Goal: Task Accomplishment & Management: Use online tool/utility

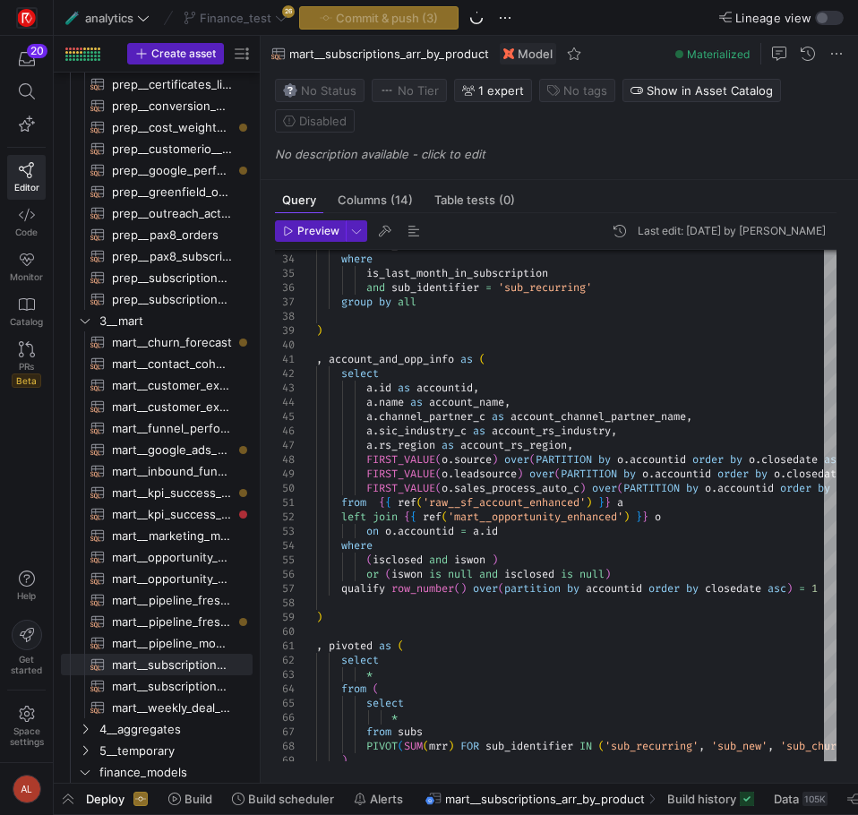
scroll to position [0, 141]
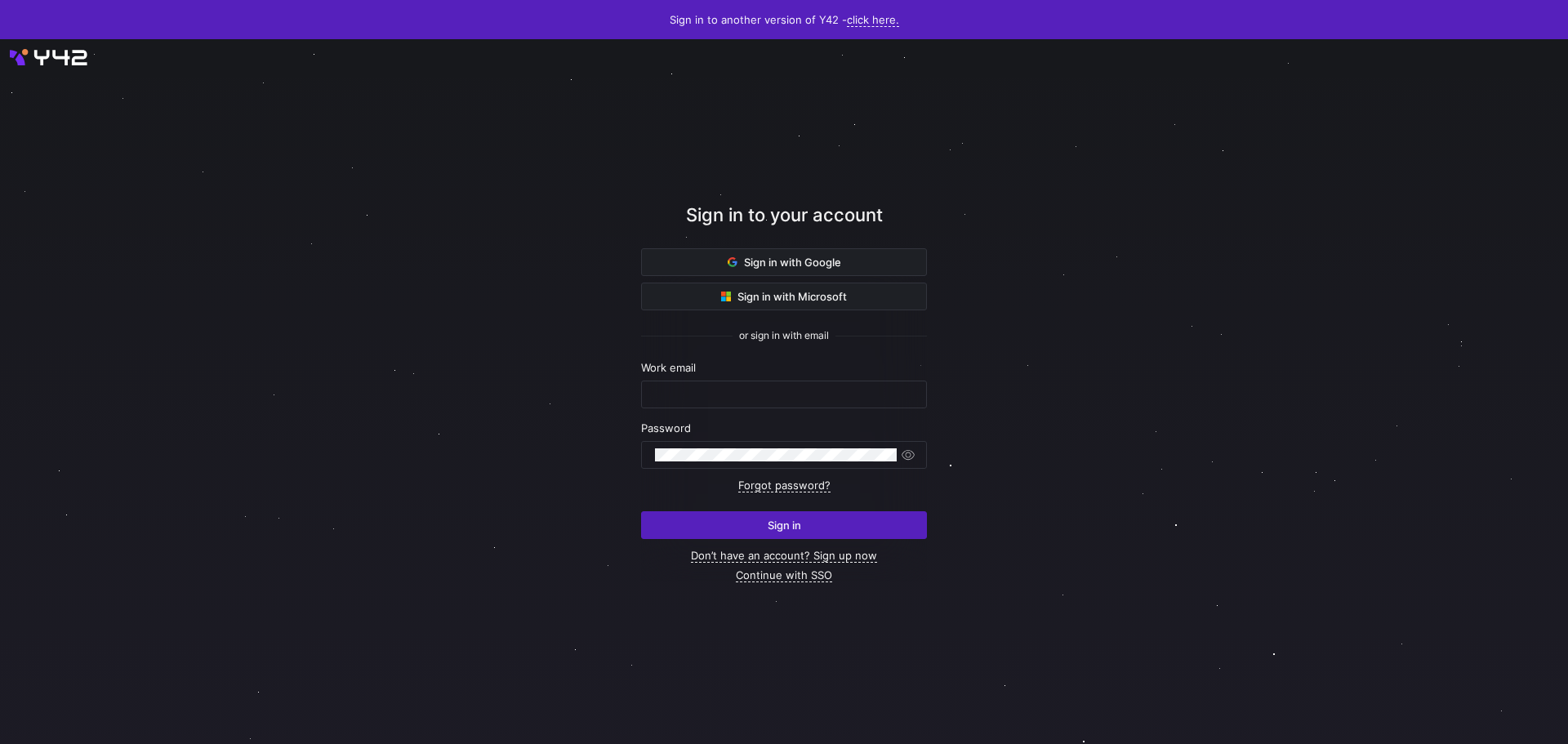
click at [1092, 358] on div at bounding box center [784, 392] width 1411 height 635
click at [775, 250] on span at bounding box center [784, 262] width 284 height 26
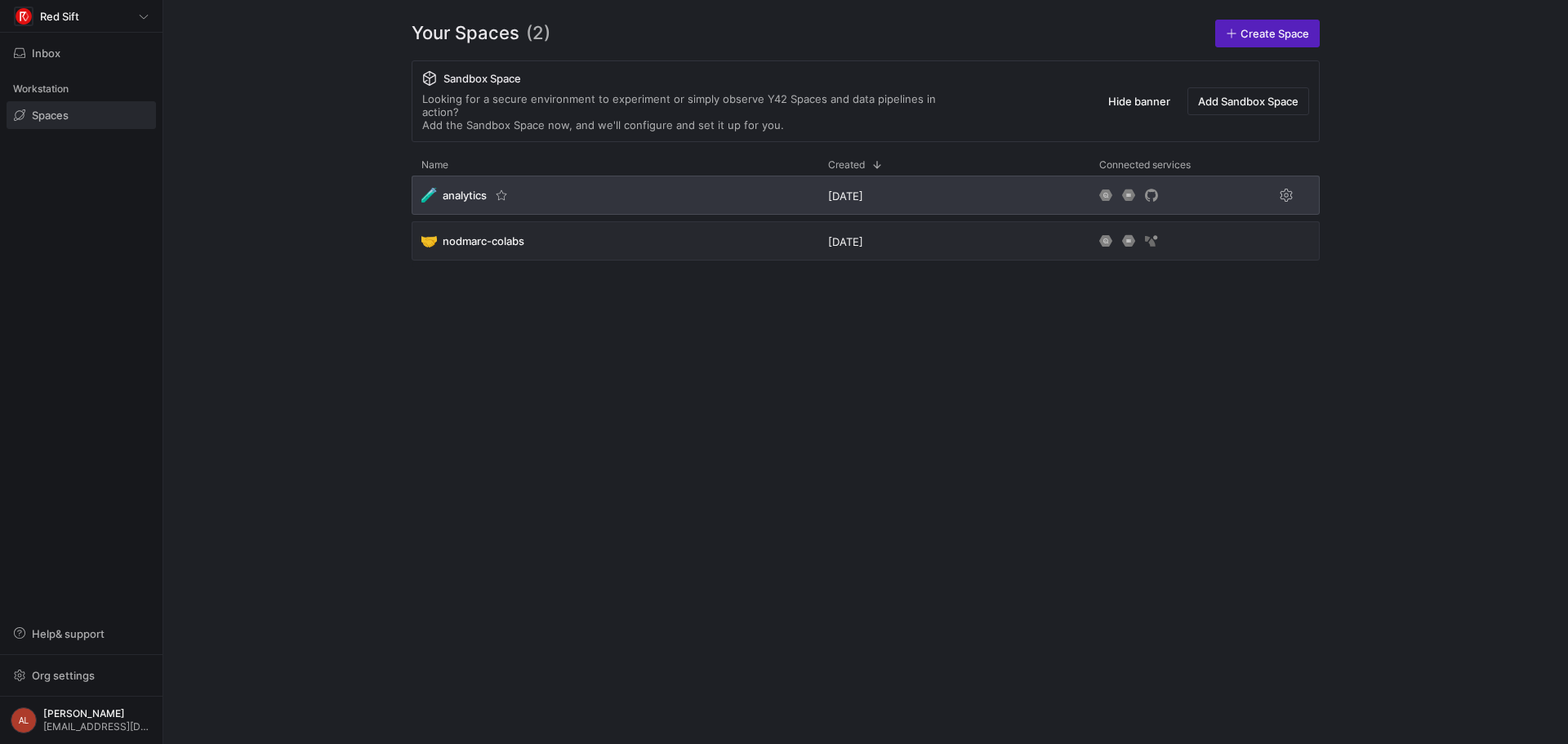
click at [754, 186] on div "🧪 analytics" at bounding box center [615, 195] width 407 height 39
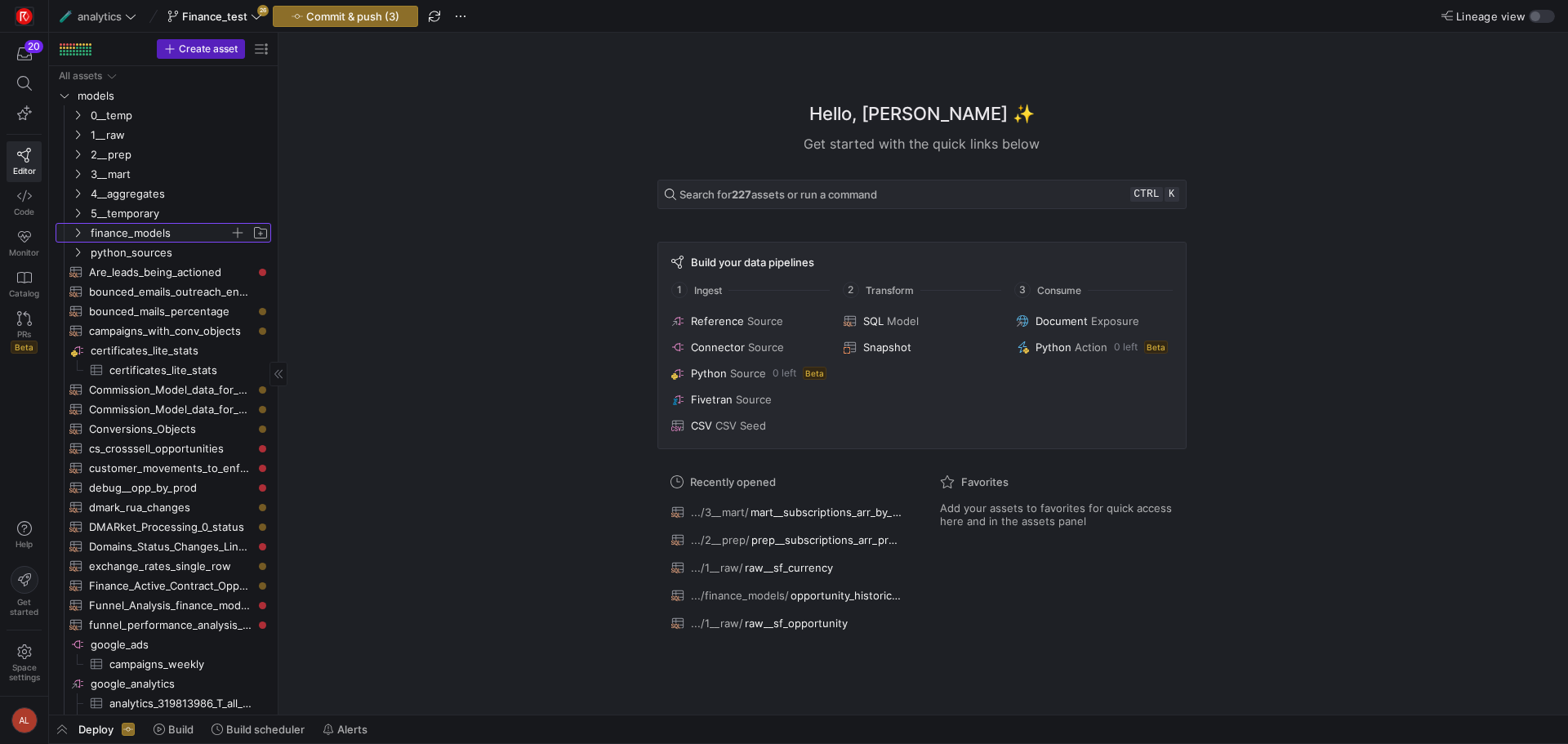
click at [74, 231] on icon "Press SPACE to select this row." at bounding box center [77, 232] width 12 height 10
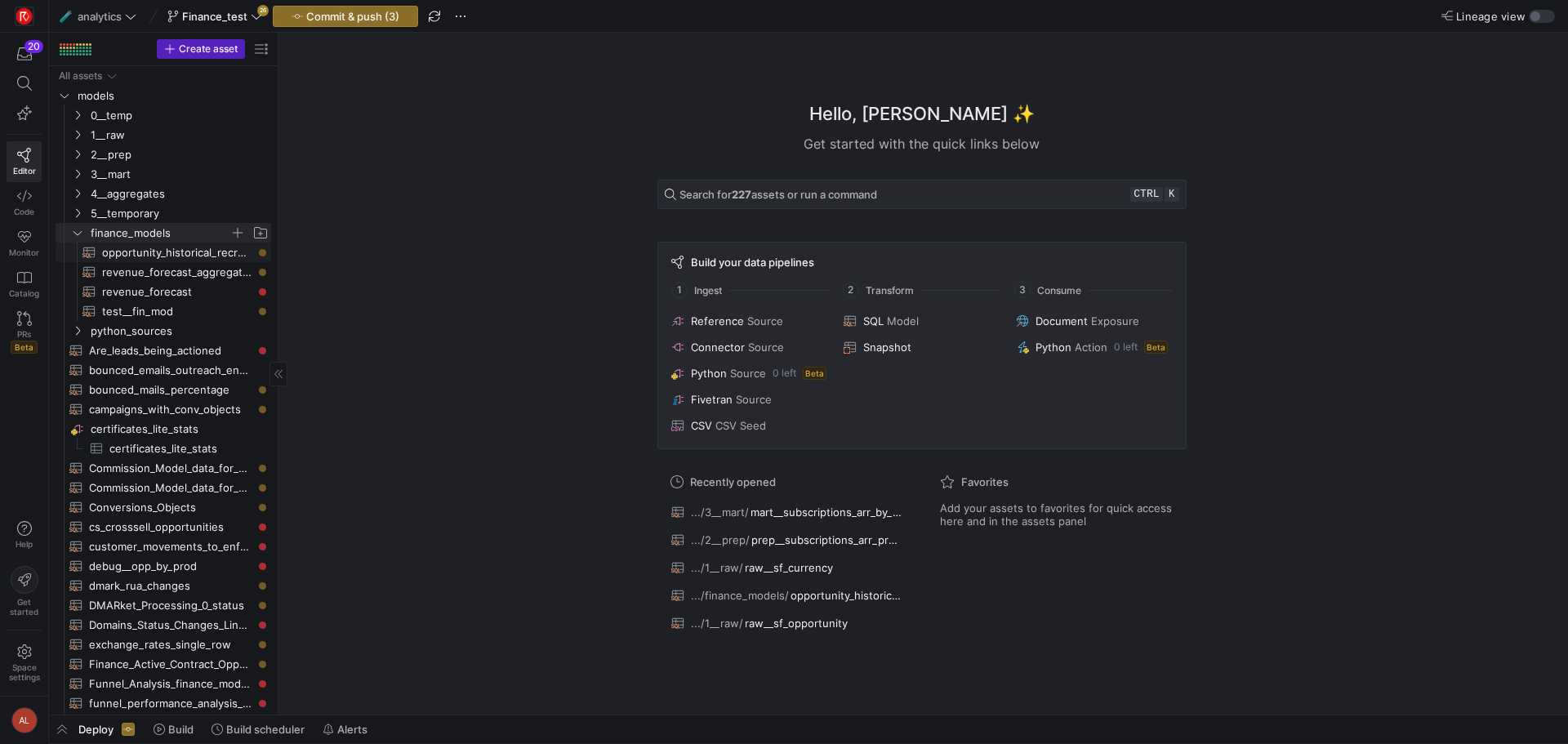
click at [126, 253] on span "opportunity_historical_recreation​​​​​​​​​​" at bounding box center [177, 253] width 150 height 19
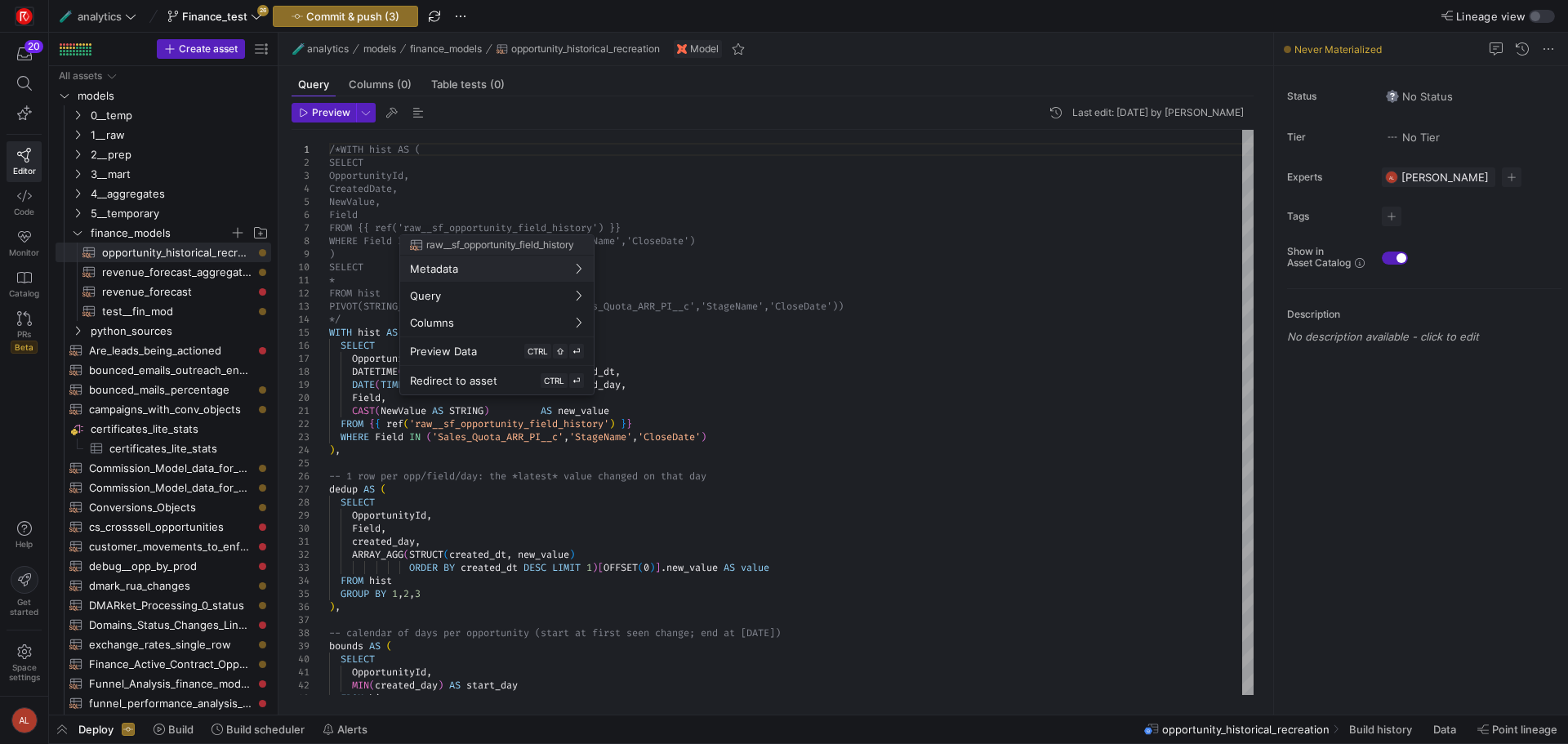
click at [585, 543] on div at bounding box center [784, 372] width 1568 height 744
click at [593, 554] on div "/*WITH hist AS ( SELECT OpportunityId, CreatedDate, NewValue, Field FROM {{ ref…" at bounding box center [791, 744] width 924 height 1229
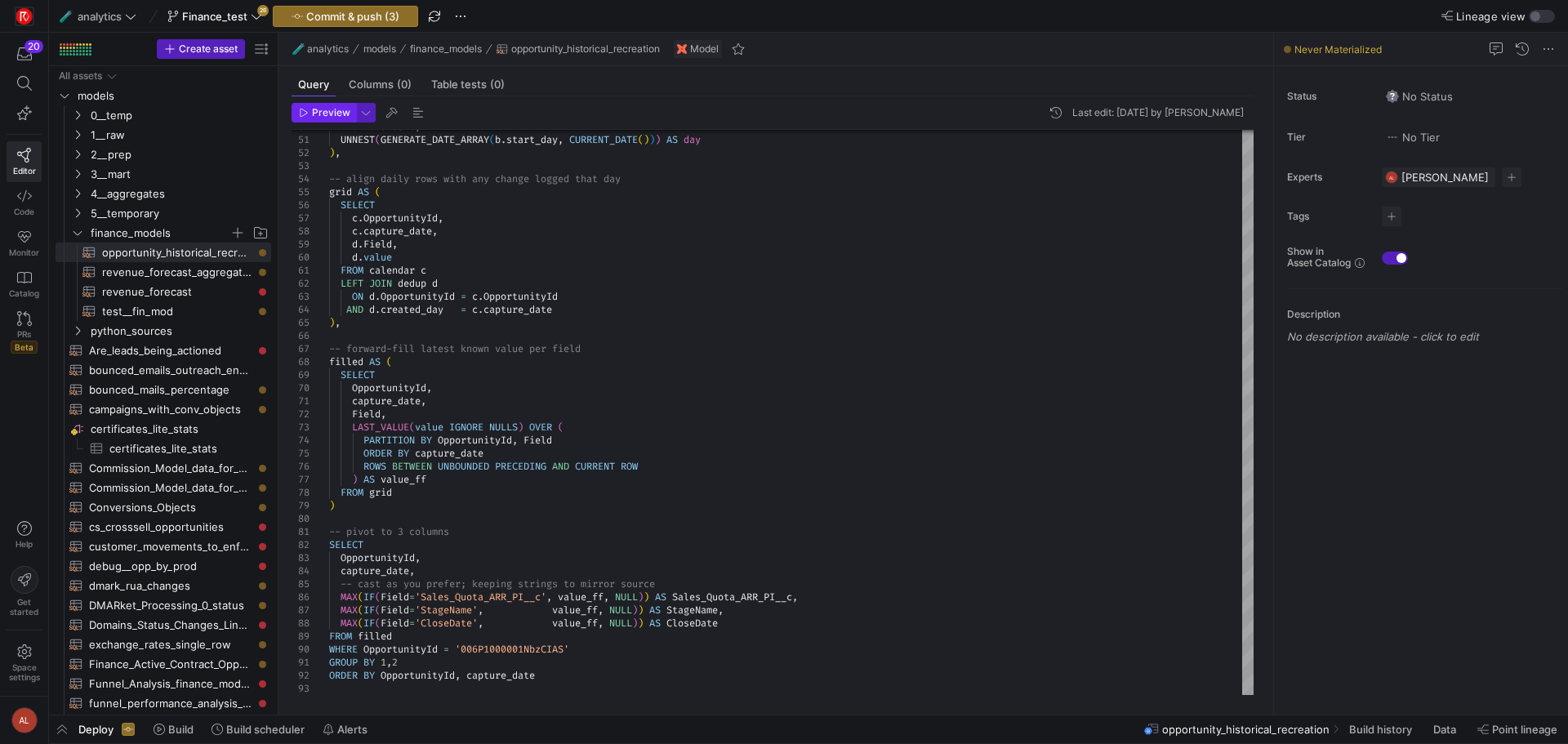
click at [309, 116] on span "Preview" at bounding box center [325, 112] width 51 height 12
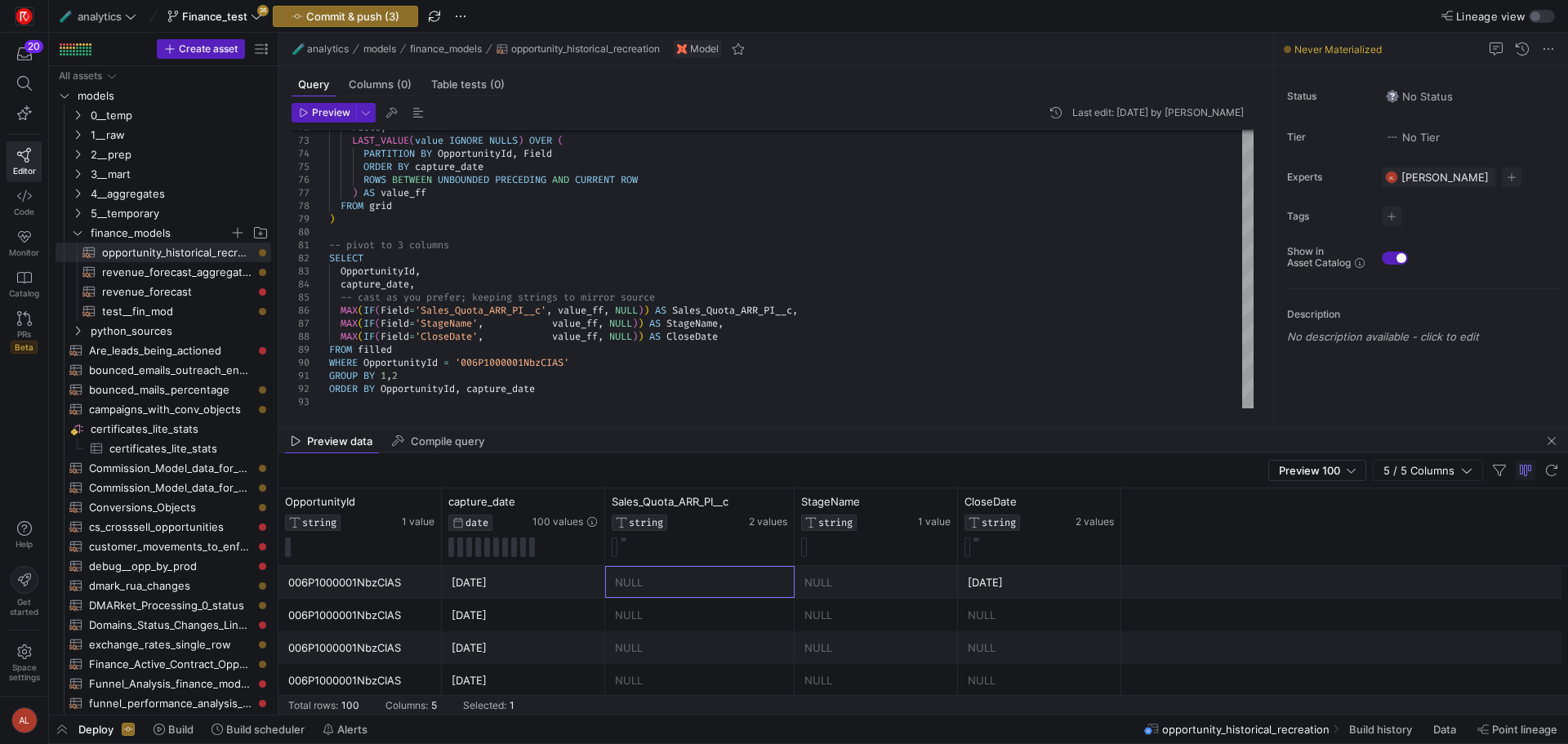
click at [780, 597] on div "NULL" at bounding box center [700, 583] width 170 height 32
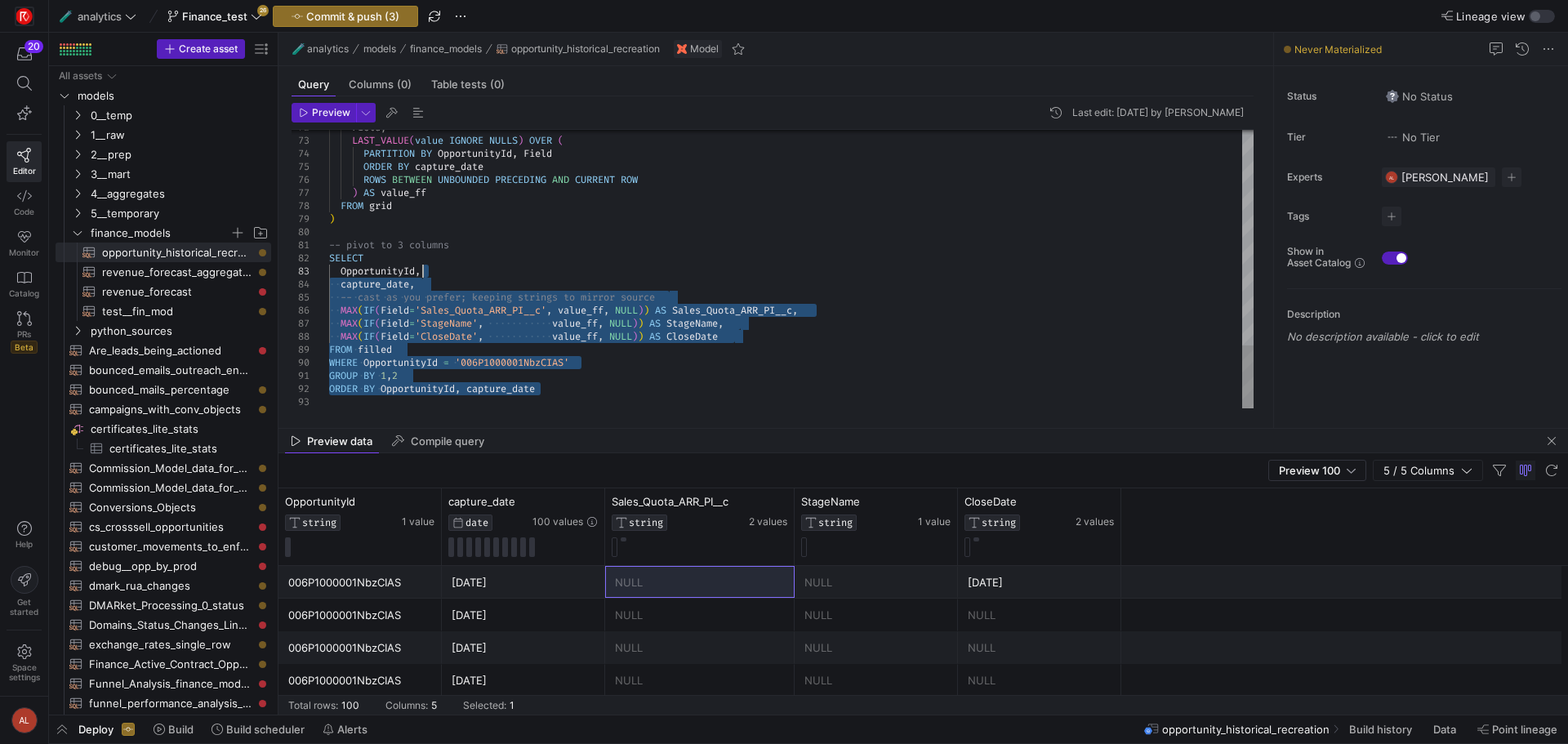
scroll to position [0, 211]
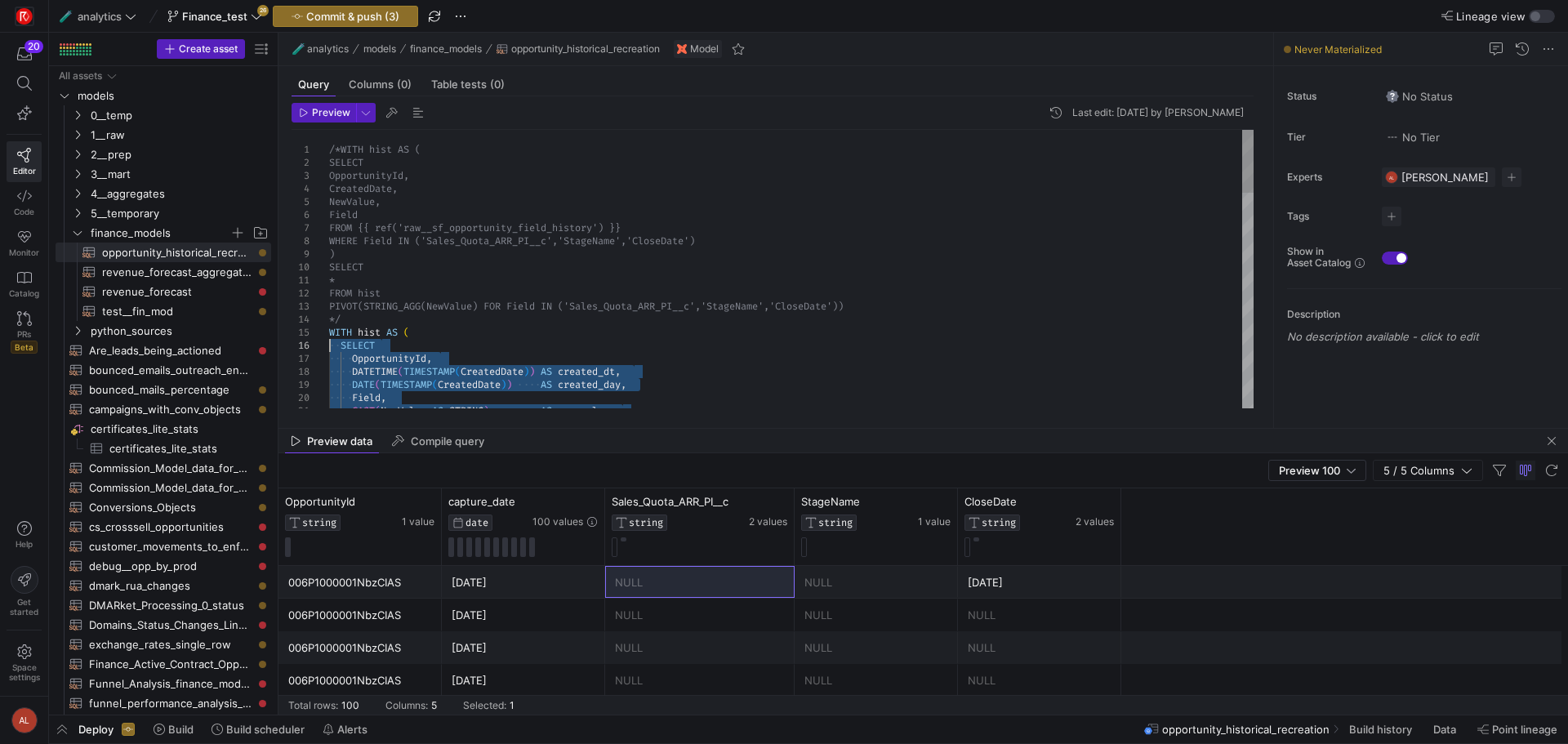
drag, startPoint x: 533, startPoint y: 274, endPoint x: 294, endPoint y: 345, distance: 249.3
click at [366, 322] on div "DATETIME ( TIMESTAMP ( CreatedDate ) ) AS created_dt , DATE ( TIMESTAMP ( Creat…" at bounding box center [791, 744] width 924 height 1229
click at [377, 321] on div "DATETIME ( TIMESTAMP ( CreatedDate ) ) AS created_dt , DATE ( TIMESTAMP ( Creat…" at bounding box center [791, 744] width 924 height 1229
click at [335, 332] on div "DATETIME ( TIMESTAMP ( CreatedDate ) ) AS created_dt , DATE ( TIMESTAMP ( Creat…" at bounding box center [791, 744] width 924 height 1229
type textarea "* FROM hist PIVOT(STRING_AGG(NewValue) FOR Field IN ('Sales_Quota_ARR_PI__c','S…"
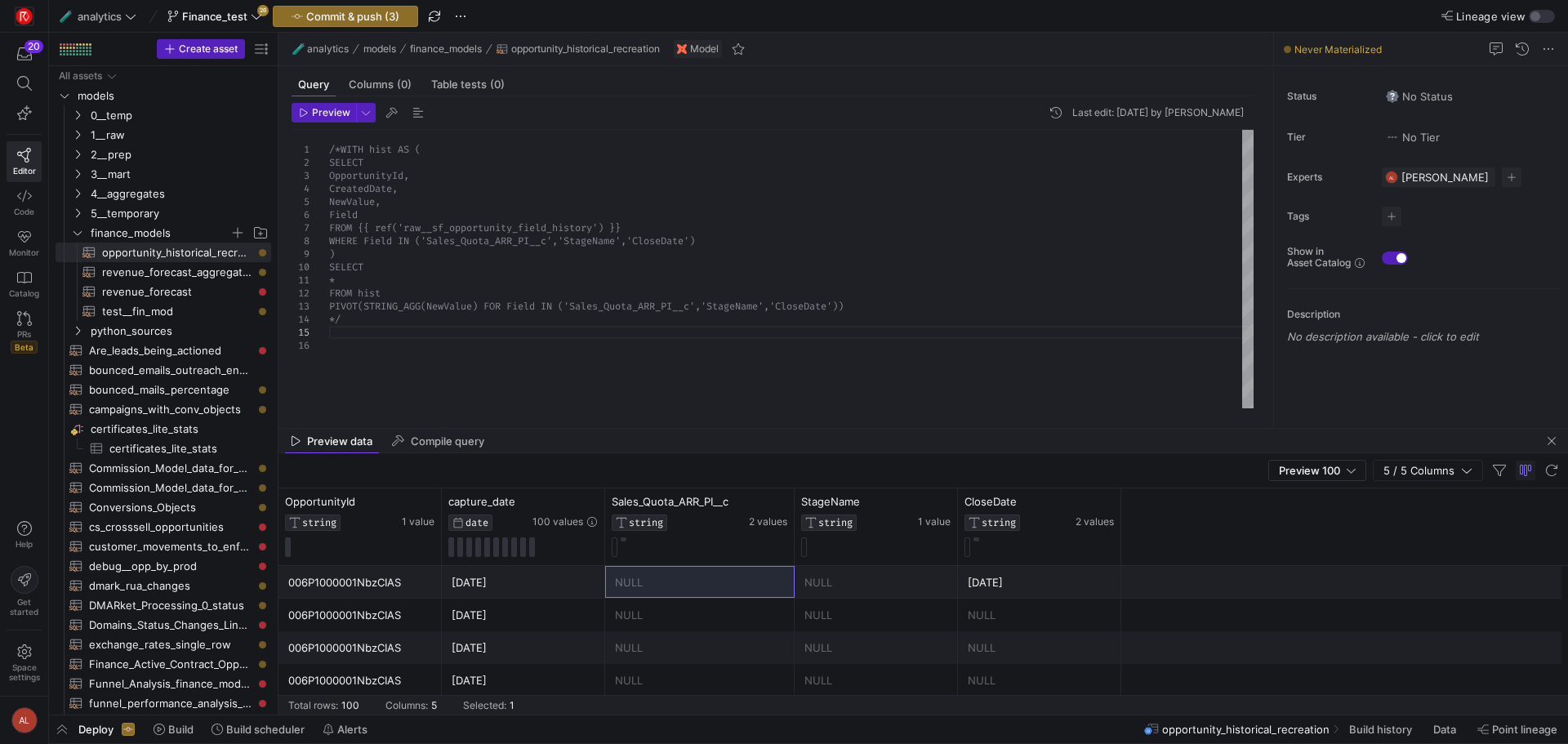
scroll to position [0, 0]
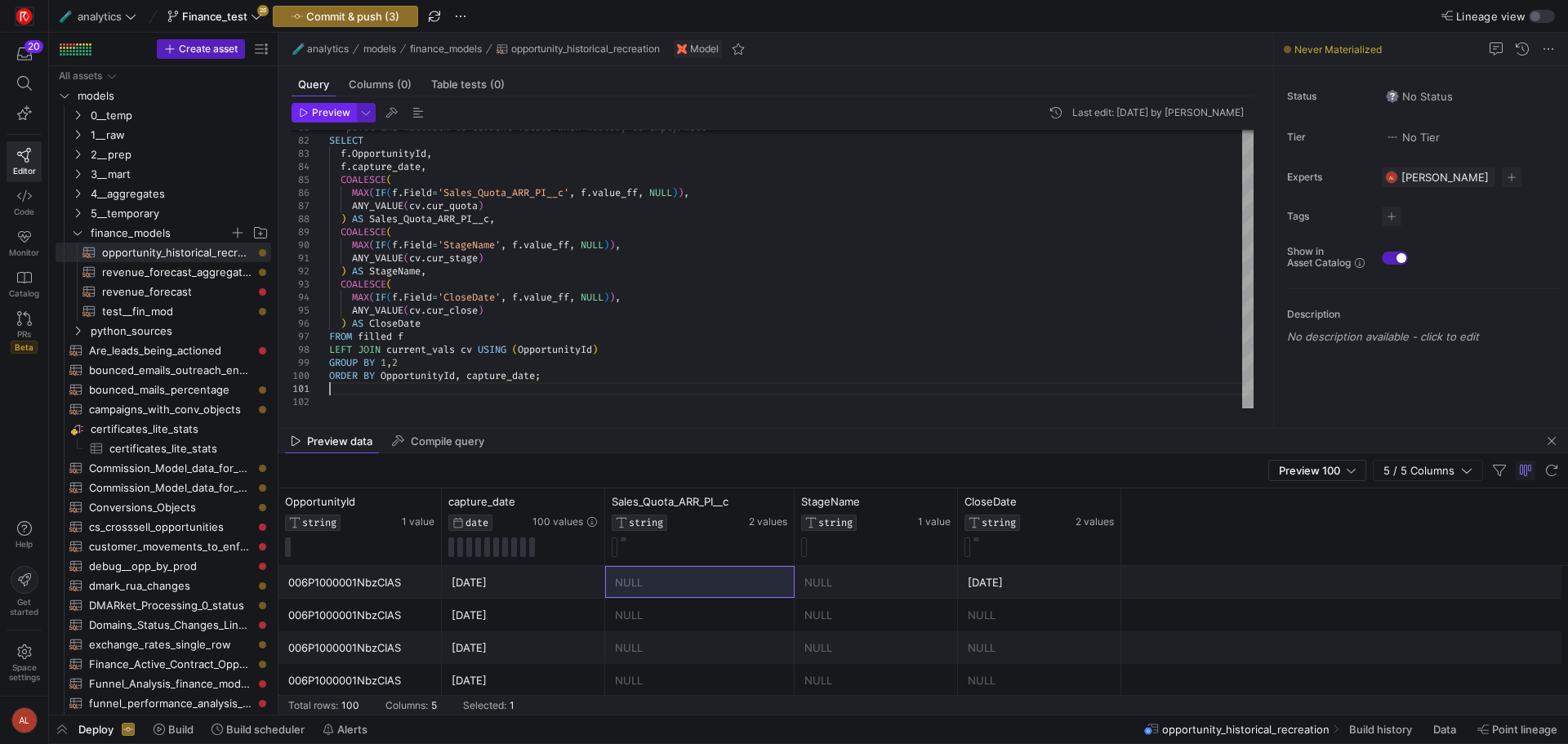
click at [325, 112] on span "Preview" at bounding box center [331, 112] width 38 height 12
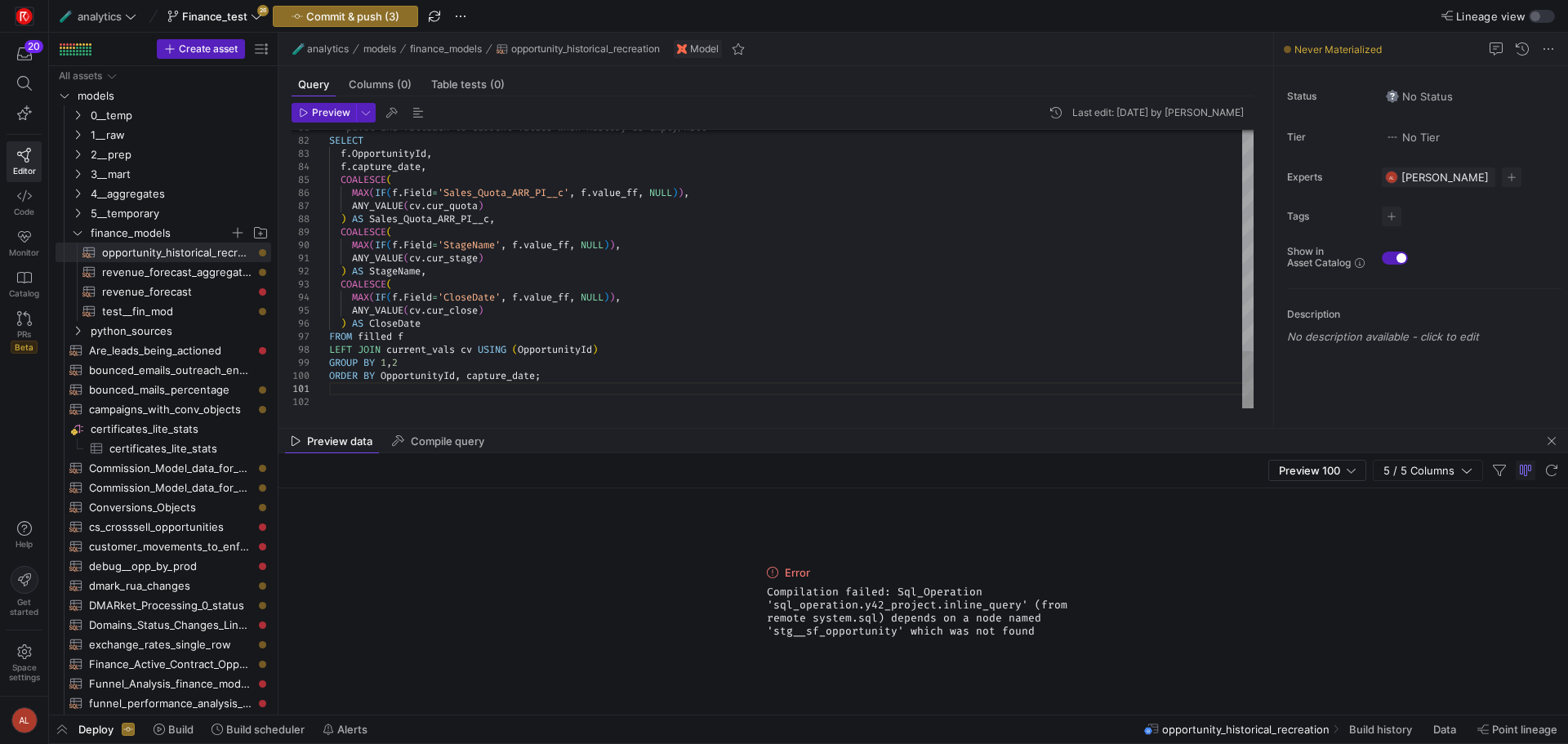
click at [325, 116] on span "Preview" at bounding box center [331, 112] width 38 height 12
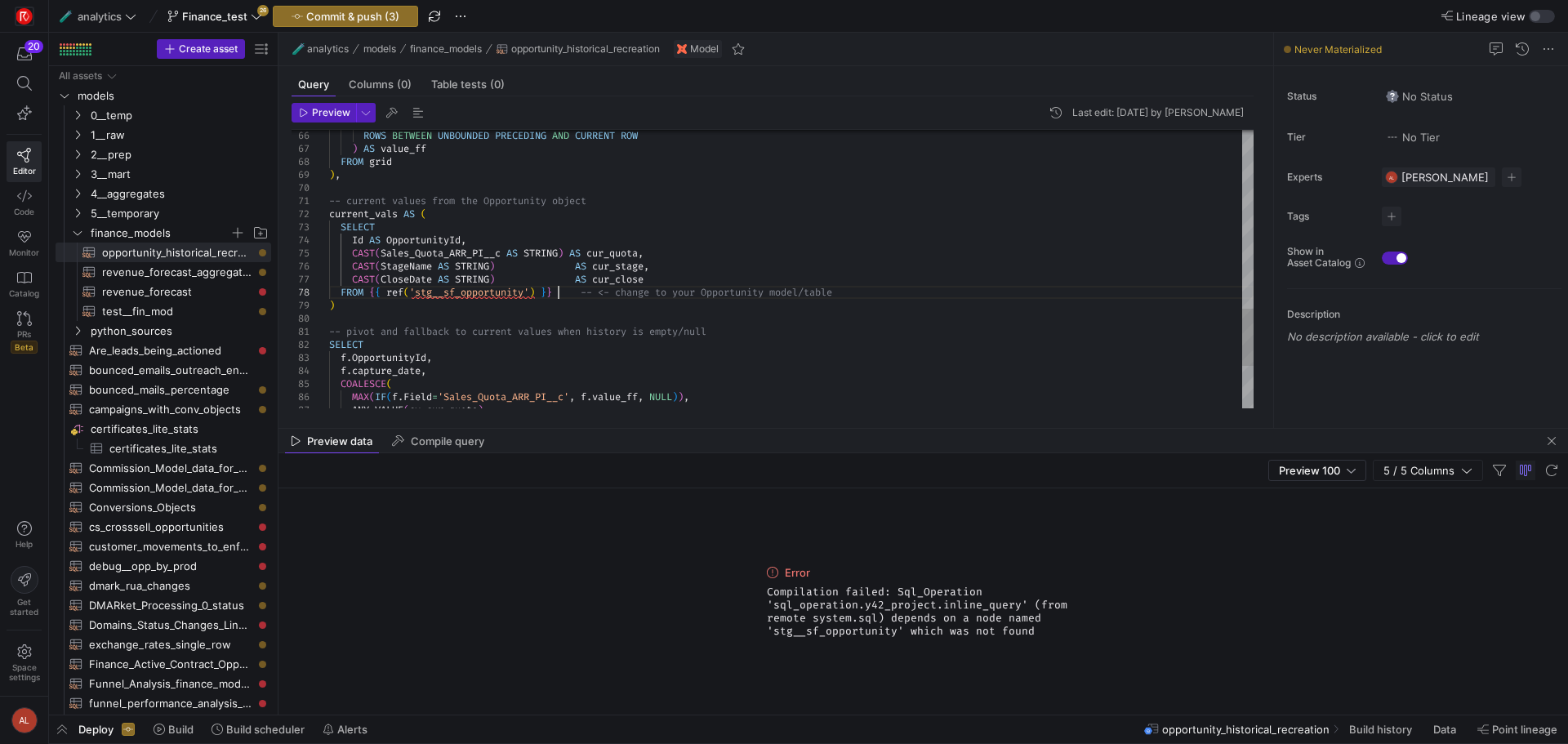
scroll to position [0, 211]
drag, startPoint x: 559, startPoint y: 290, endPoint x: 374, endPoint y: 295, distance: 185.1
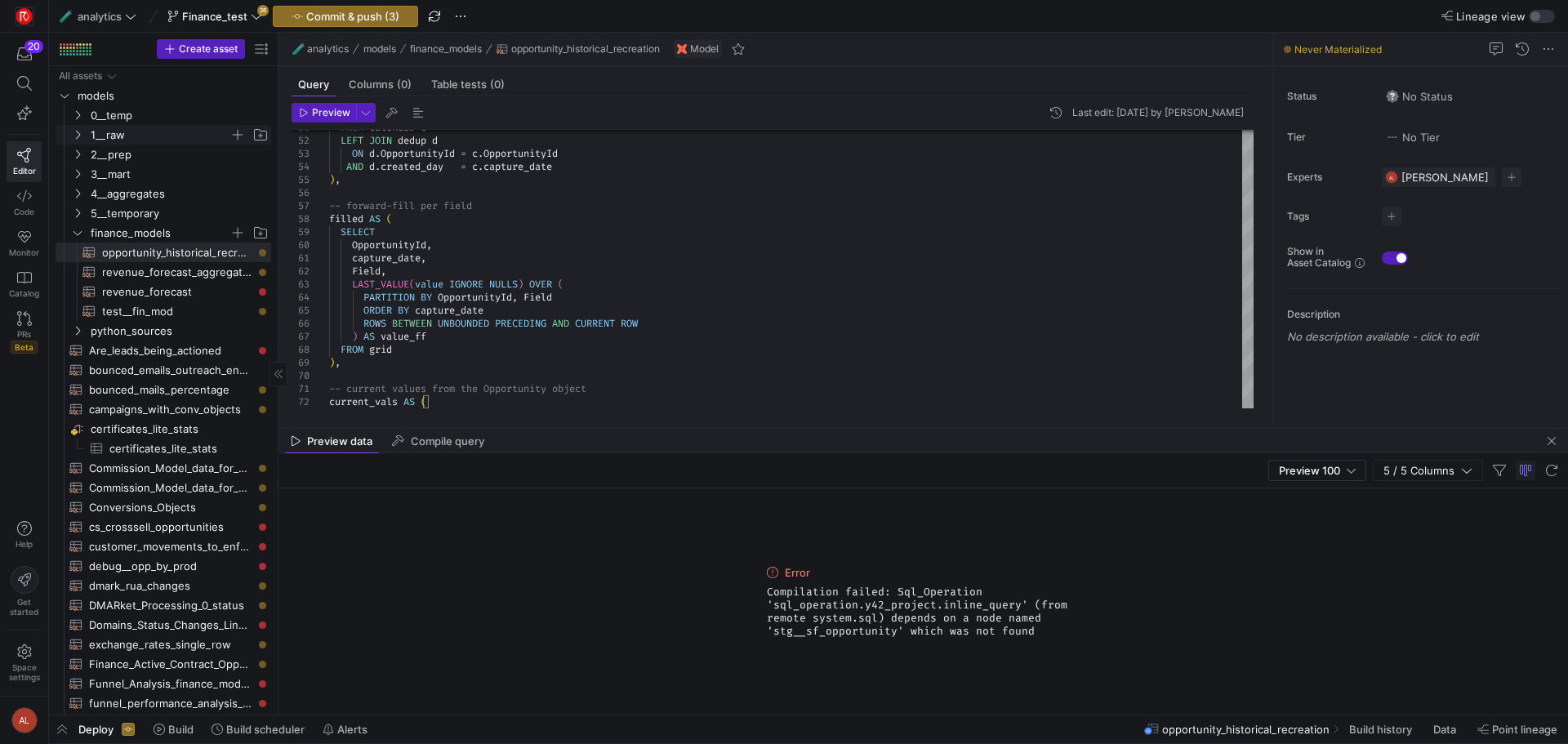
click at [79, 134] on icon "Press SPACE to select this row." at bounding box center [77, 134] width 12 height 10
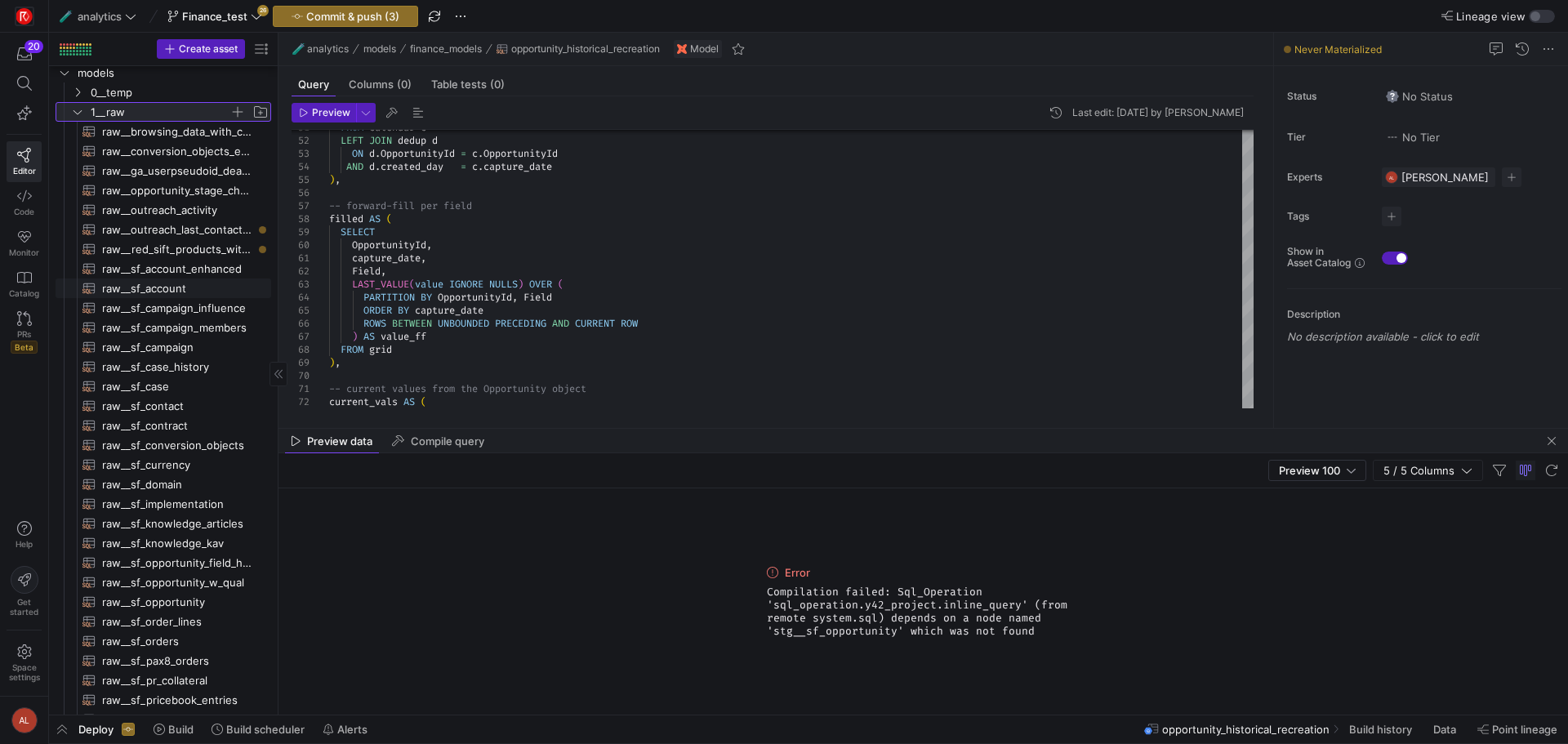
scroll to position [23, 0]
click at [75, 107] on icon at bounding box center [77, 111] width 12 height 10
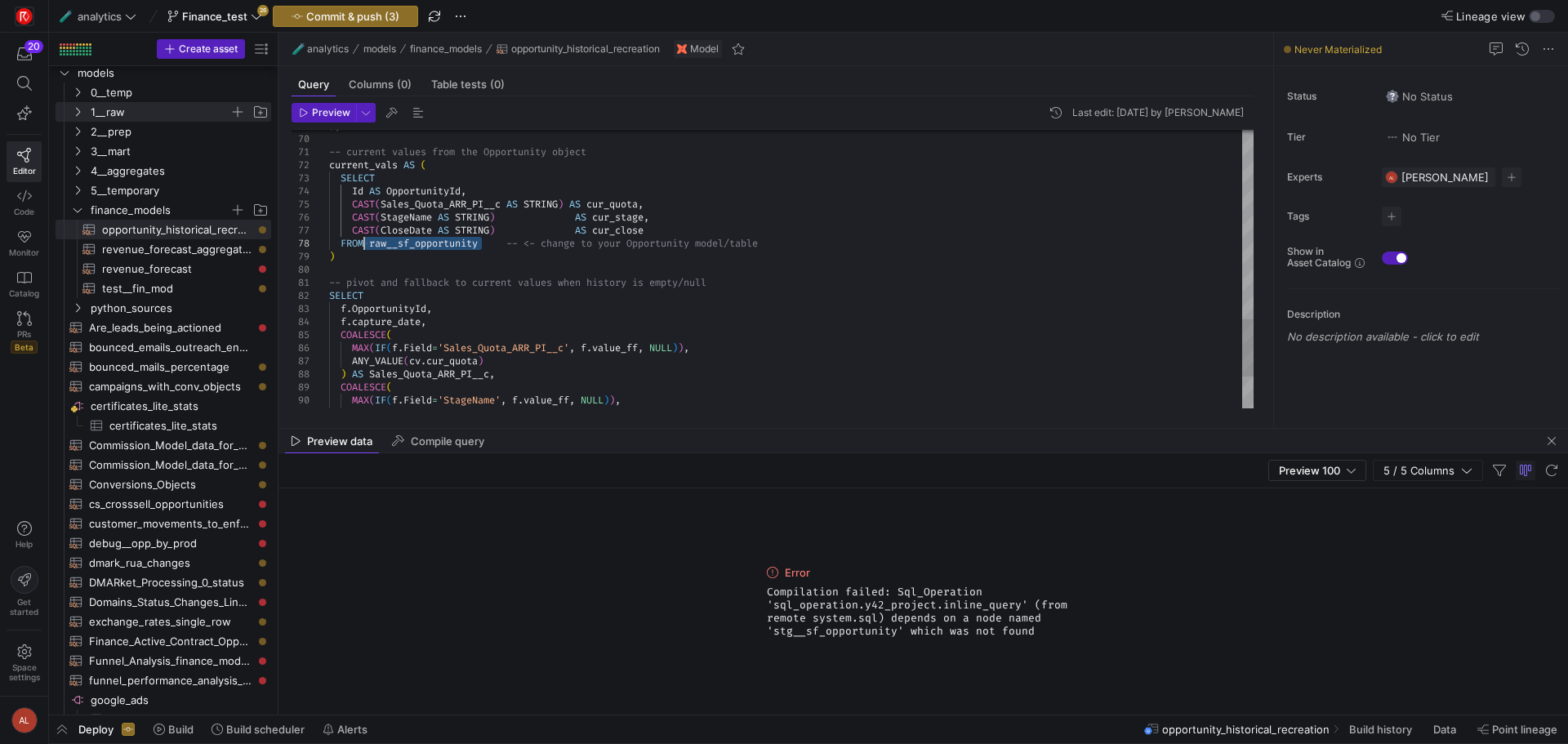
drag, startPoint x: 483, startPoint y: 243, endPoint x: 366, endPoint y: 240, distance: 117.0
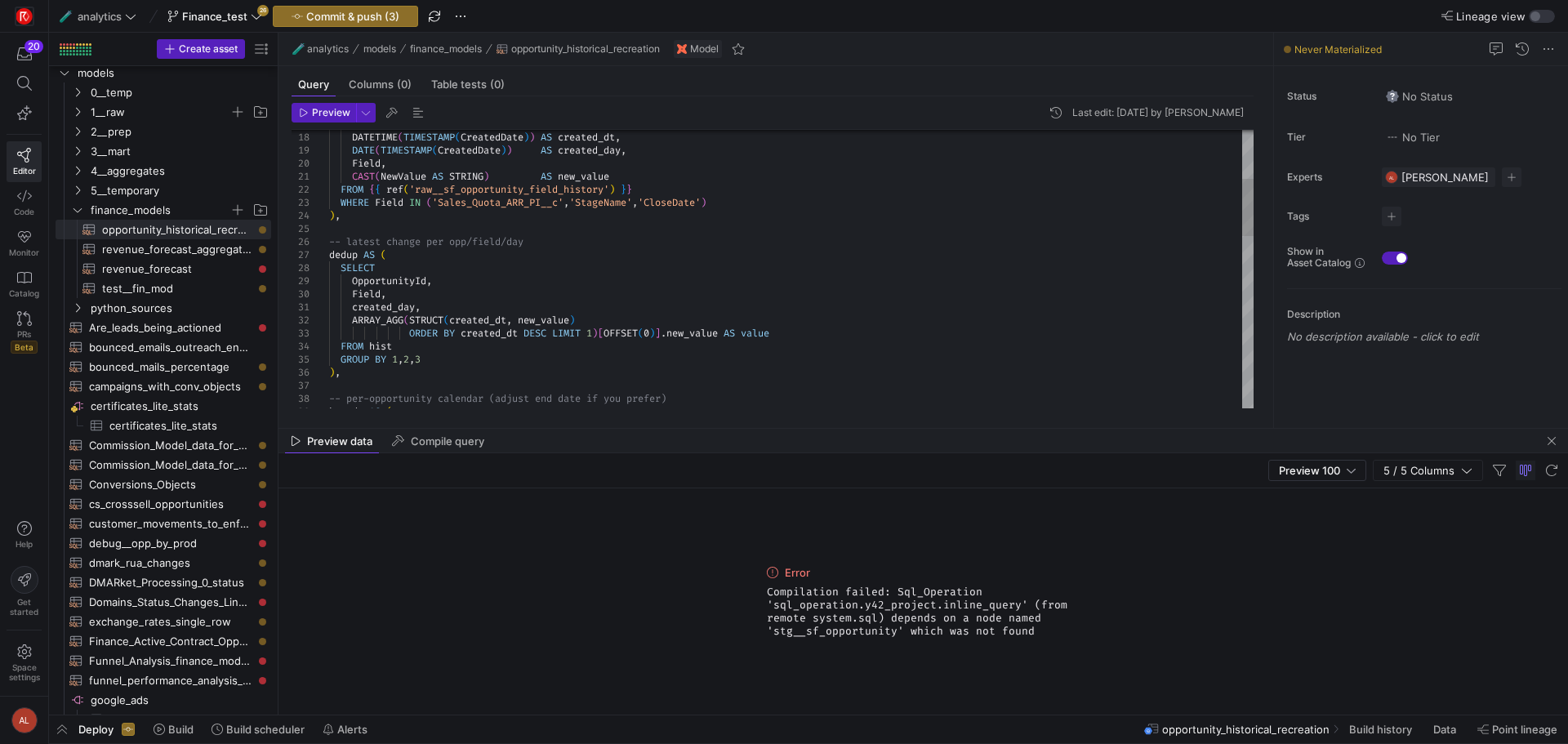
click at [368, 185] on div "bounds AS ( -- per-opportunity calendar (adjust end date if yo u prefer) ) , GR…" at bounding box center [791, 568] width 924 height 1347
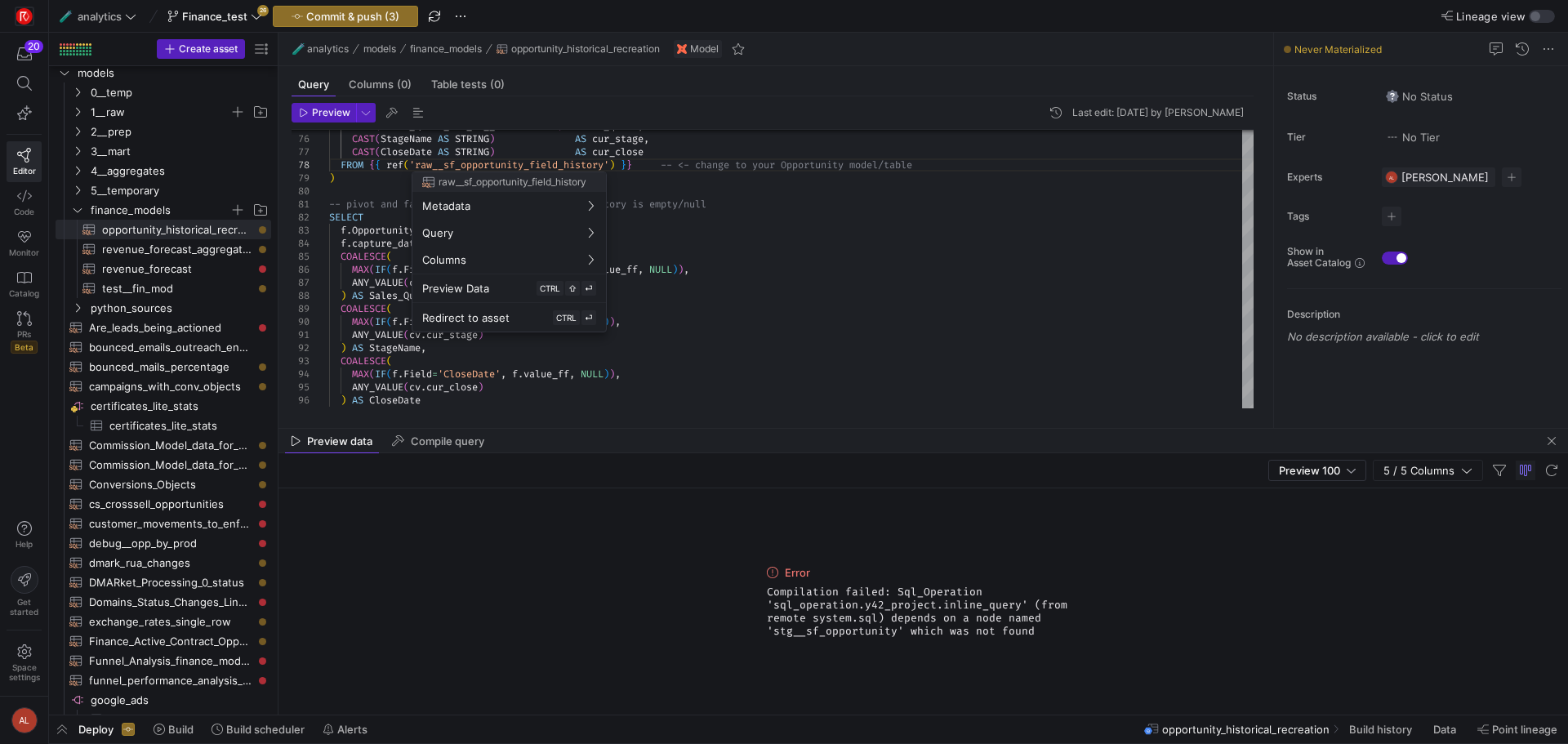
click at [611, 163] on div at bounding box center [784, 372] width 1568 height 744
drag, startPoint x: 612, startPoint y: 163, endPoint x: 425, endPoint y: 166, distance: 187.0
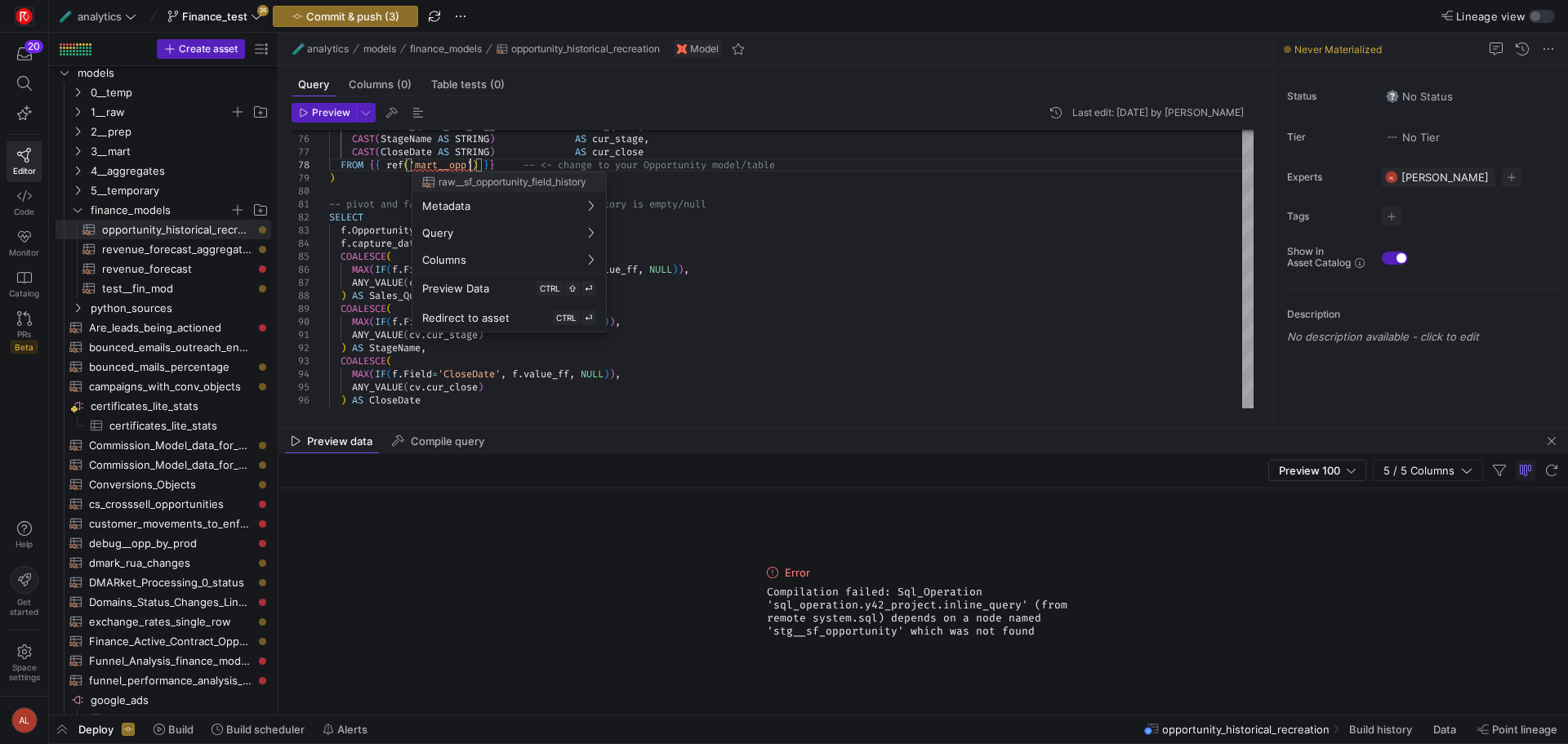
click at [73, 151] on div at bounding box center [784, 372] width 1568 height 744
click at [80, 149] on icon "Press SPACE to select this row." at bounding box center [77, 150] width 12 height 10
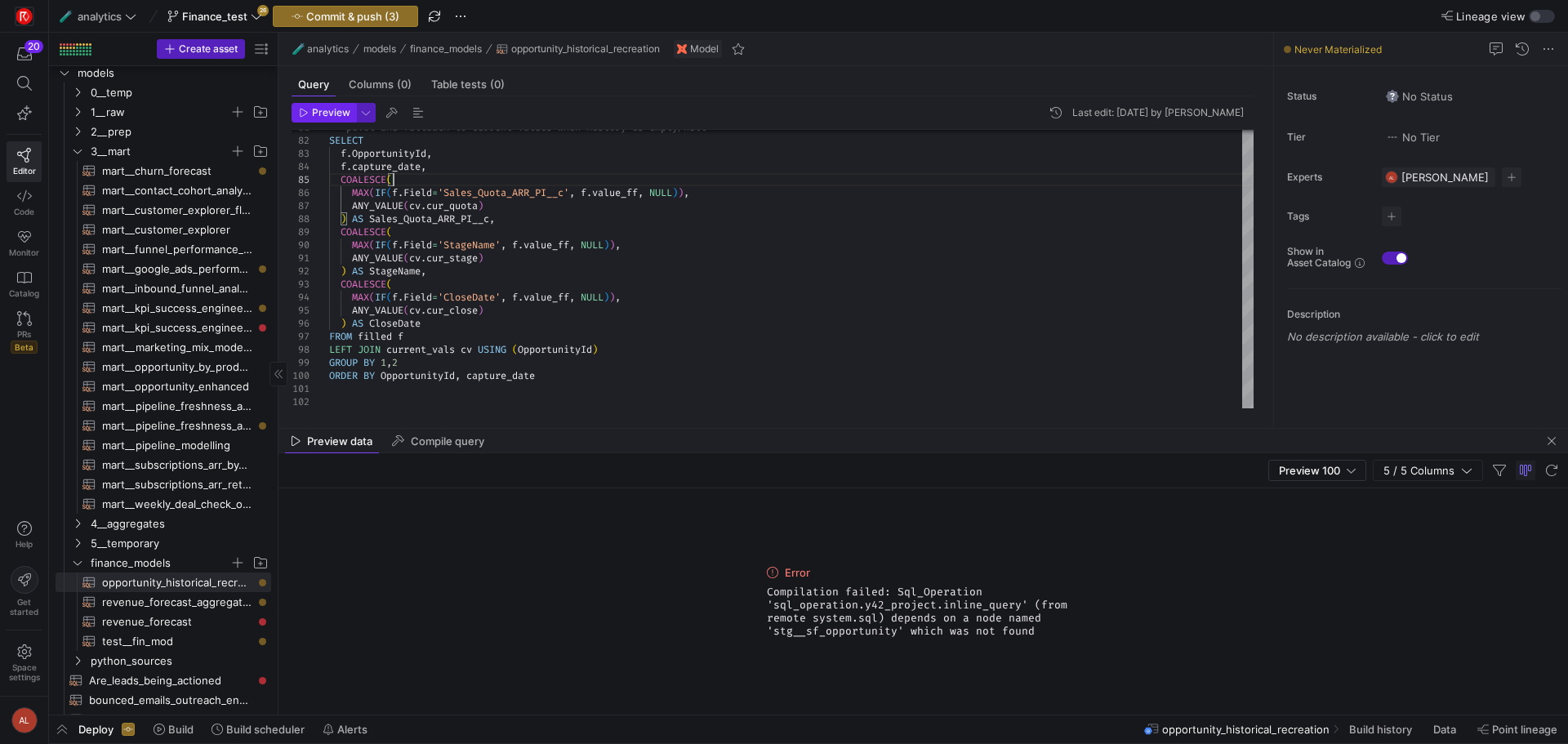
click at [329, 117] on span "Preview" at bounding box center [331, 112] width 38 height 12
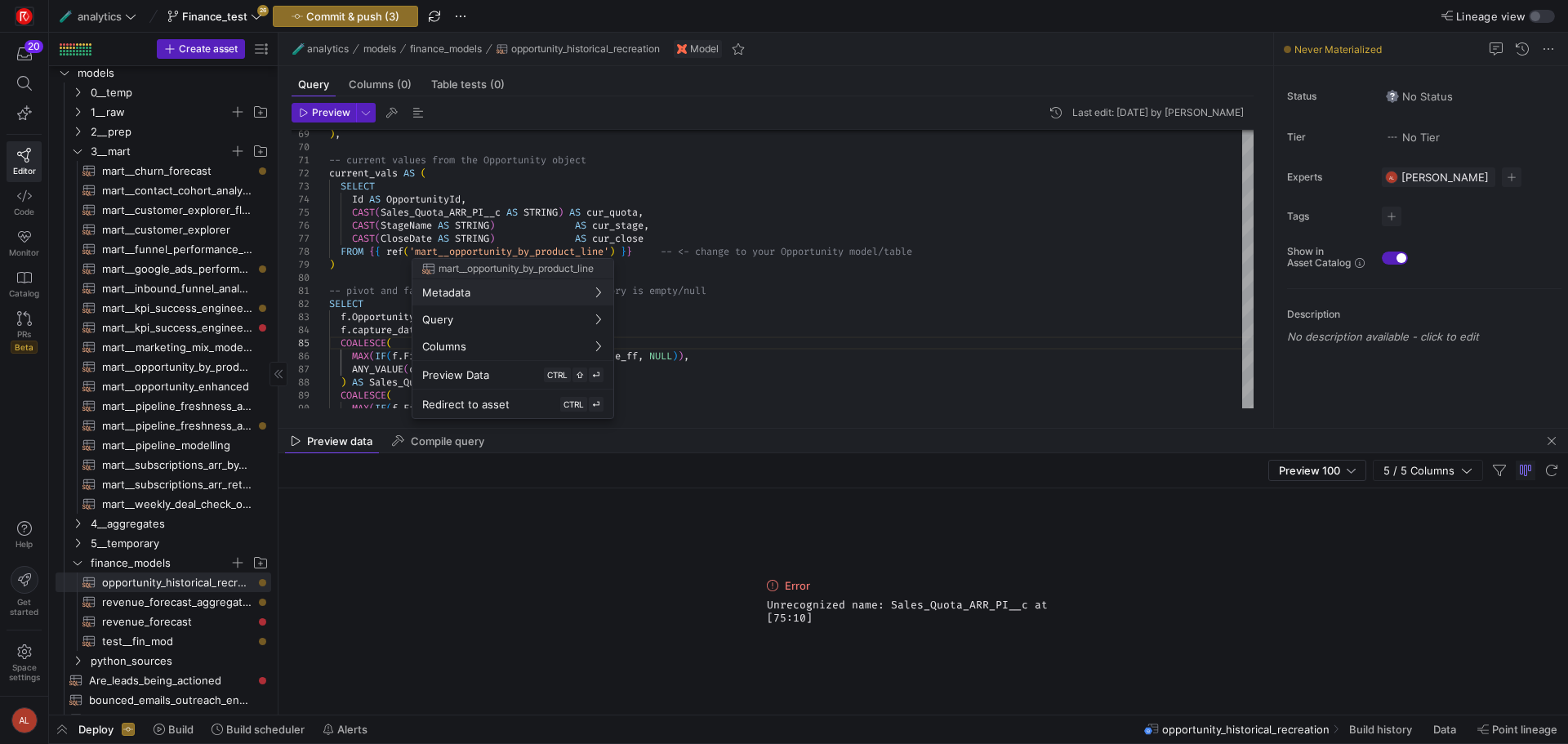
click at [703, 227] on div at bounding box center [784, 372] width 1568 height 744
click at [492, 211] on div at bounding box center [784, 372] width 1568 height 744
type textarea "-- current values from the Opportunity object current_vals AS ( SELECT Id AS Op…"
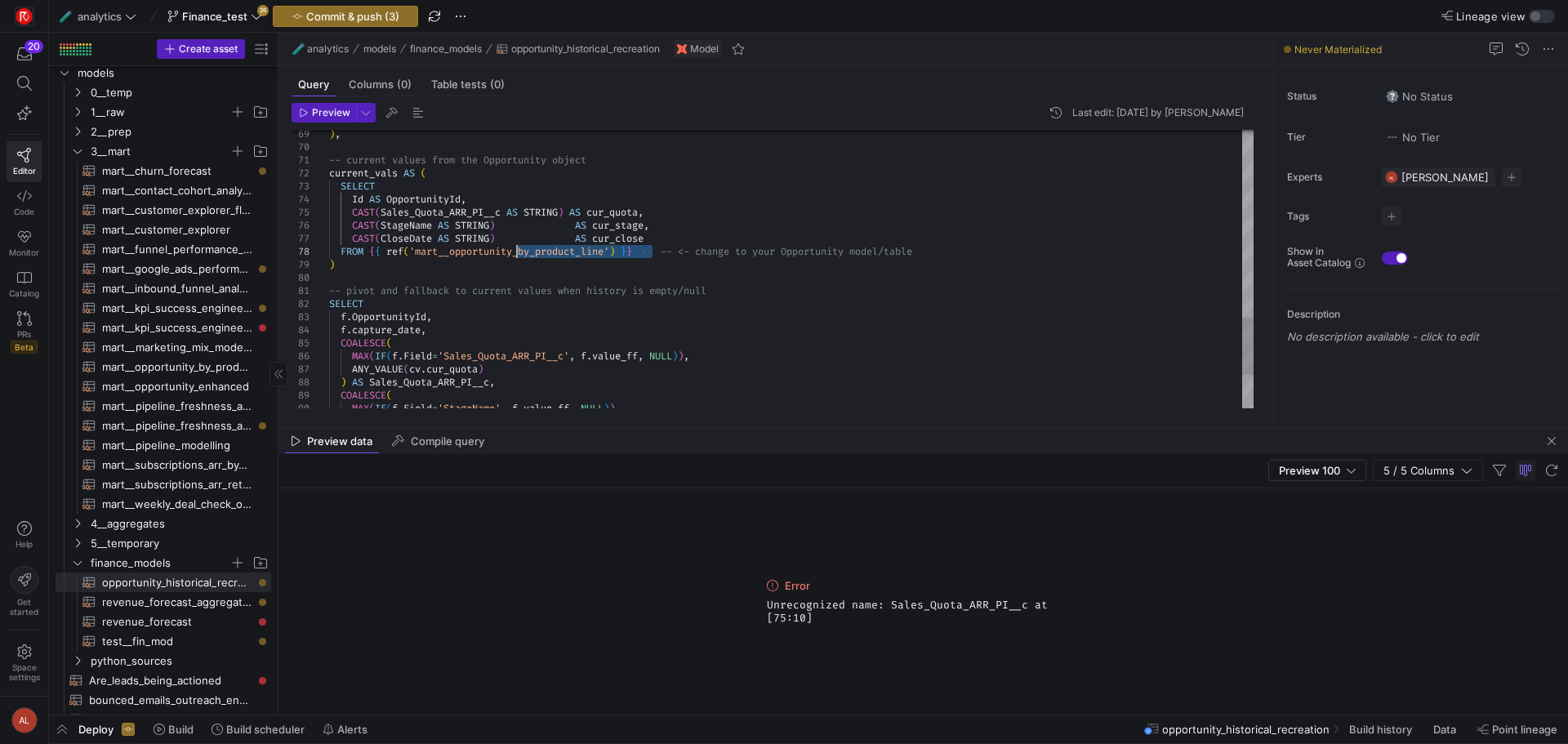
drag, startPoint x: 653, startPoint y: 252, endPoint x: 521, endPoint y: 255, distance: 132.0
click at [615, 253] on div at bounding box center [784, 372] width 1568 height 744
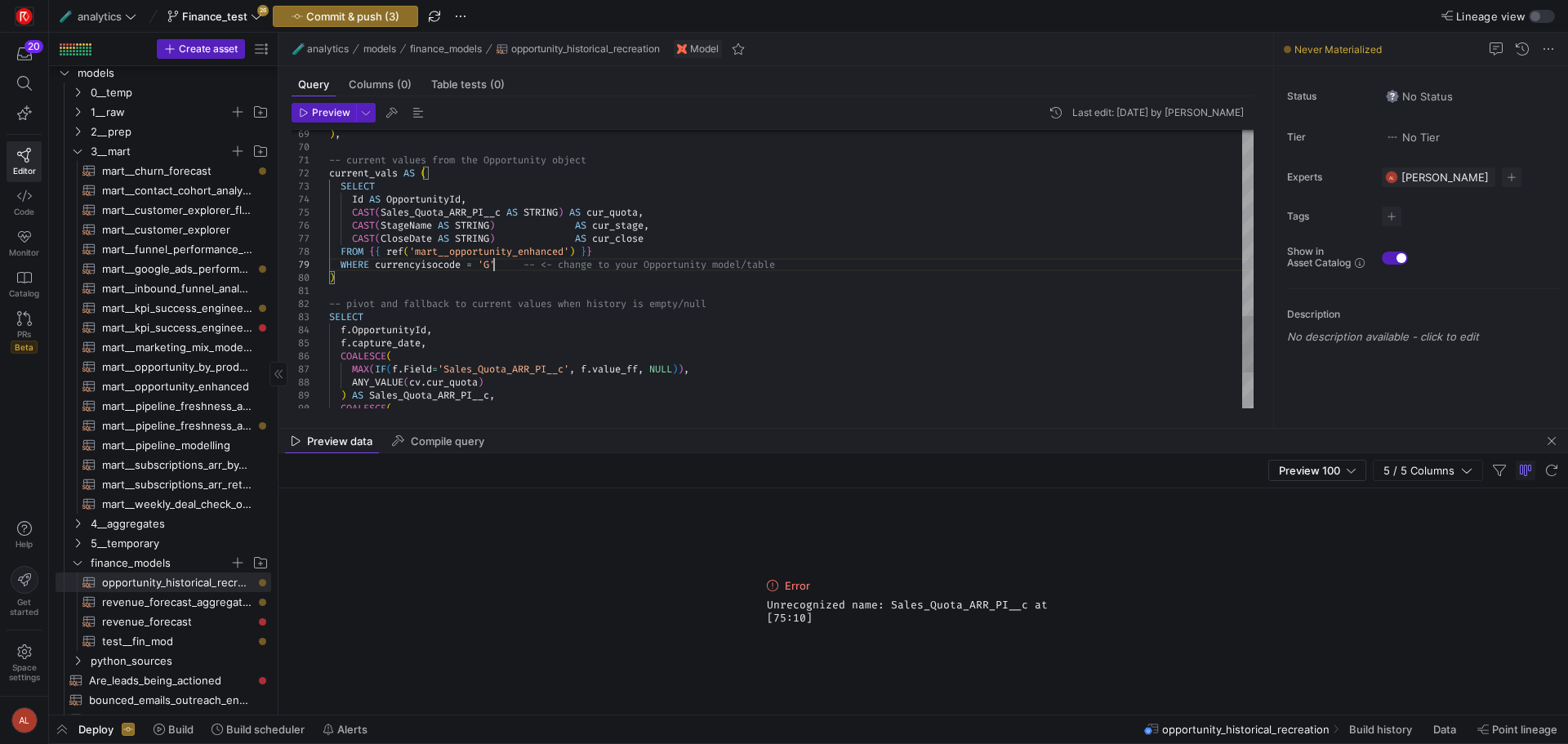
scroll to position [105, 176]
drag, startPoint x: 506, startPoint y: 212, endPoint x: 382, endPoint y: 208, distance: 124.1
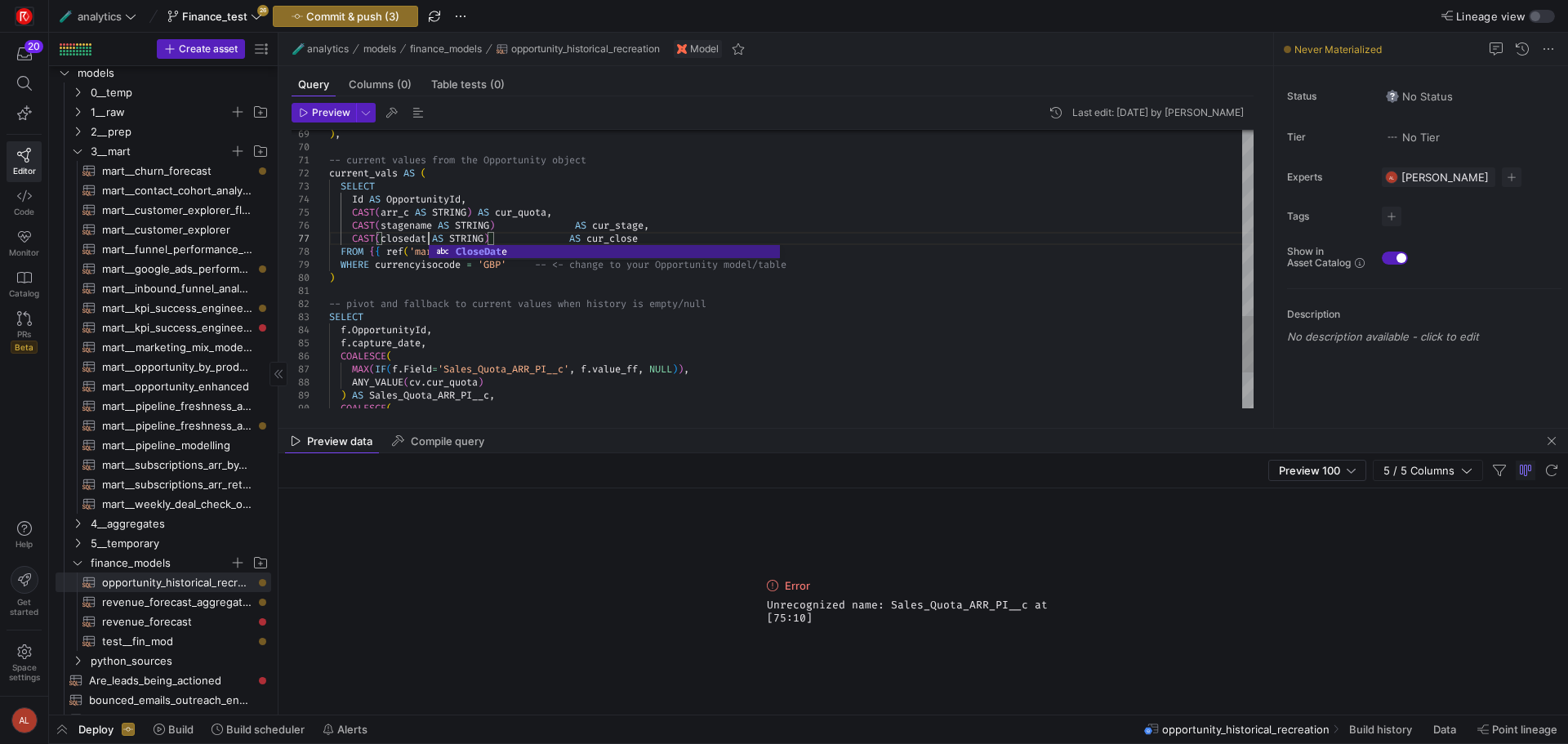
scroll to position [78, 106]
click at [334, 112] on span "Preview" at bounding box center [331, 112] width 38 height 12
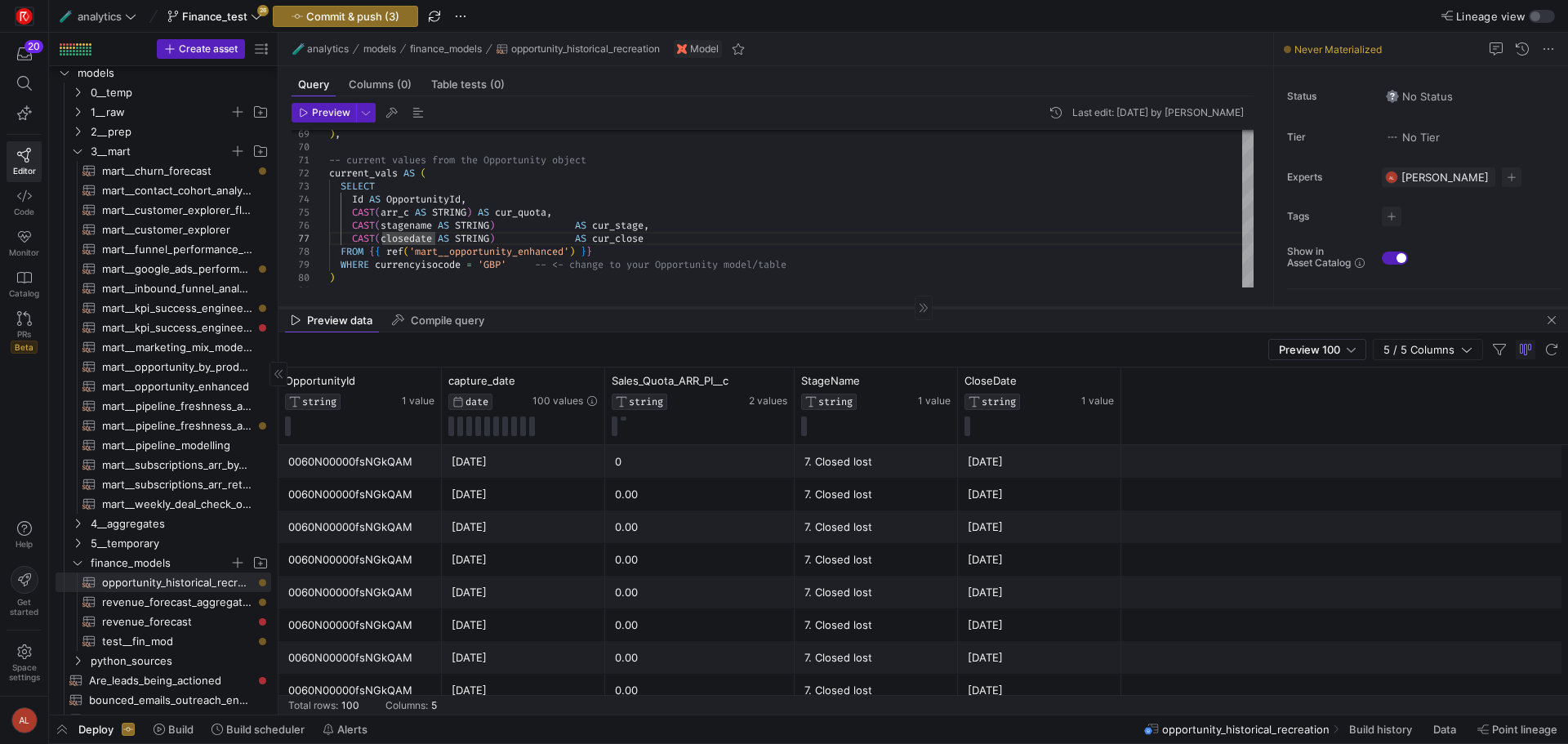
drag, startPoint x: 789, startPoint y: 428, endPoint x: 764, endPoint y: 222, distance: 207.5
click at [764, 307] on div at bounding box center [923, 307] width 1290 height 1
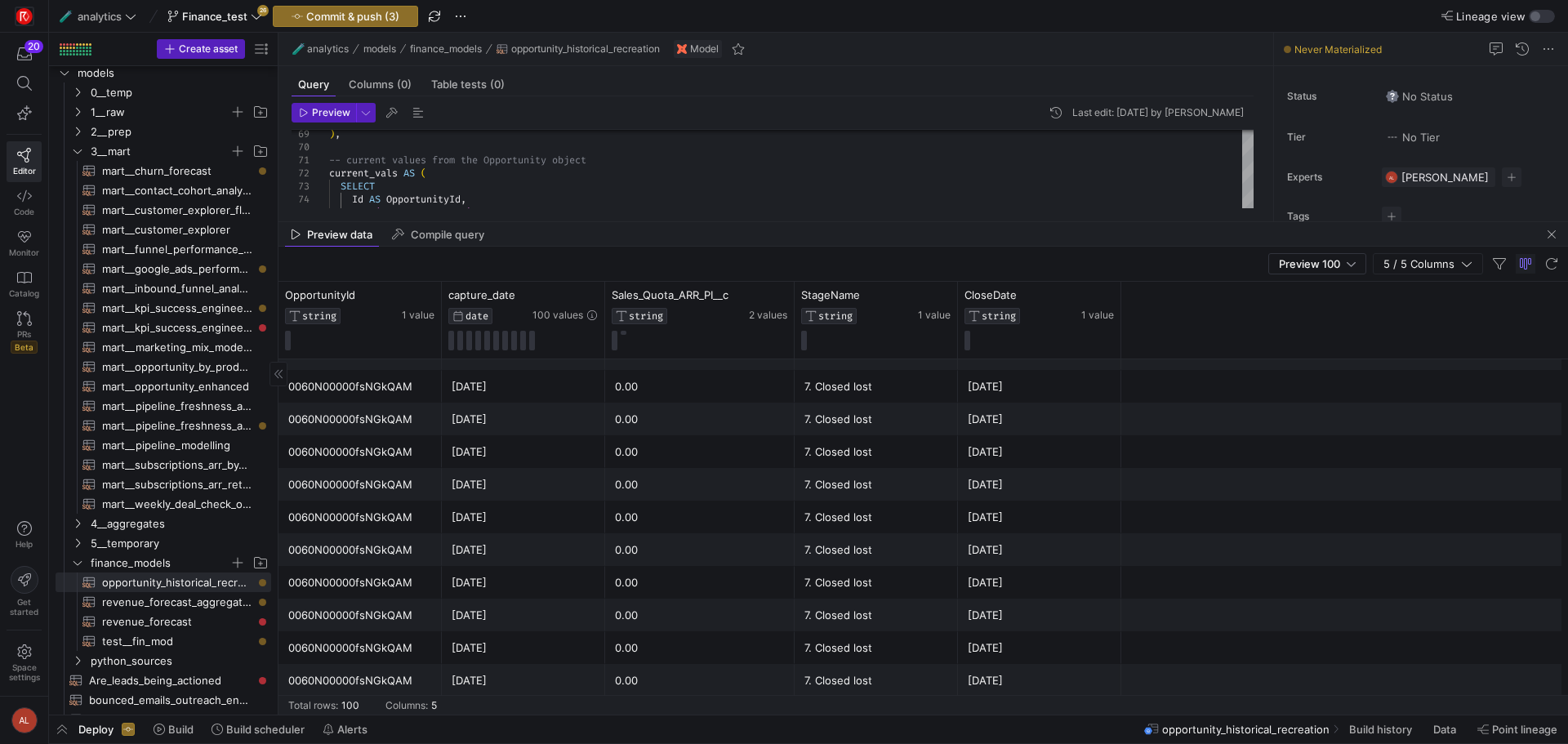
scroll to position [1920, 0]
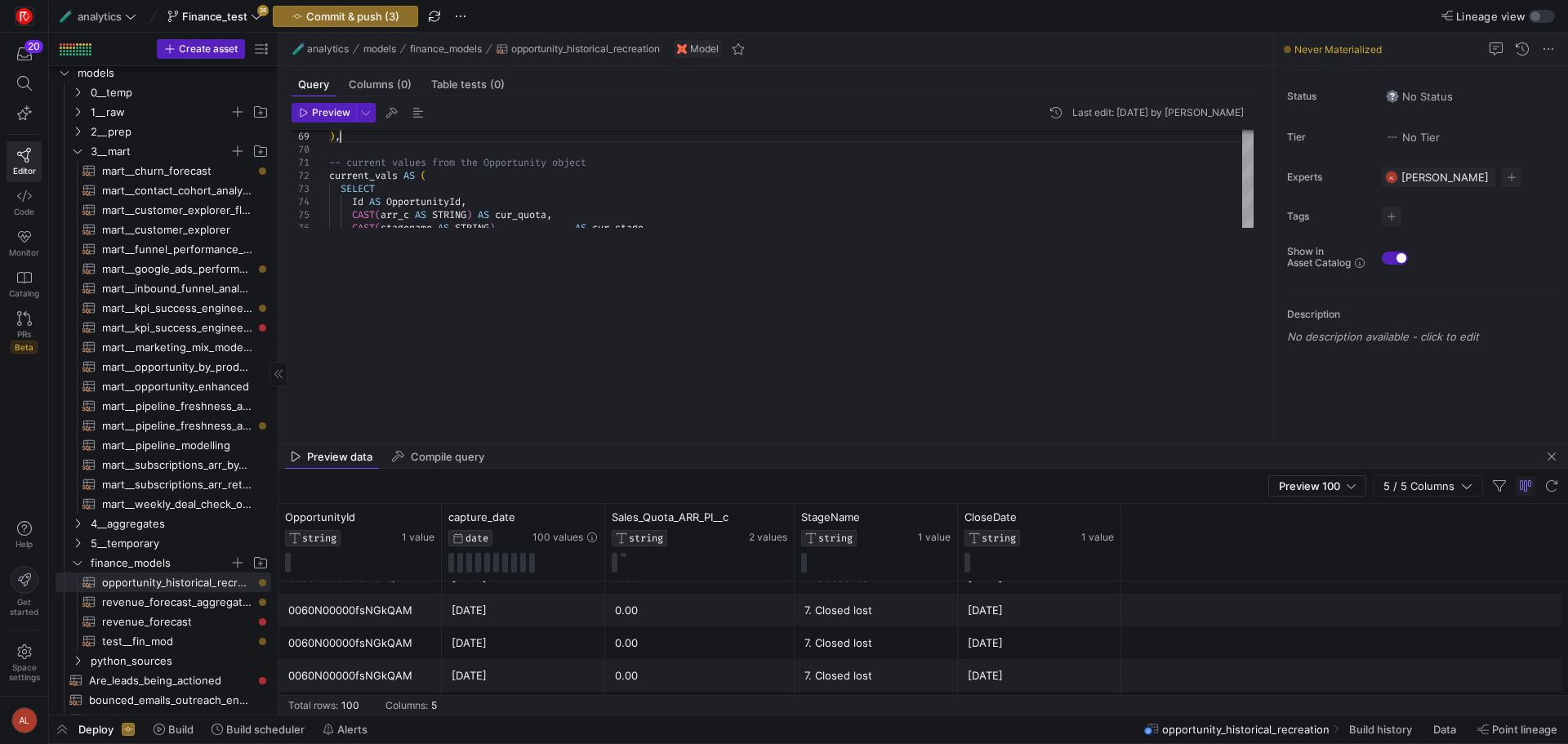
drag, startPoint x: 695, startPoint y: 222, endPoint x: 692, endPoint y: 448, distance: 226.0
click at [700, 444] on div at bounding box center [923, 444] width 1290 height 1
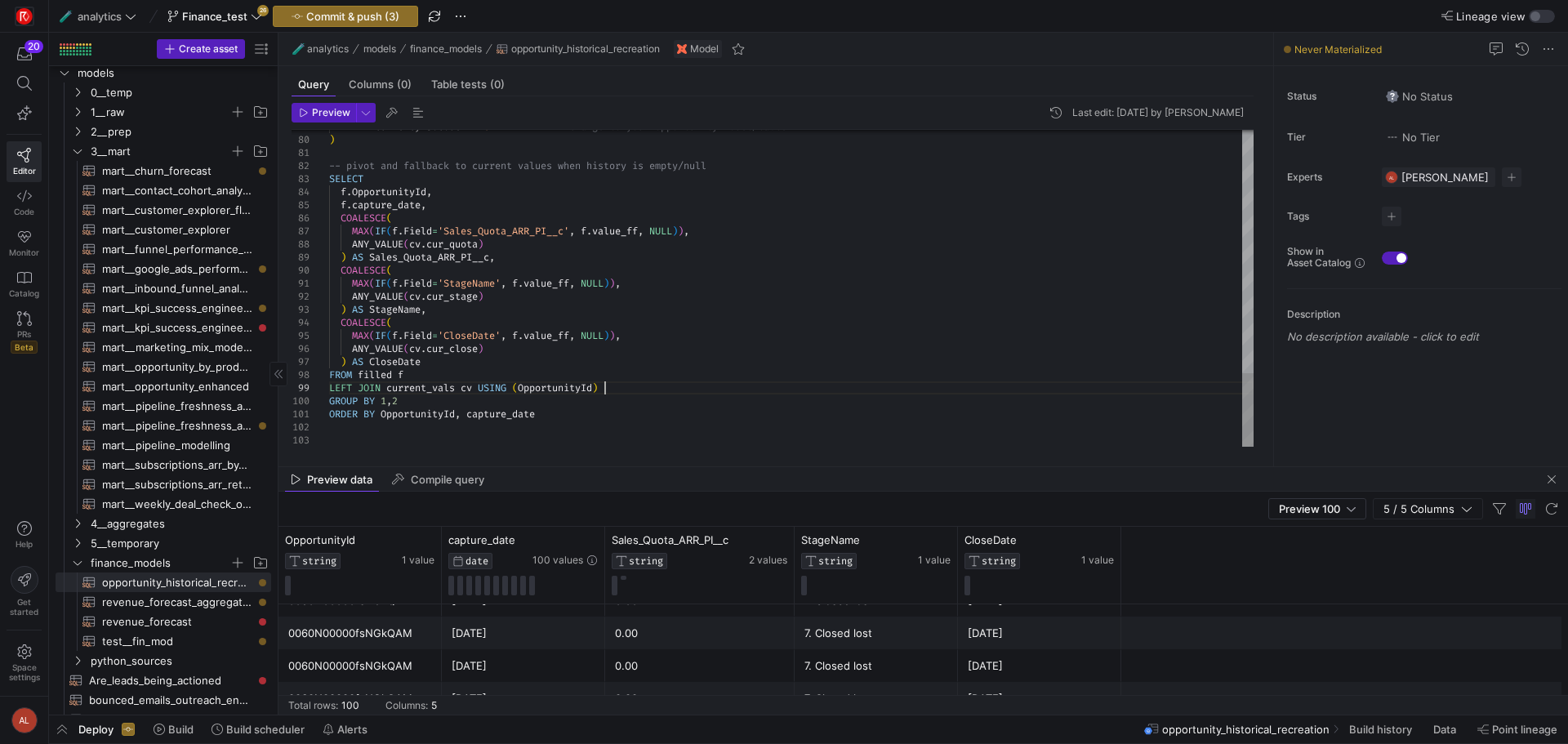
click at [337, 115] on span "Preview" at bounding box center [331, 112] width 38 height 12
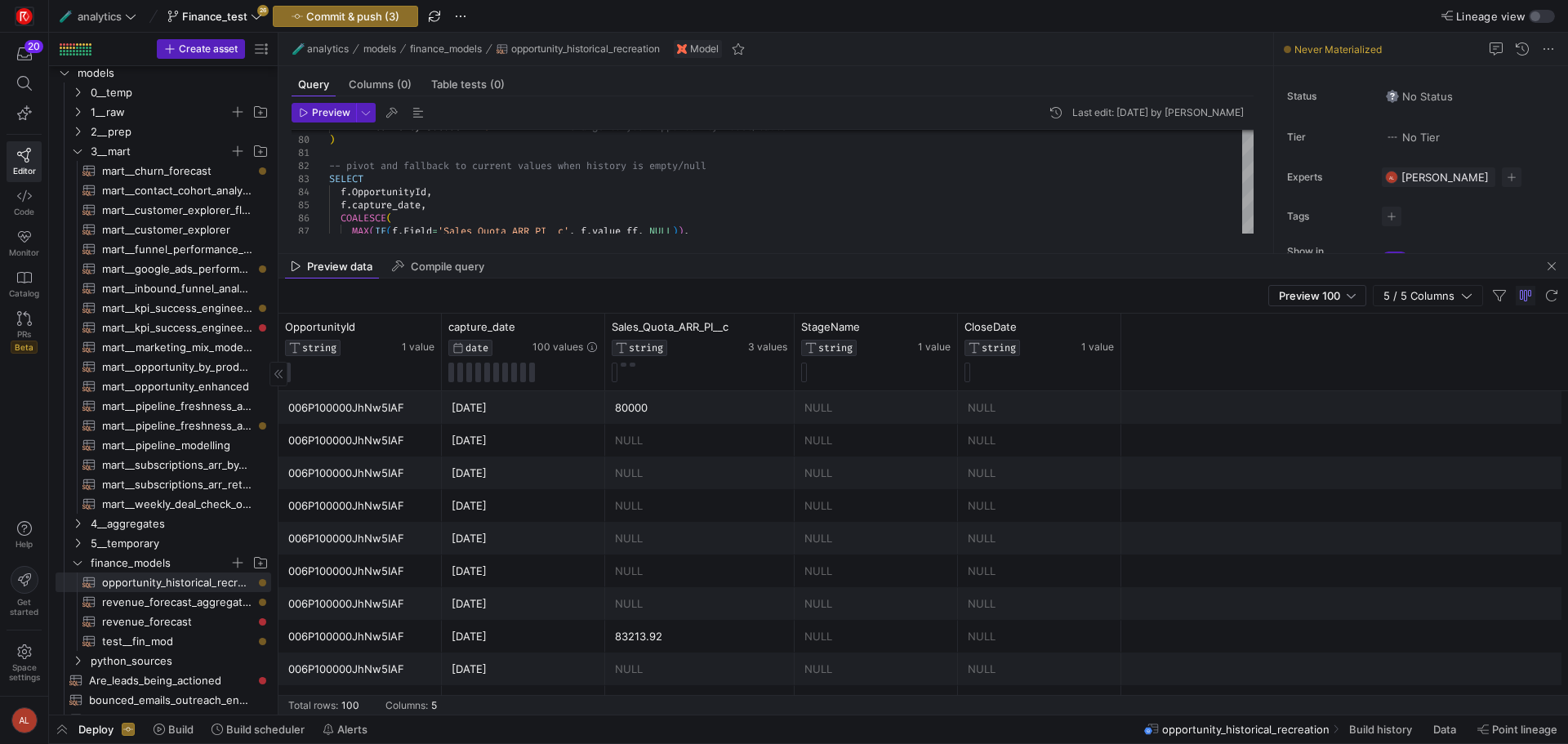
drag, startPoint x: 784, startPoint y: 465, endPoint x: 767, endPoint y: 221, distance: 244.6
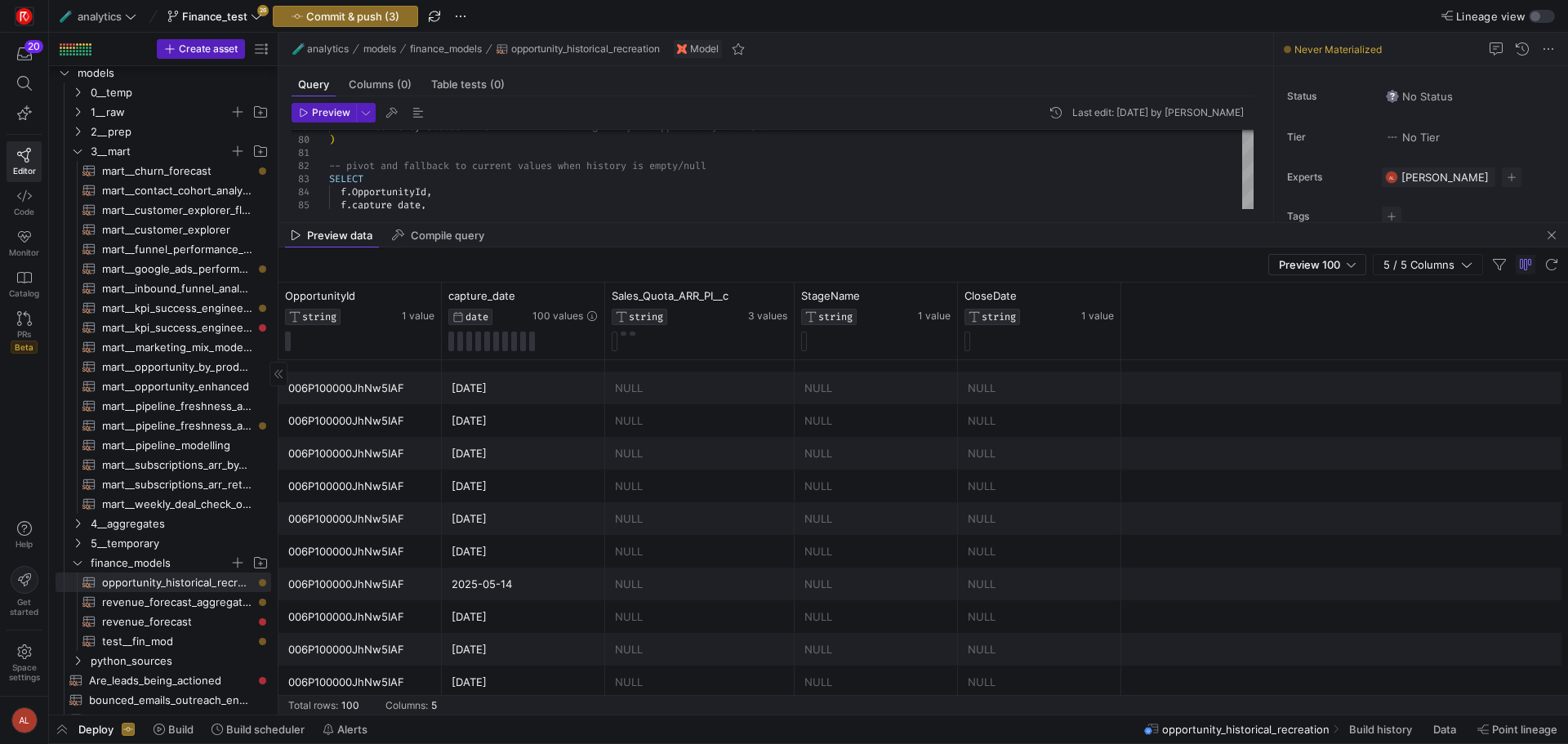
scroll to position [1690, 0]
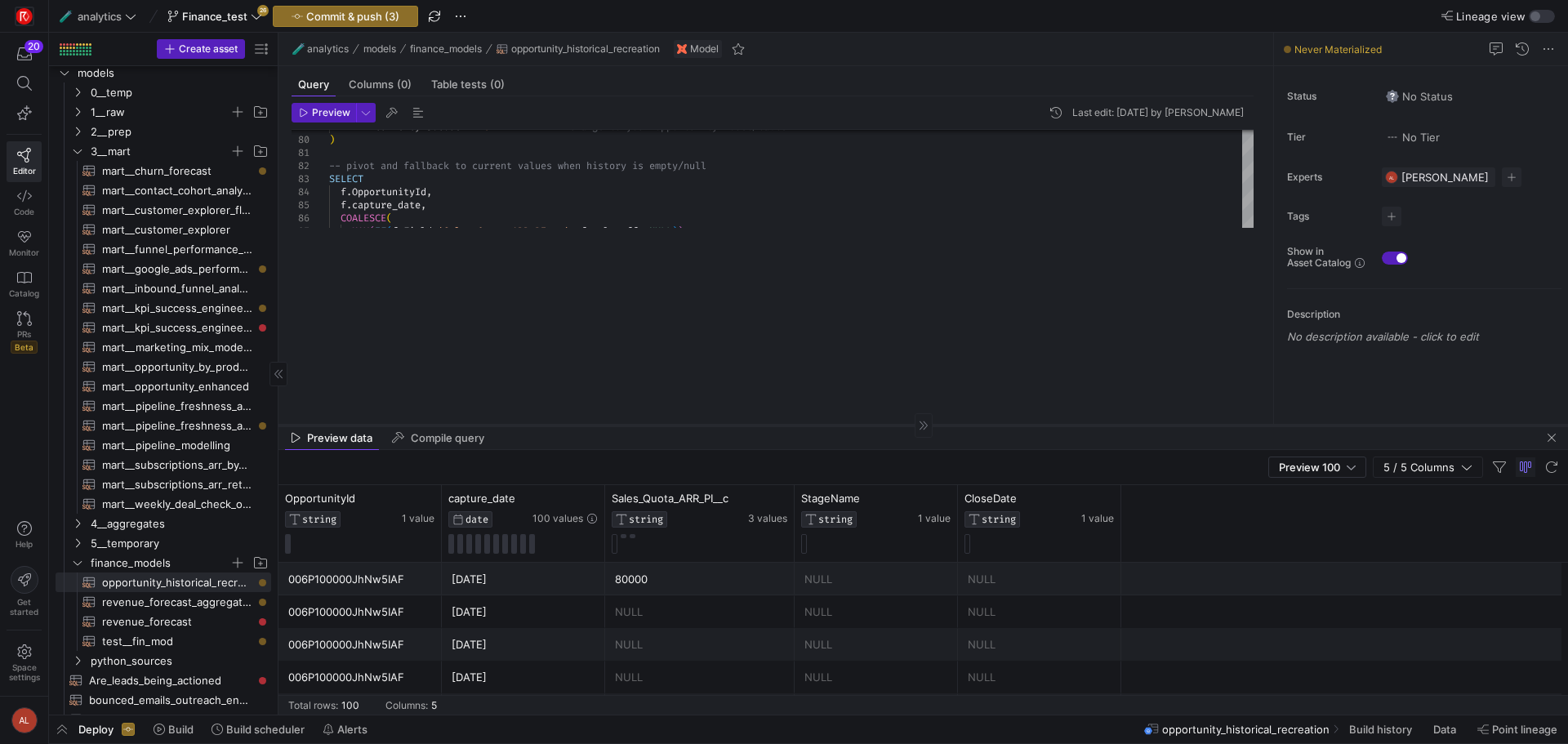
drag, startPoint x: 600, startPoint y: 222, endPoint x: 578, endPoint y: 425, distance: 204.2
click at [578, 425] on div at bounding box center [923, 425] width 1290 height 1
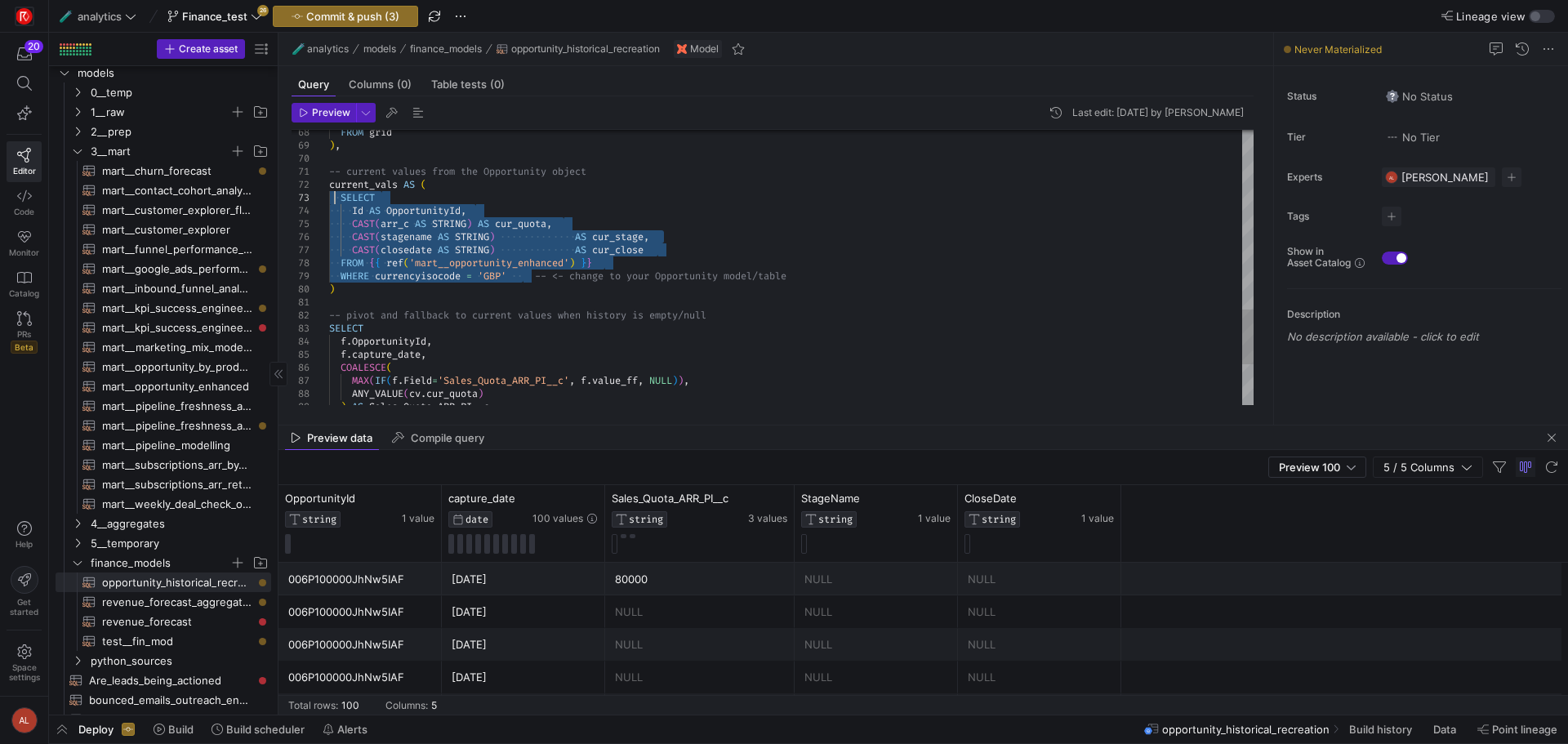
drag, startPoint x: 521, startPoint y: 276, endPoint x: 336, endPoint y: 203, distance: 198.9
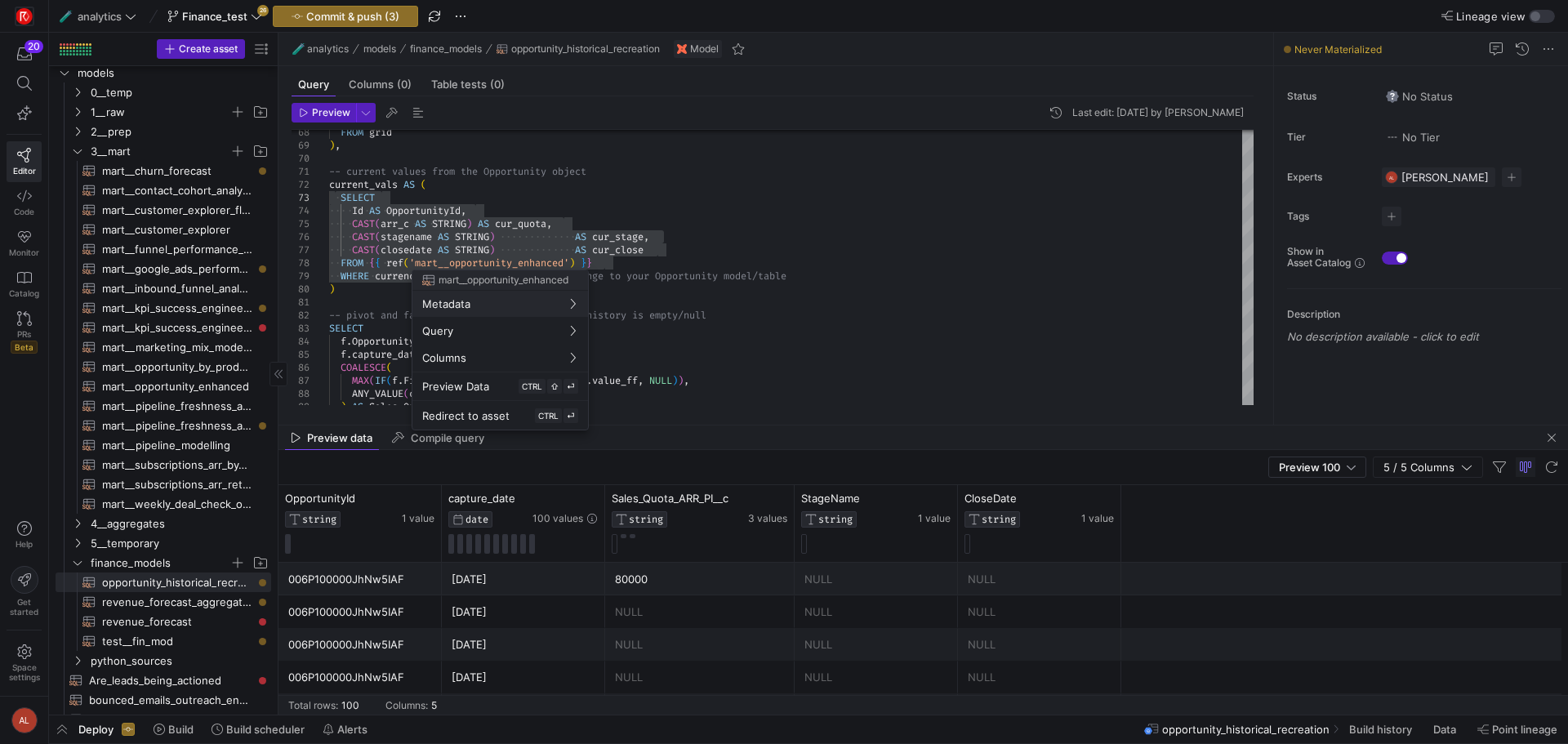
click at [549, 247] on div at bounding box center [784, 372] width 1568 height 744
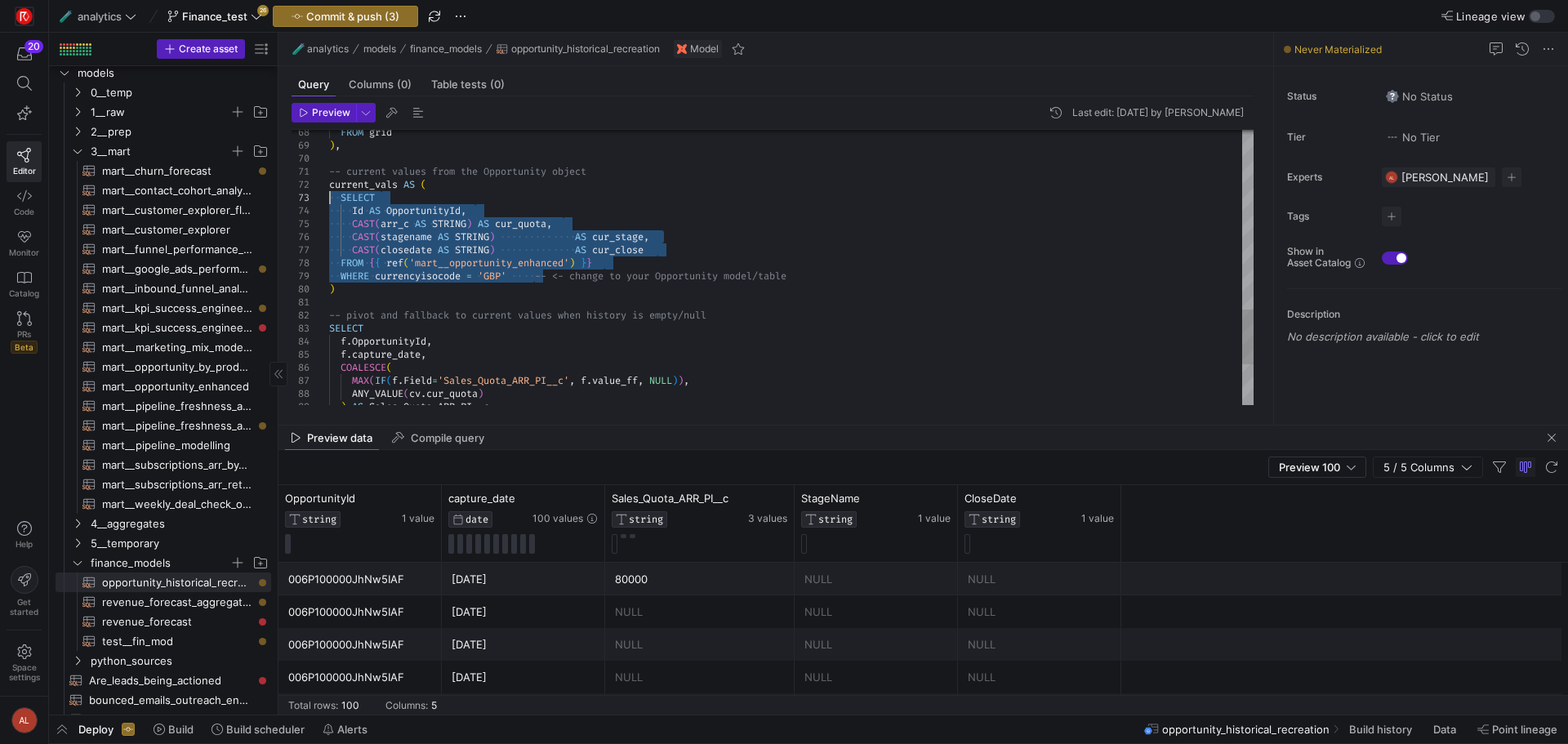
drag, startPoint x: 535, startPoint y: 276, endPoint x: 332, endPoint y: 197, distance: 217.8
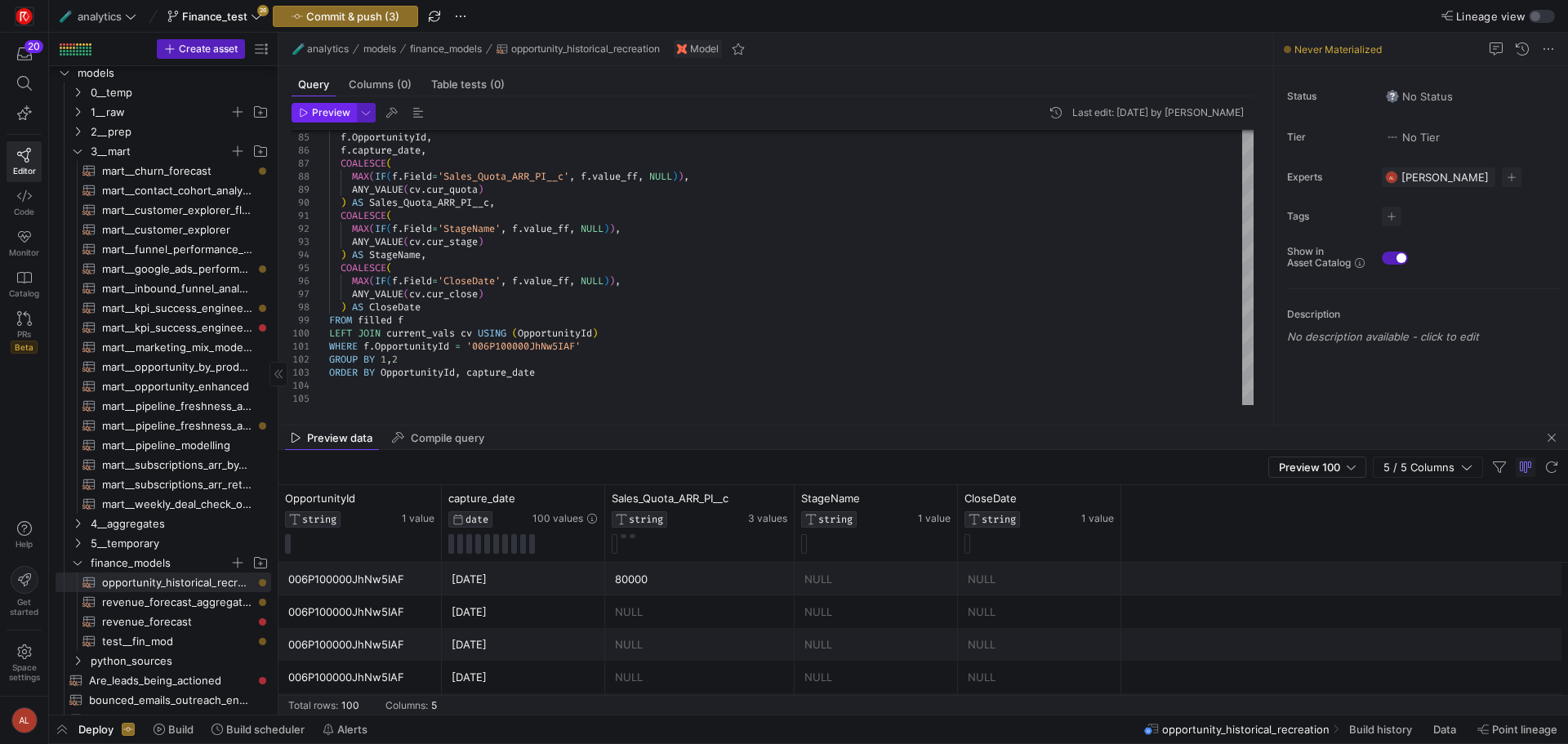
click at [321, 107] on span "Preview" at bounding box center [331, 112] width 38 height 12
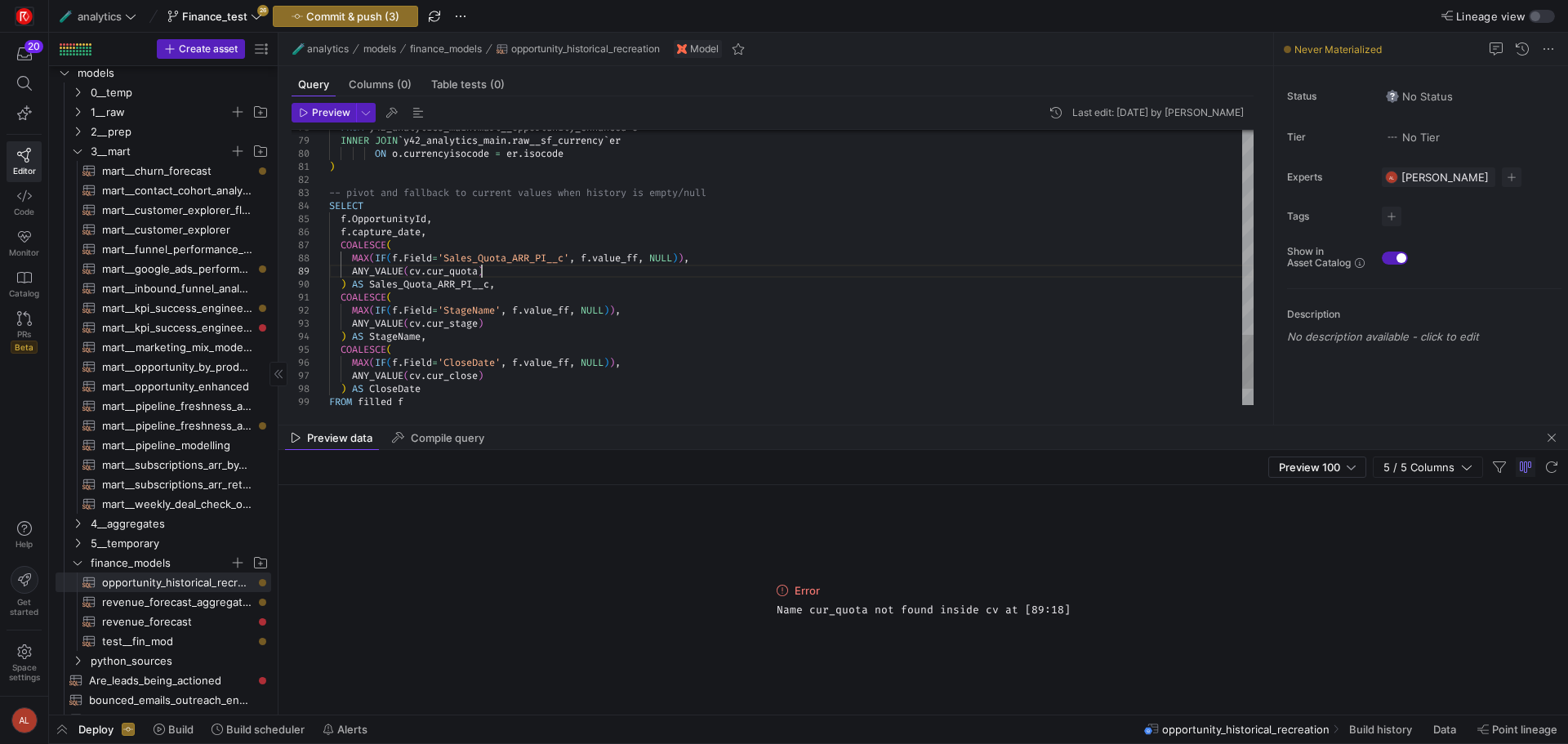
scroll to position [118, 0]
drag, startPoint x: 482, startPoint y: 268, endPoint x: 451, endPoint y: 270, distance: 31.1
click at [325, 118] on span "Preview" at bounding box center [331, 112] width 38 height 12
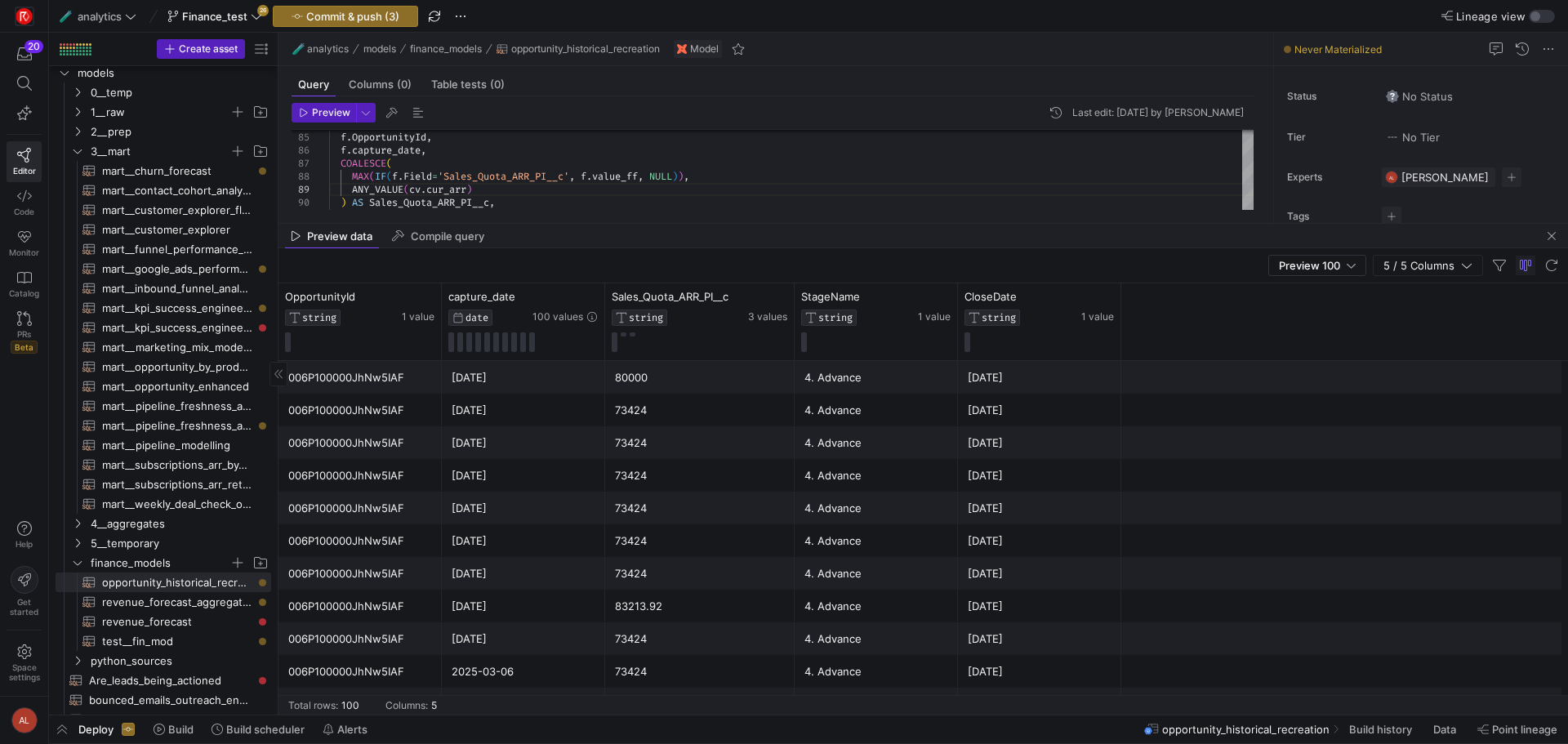
drag, startPoint x: 1178, startPoint y: 424, endPoint x: 1118, endPoint y: 221, distance: 211.7
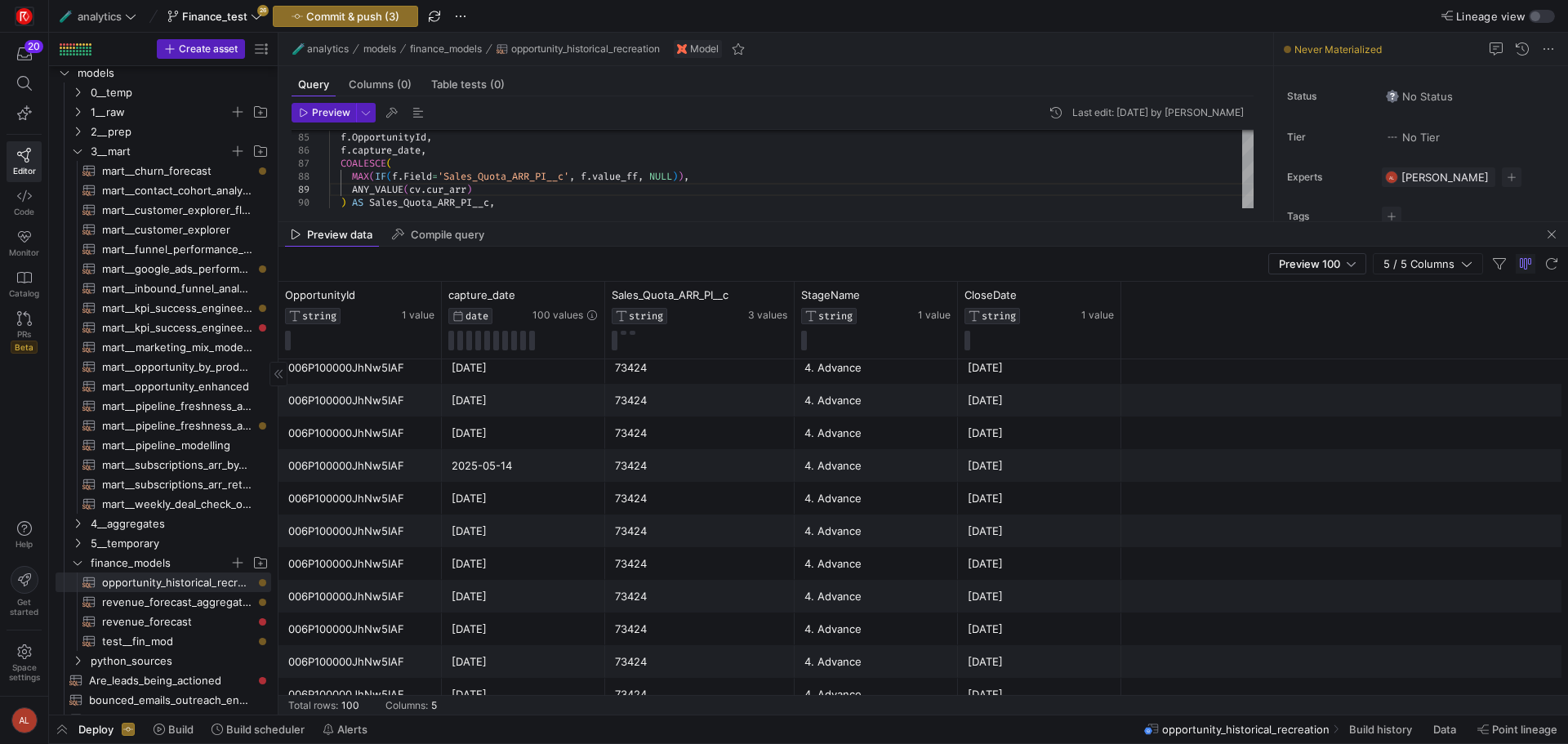
scroll to position [2690, 0]
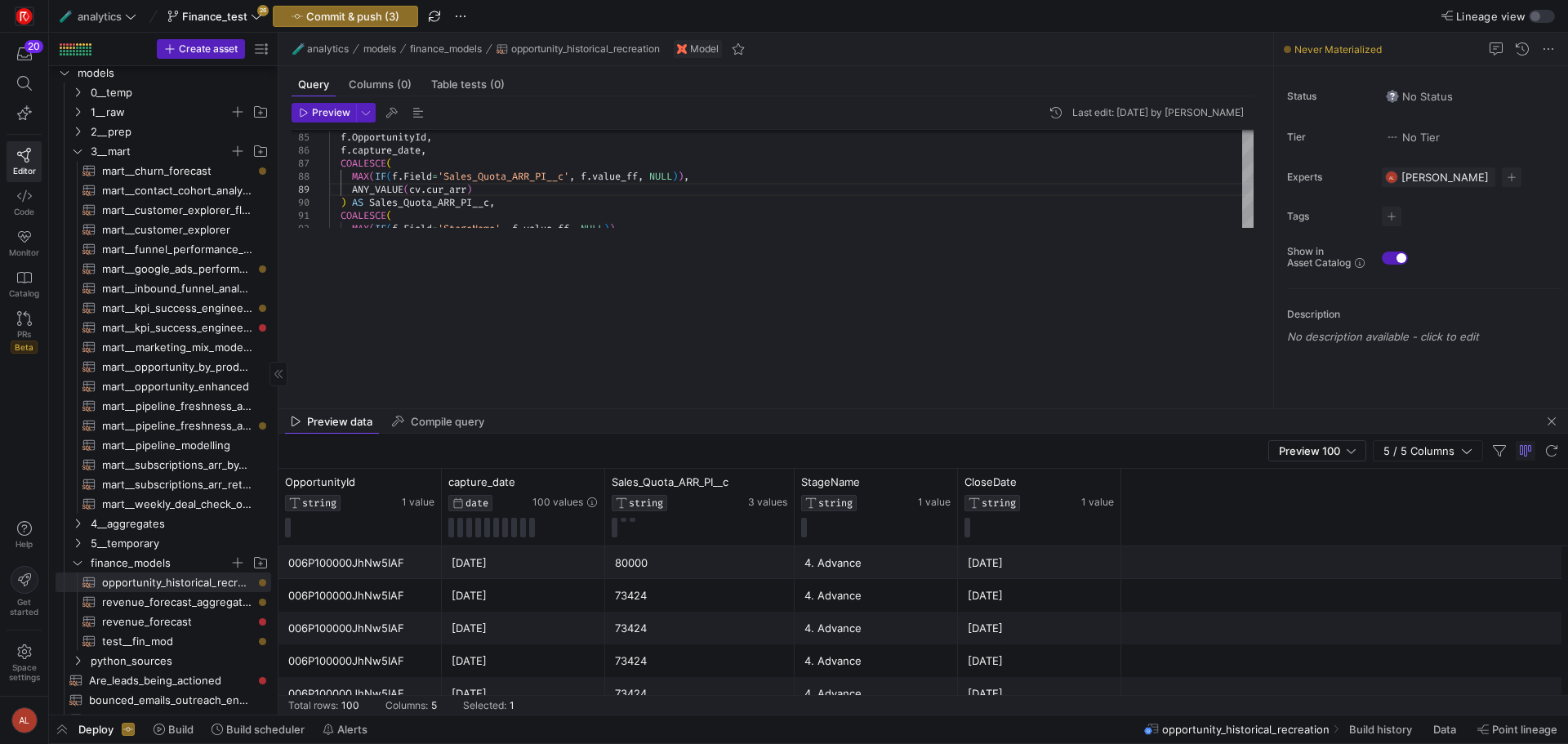
drag, startPoint x: 714, startPoint y: 222, endPoint x: 714, endPoint y: 402, distance: 180.0
click at [723, 409] on div at bounding box center [923, 408] width 1290 height 1
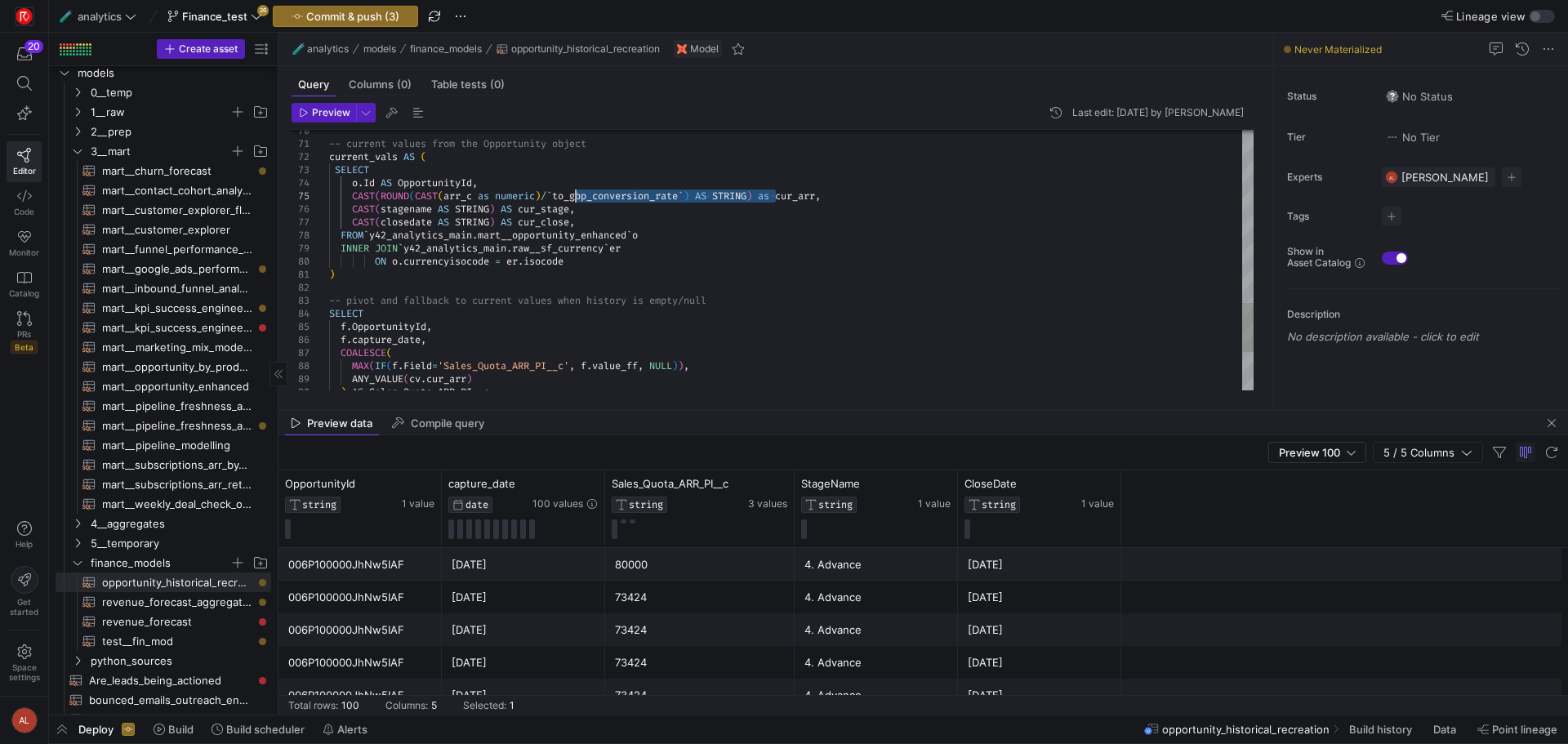
drag, startPoint x: 776, startPoint y: 195, endPoint x: 577, endPoint y: 191, distance: 199.0
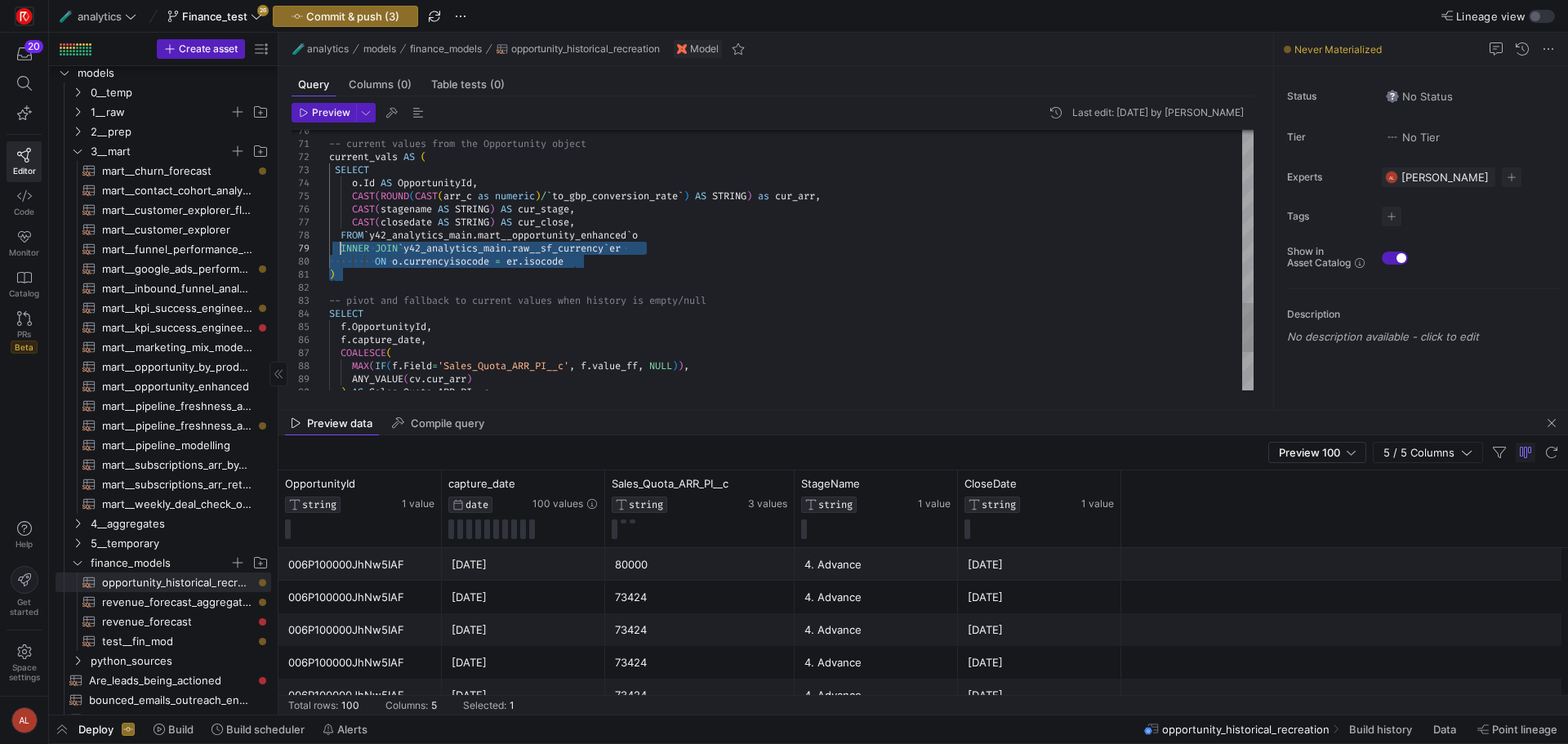
drag, startPoint x: 614, startPoint y: 268, endPoint x: 343, endPoint y: 253, distance: 271.4
drag, startPoint x: 606, startPoint y: 264, endPoint x: 342, endPoint y: 253, distance: 264.2
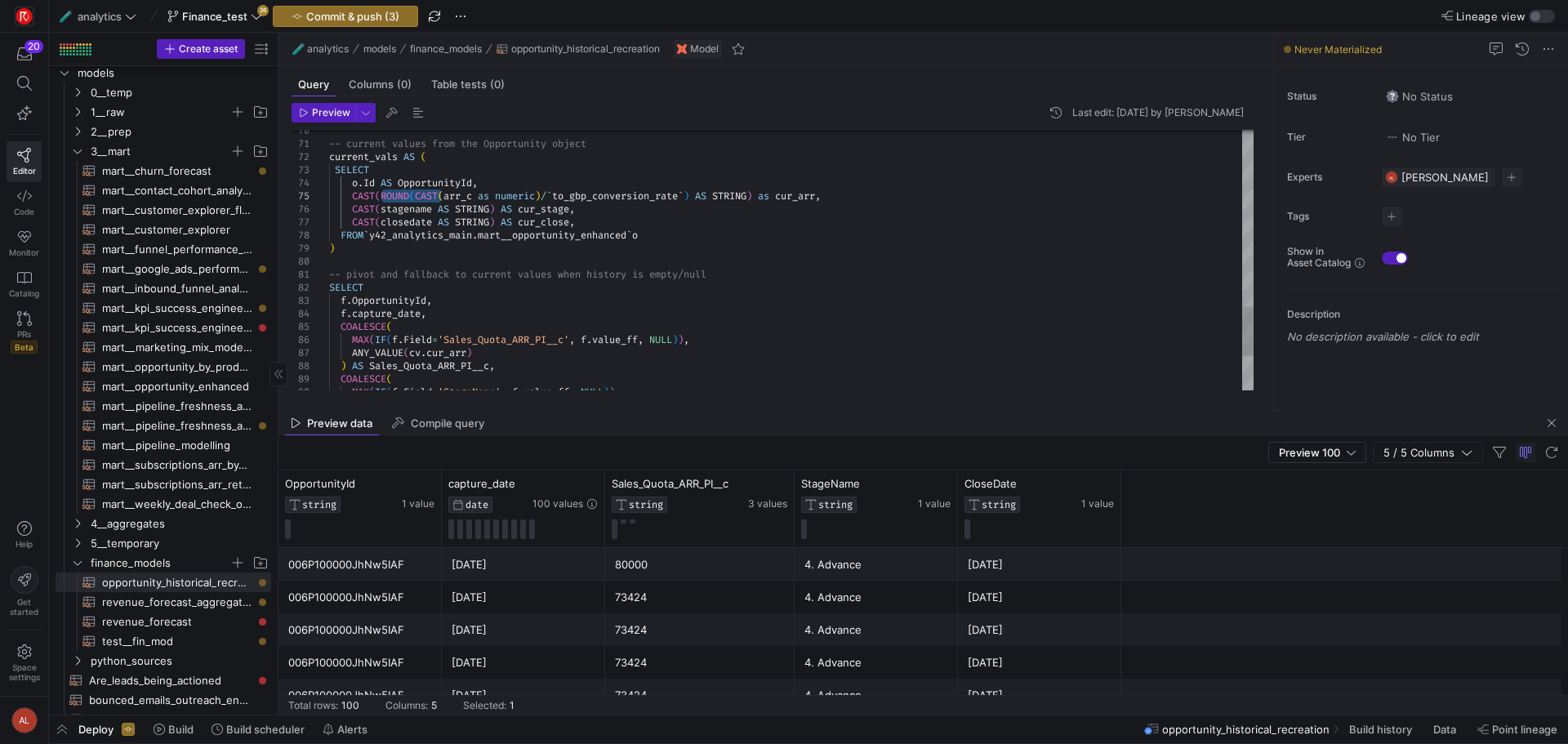
drag, startPoint x: 381, startPoint y: 196, endPoint x: 445, endPoint y: 200, distance: 64.1
drag, startPoint x: 416, startPoint y: 197, endPoint x: 640, endPoint y: 194, distance: 224.0
click at [303, 114] on mtx-tooltip-component "Create sub-folder" at bounding box center [259, 117] width 101 height 20
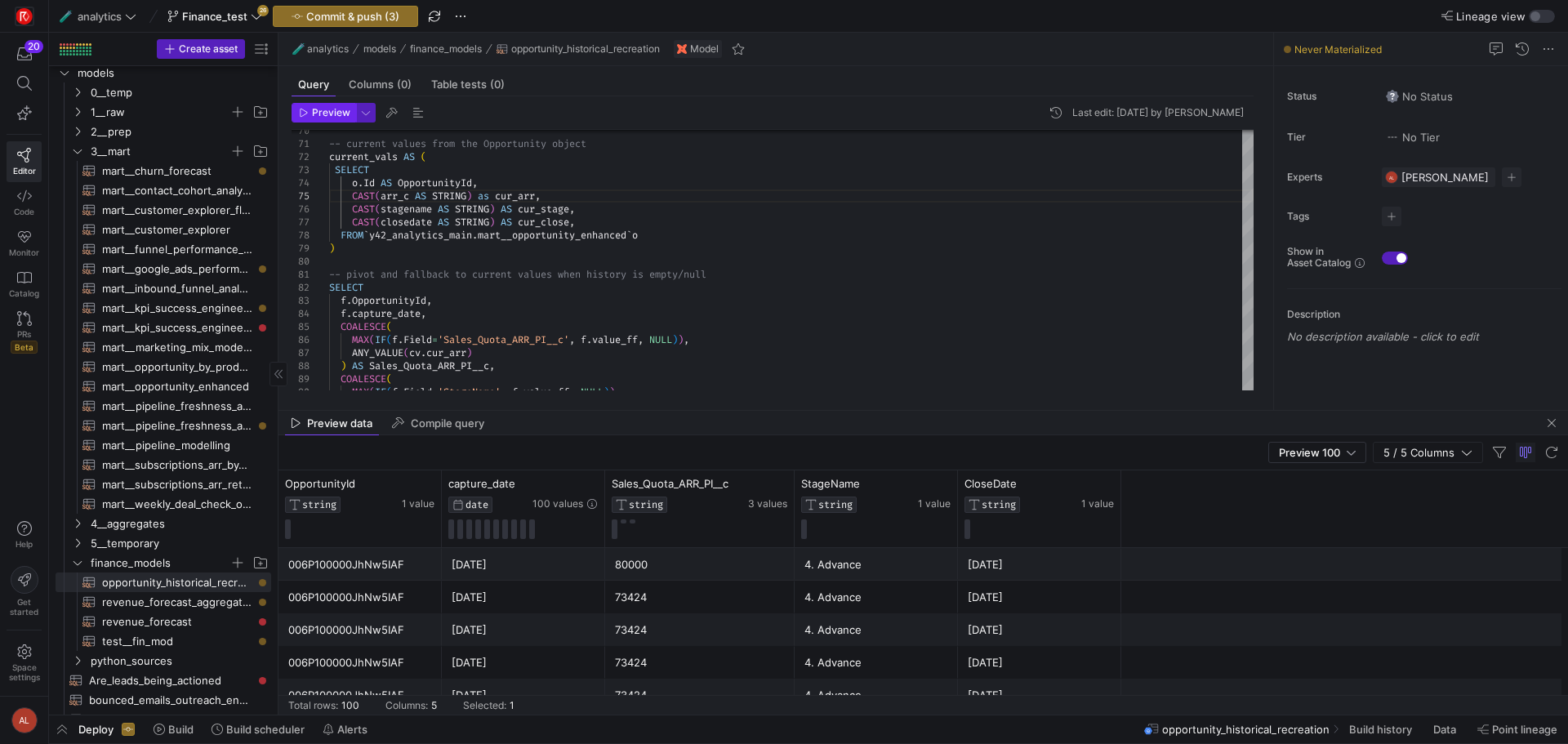
click at [317, 114] on span "Preview" at bounding box center [331, 112] width 38 height 12
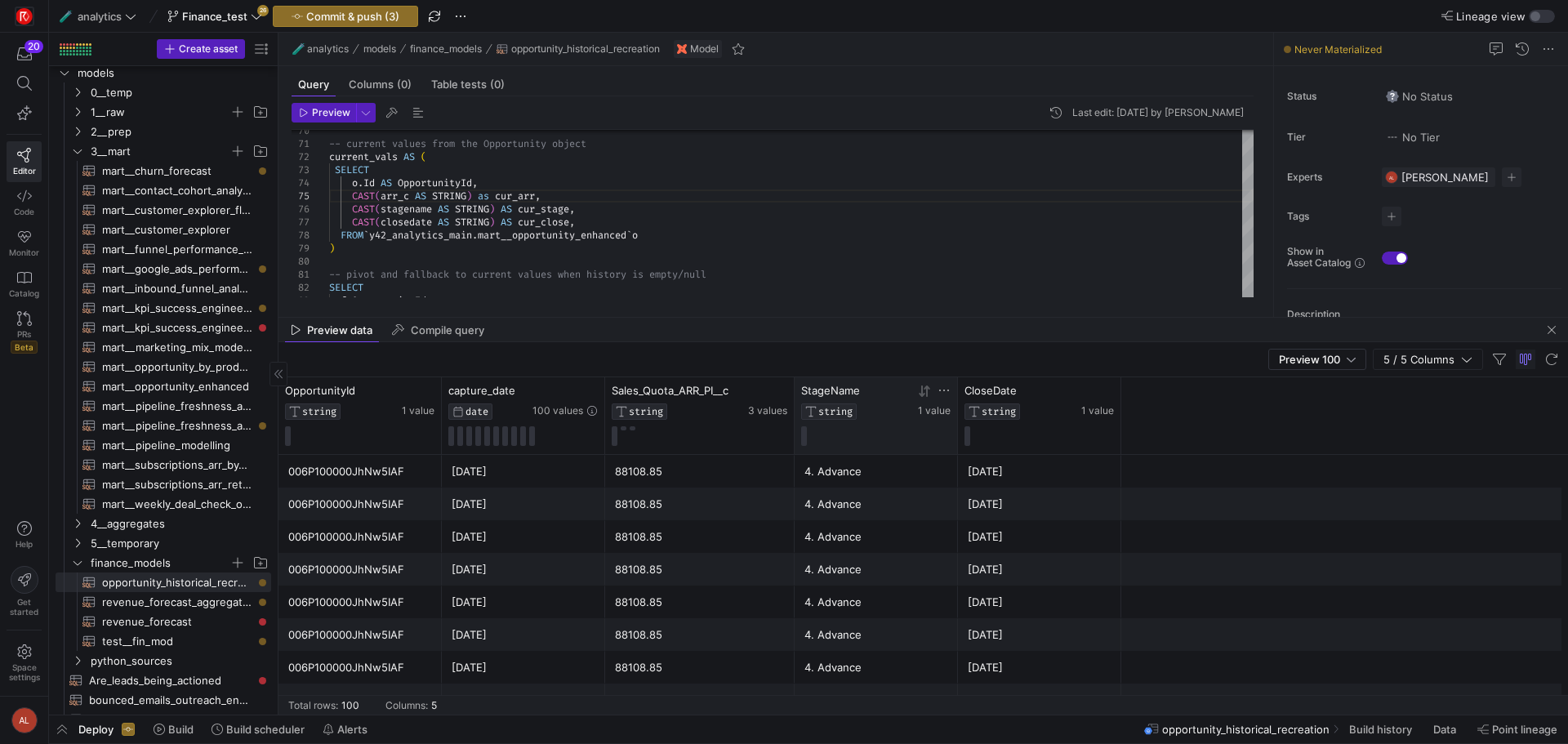
drag, startPoint x: 982, startPoint y: 409, endPoint x: 936, endPoint y: 383, distance: 52.8
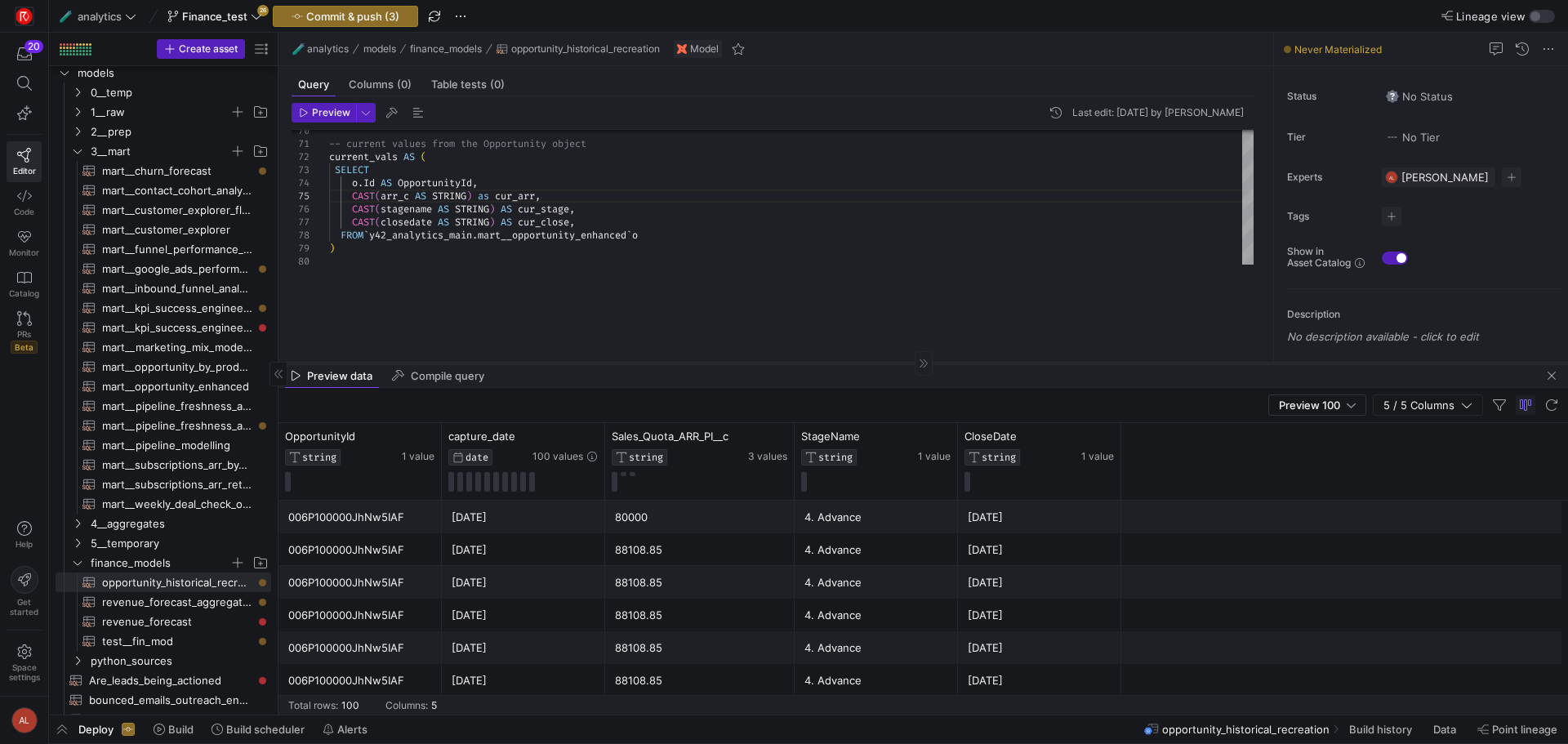
drag, startPoint x: 700, startPoint y: 284, endPoint x: 693, endPoint y: 390, distance: 106.2
click at [693, 364] on div at bounding box center [923, 363] width 1290 height 1
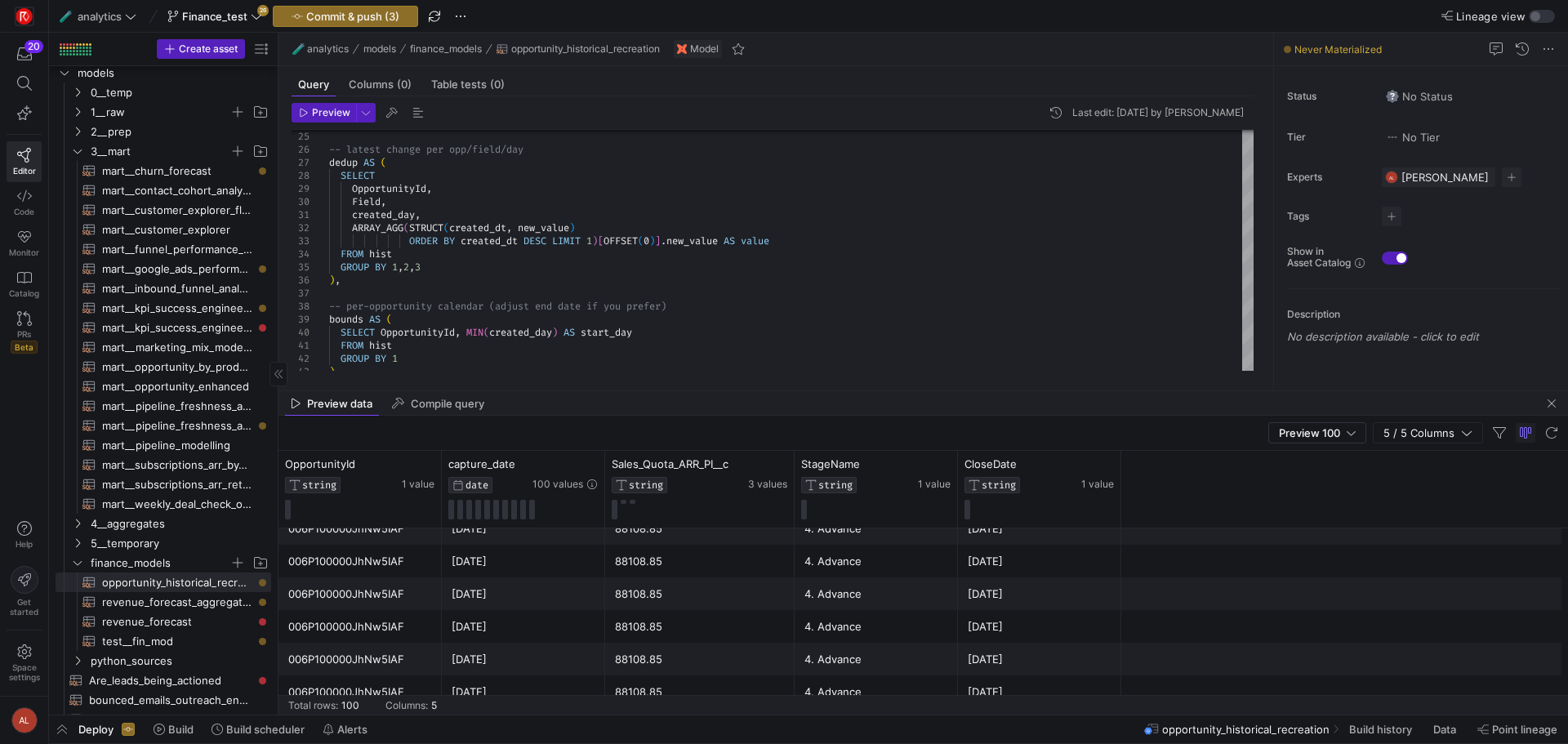
scroll to position [0, 0]
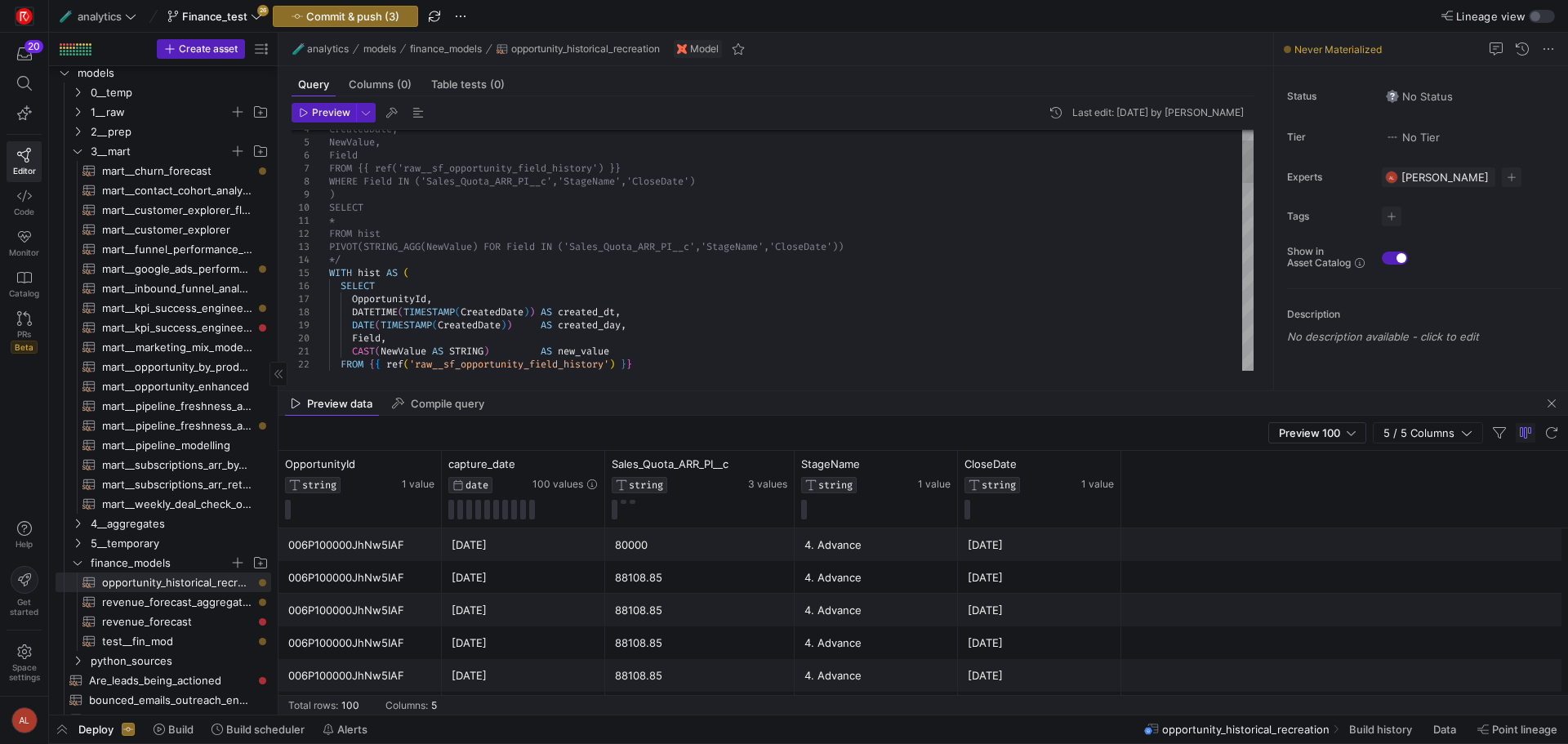
click at [331, 274] on div "OpportunityId , DATETIME ( TIMESTAMP ( CreatedDate ) ) AS created_dt , SELECT W…" at bounding box center [791, 749] width 924 height 1359
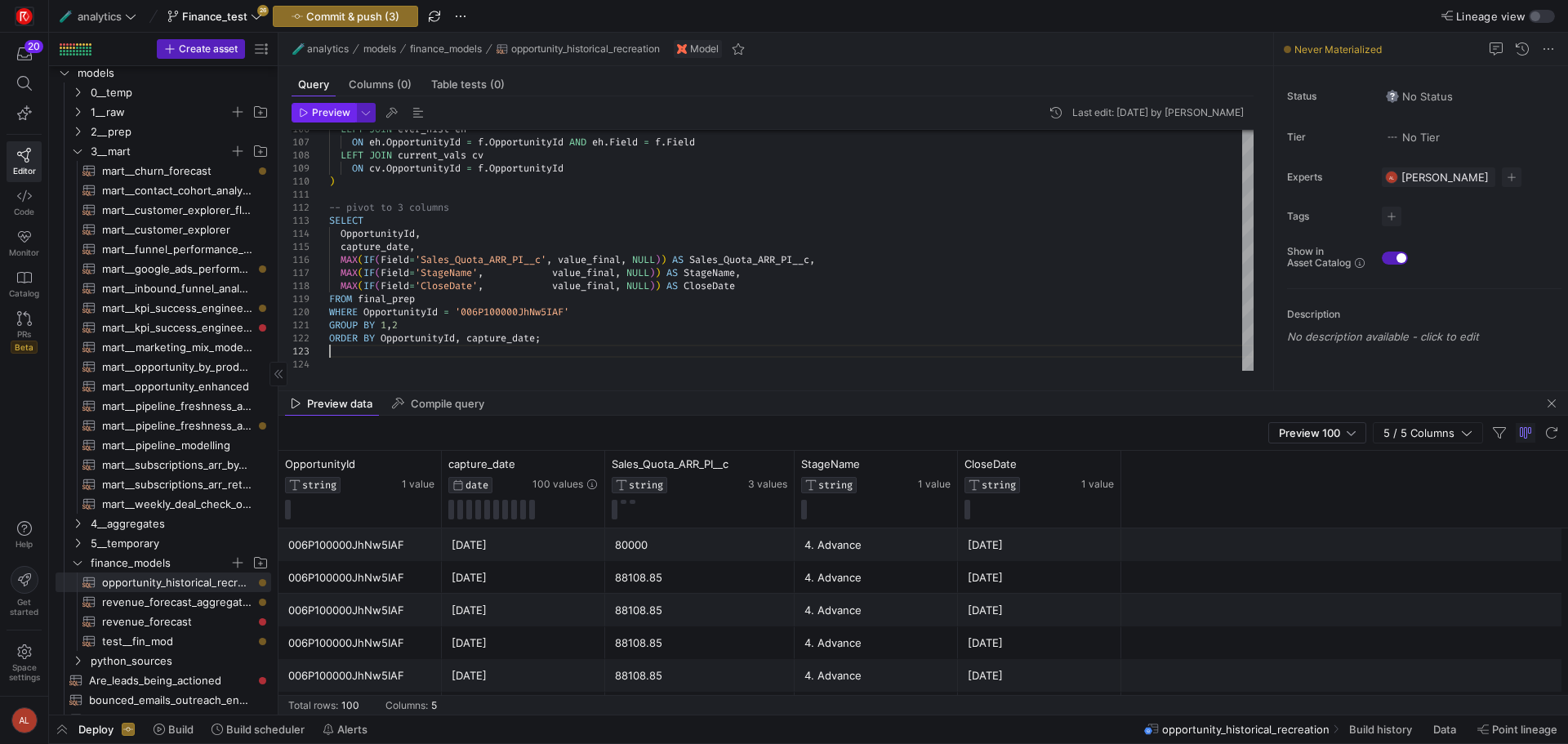
click at [332, 119] on span "button" at bounding box center [324, 113] width 63 height 18
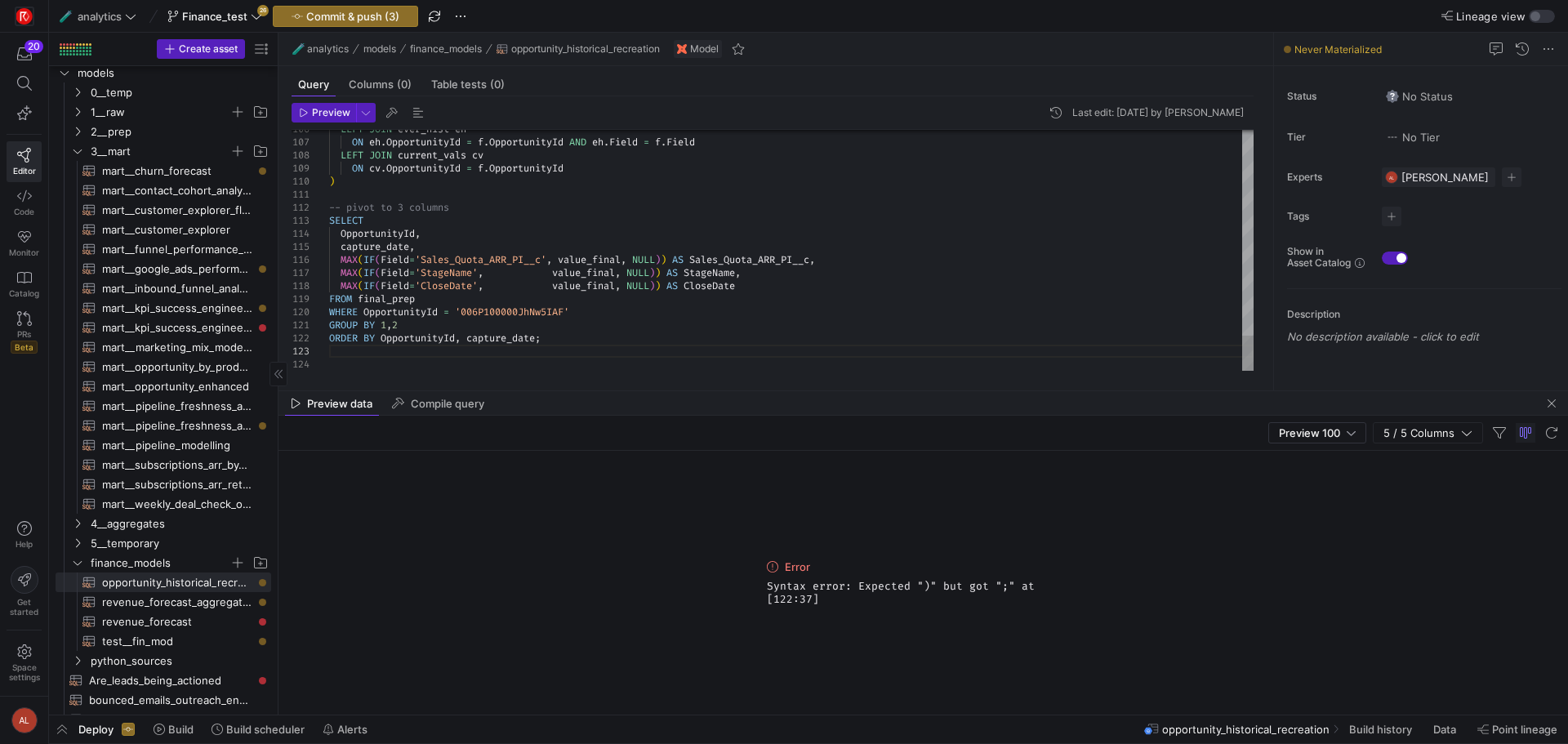
click at [322, 110] on span "Preview" at bounding box center [331, 112] width 38 height 12
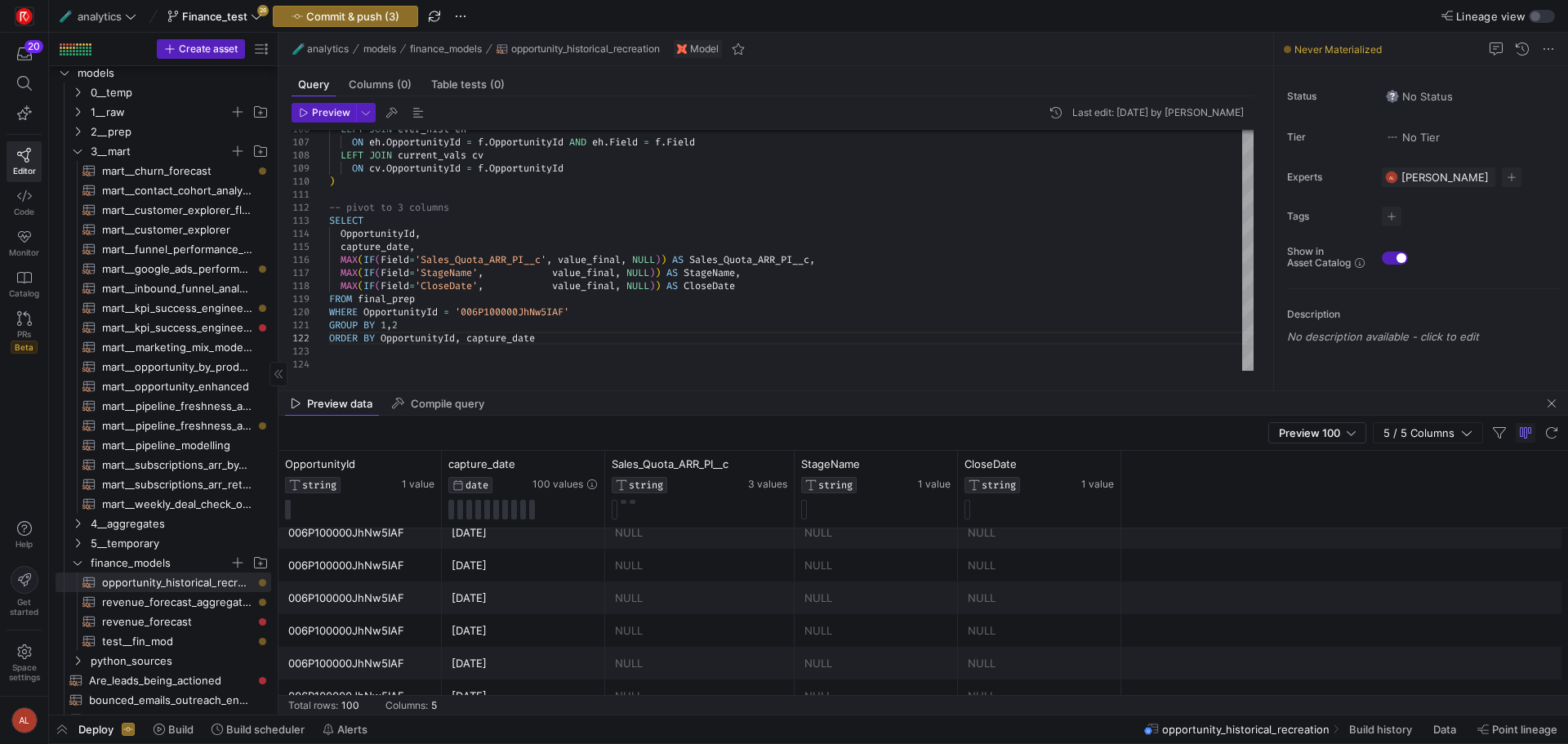
scroll to position [1494, 0]
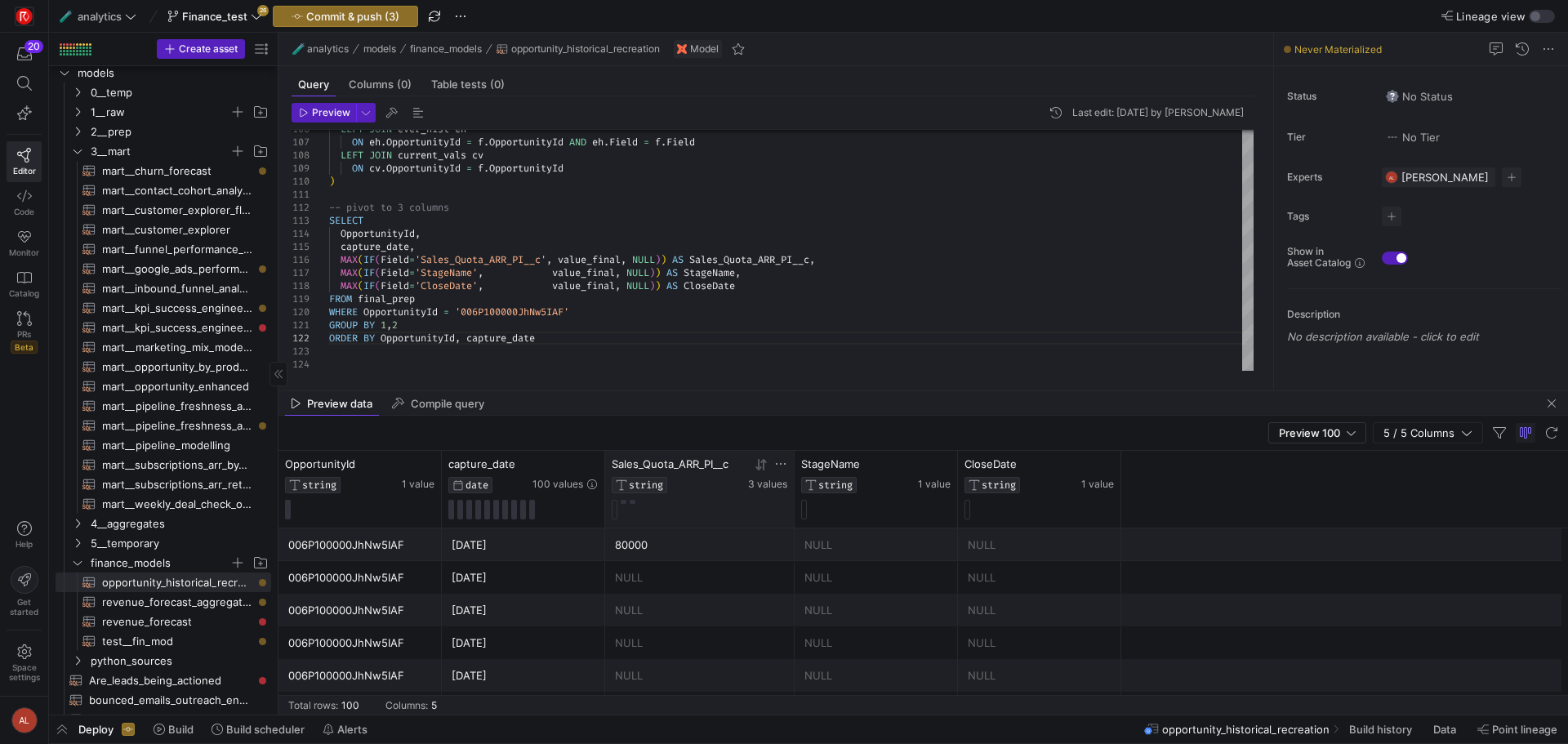
click at [623, 495] on div "Sales_Quota_ARR_PI__c STRING 3 values" at bounding box center [699, 489] width 176 height 62
click at [624, 501] on button at bounding box center [624, 501] width 5 height 4
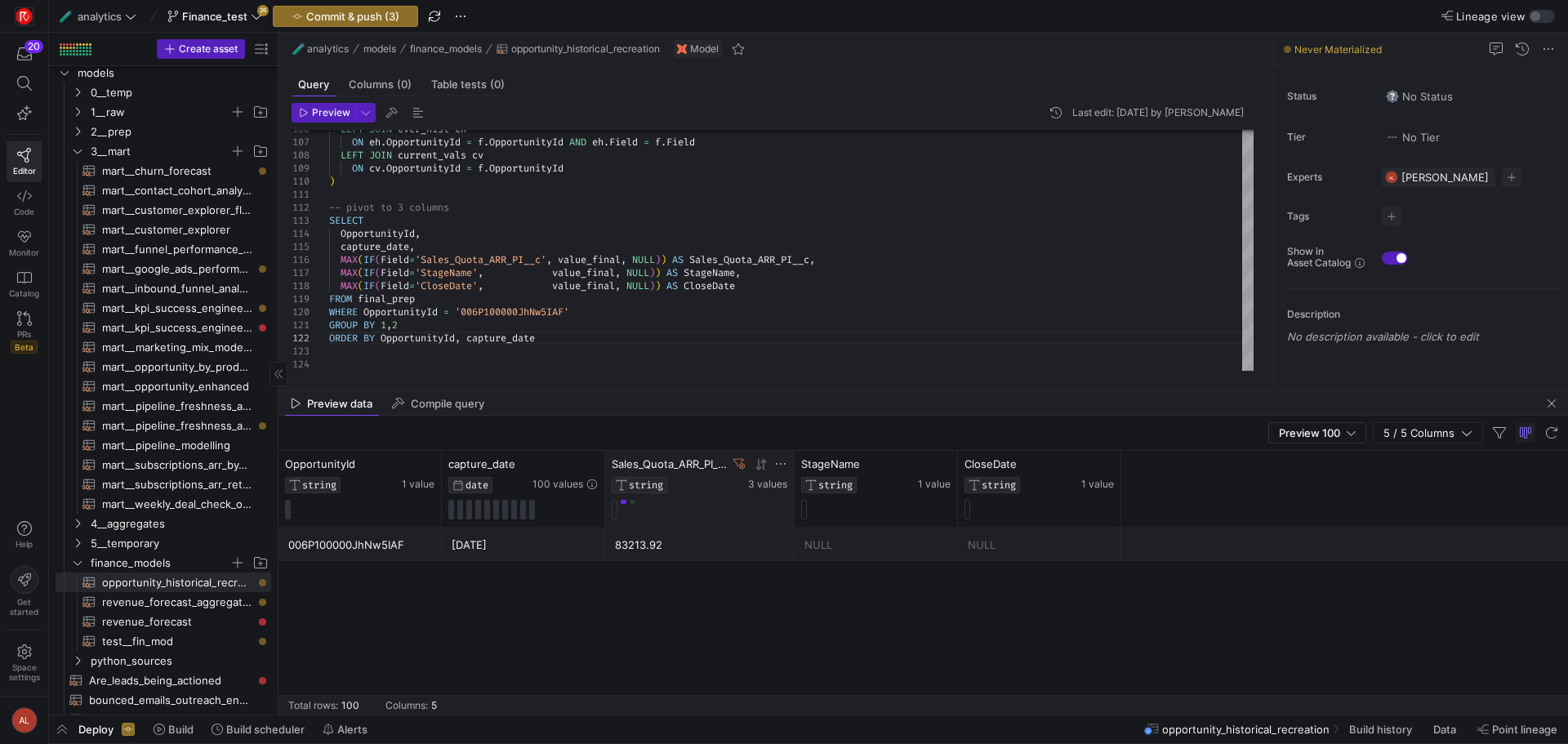
click at [735, 460] on icon at bounding box center [739, 464] width 12 height 10
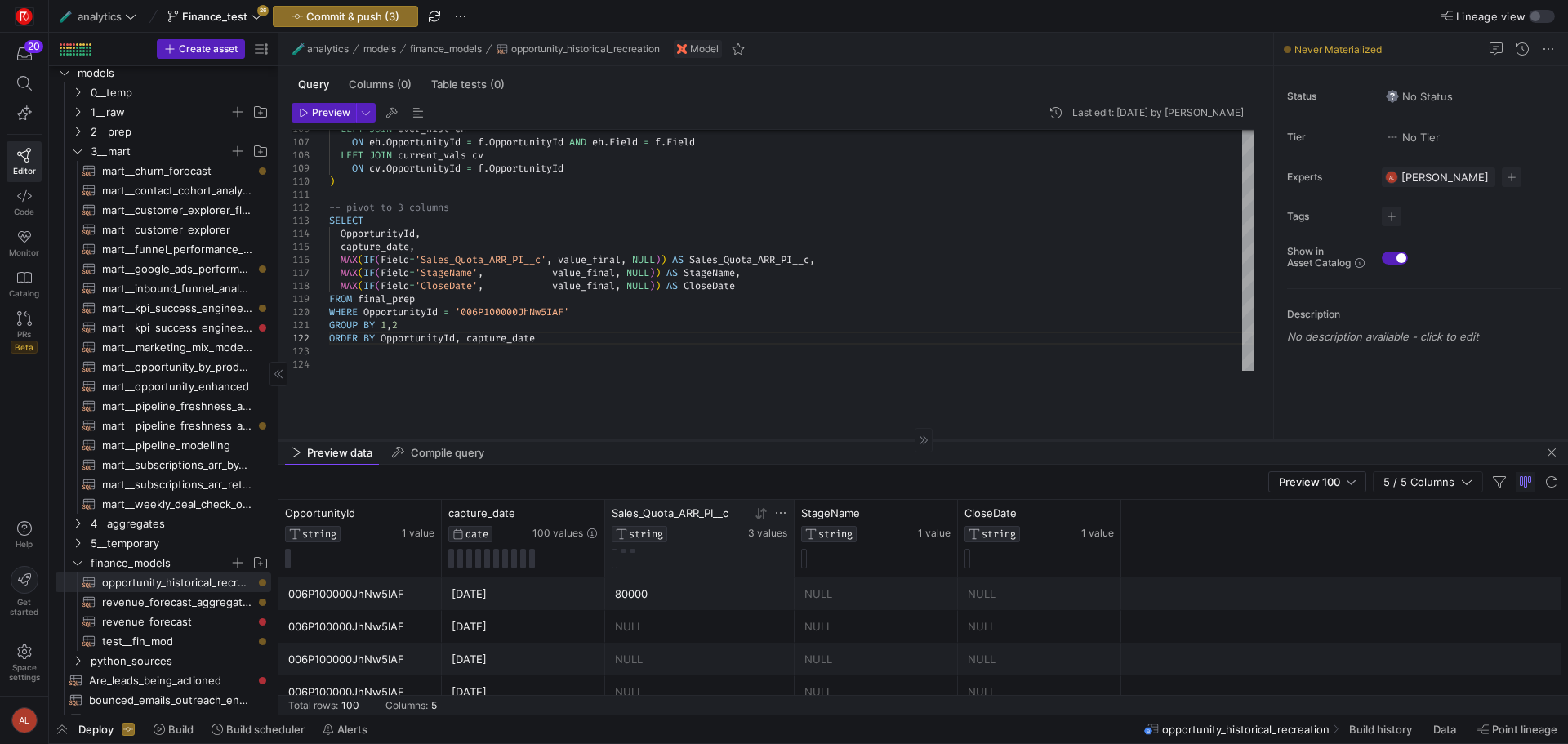
drag, startPoint x: 576, startPoint y: 390, endPoint x: 570, endPoint y: 487, distance: 97.2
click at [570, 440] on div at bounding box center [923, 439] width 1290 height 1
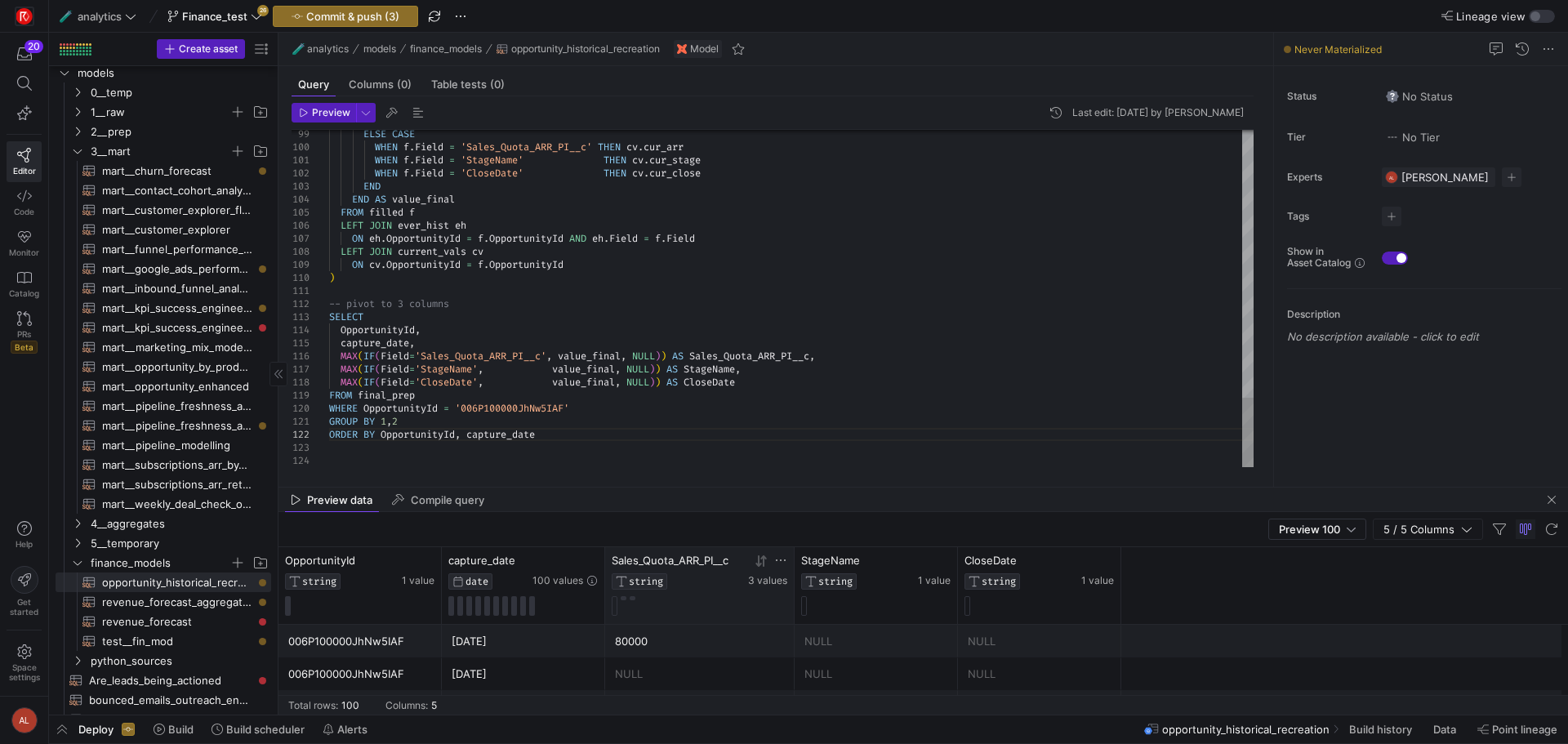
scroll to position [38, 211]
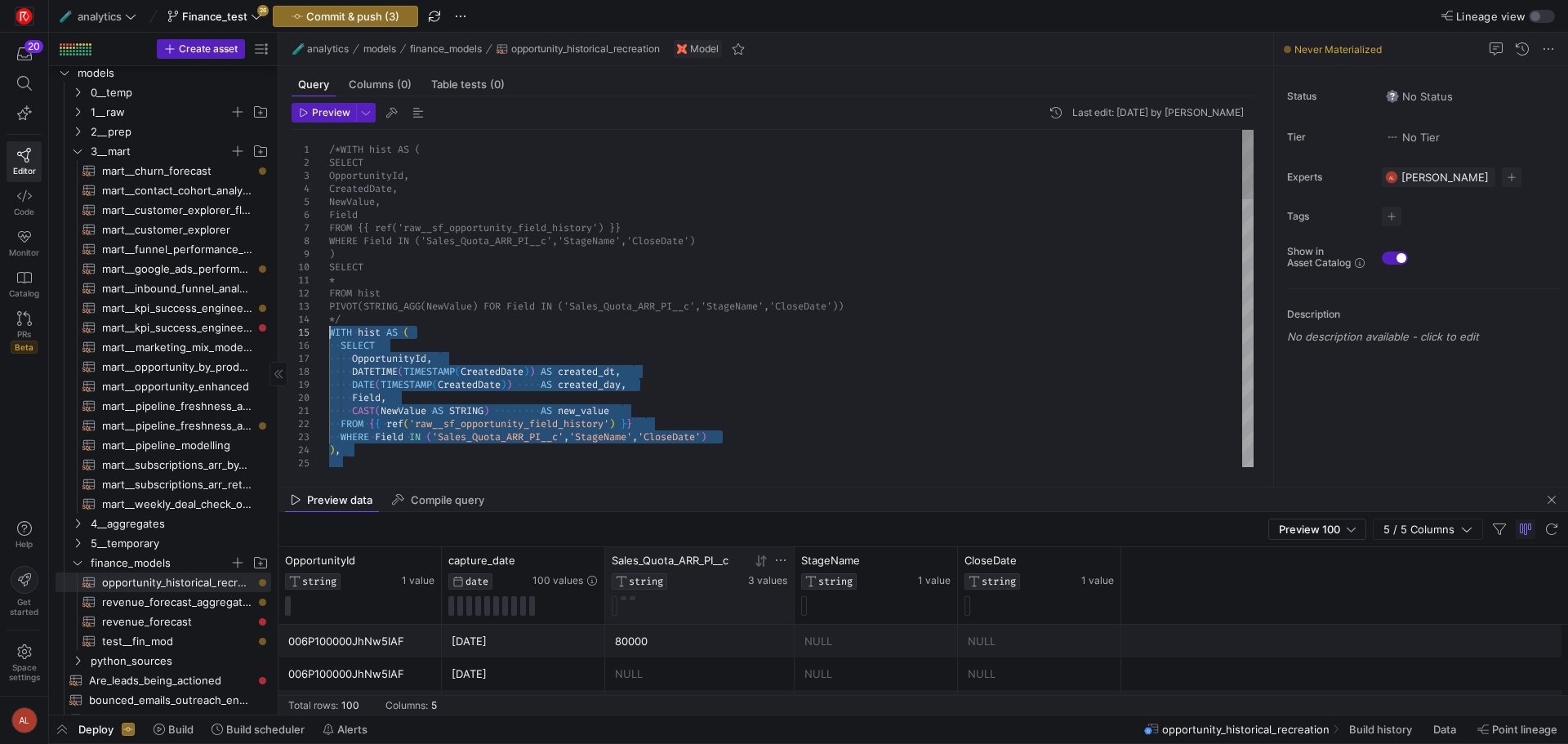
drag, startPoint x: 536, startPoint y: 450, endPoint x: 263, endPoint y: 328, distance: 299.0
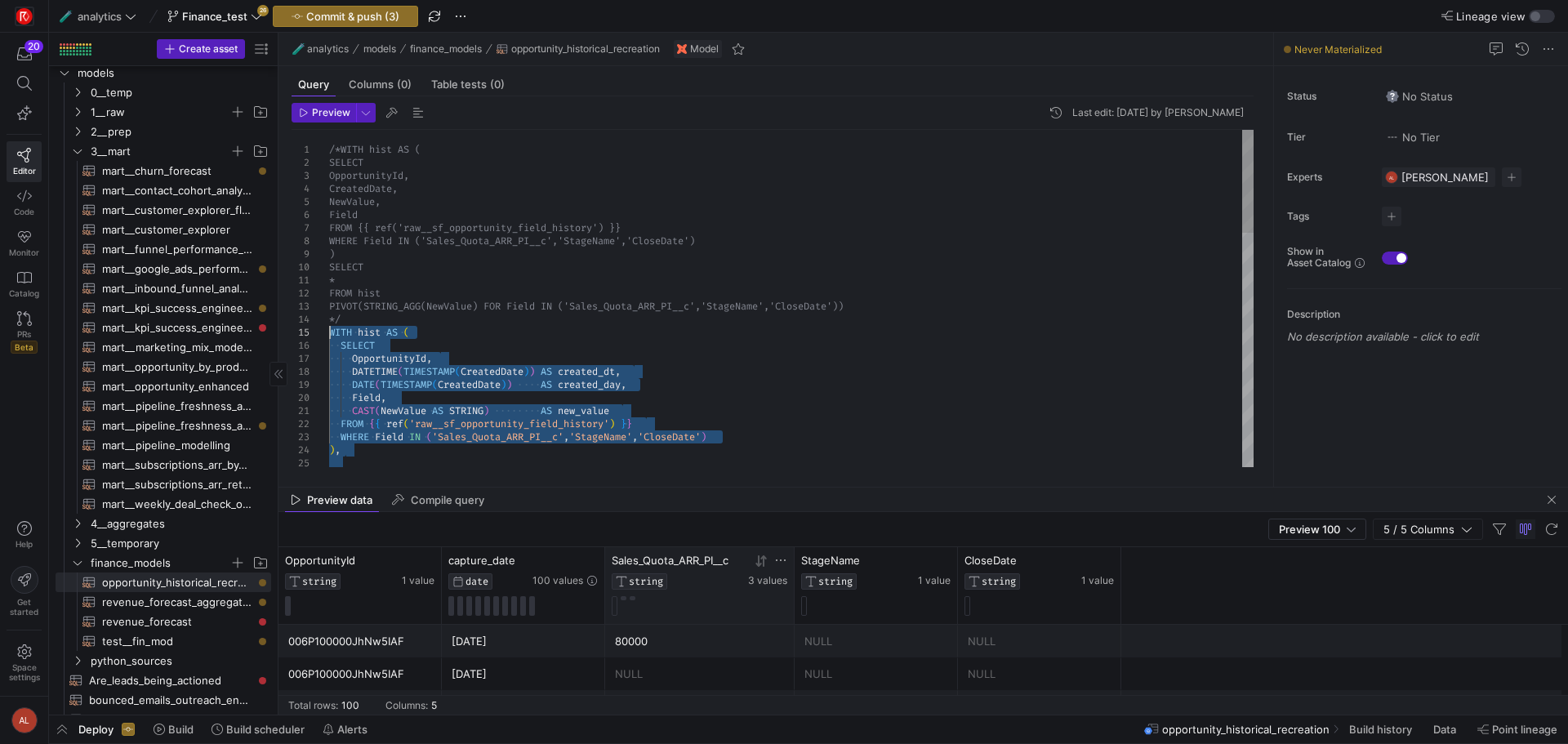
drag, startPoint x: 451, startPoint y: 452, endPoint x: 263, endPoint y: 334, distance: 222.0
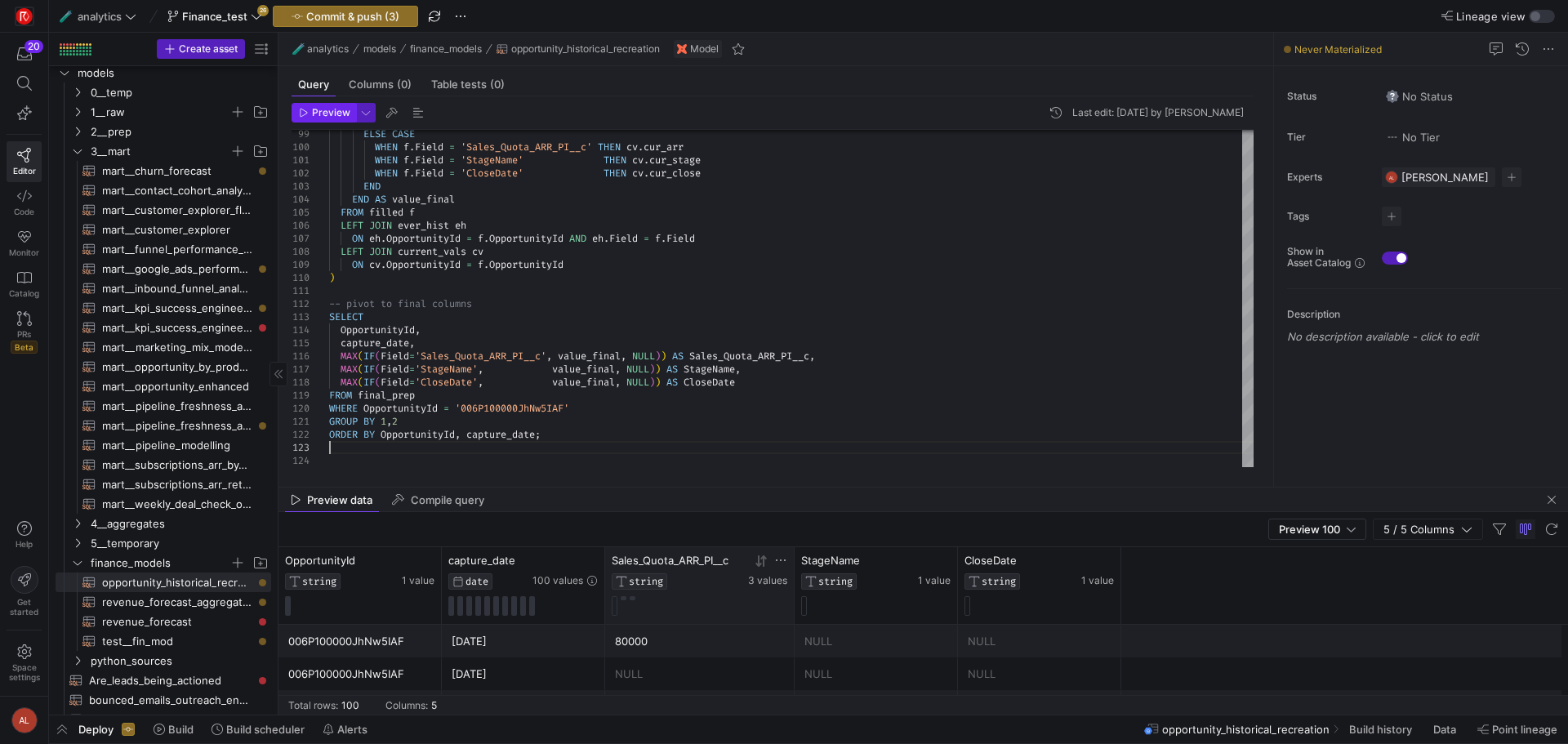
click at [317, 113] on span "Preview" at bounding box center [331, 112] width 38 height 12
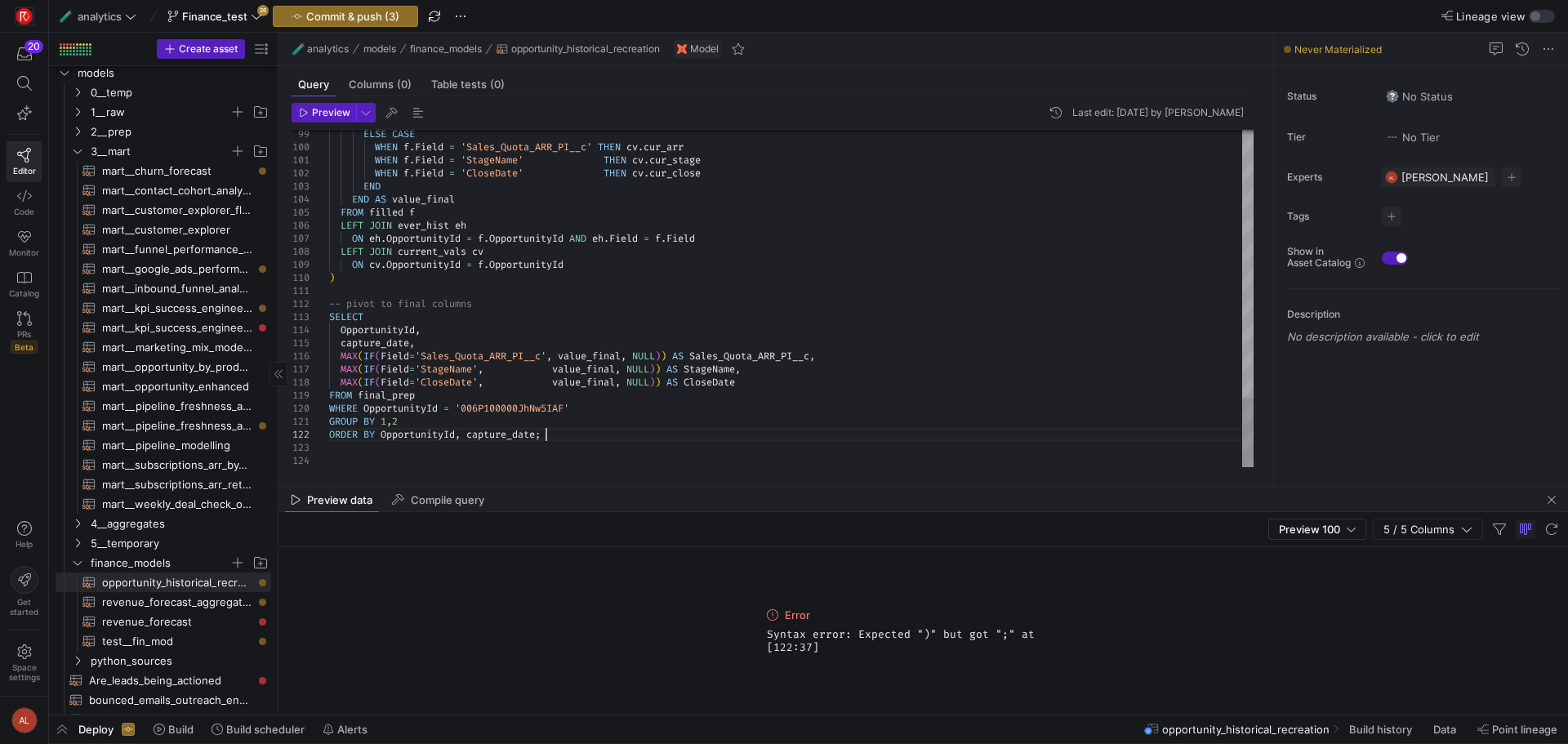
click at [346, 118] on span "Preview" at bounding box center [331, 112] width 38 height 12
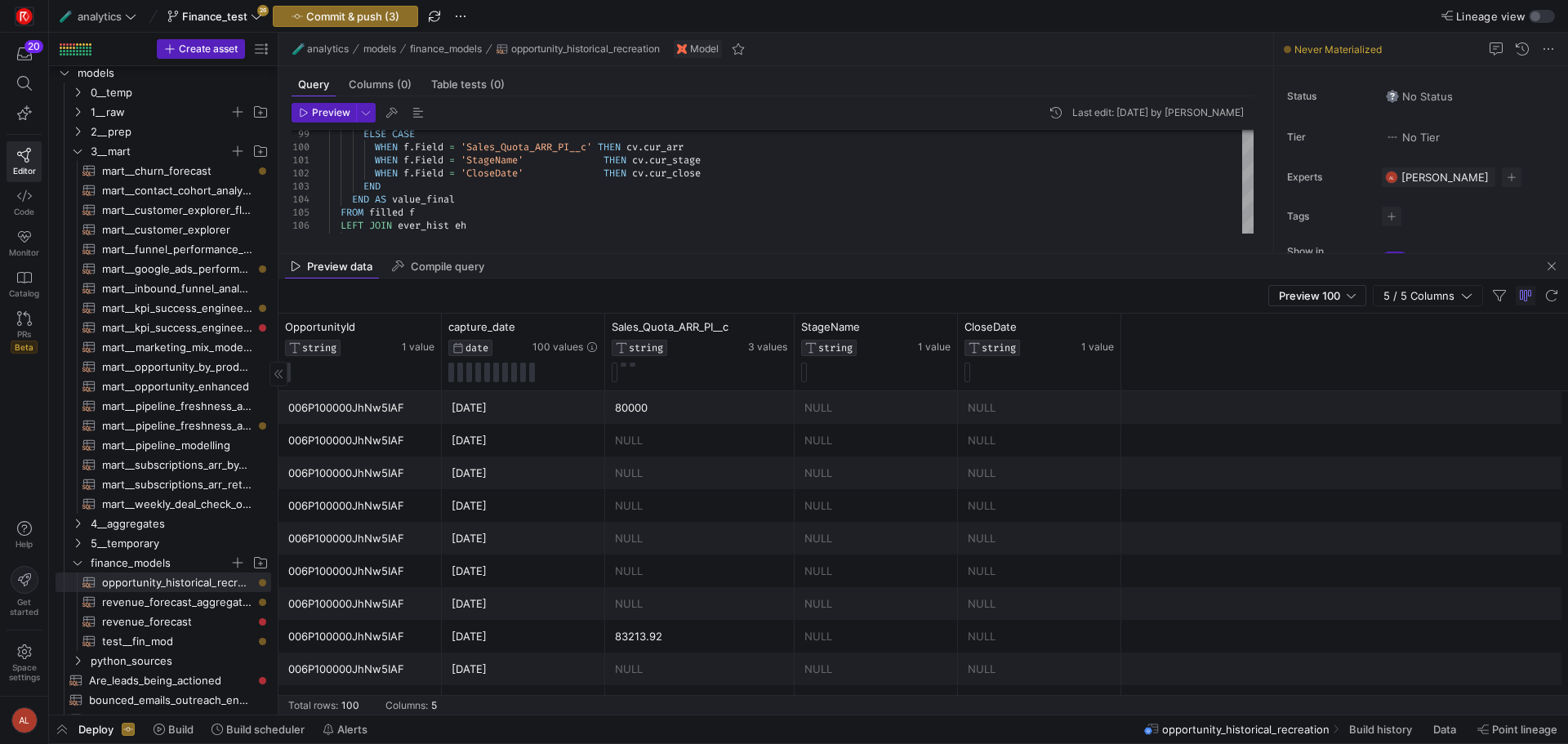
drag, startPoint x: 706, startPoint y: 487, endPoint x: 742, endPoint y: 450, distance: 51.6
click at [657, 253] on div at bounding box center [923, 253] width 1290 height 1
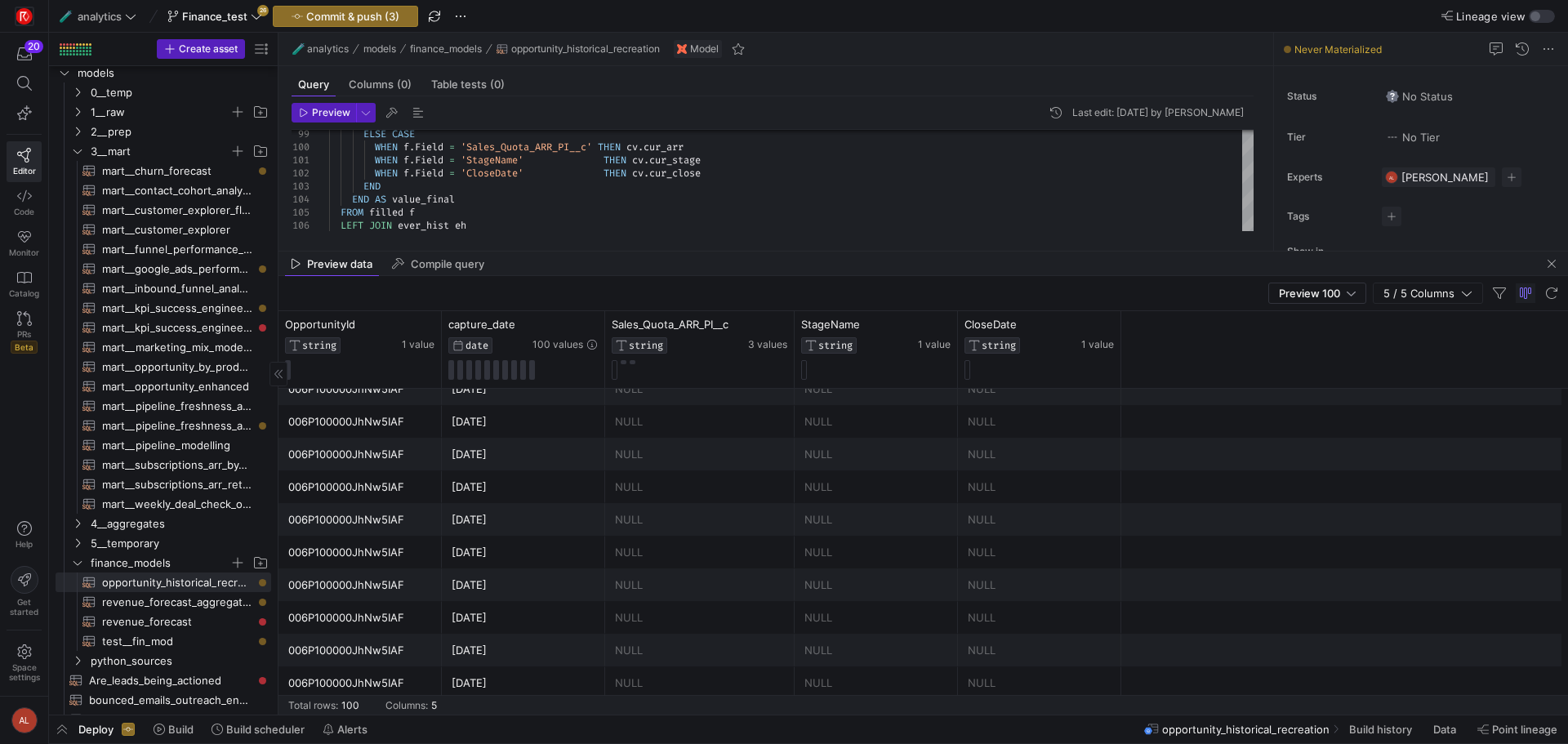
scroll to position [1307, 0]
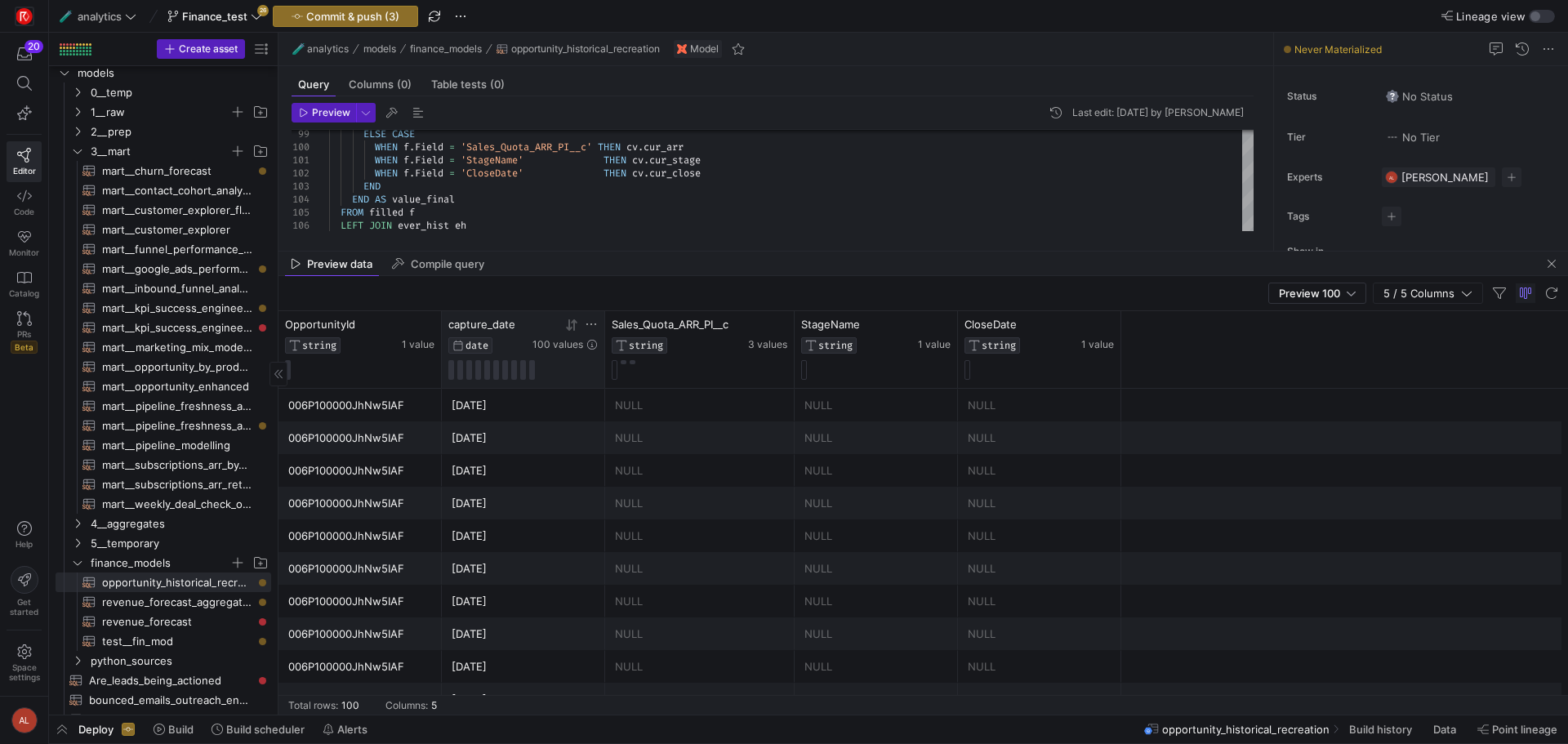
drag, startPoint x: 578, startPoint y: 249, endPoint x: 582, endPoint y: 377, distance: 128.1
click at [582, 377] on as-split "🧪 analytics models finance_models opportunity_historical_recreation Model Query…" at bounding box center [923, 374] width 1290 height 682
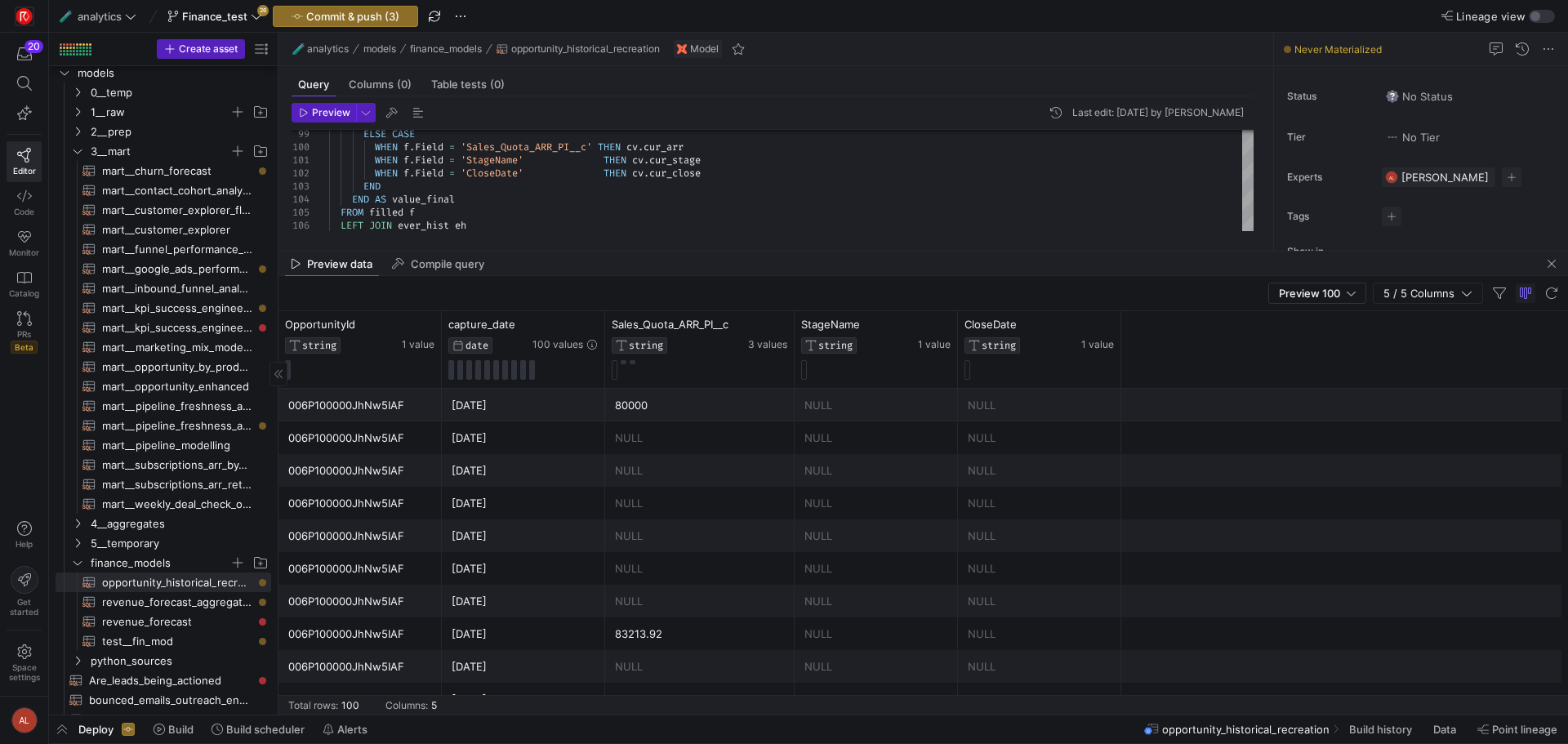
click at [898, 250] on mat-tab-group "Query Columns (0) Table tests (0) Preview Last edit: Thursday 31 July 2025 by A…" at bounding box center [773, 159] width 988 height 184
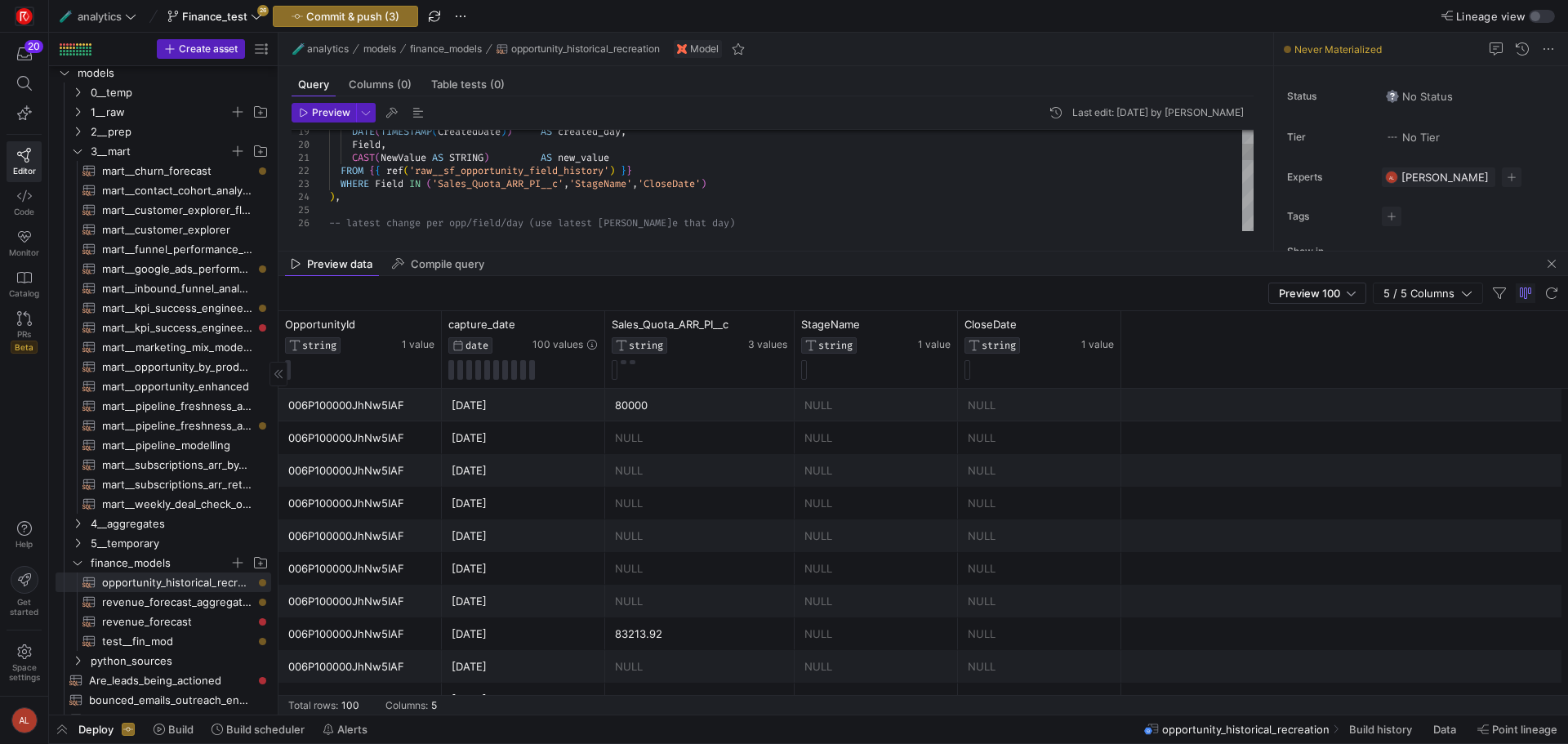
scroll to position [38, 211]
drag, startPoint x: 368, startPoint y: 169, endPoint x: 665, endPoint y: 164, distance: 297.0
click at [665, 164] on div "dedup AS ( -- latest change per opp/field/day (use latest tim e that day) ) , W…" at bounding box center [791, 694] width 924 height 1634
drag, startPoint x: 372, startPoint y: 177, endPoint x: 645, endPoint y: 179, distance: 273.0
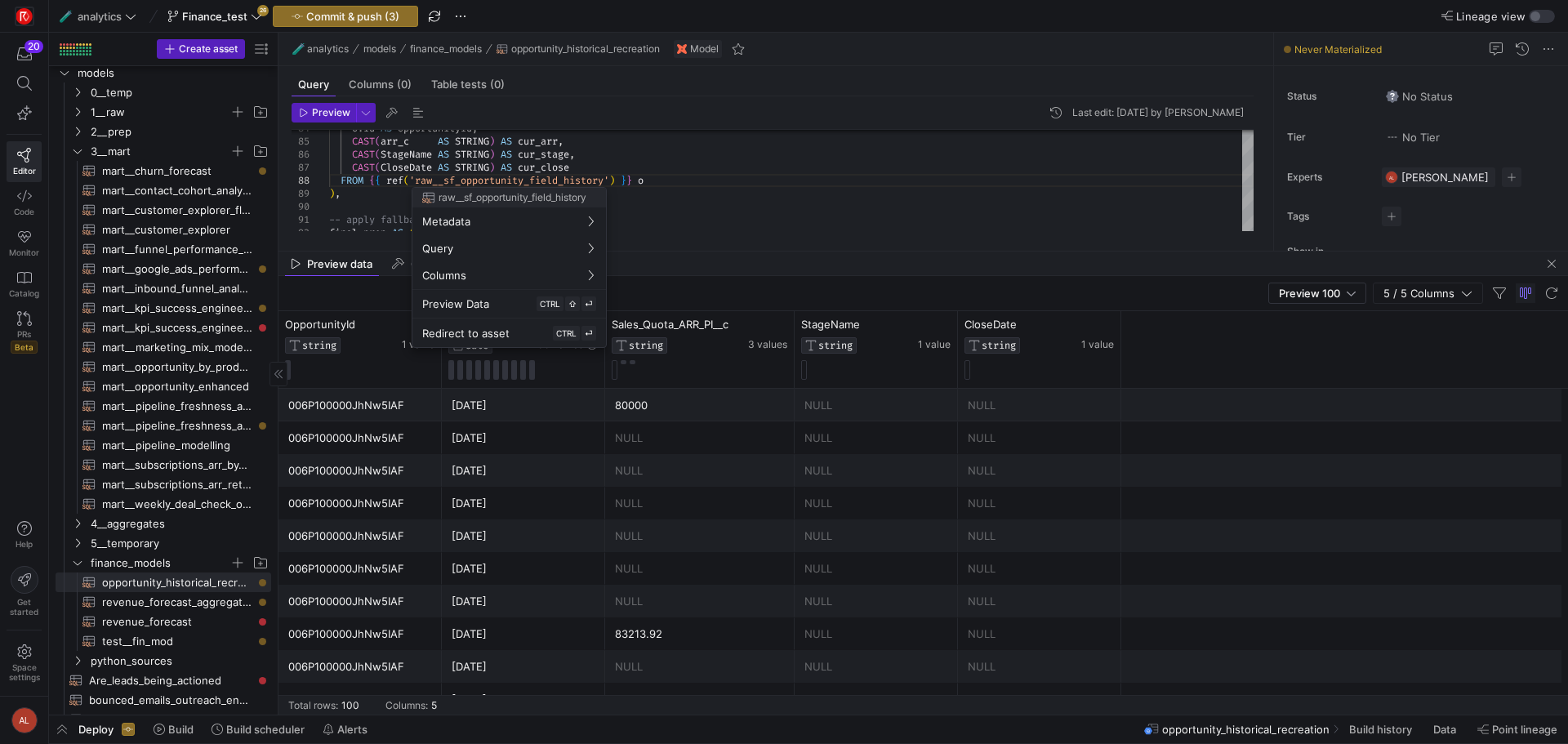
click at [616, 179] on div at bounding box center [784, 372] width 1568 height 744
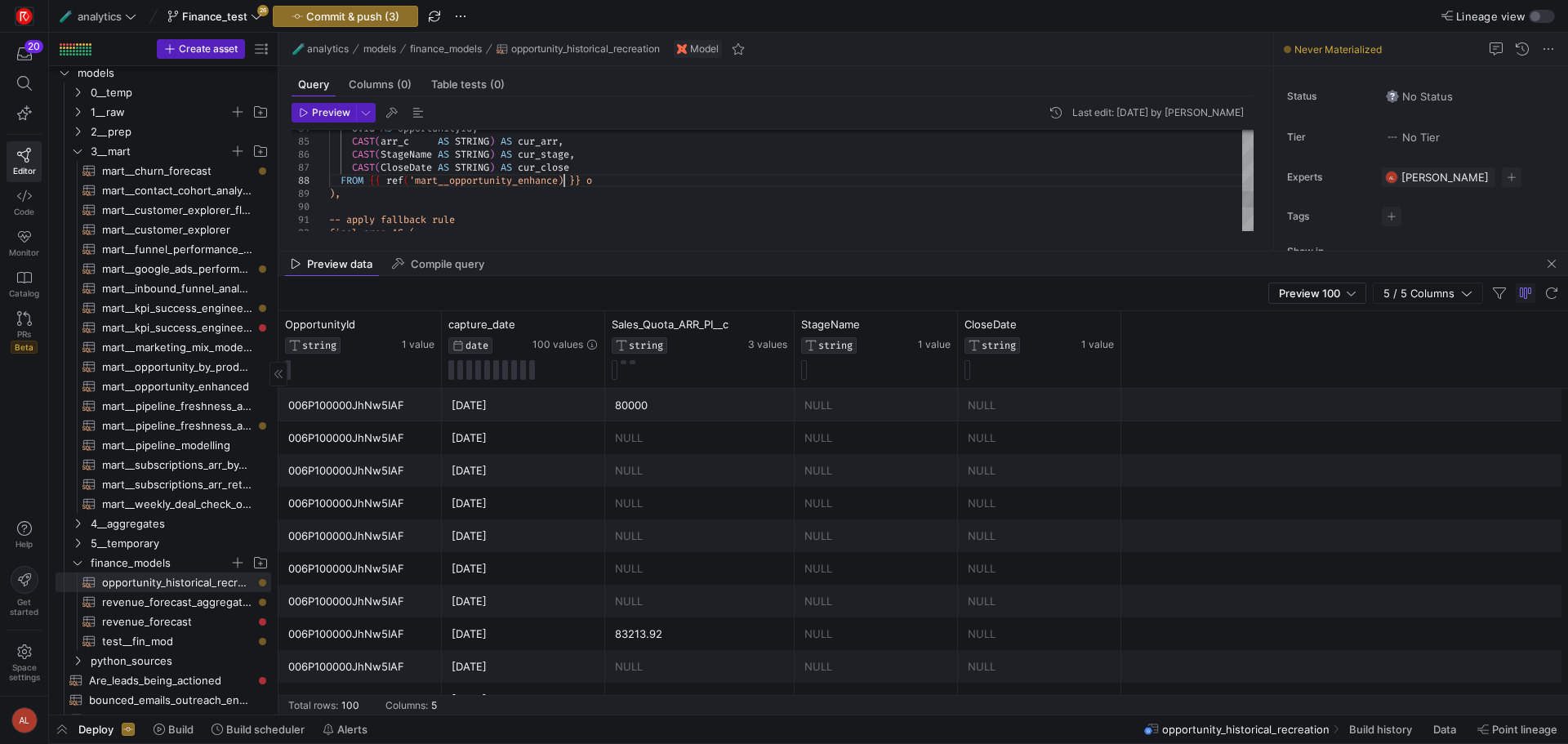
scroll to position [91, 247]
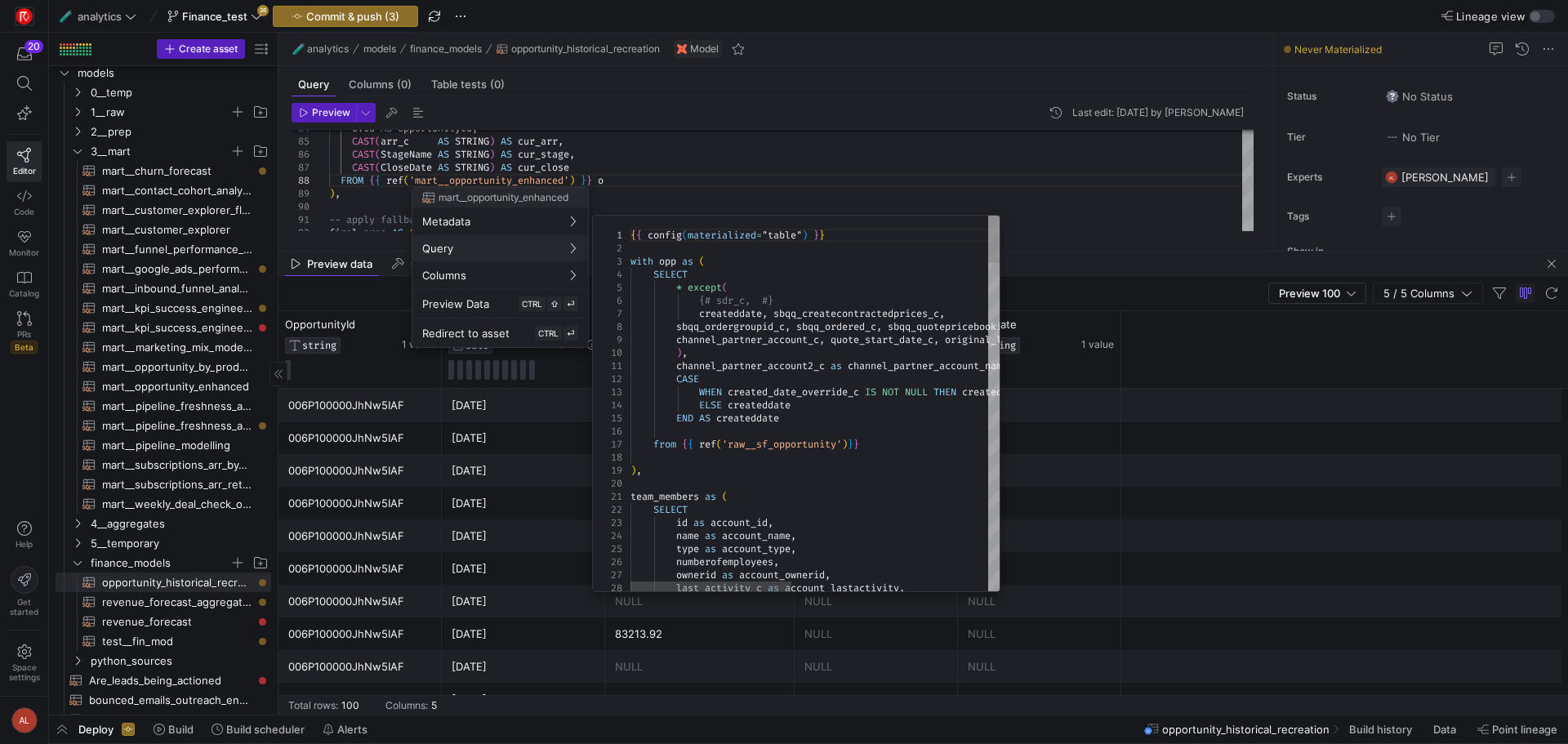
click at [564, 148] on div at bounding box center [784, 372] width 1568 height 744
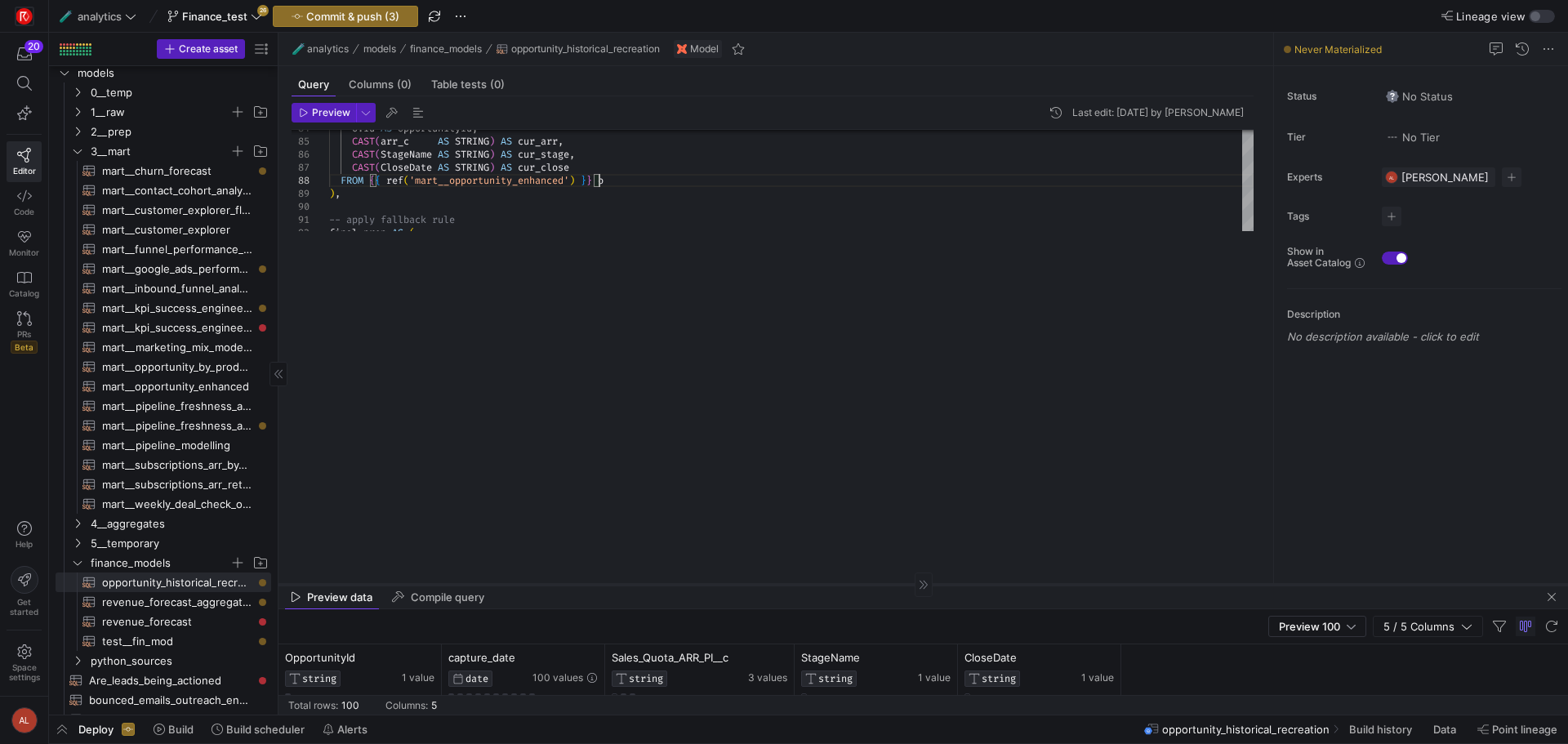
drag, startPoint x: 624, startPoint y: 251, endPoint x: 693, endPoint y: 600, distance: 355.8
click at [693, 585] on div at bounding box center [923, 584] width 1290 height 1
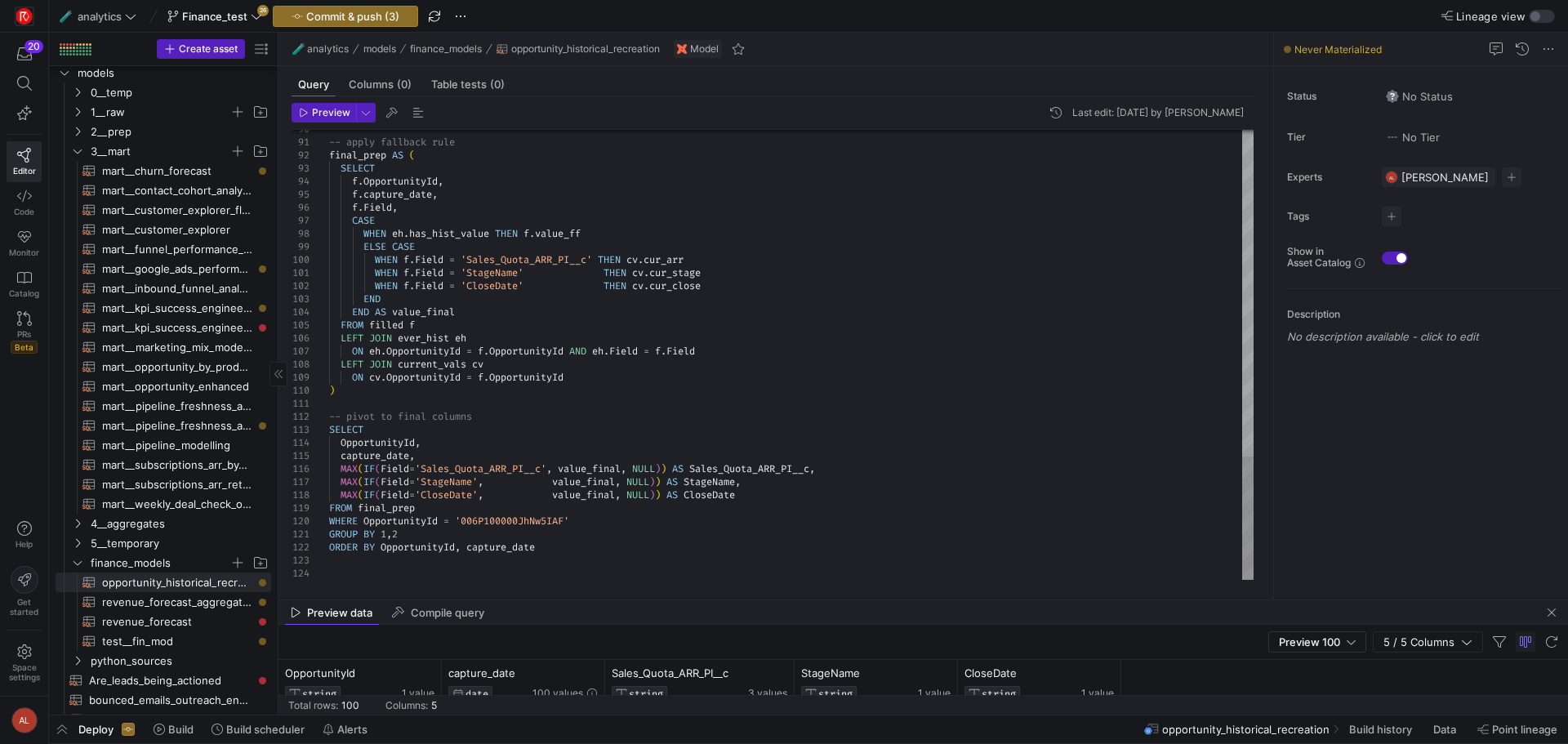
scroll to position [51, 211]
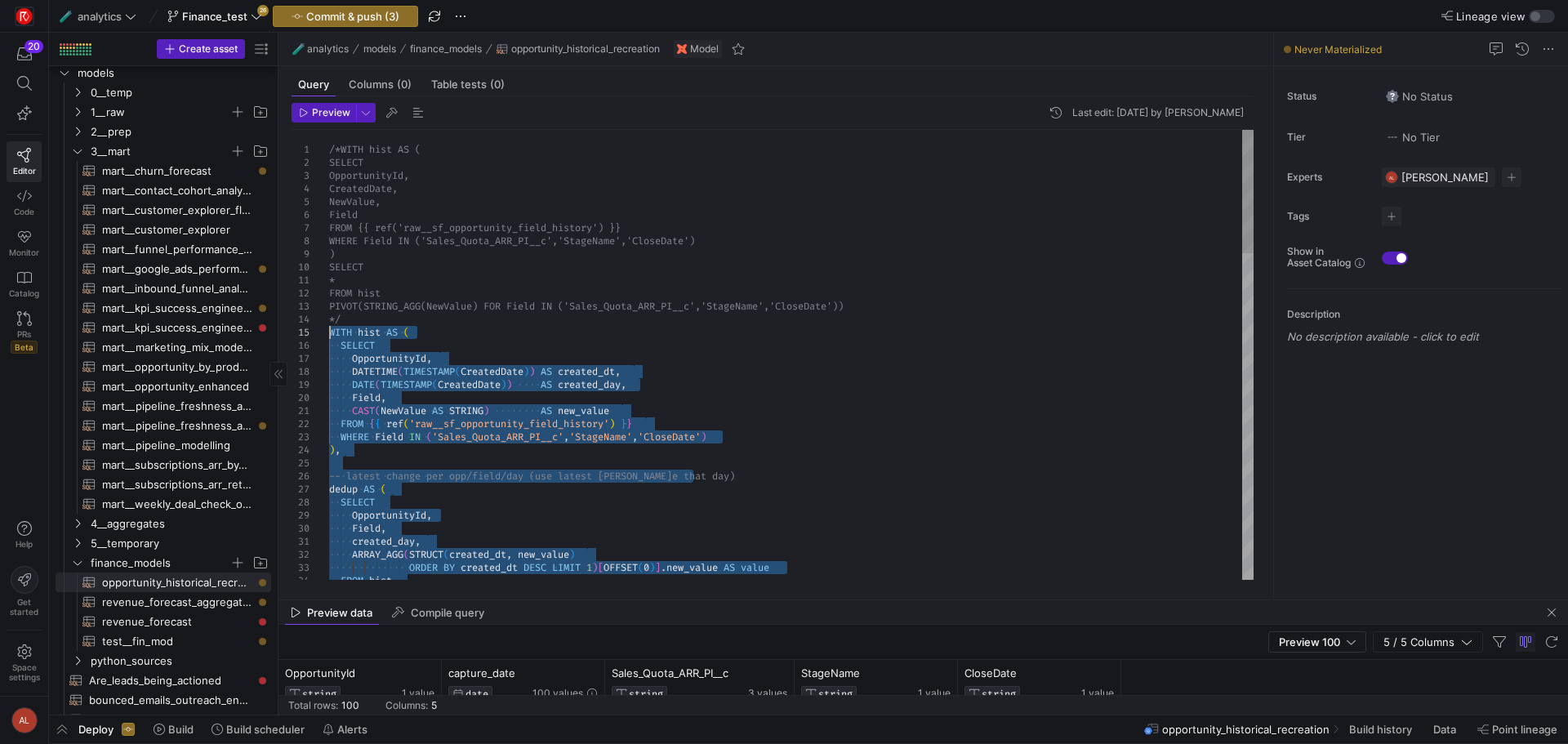
drag, startPoint x: 573, startPoint y: 553, endPoint x: 293, endPoint y: 334, distance: 355.5
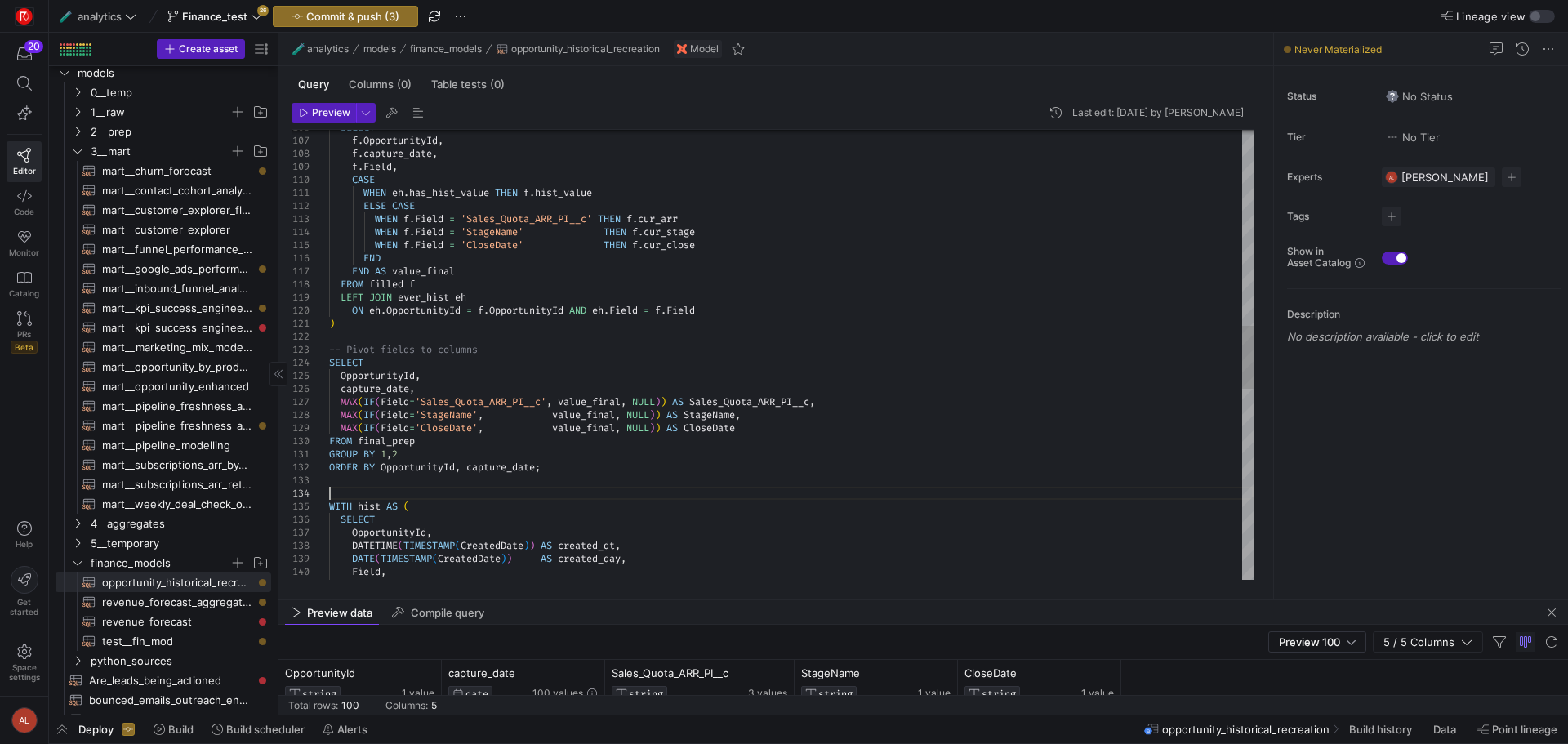
scroll to position [52, 0]
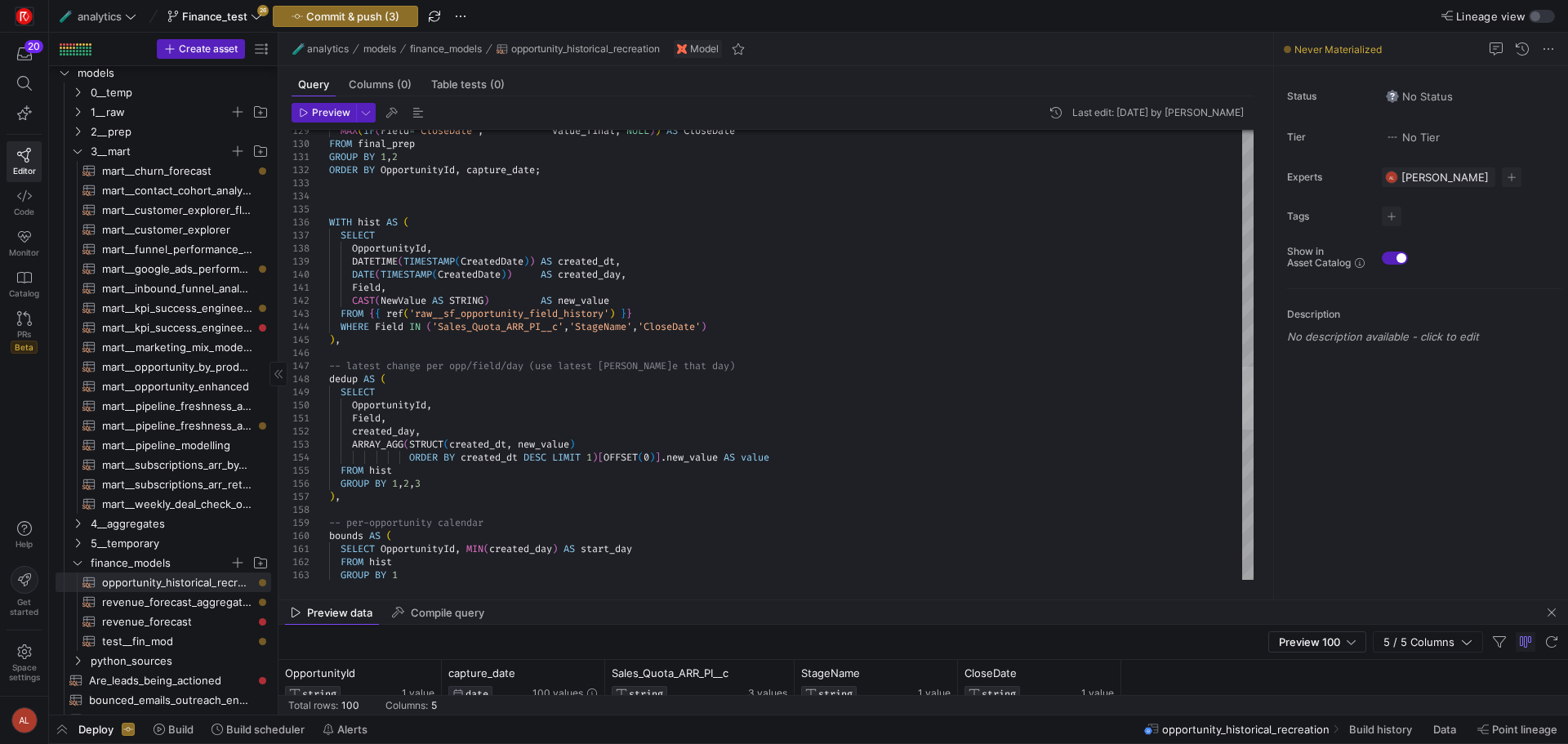
click at [1249, 389] on div at bounding box center [1248, 398] width 12 height 63
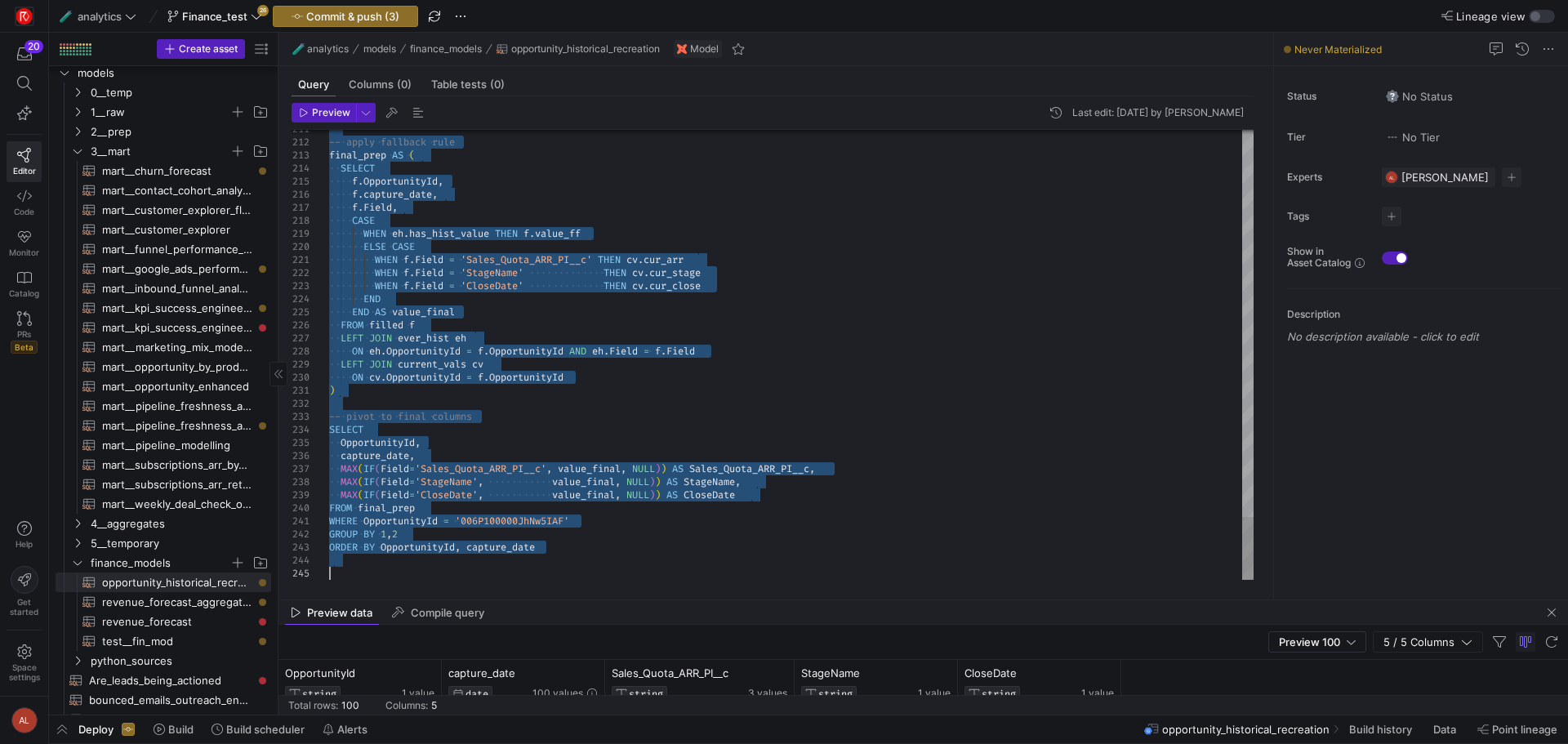
drag, startPoint x: 346, startPoint y: 202, endPoint x: 621, endPoint y: 667, distance: 540.2
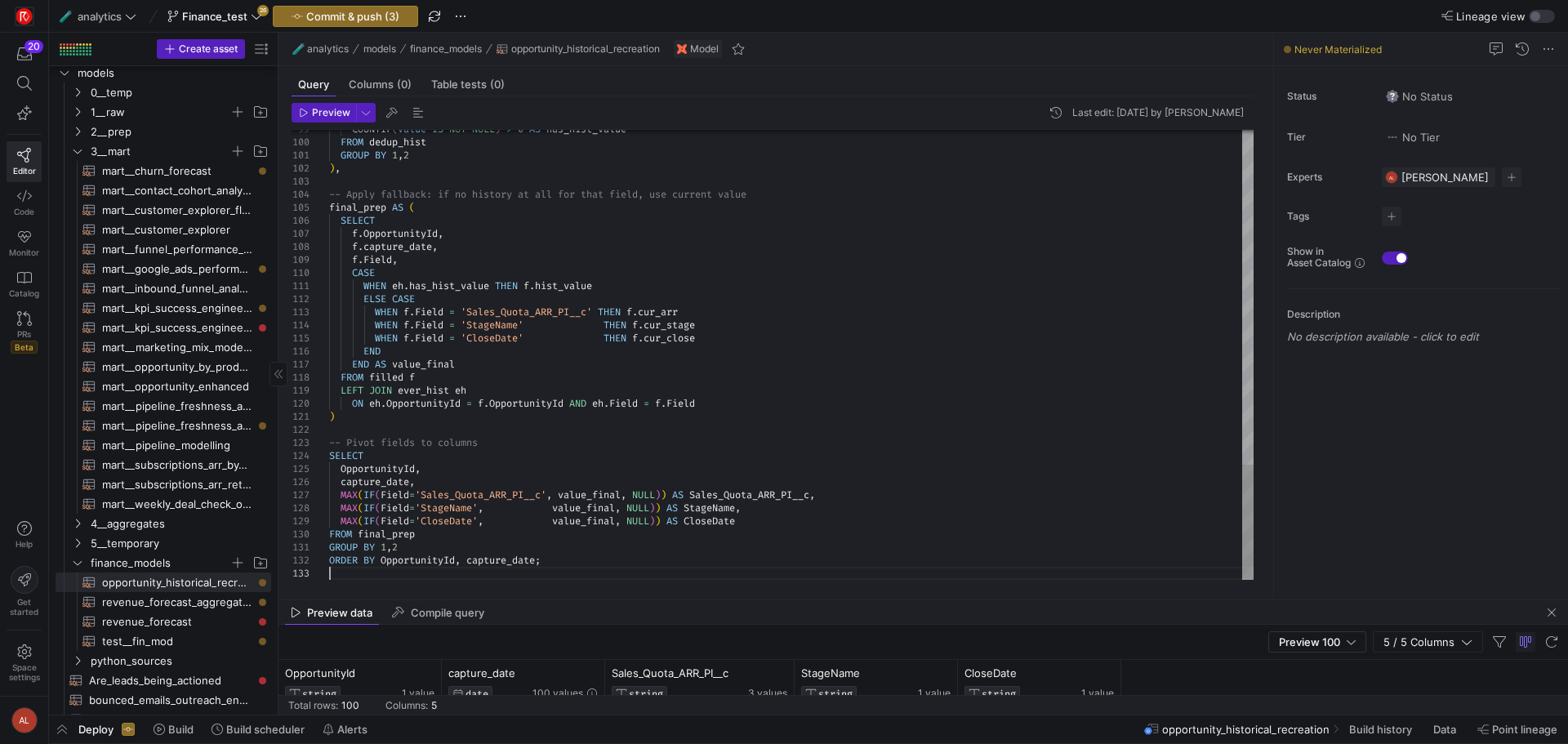
scroll to position [26, 0]
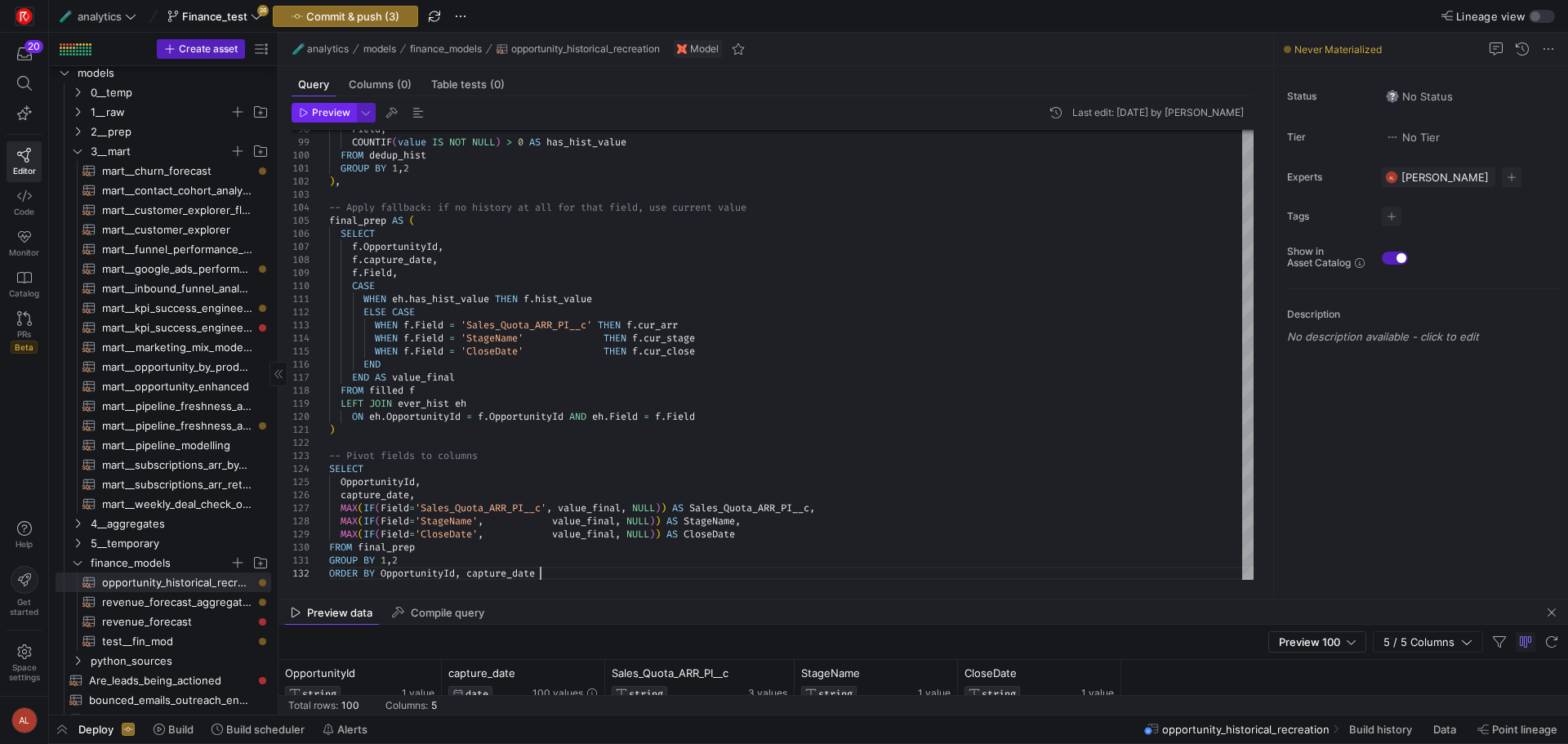
click at [341, 116] on span "Preview" at bounding box center [331, 112] width 38 height 12
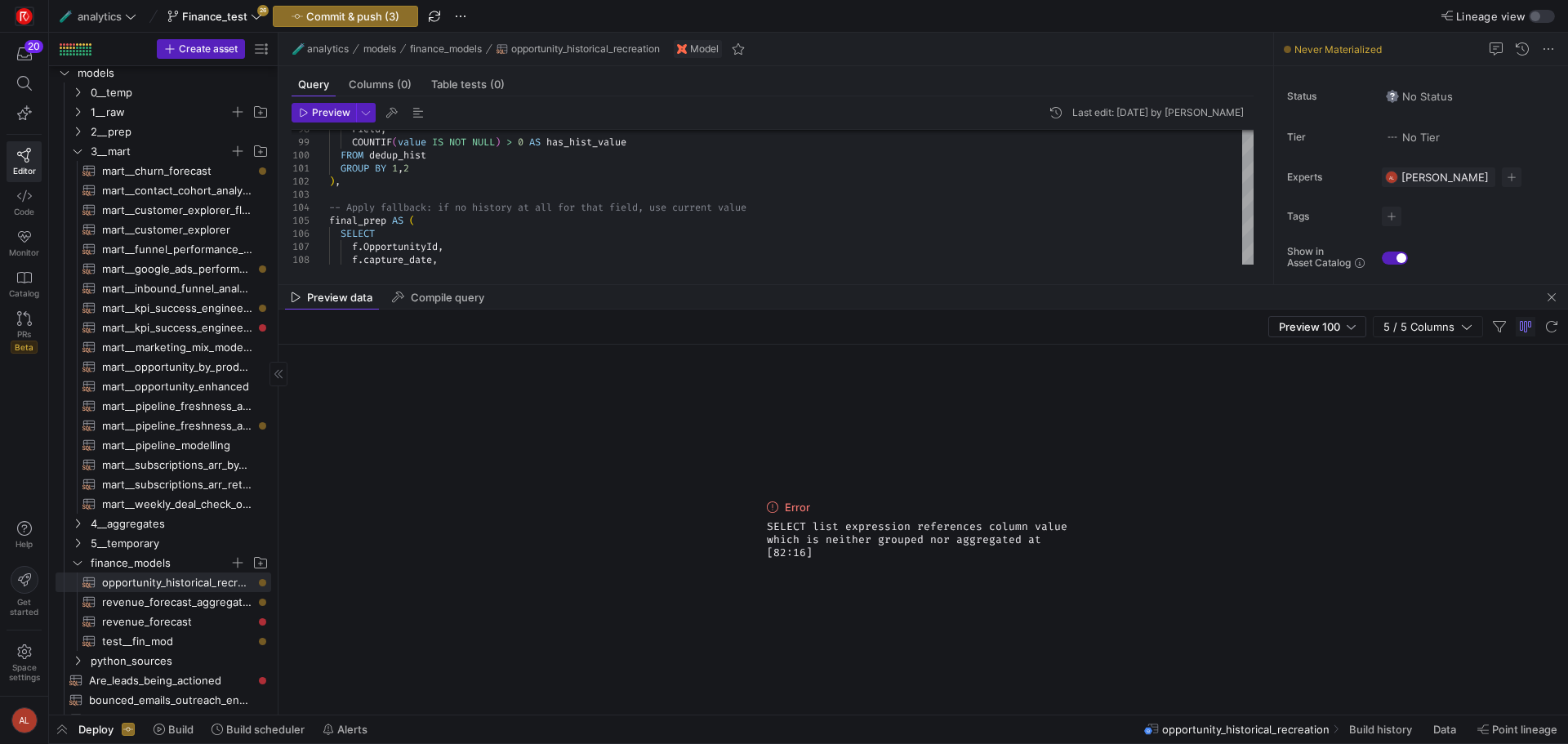
drag, startPoint x: 896, startPoint y: 599, endPoint x: 796, endPoint y: 284, distance: 330.5
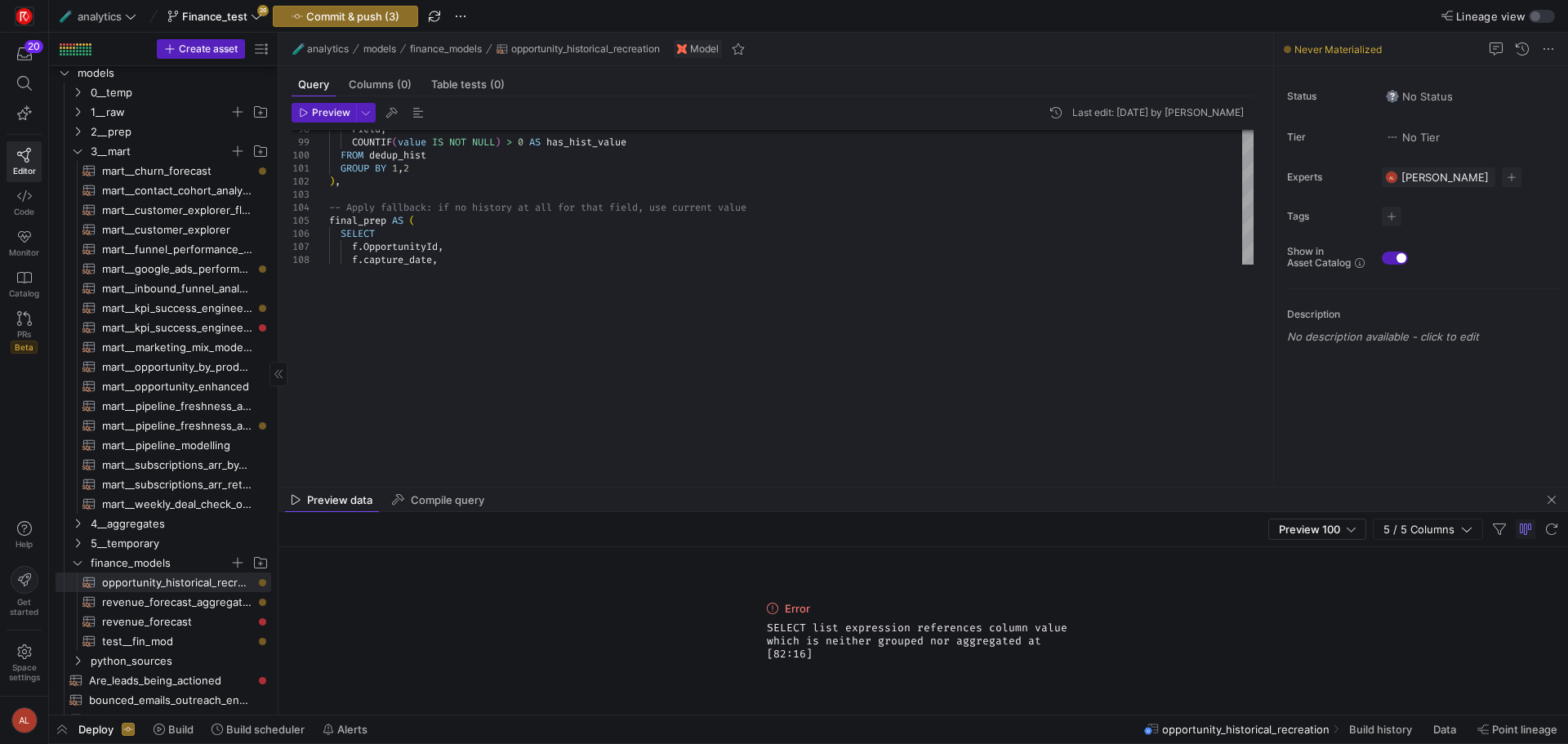
drag, startPoint x: 693, startPoint y: 284, endPoint x: 706, endPoint y: 494, distance: 210.4
click at [706, 488] on div at bounding box center [923, 487] width 1290 height 1
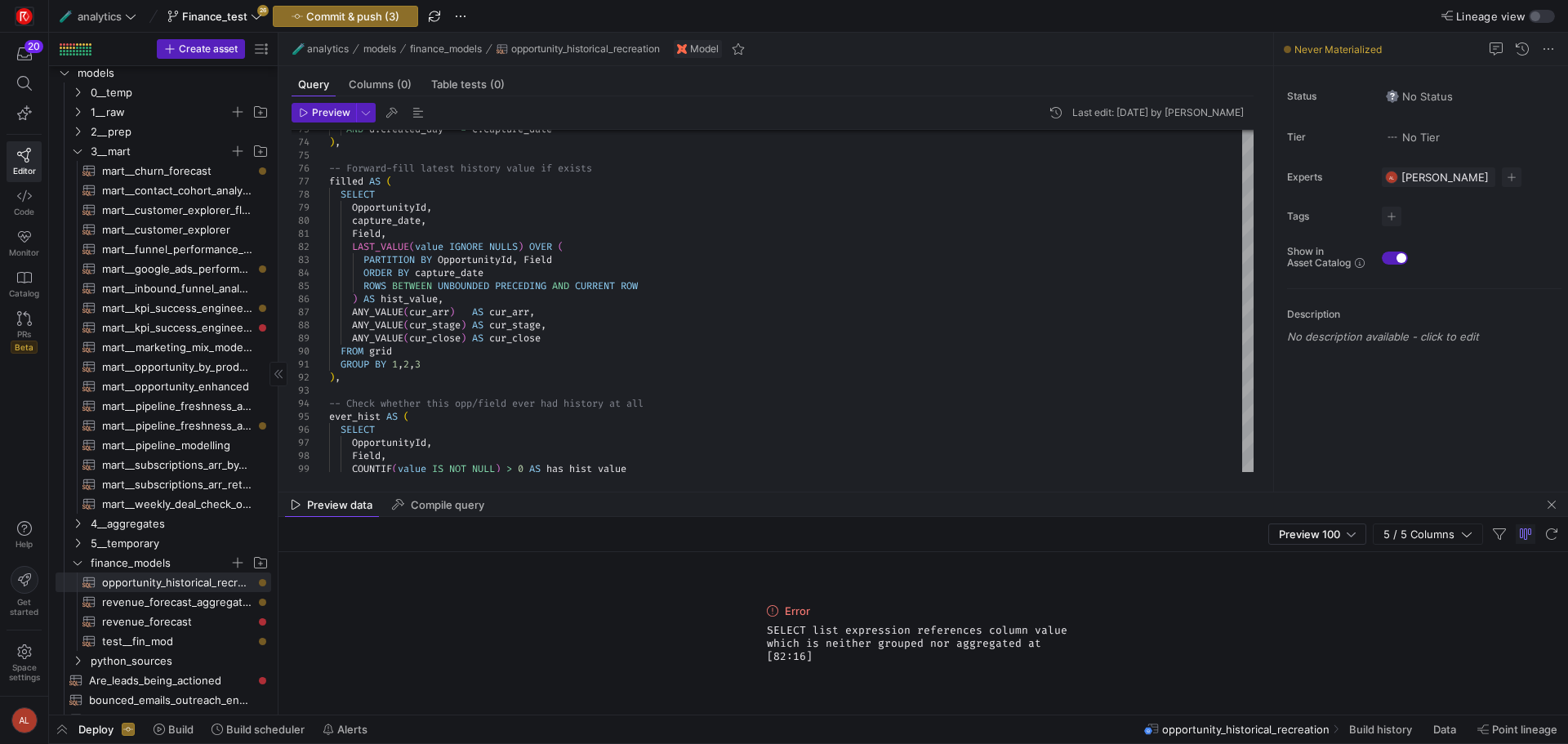
drag, startPoint x: 748, startPoint y: 604, endPoint x: 838, endPoint y: 659, distance: 105.5
click at [838, 659] on div "Error SELECT list expression references column value which is neither grouped n…" at bounding box center [923, 634] width 1290 height 162
copy div "Error SELECT list expression references column value which is neither grouped n…"
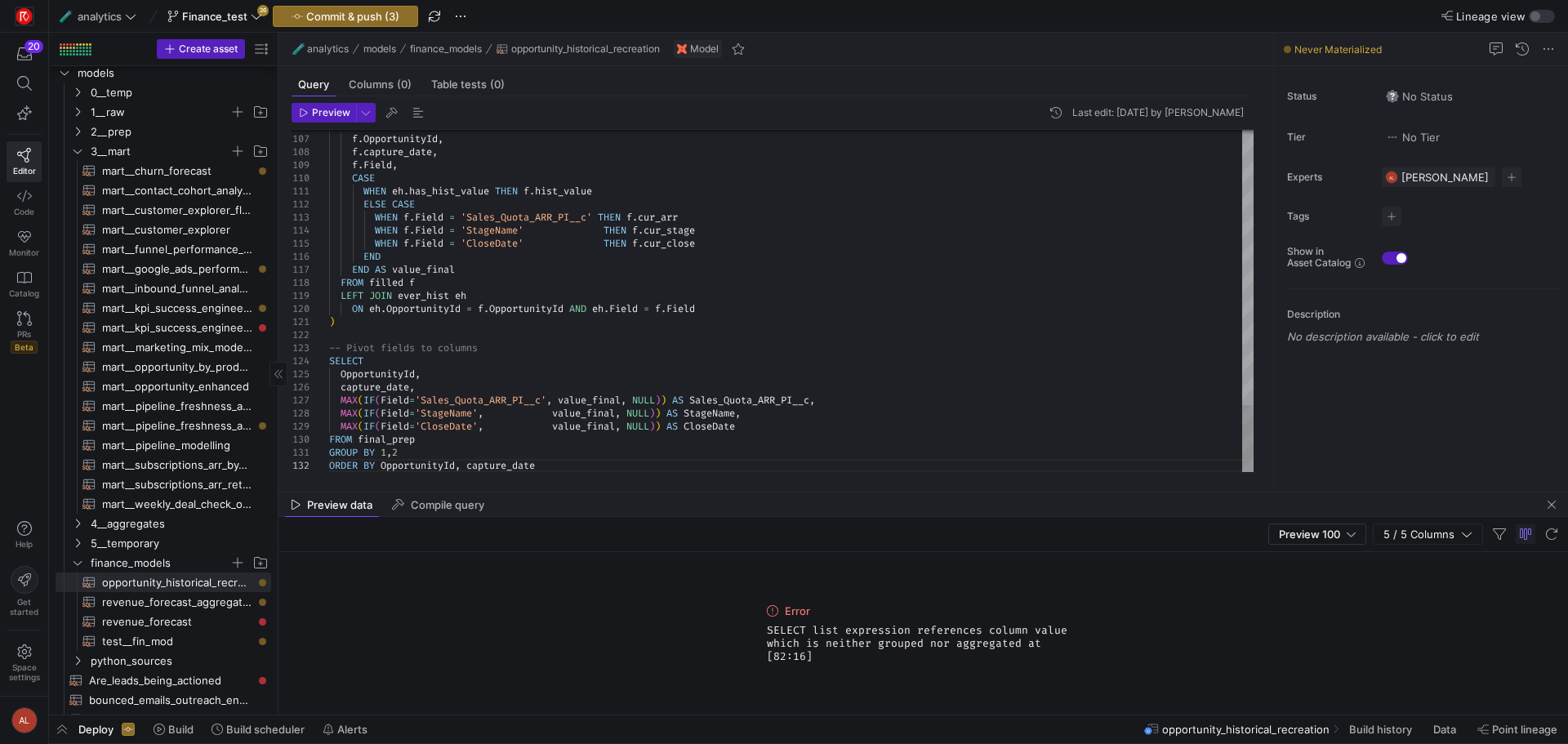
scroll to position [26, 211]
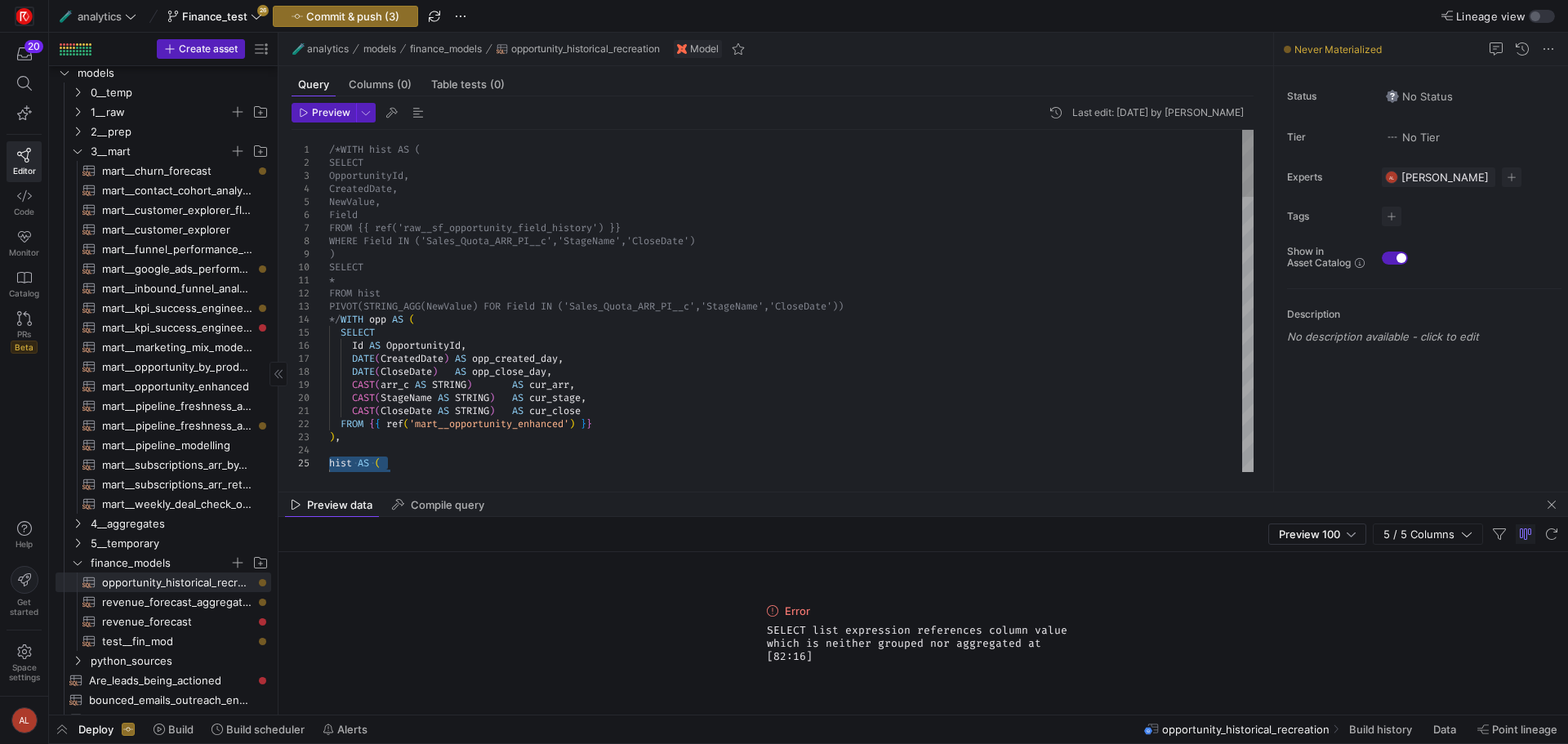
drag, startPoint x: 551, startPoint y: 465, endPoint x: 317, endPoint y: 459, distance: 234.1
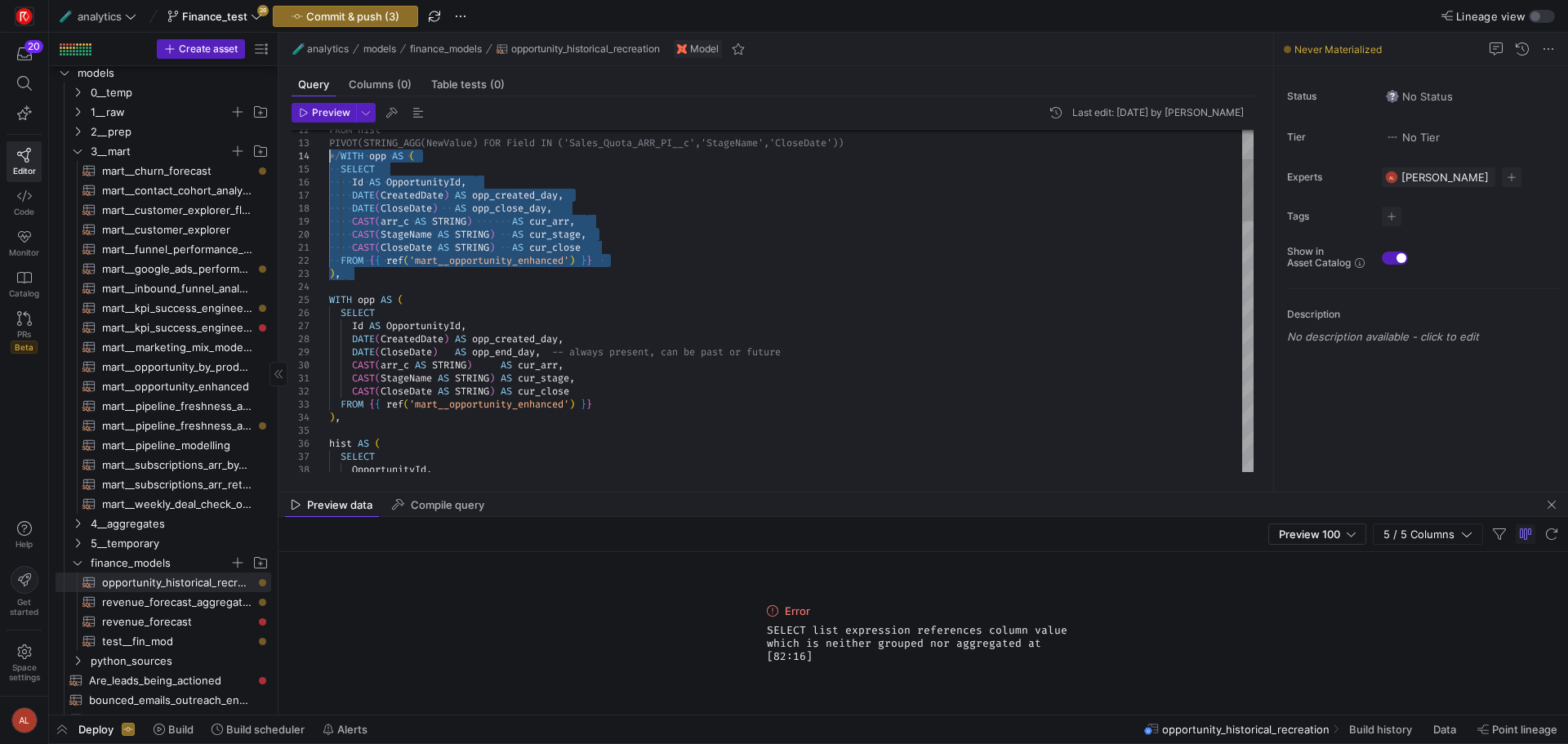
drag, startPoint x: 412, startPoint y: 279, endPoint x: 303, endPoint y: 155, distance: 165.1
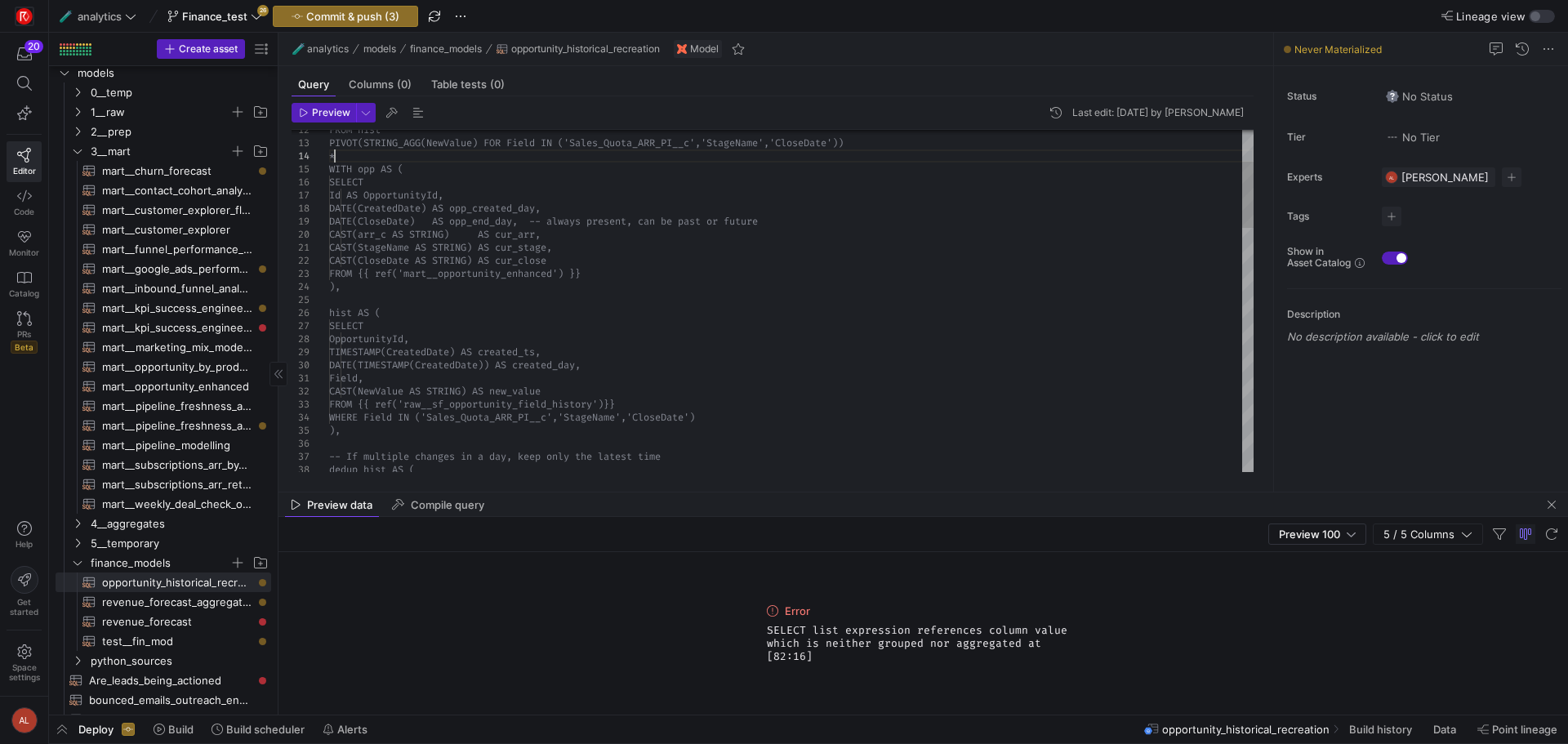
scroll to position [39, 11]
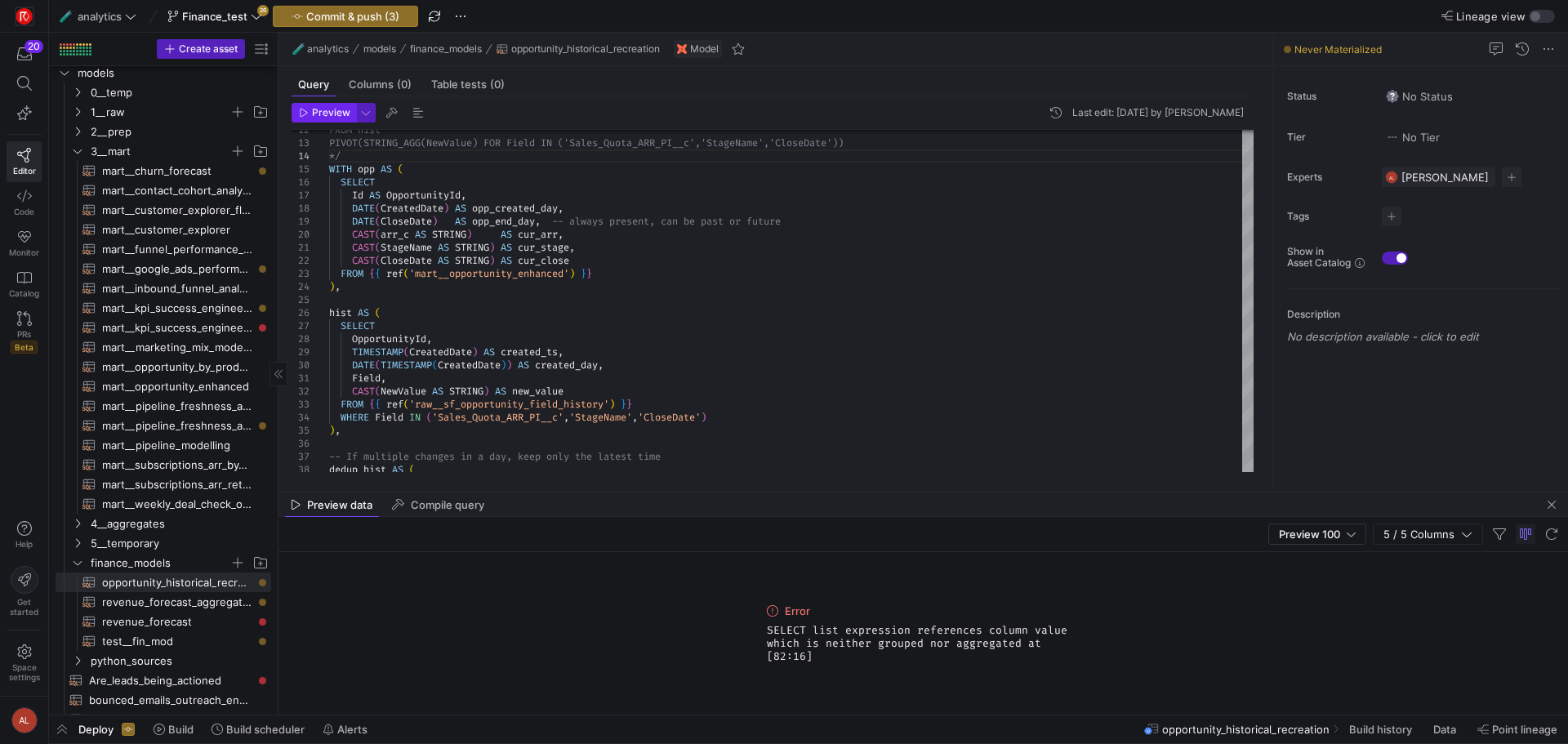
click at [335, 107] on span "Preview" at bounding box center [331, 112] width 38 height 12
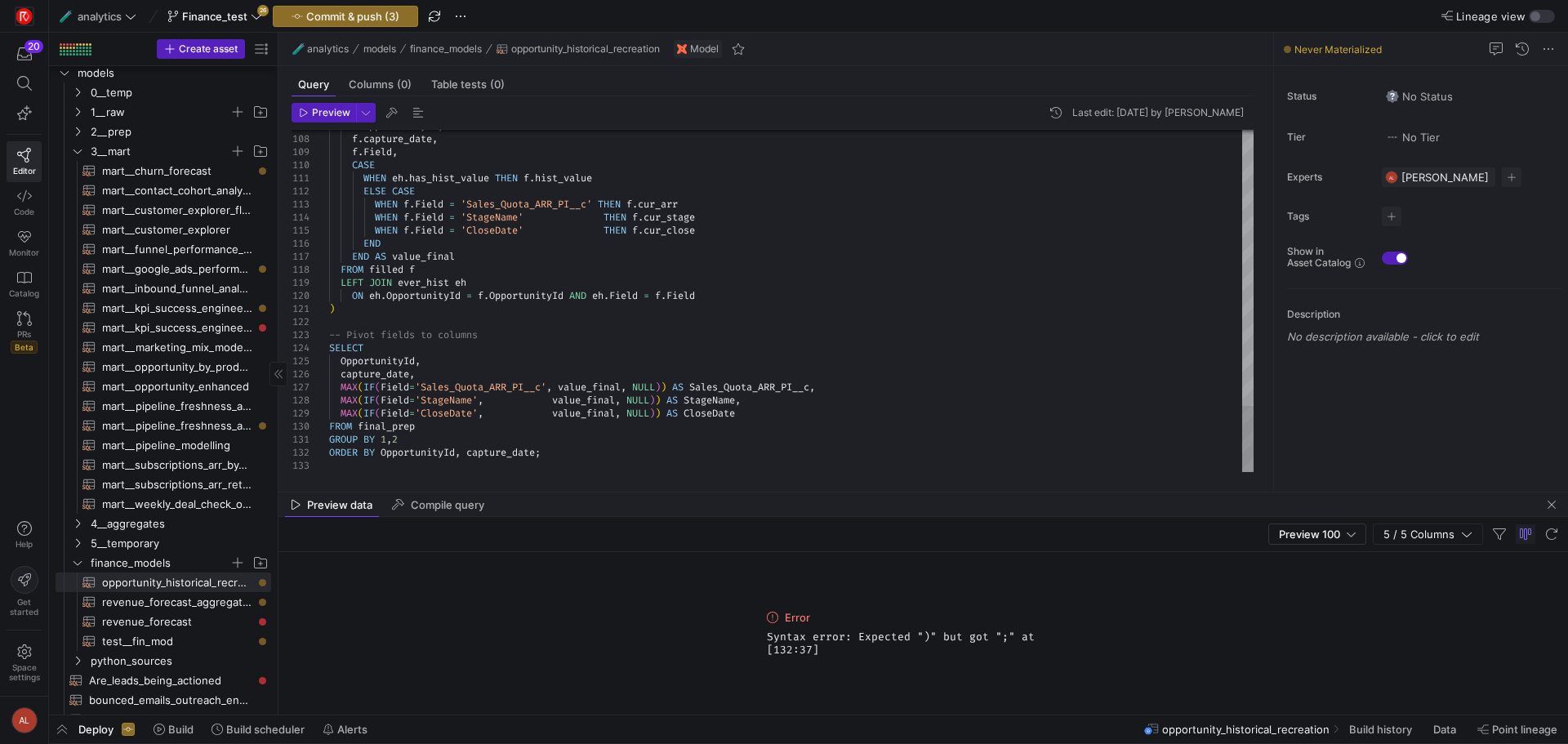
click at [342, 115] on span "Preview" at bounding box center [331, 112] width 38 height 12
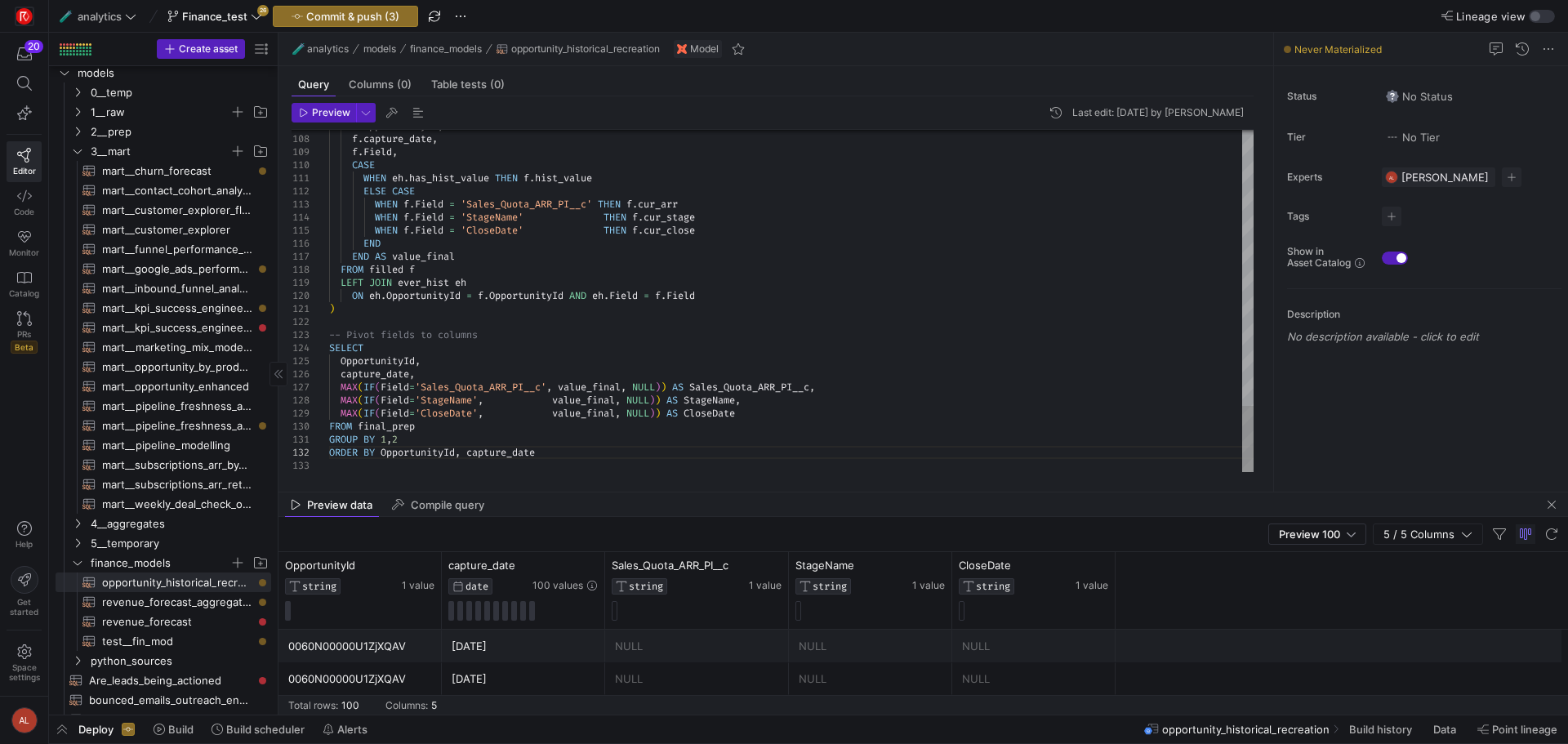
click at [326, 111] on span "Preview" at bounding box center [331, 112] width 38 height 12
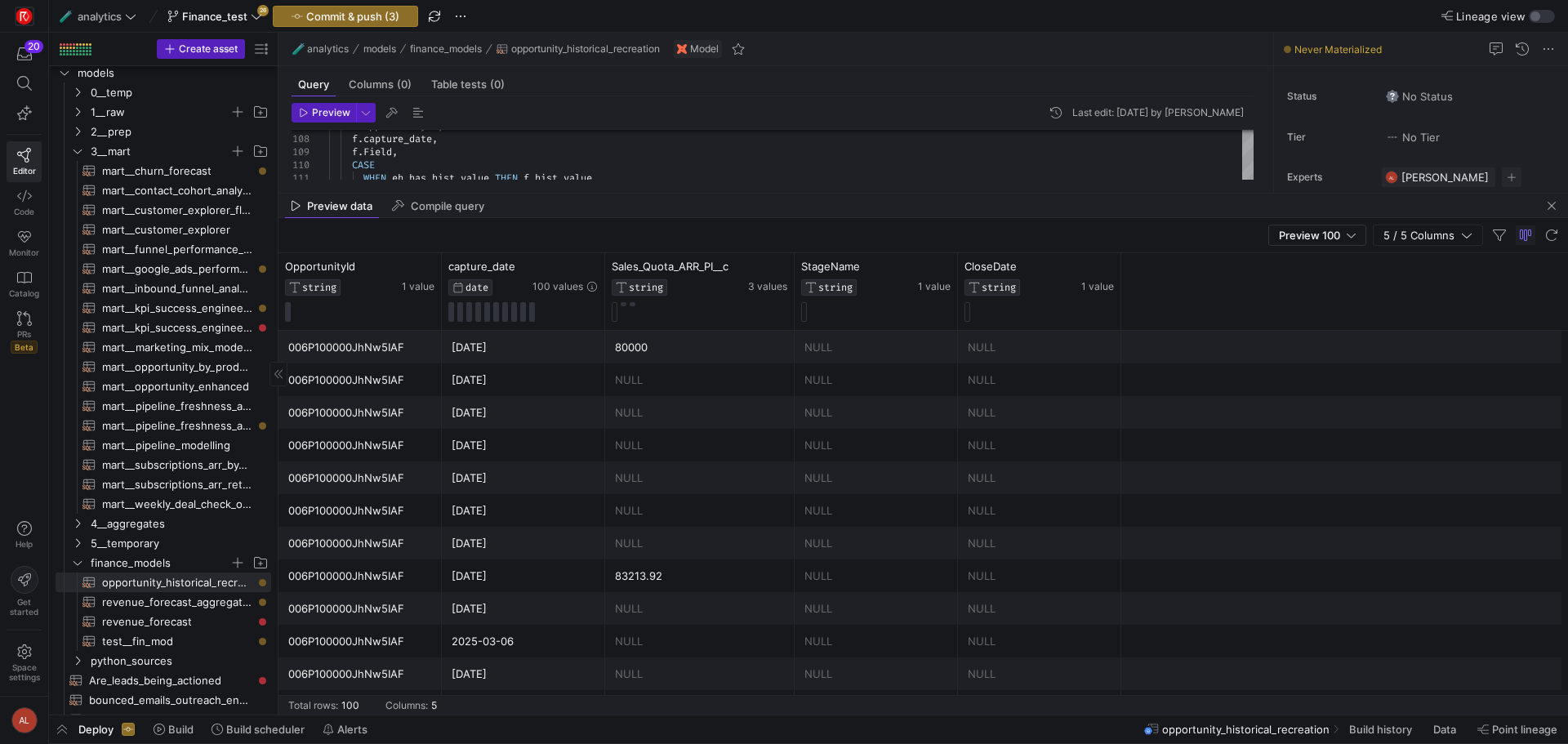
drag, startPoint x: 767, startPoint y: 491, endPoint x: 771, endPoint y: 353, distance: 138.1
click at [707, 192] on div at bounding box center [923, 192] width 1290 height 1
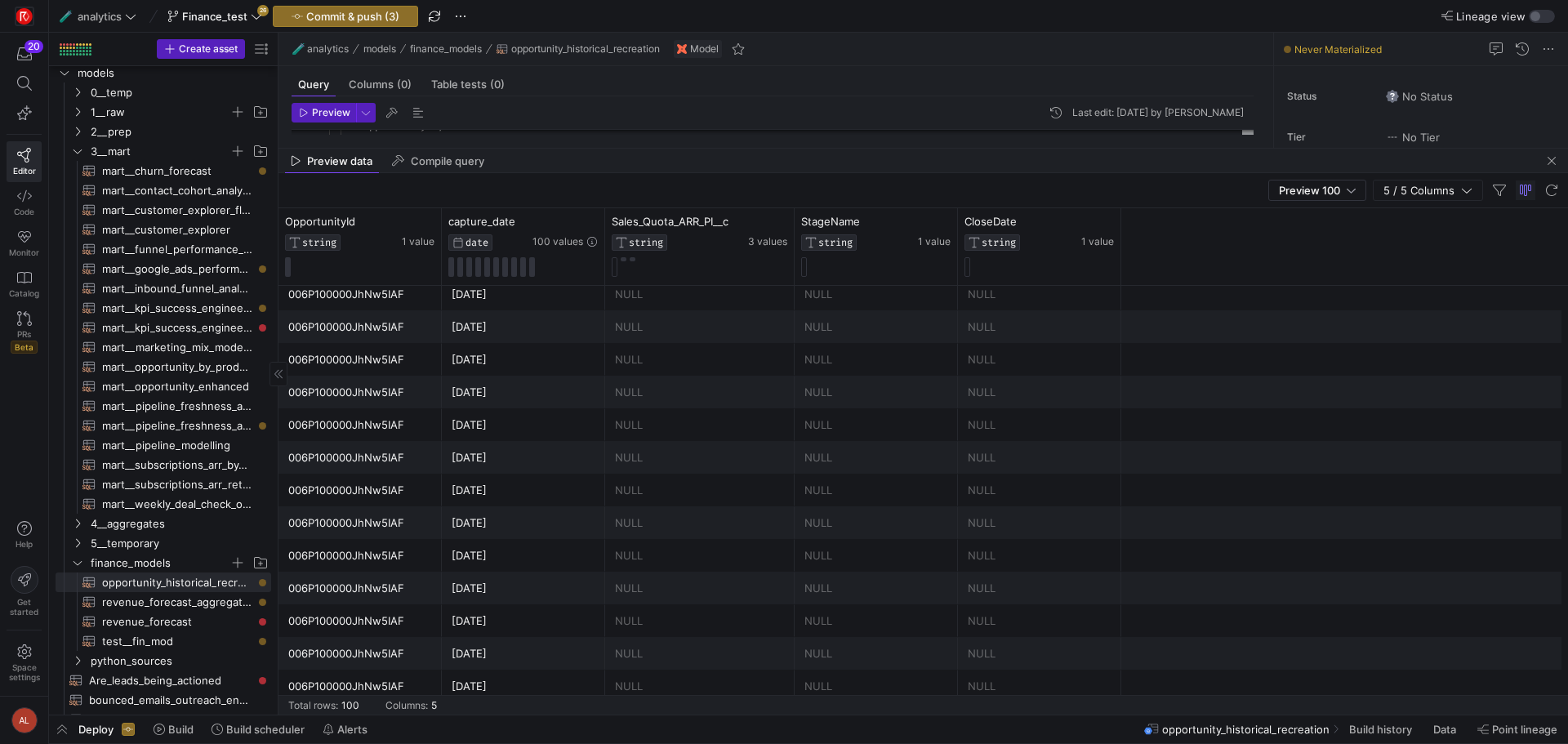
scroll to position [0, 0]
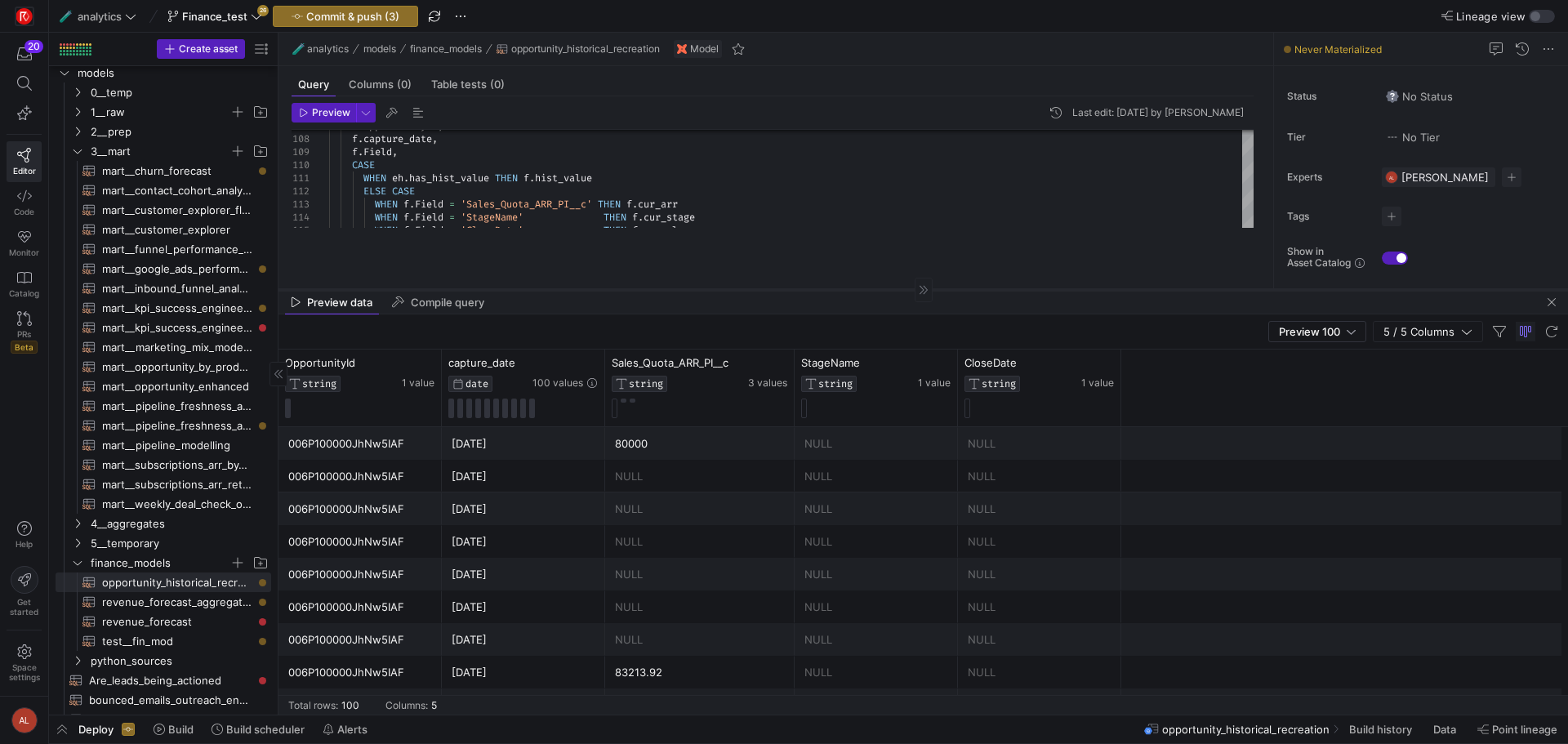
drag, startPoint x: 851, startPoint y: 148, endPoint x: 873, endPoint y: 289, distance: 142.7
click at [873, 289] on div at bounding box center [923, 289] width 1290 height 1
click at [777, 290] on div "Preview data Compile query" at bounding box center [923, 302] width 1290 height 25
click at [775, 294] on as-split "🧪 analytics models finance_models opportunity_historical_recreation Model Query…" at bounding box center [923, 374] width 1290 height 682
drag, startPoint x: 775, startPoint y: 287, endPoint x: 784, endPoint y: 510, distance: 223.2
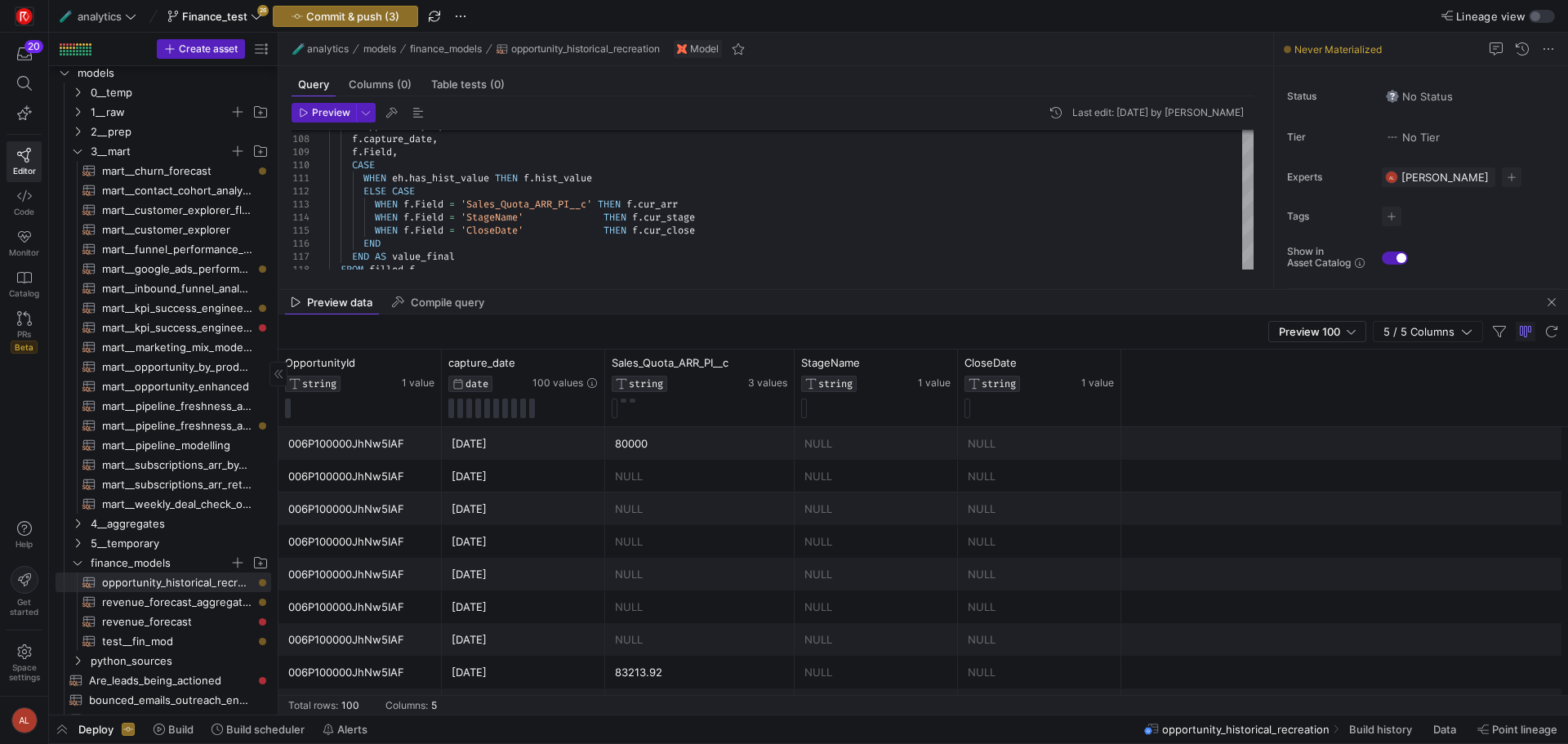
click at [784, 510] on as-split "🧪 analytics models finance_models opportunity_historical_recreation Model Query…" at bounding box center [923, 374] width 1290 height 682
click at [769, 284] on mat-tab-group "Query Columns (0) Table tests (0) Preview Last edit: Thursday 31 July 2025 by A…" at bounding box center [773, 178] width 988 height 223
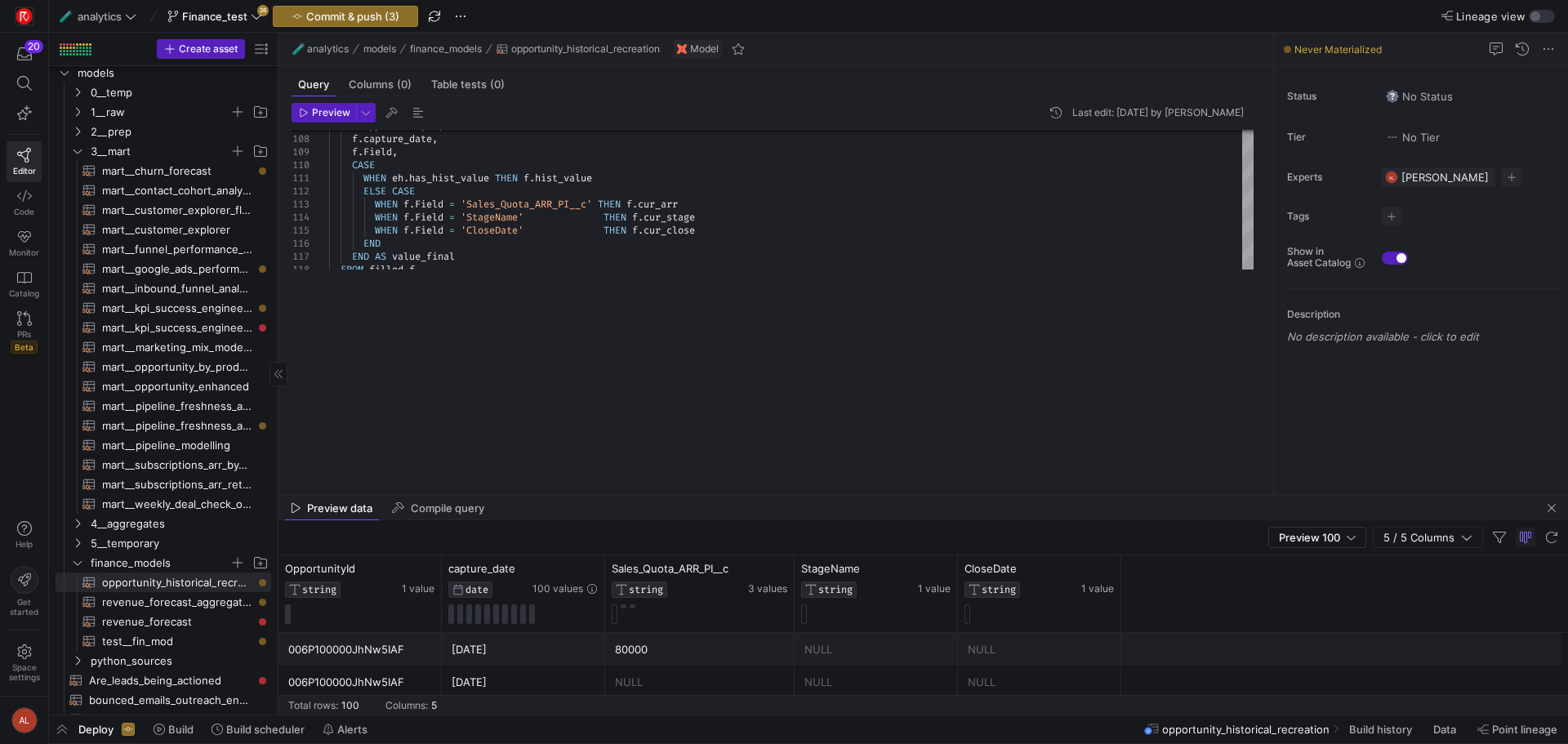
drag, startPoint x: 758, startPoint y: 290, endPoint x: 784, endPoint y: 496, distance: 207.6
click at [784, 496] on as-split "🧪 analytics models finance_models opportunity_historical_recreation Model Query…" at bounding box center [923, 374] width 1290 height 682
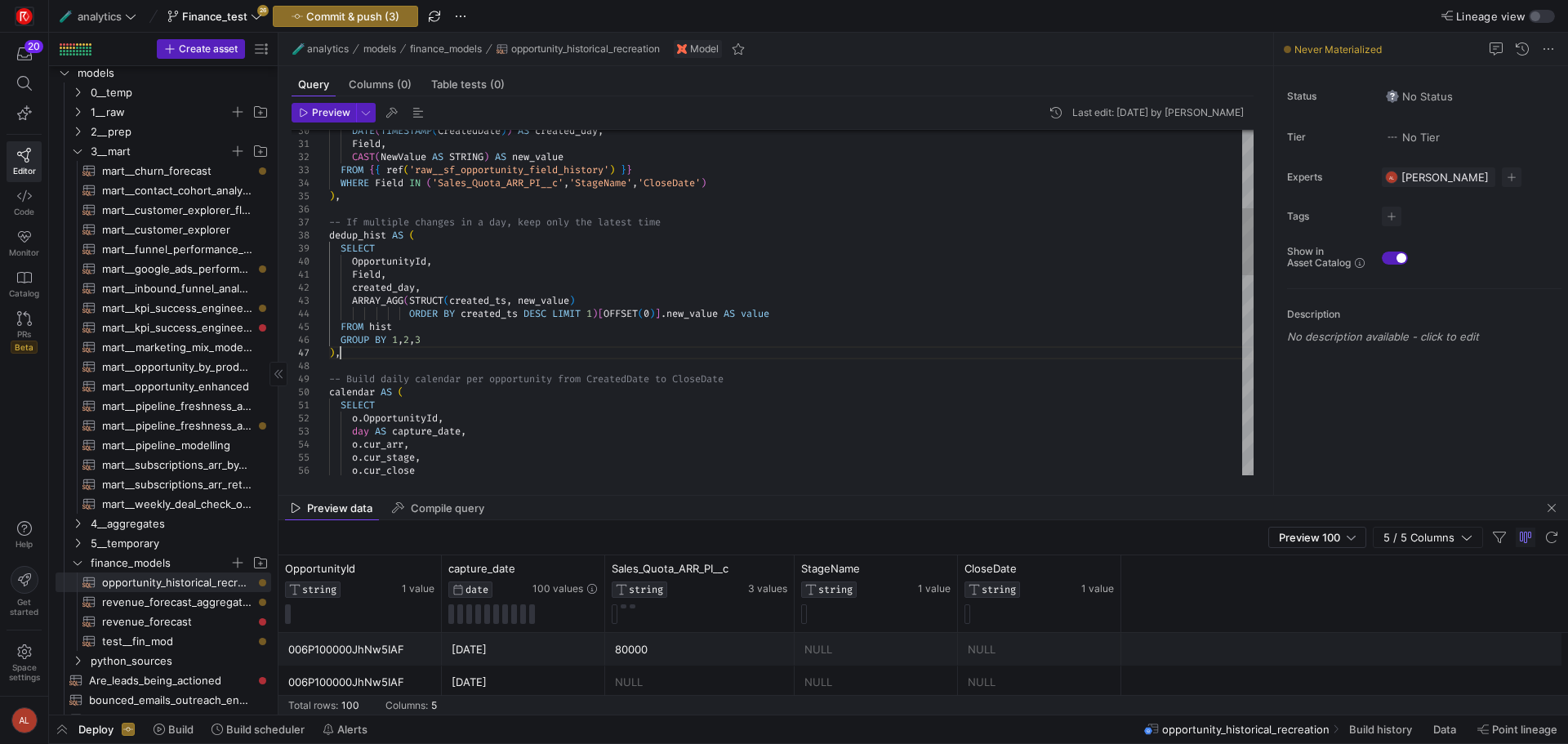
scroll to position [12, 240]
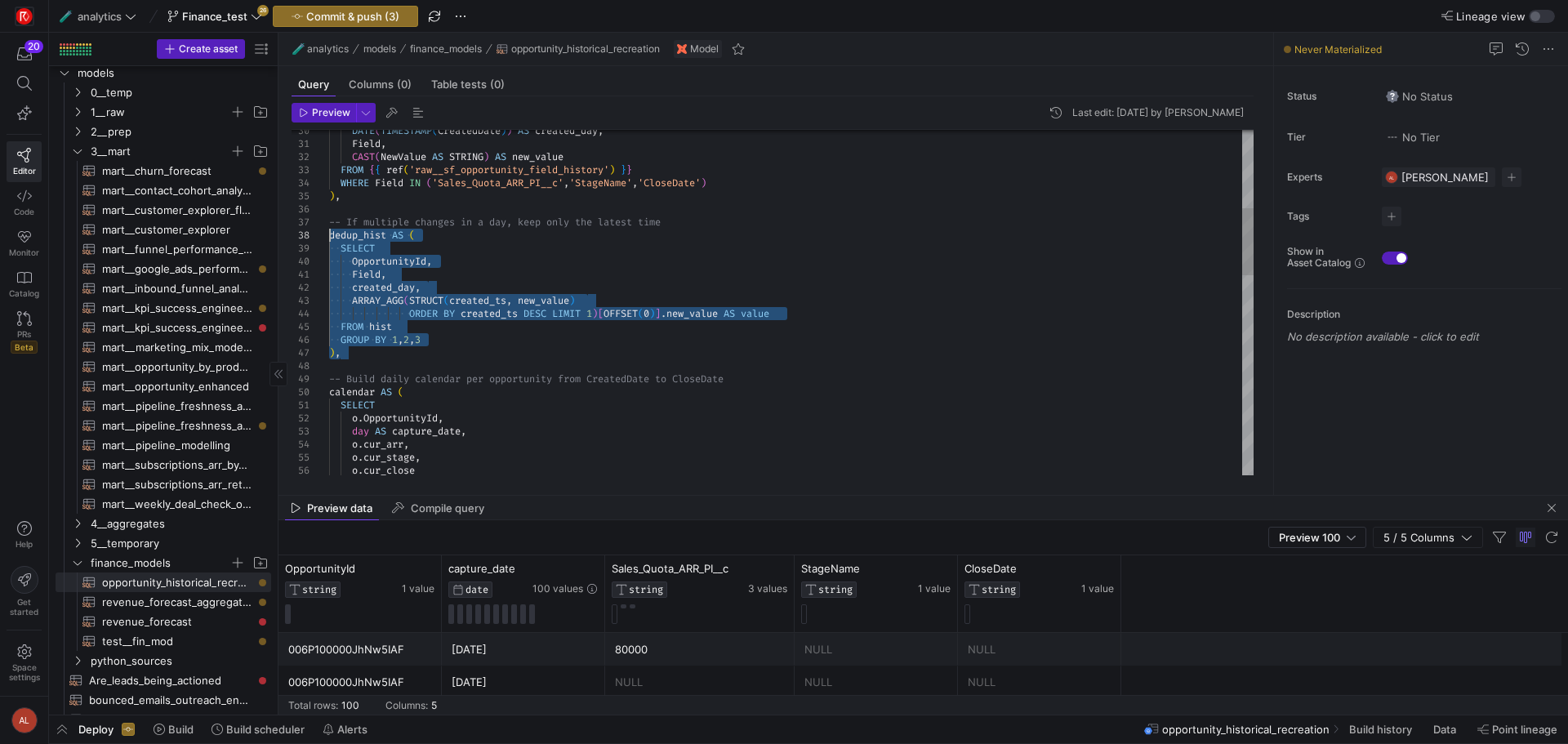
drag, startPoint x: 342, startPoint y: 356, endPoint x: 281, endPoint y: 234, distance: 136.4
click at [329, 234] on div "GROUP BY 1 , 2 , 3 ) , created_day , ARRAY_AGG ( STRUCT ( created_ts , new_valu…" at bounding box center [791, 614] width 924 height 1764
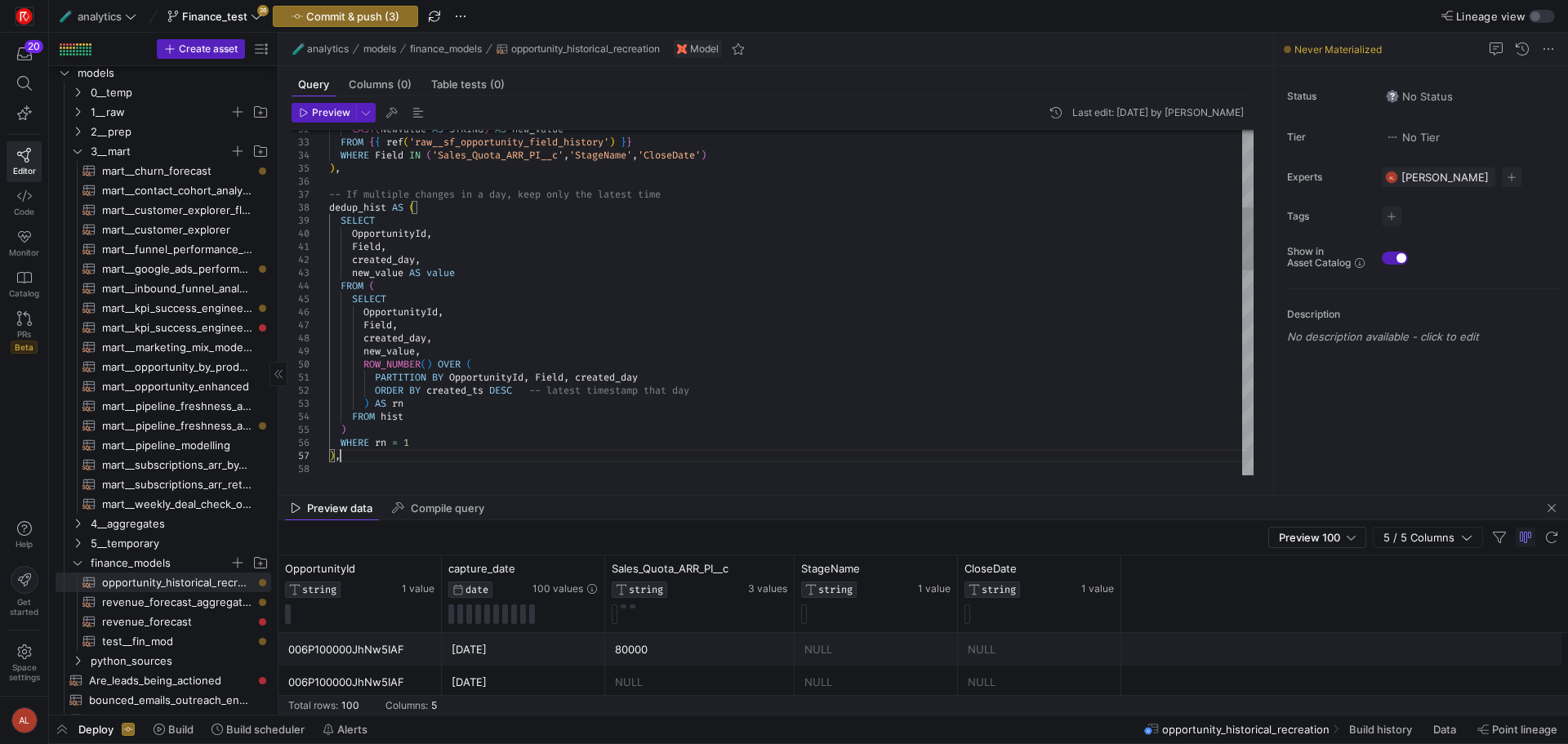
scroll to position [78, 11]
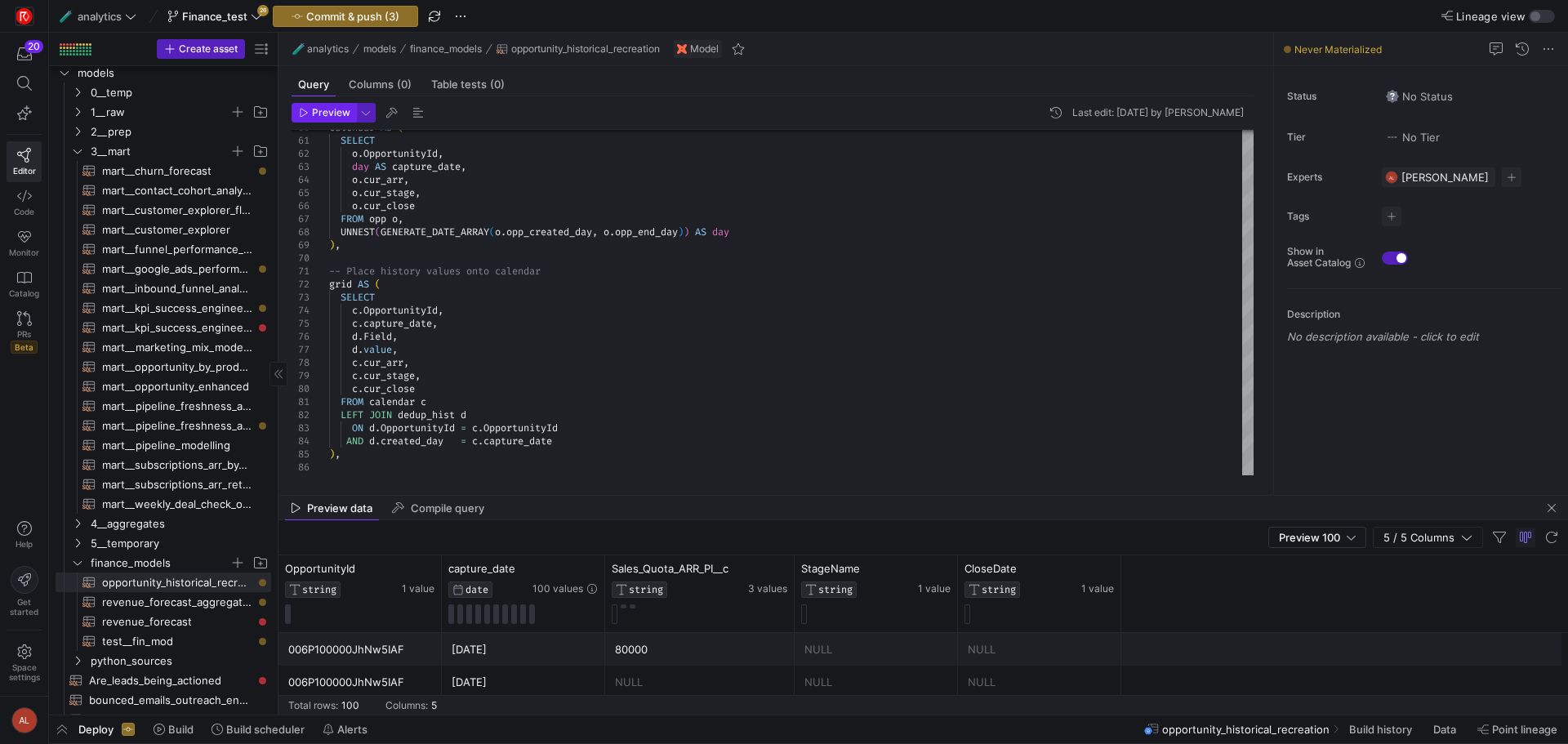
type textarea "PARTITION BY OpportunityId, Field, created_day ORDER BY created_ts DESC -- late…"
click at [326, 112] on span "Preview" at bounding box center [331, 112] width 38 height 12
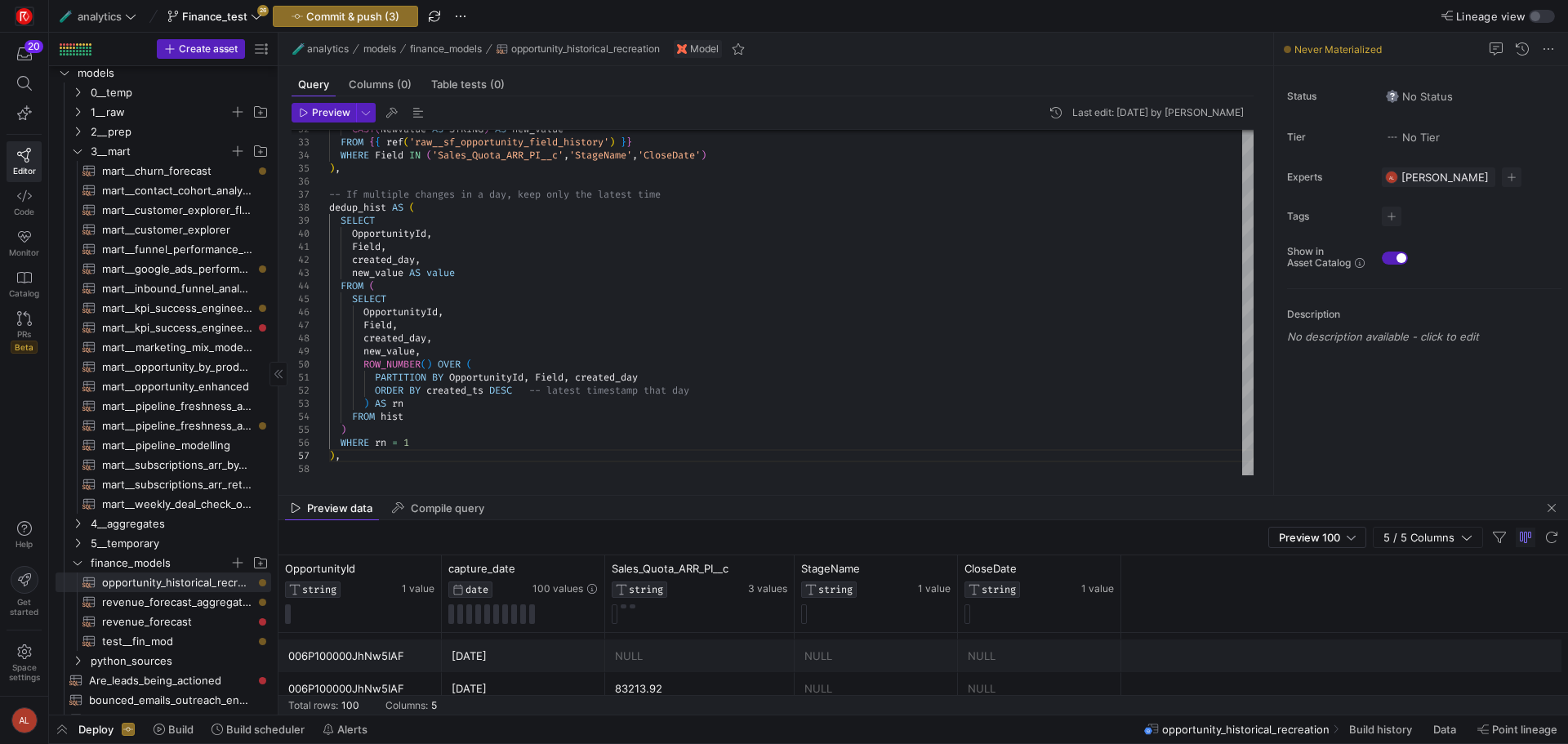
scroll to position [245, 0]
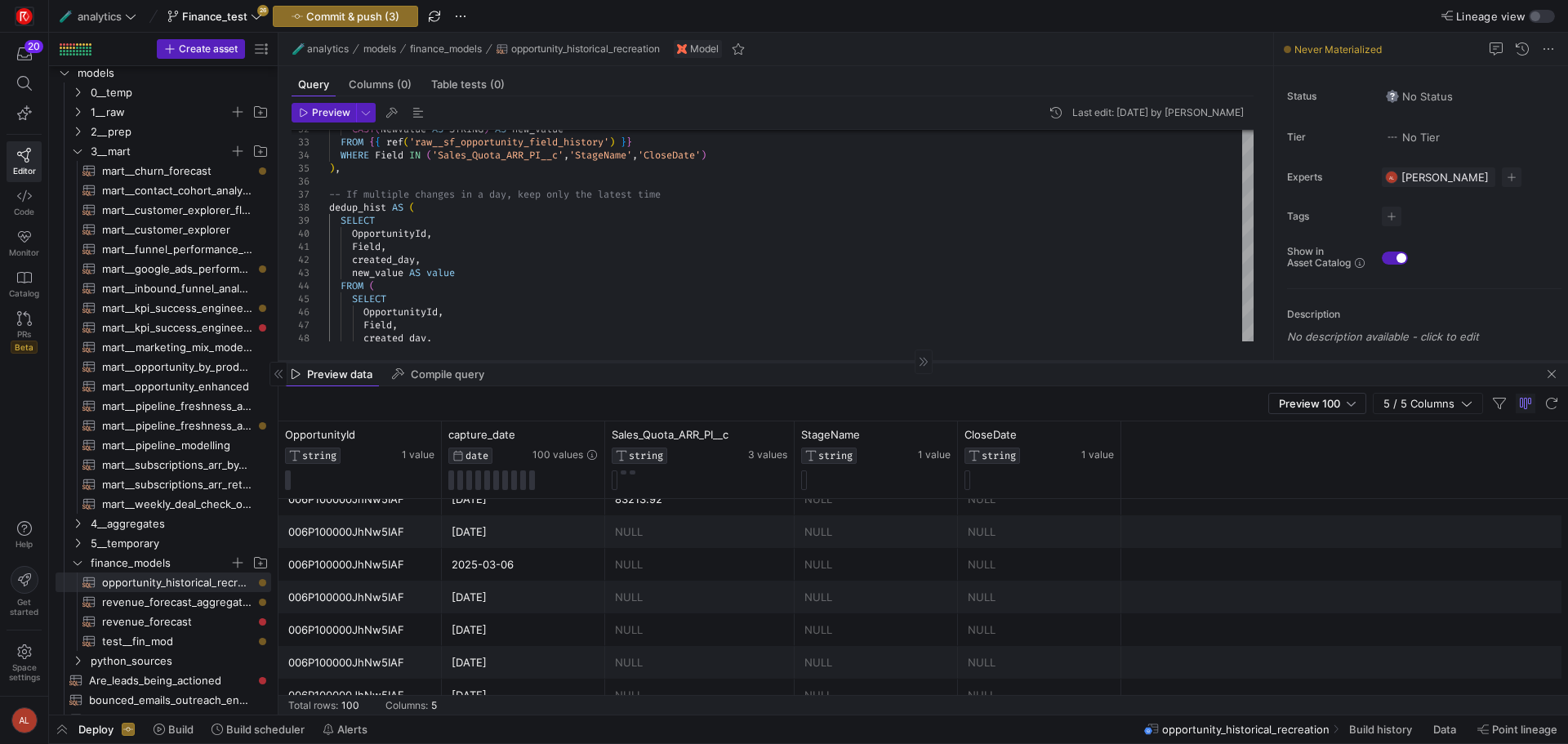
drag, startPoint x: 678, startPoint y: 495, endPoint x: 640, endPoint y: 271, distance: 227.2
click at [640, 361] on div at bounding box center [923, 361] width 1290 height 1
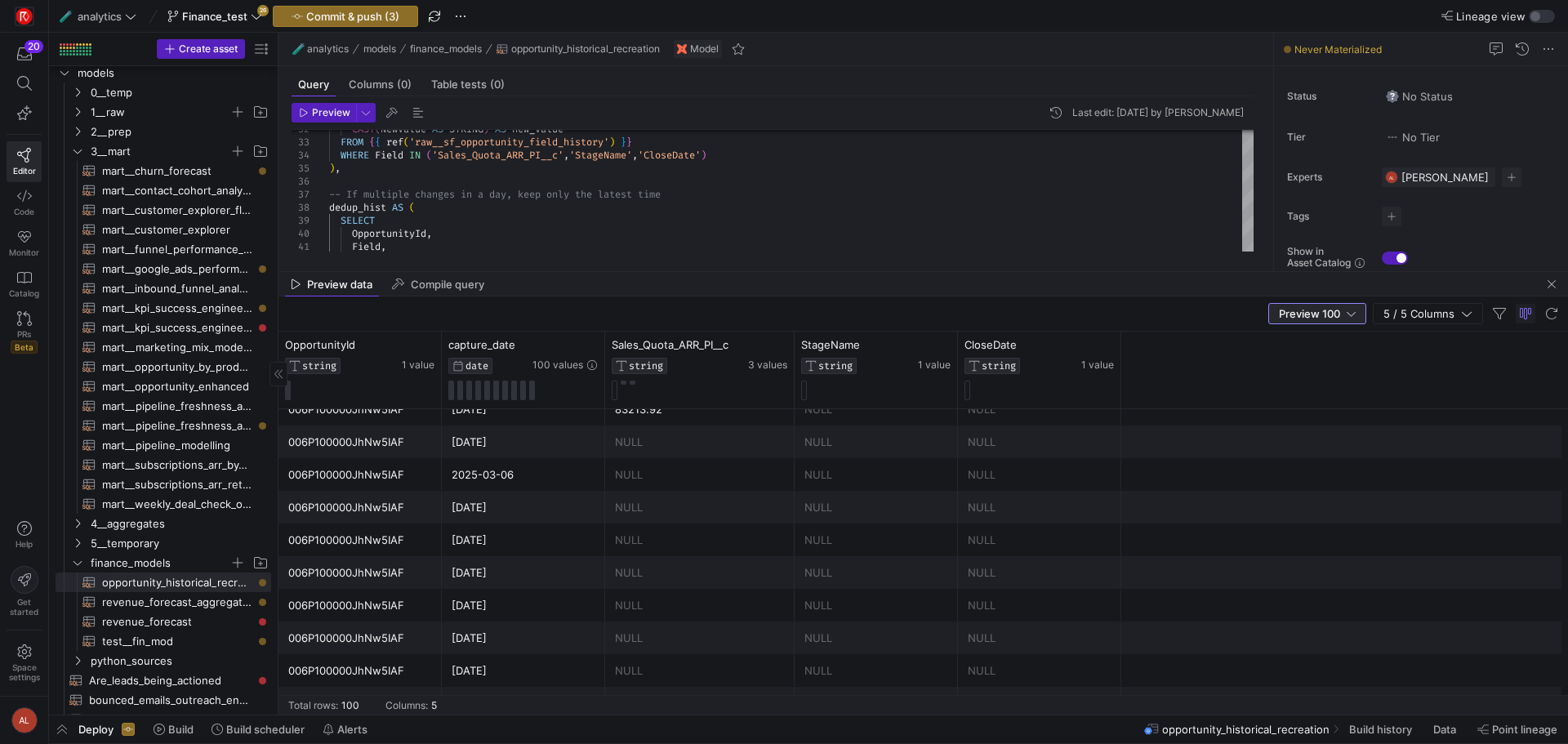
click at [1340, 312] on span "Preview 100" at bounding box center [1309, 314] width 61 height 13
click at [1328, 360] on span "Full Preview" at bounding box center [1318, 367] width 84 height 13
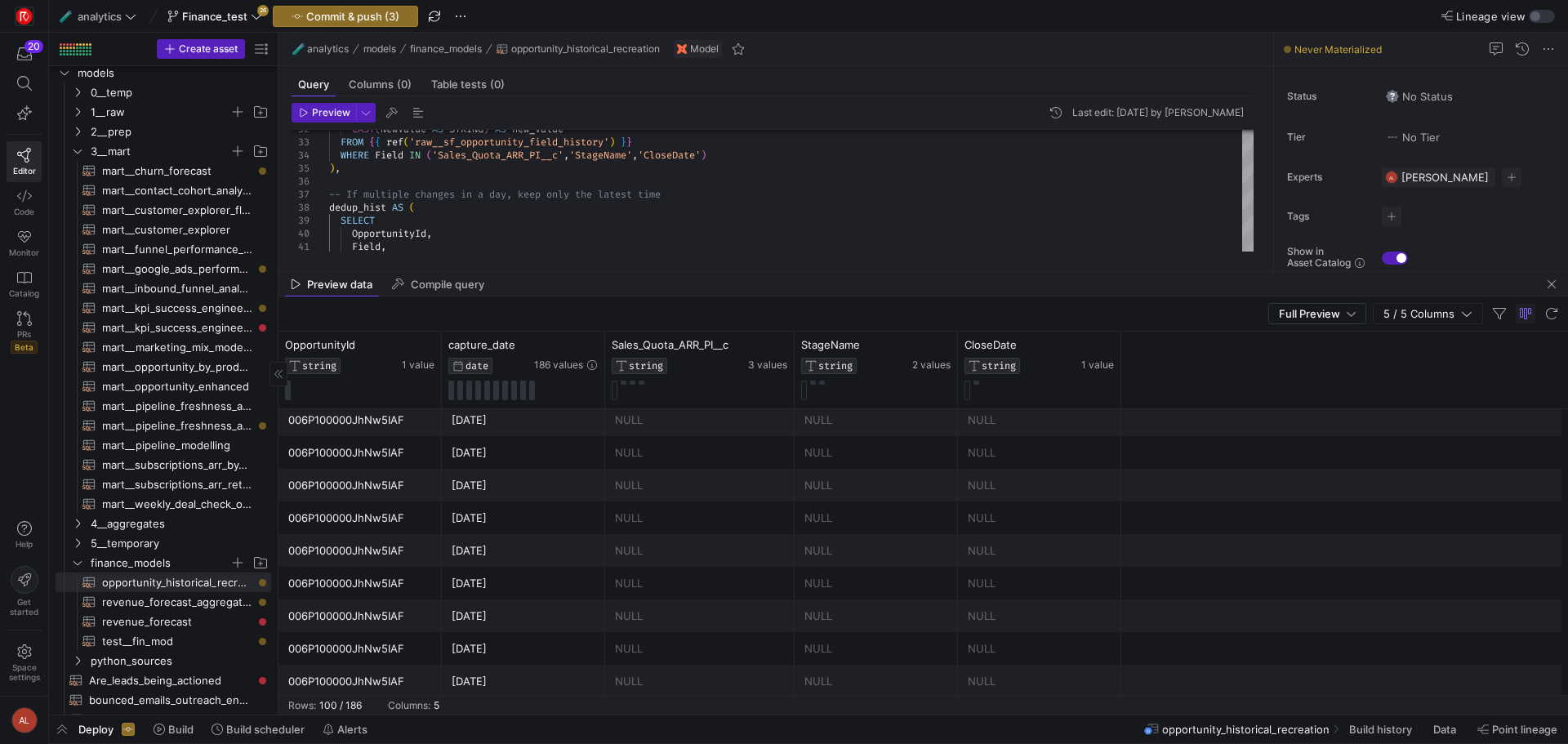
scroll to position [733, 0]
click at [664, 142] on div "Field , dedup_hist AS ( SELECT OpportunityId , ) , -- If multiple changes in a …" at bounding box center [791, 652] width 924 height 1896
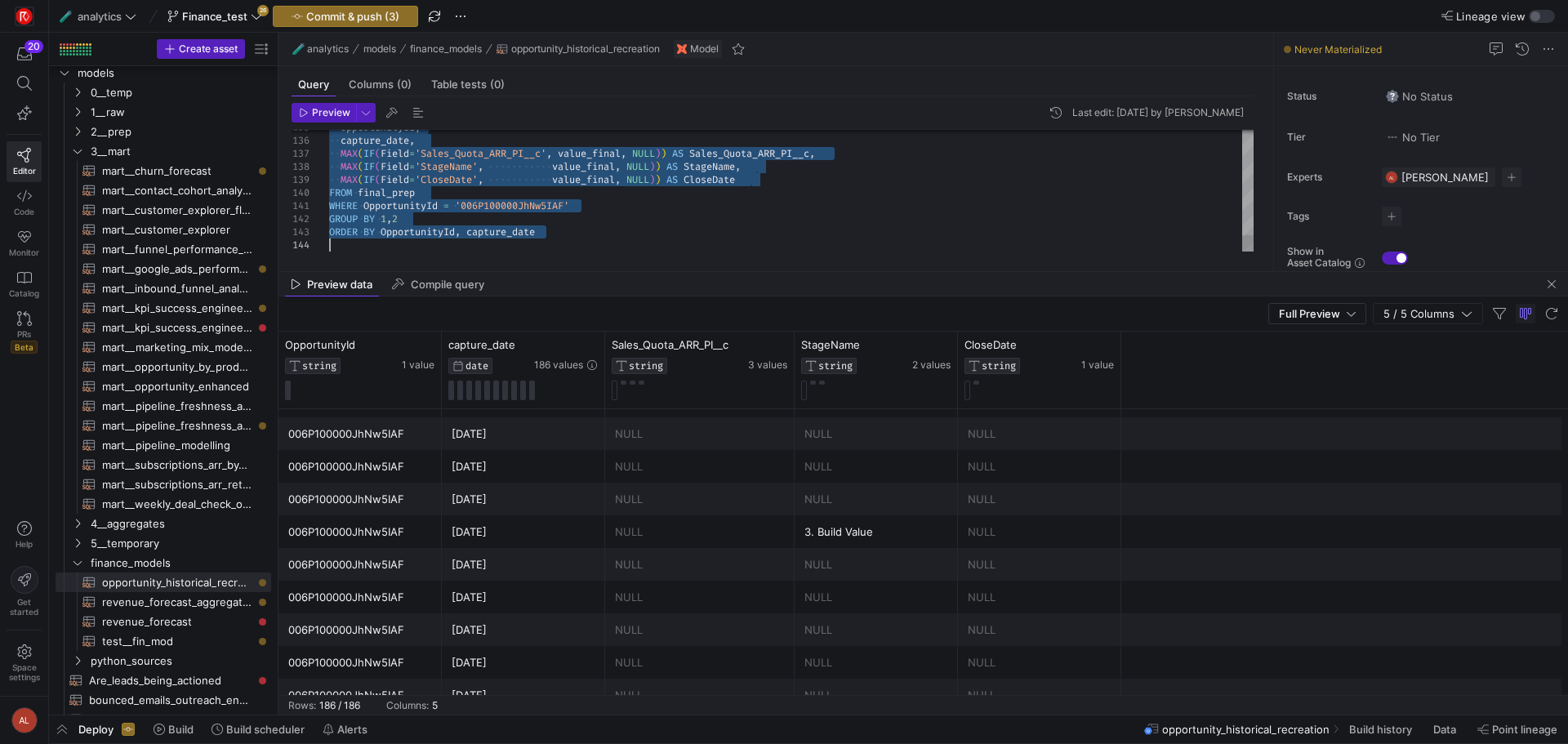
drag, startPoint x: 331, startPoint y: 163, endPoint x: 632, endPoint y: 600, distance: 530.6
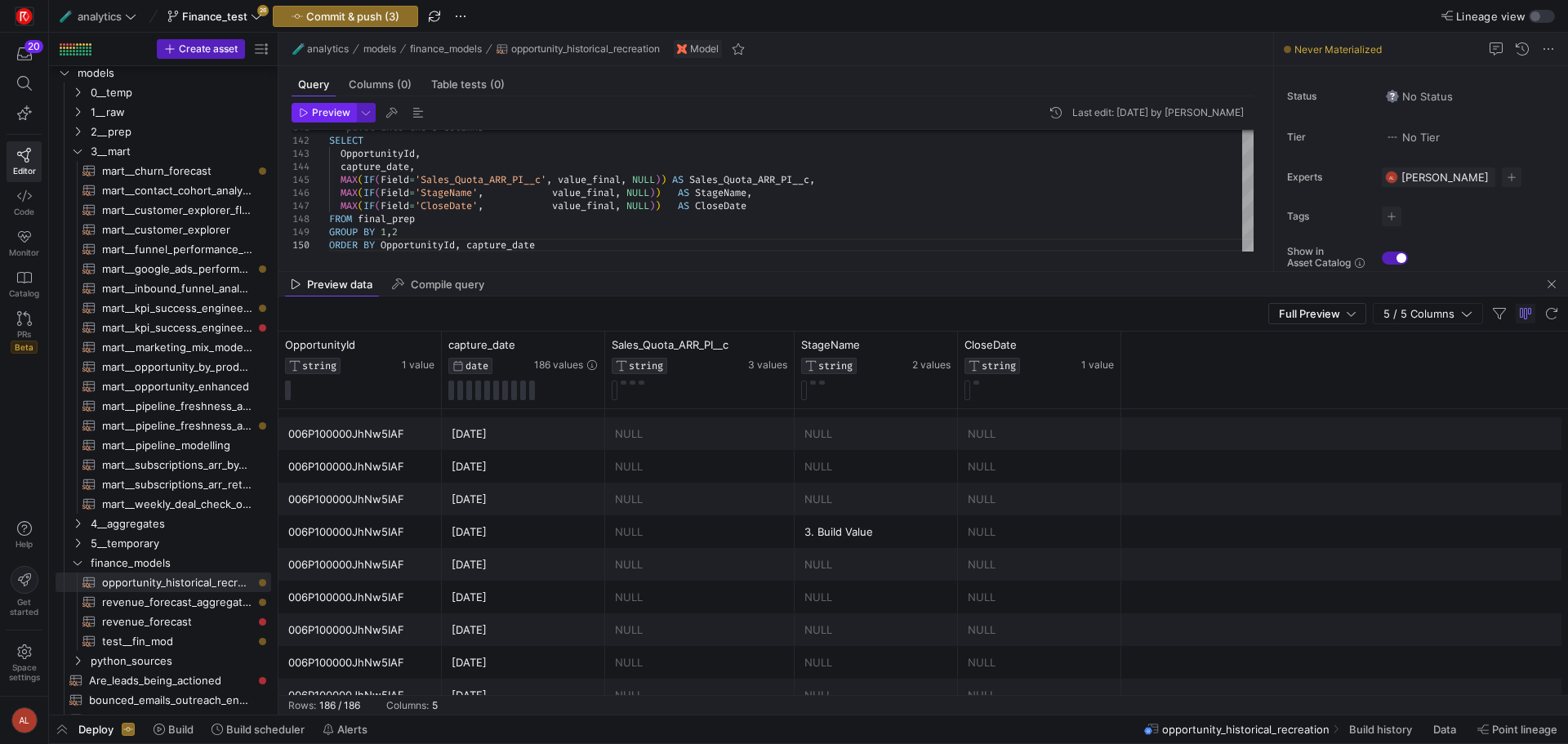
click at [321, 115] on span "Preview" at bounding box center [331, 112] width 38 height 12
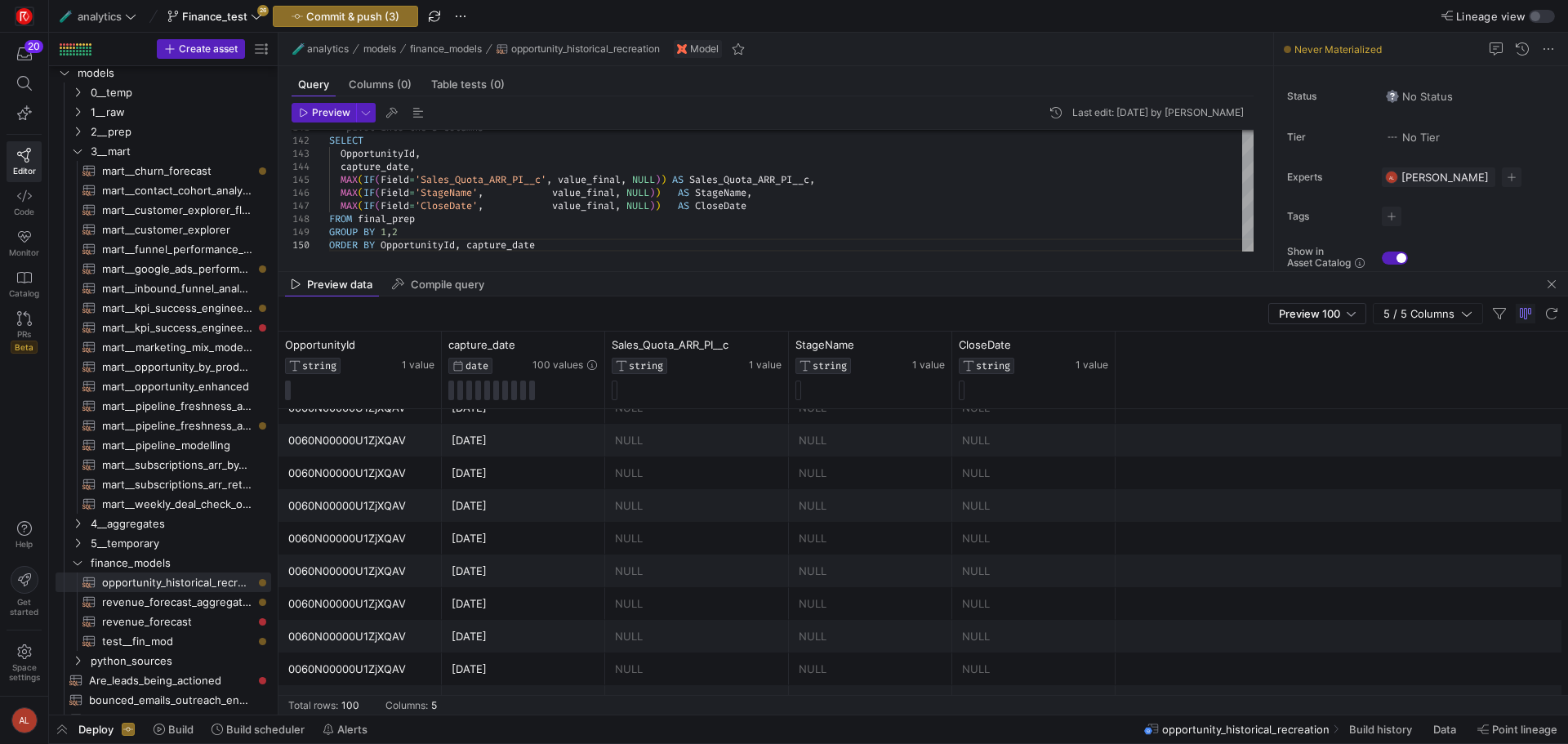
scroll to position [899, 0]
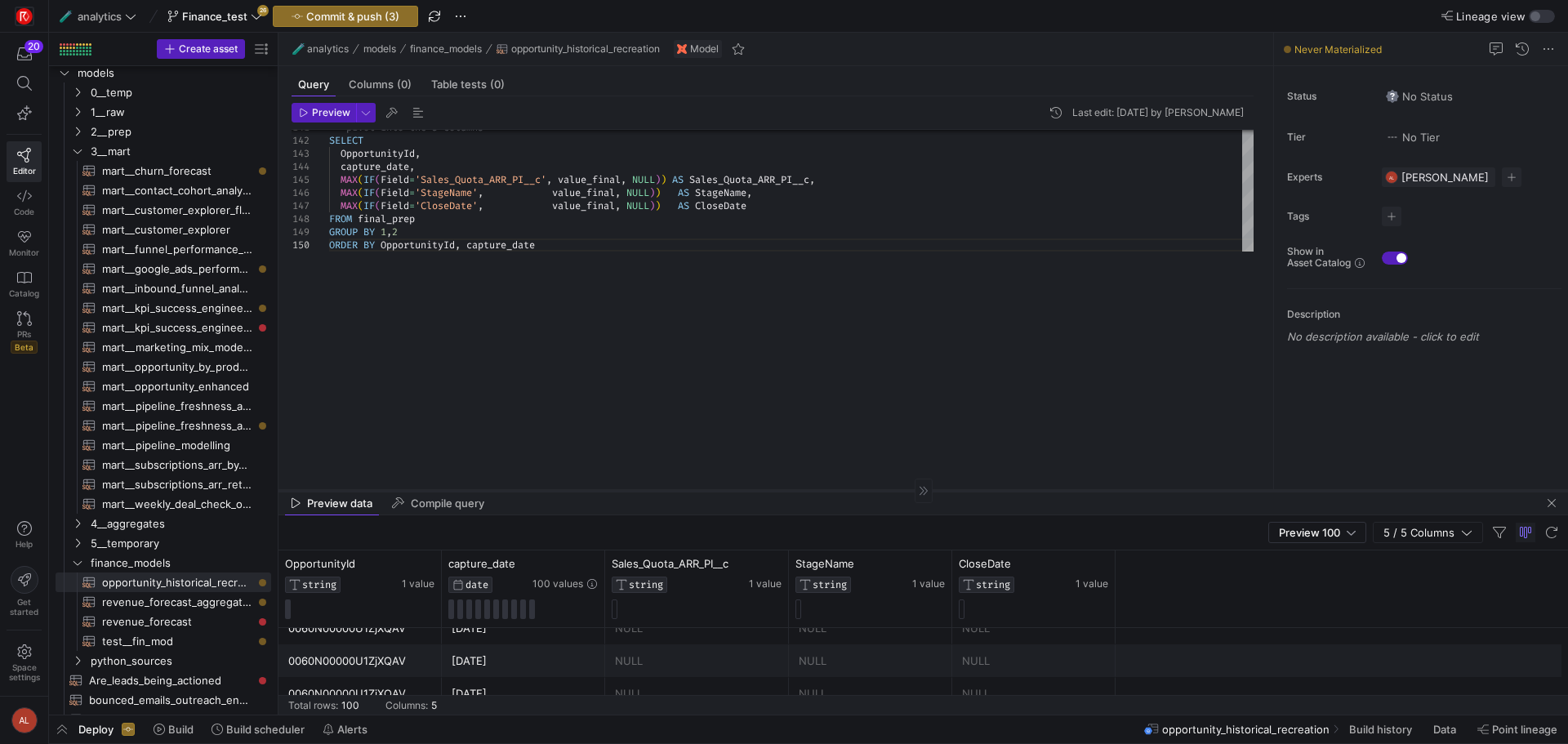
drag, startPoint x: 694, startPoint y: 271, endPoint x: 727, endPoint y: 553, distance: 283.9
click at [727, 491] on div at bounding box center [923, 491] width 1290 height 1
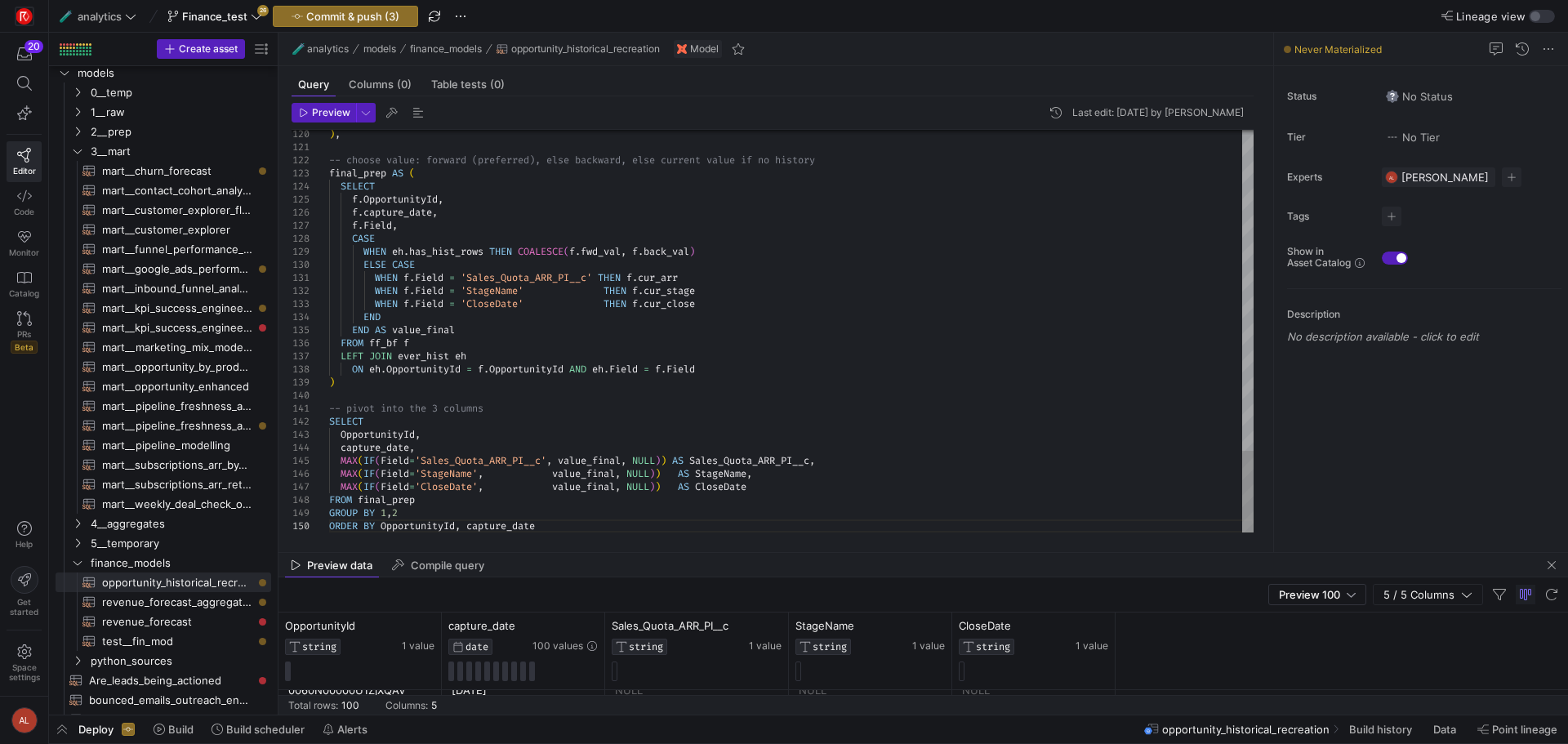
click at [342, 111] on span "Preview" at bounding box center [331, 112] width 38 height 12
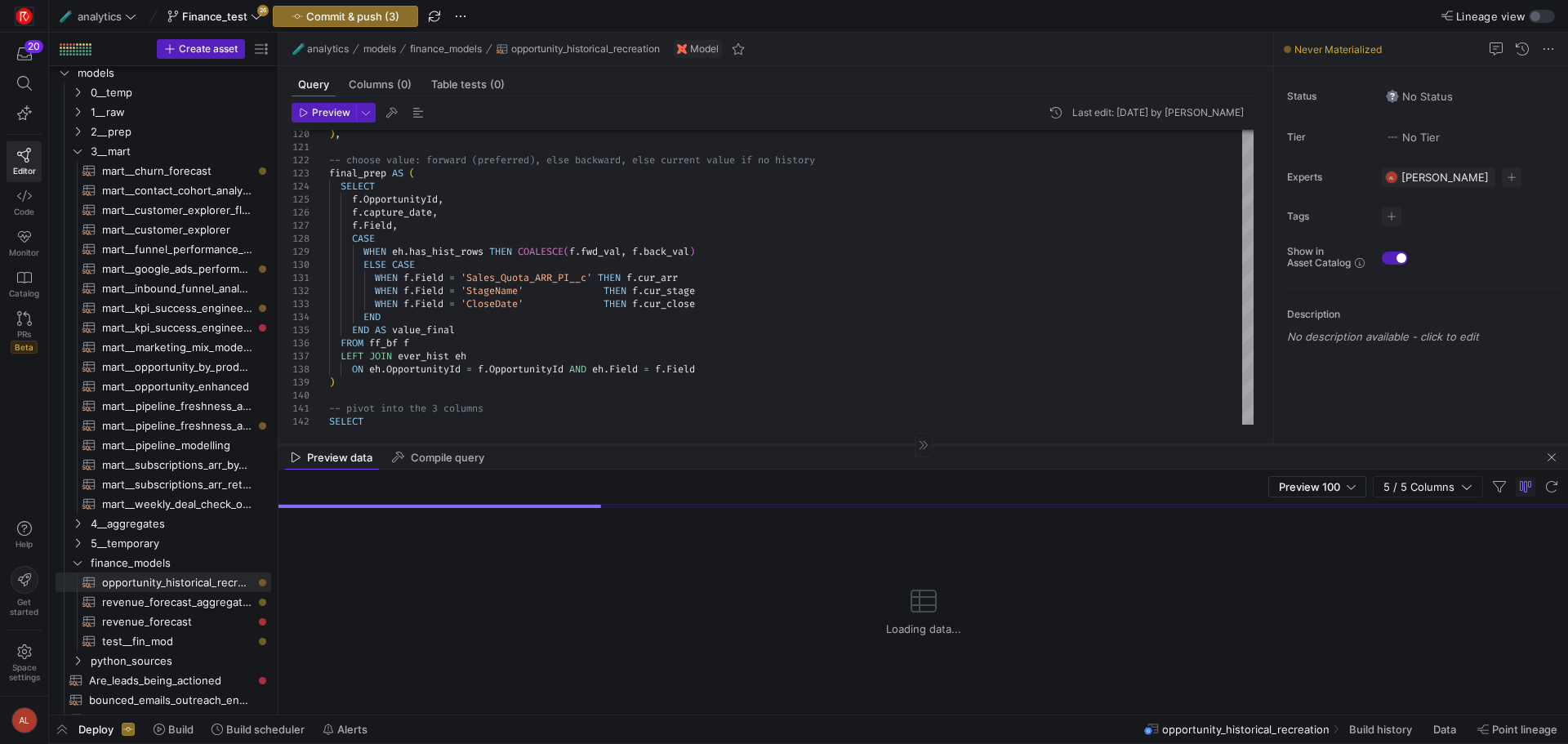
drag, startPoint x: 691, startPoint y: 553, endPoint x: 667, endPoint y: 408, distance: 147.0
click at [667, 444] on div at bounding box center [923, 444] width 1290 height 1
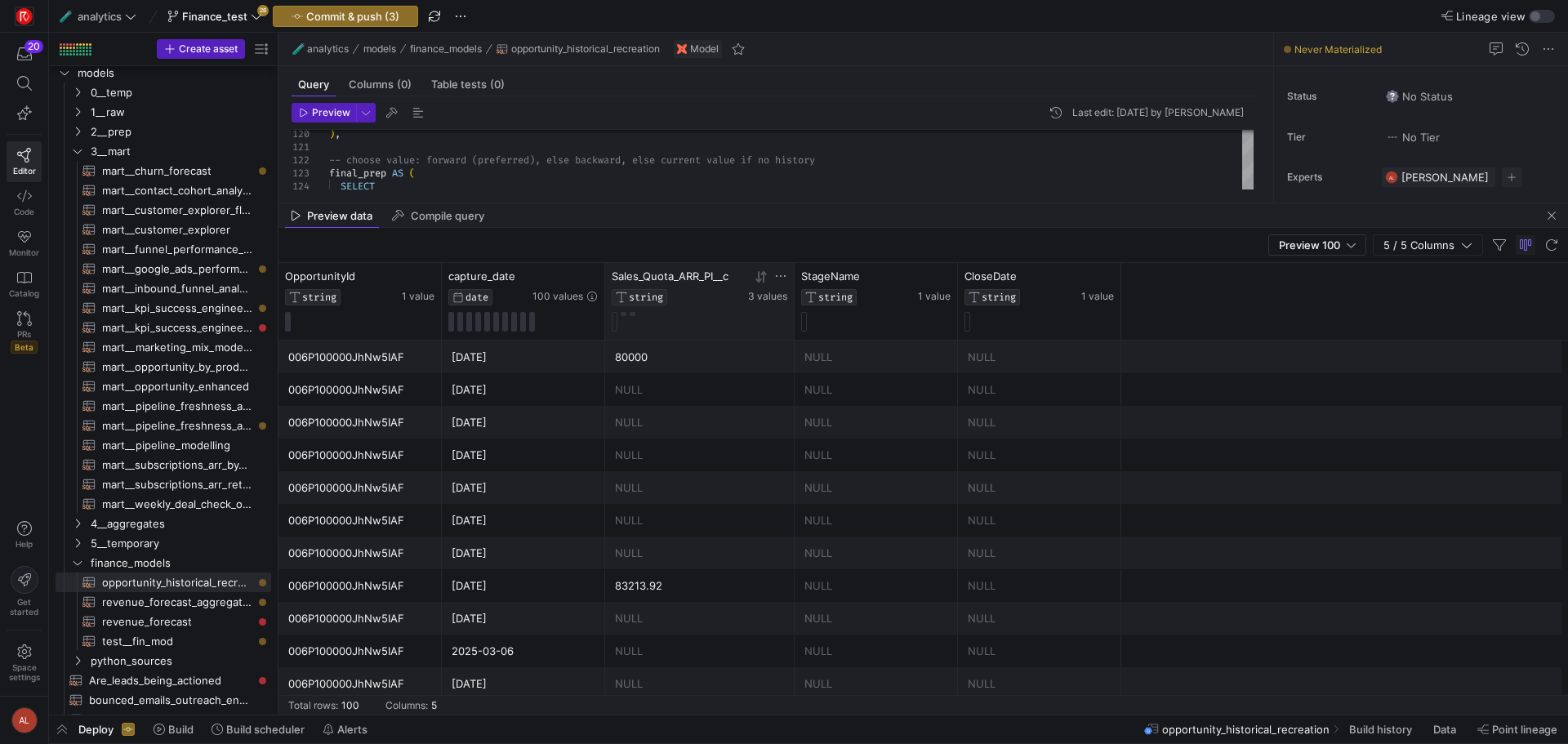
drag, startPoint x: 716, startPoint y: 408, endPoint x: 679, endPoint y: 286, distance: 127.5
click at [672, 202] on div at bounding box center [923, 202] width 1290 height 1
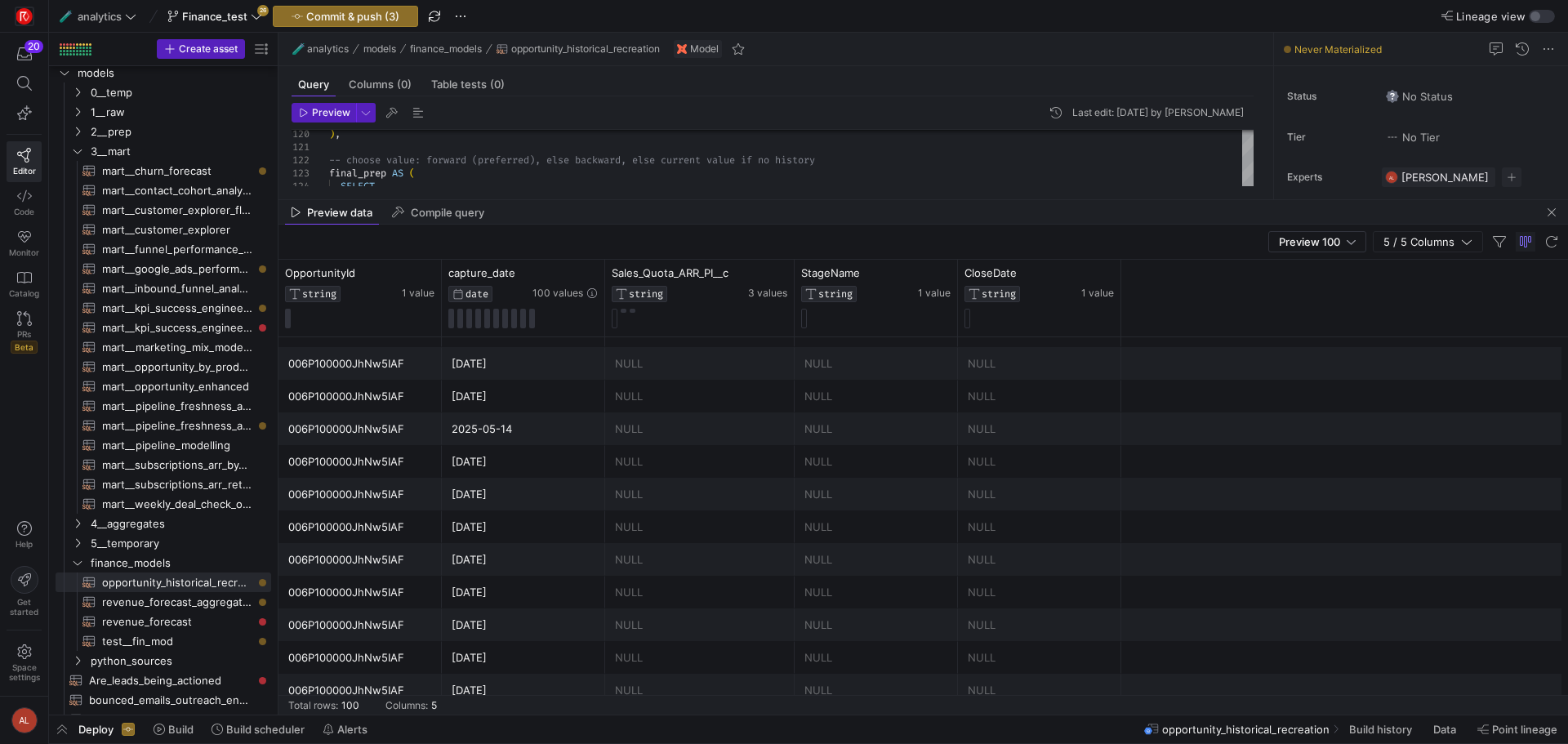
scroll to position [2212, 0]
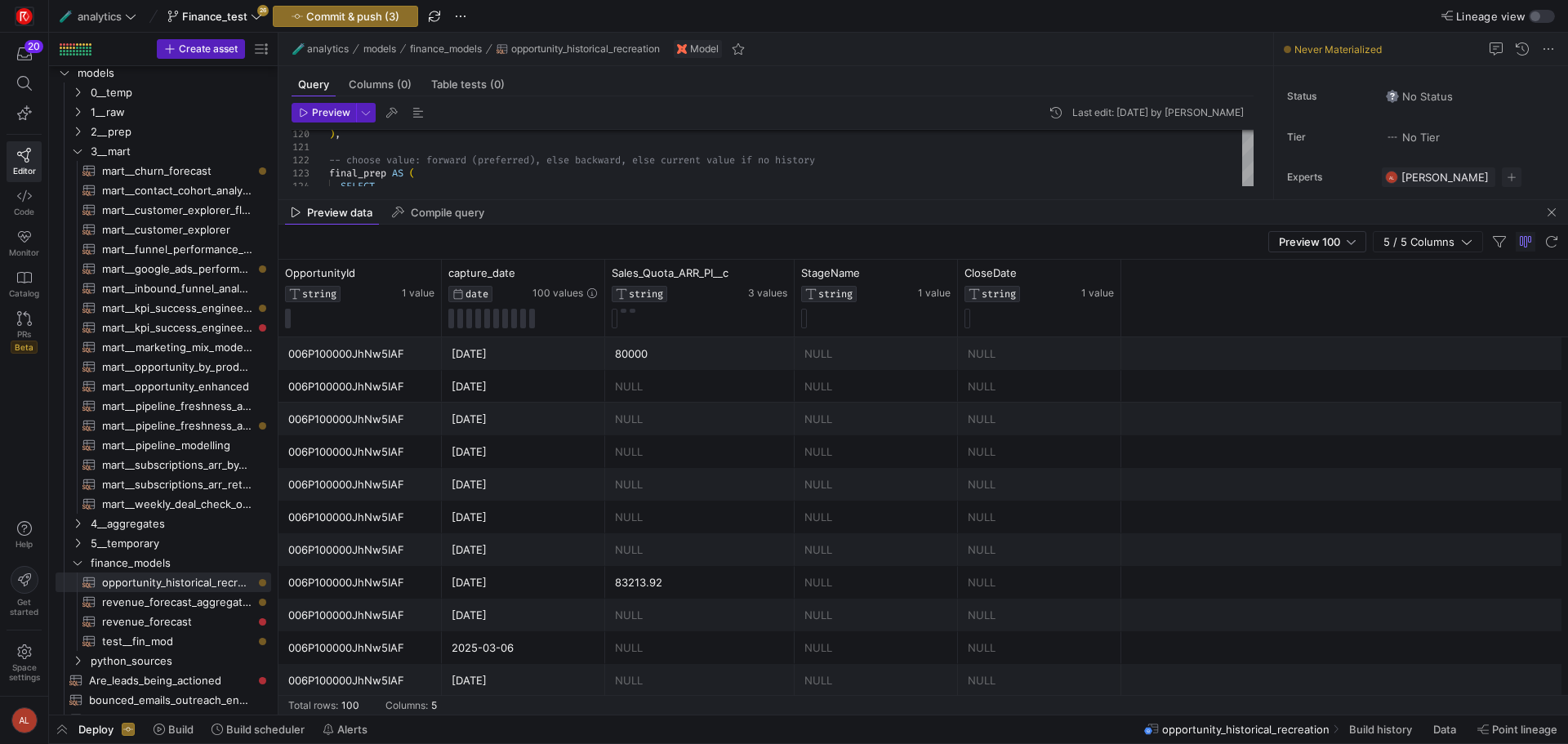
drag, startPoint x: 703, startPoint y: 198, endPoint x: 690, endPoint y: 480, distance: 282.3
click at [690, 480] on as-split "🧪 analytics models finance_models opportunity_historical_recreation Model Query…" at bounding box center [923, 374] width 1290 height 682
click at [693, 213] on div "Preview data Compile query" at bounding box center [923, 212] width 1290 height 25
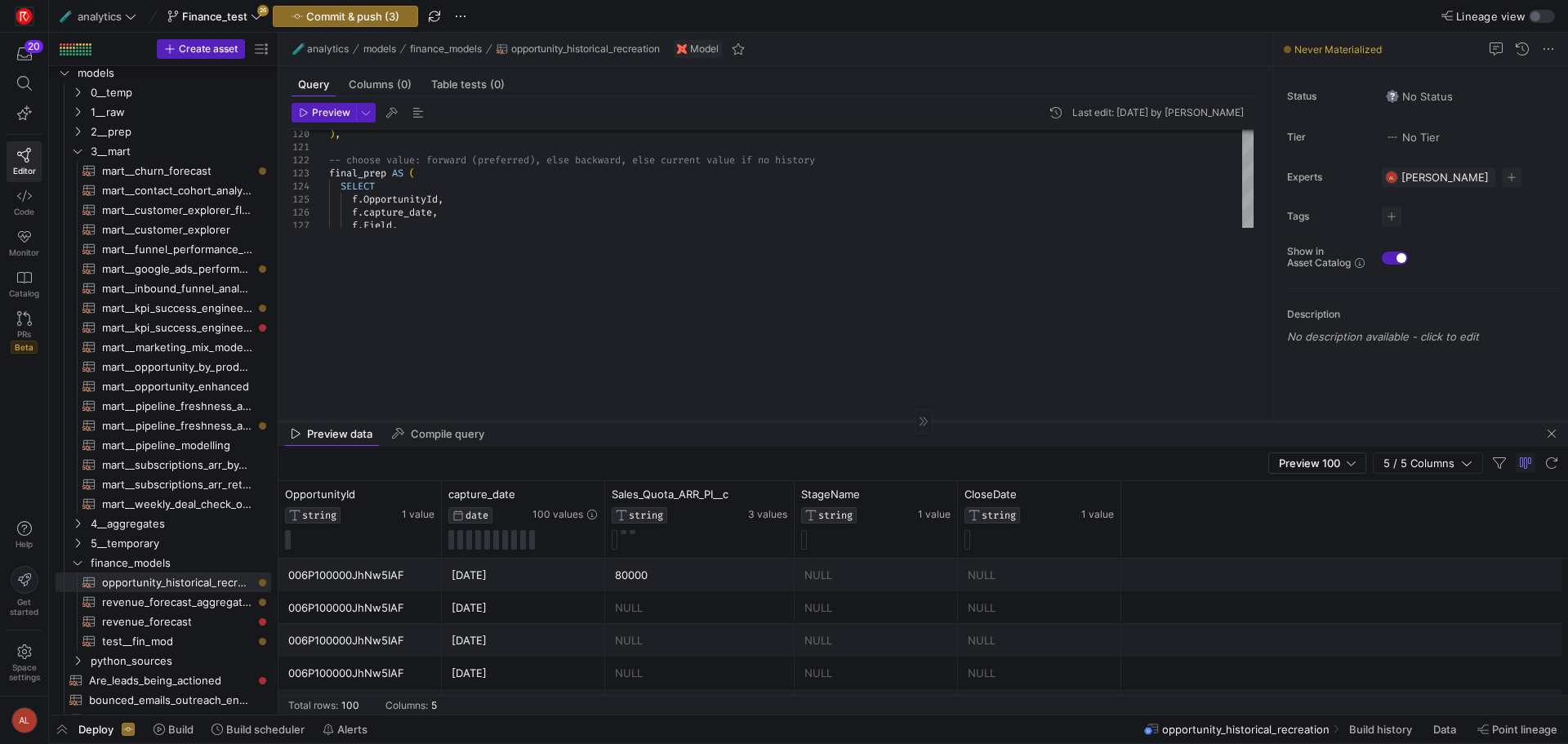
drag, startPoint x: 717, startPoint y: 200, endPoint x: 734, endPoint y: 442, distance: 242.6
click at [734, 421] on div at bounding box center [923, 420] width 1290 height 1
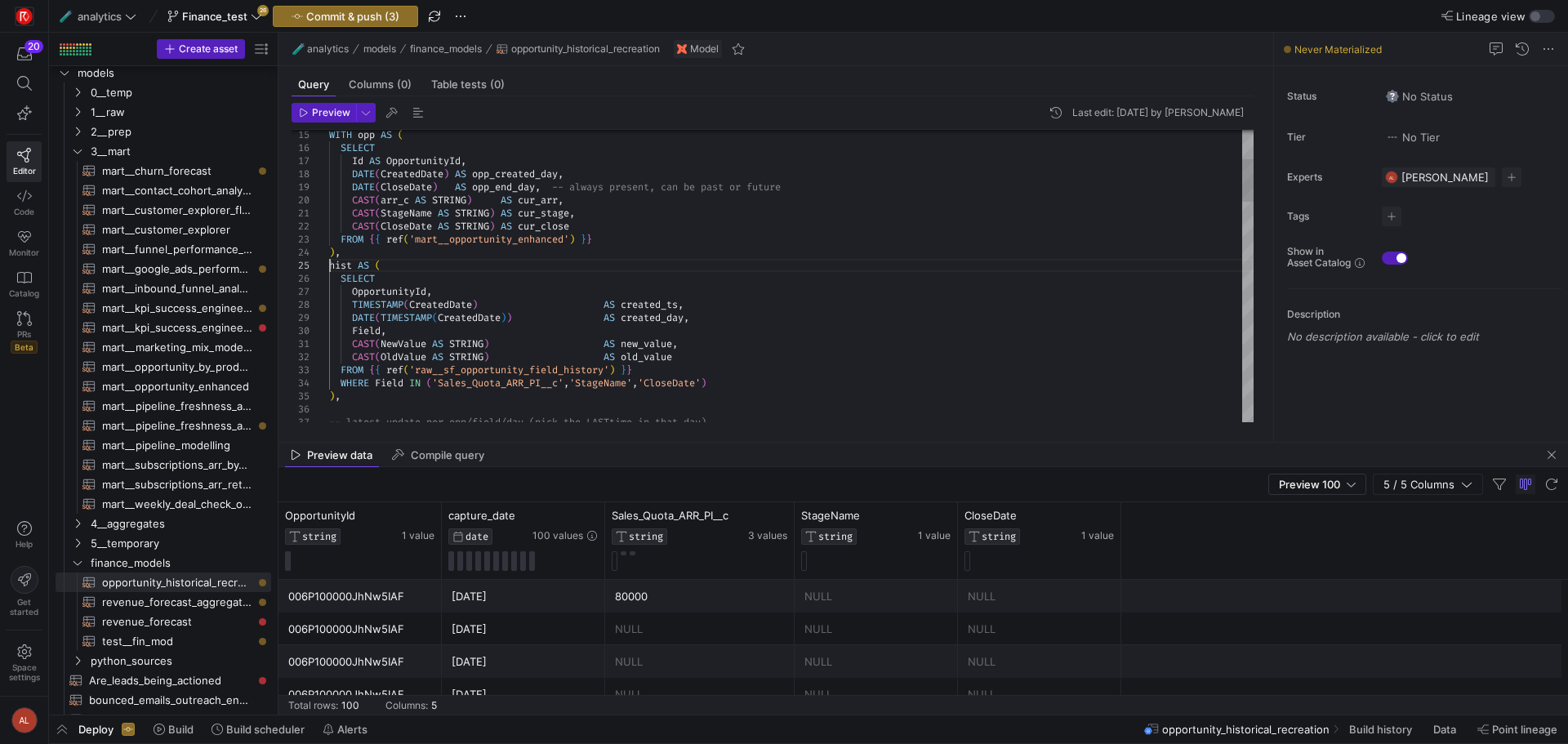
scroll to position [105, 240]
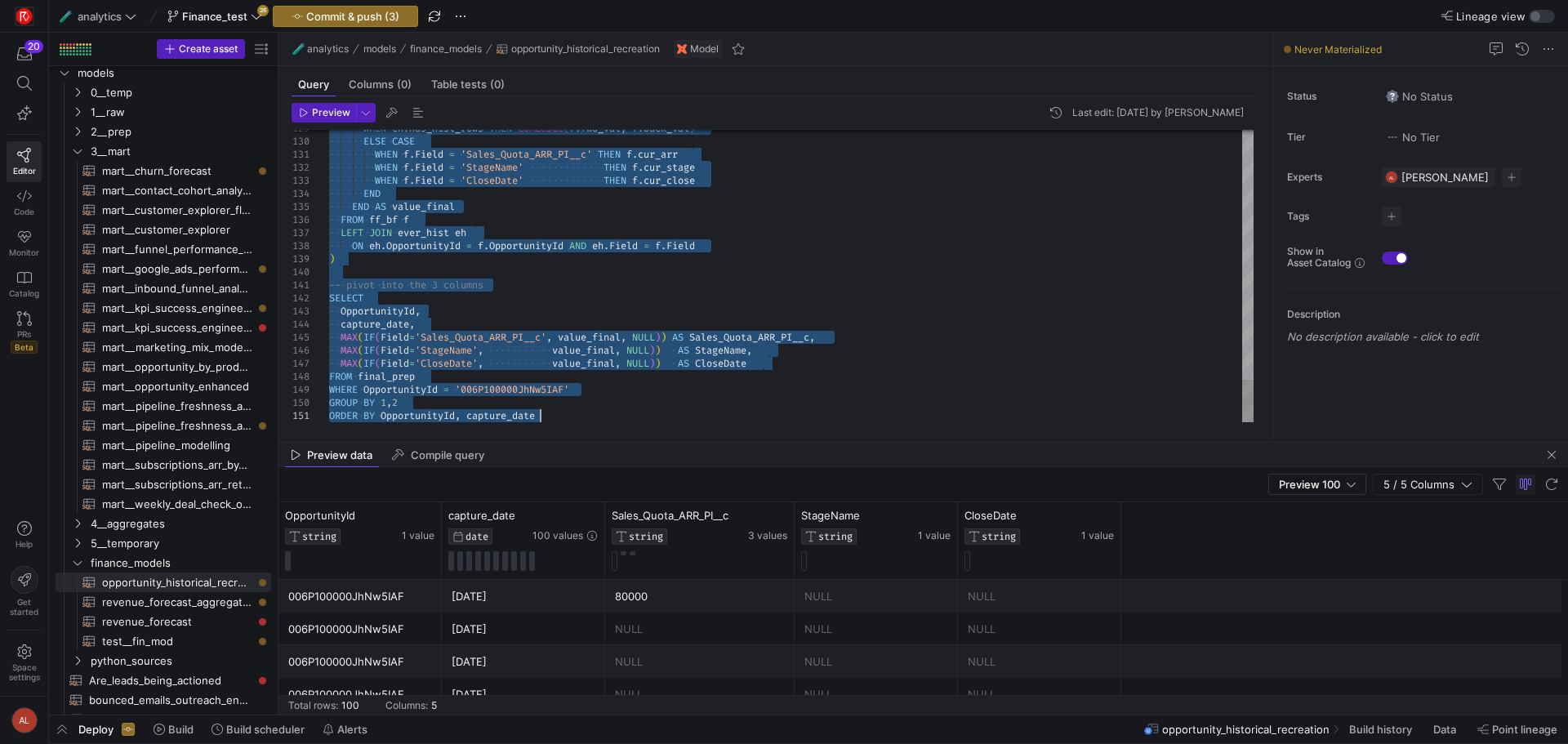
drag, startPoint x: 329, startPoint y: 262, endPoint x: 641, endPoint y: 636, distance: 487.1
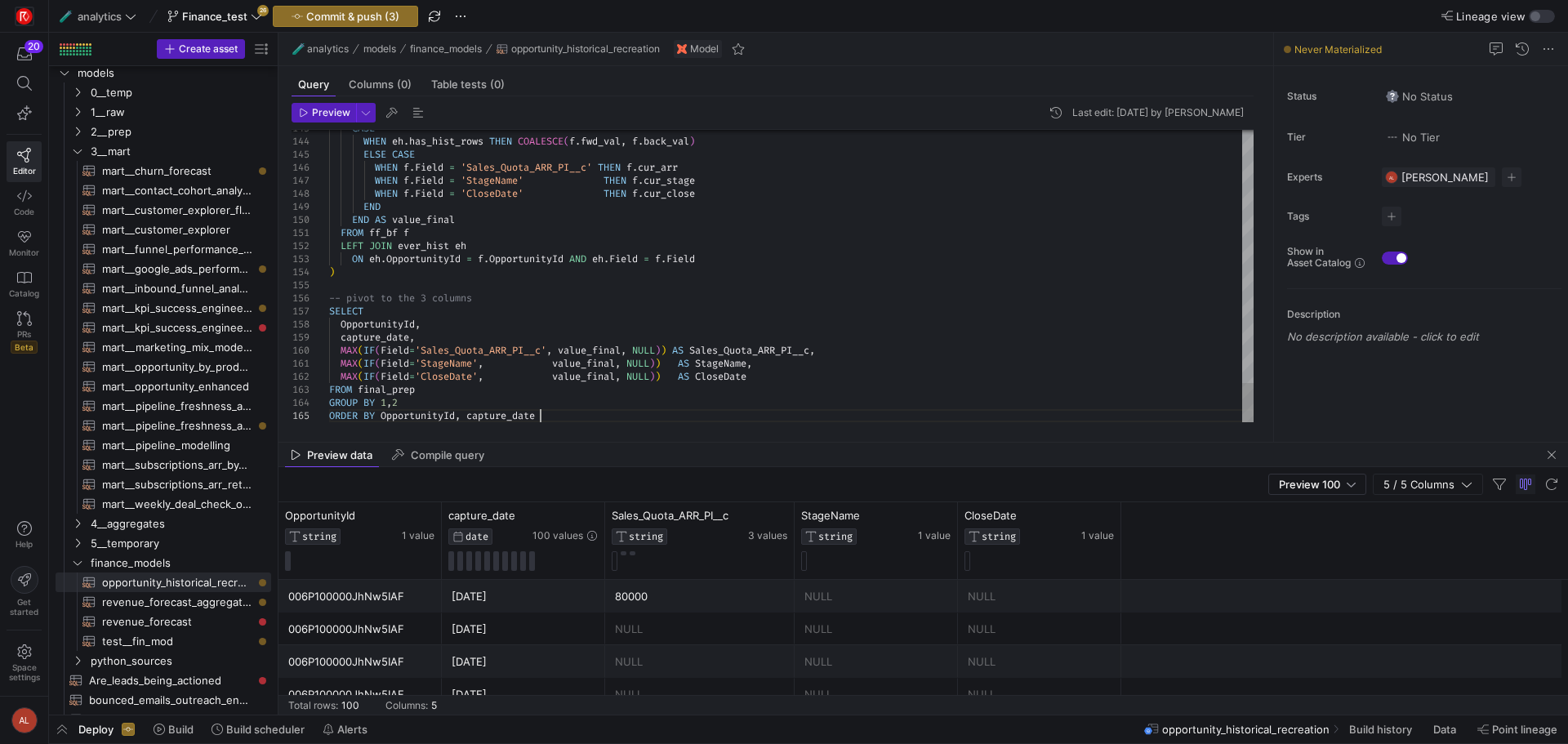
scroll to position [65, 240]
click at [329, 118] on span "Preview" at bounding box center [331, 112] width 38 height 12
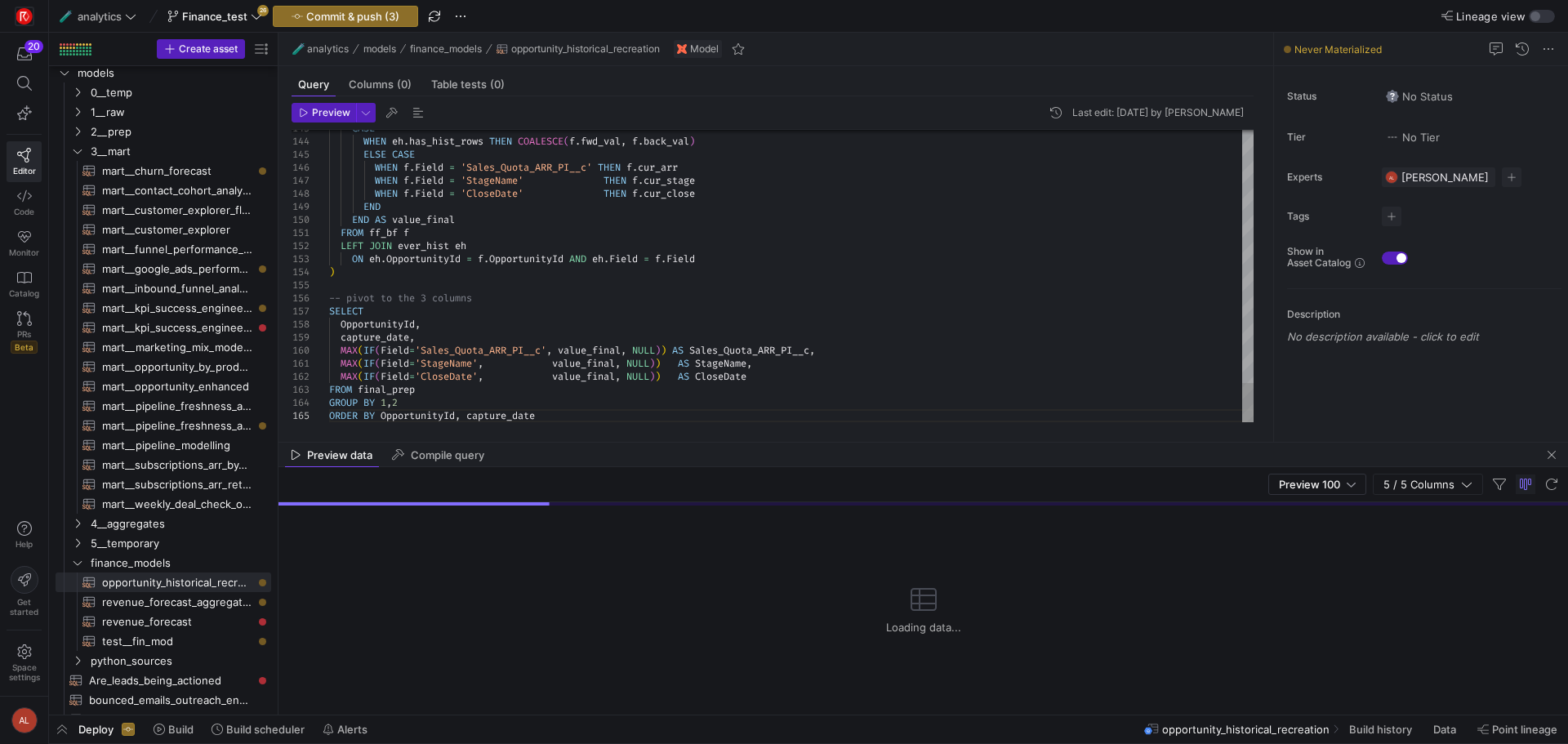
drag, startPoint x: 769, startPoint y: 440, endPoint x: 735, endPoint y: 270, distance: 173.4
click at [735, 270] on mat-tab-group "Query Columns (0) Table tests (0) Preview Last edit: [DATE] by [PERSON_NAME] 14…" at bounding box center [773, 254] width 988 height 376
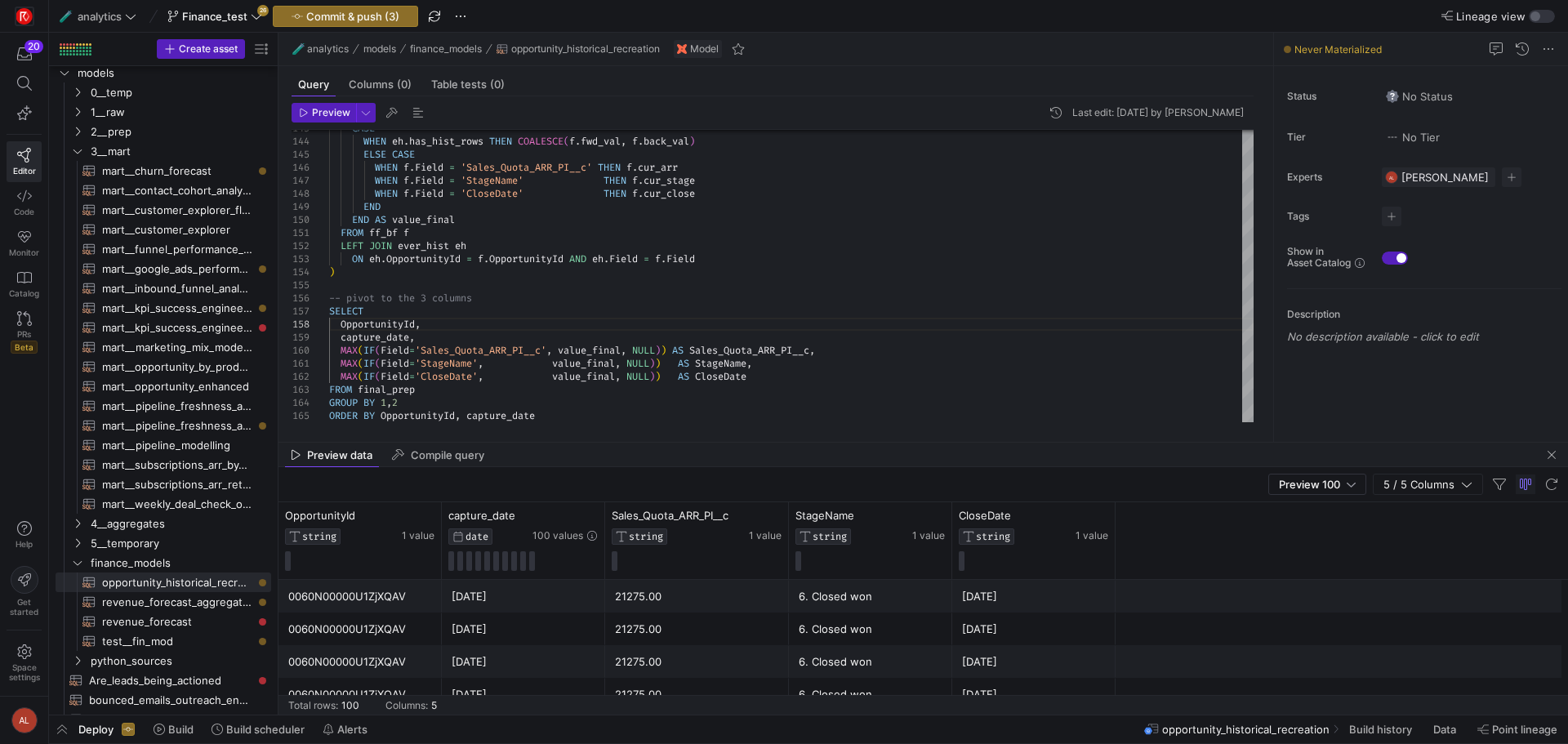
click at [670, 439] on mat-tab-group "Query Columns (0) Table tests (0) Preview Last edit: [DATE] by [PERSON_NAME] 14…" at bounding box center [773, 254] width 988 height 376
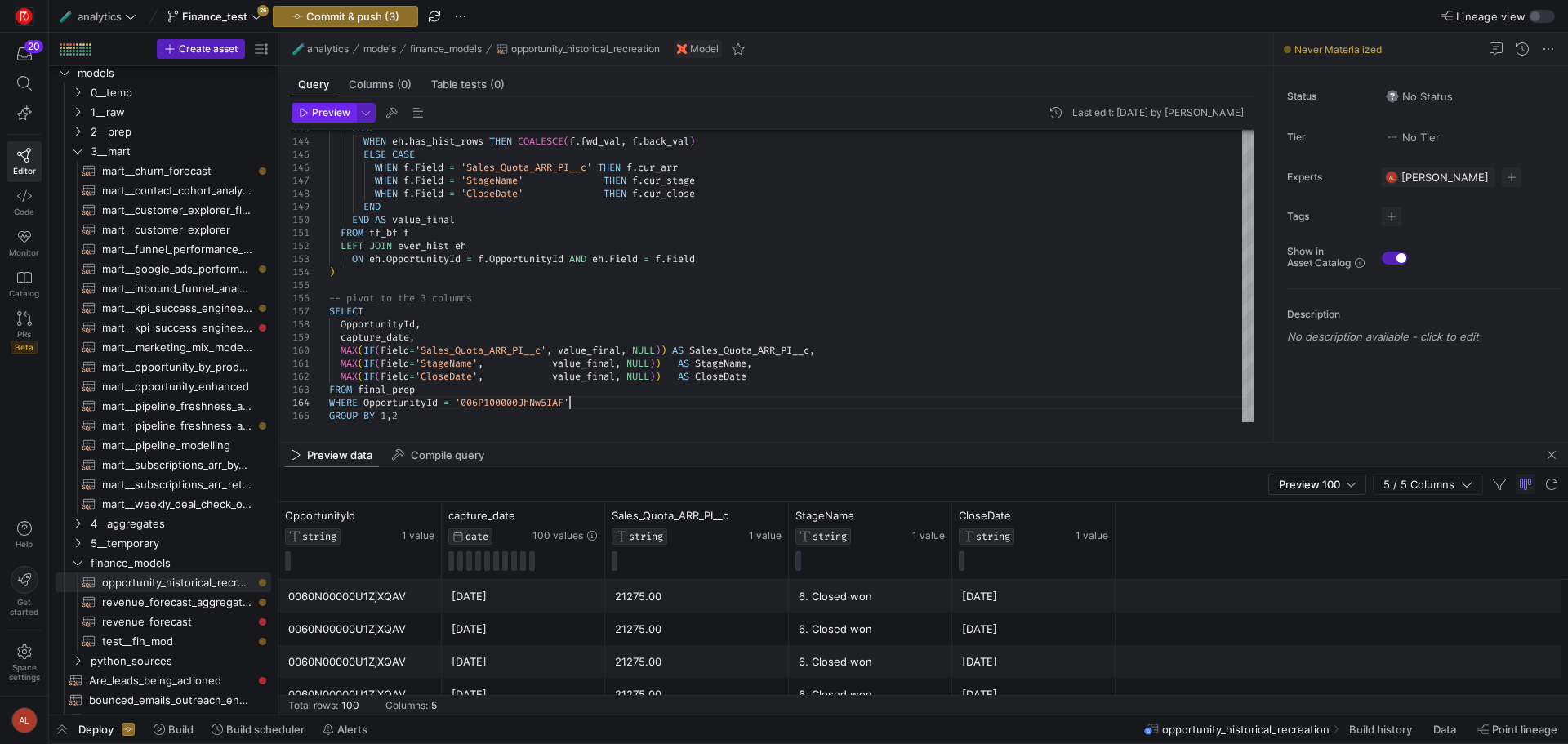
click at [328, 115] on span "Preview" at bounding box center [331, 112] width 38 height 12
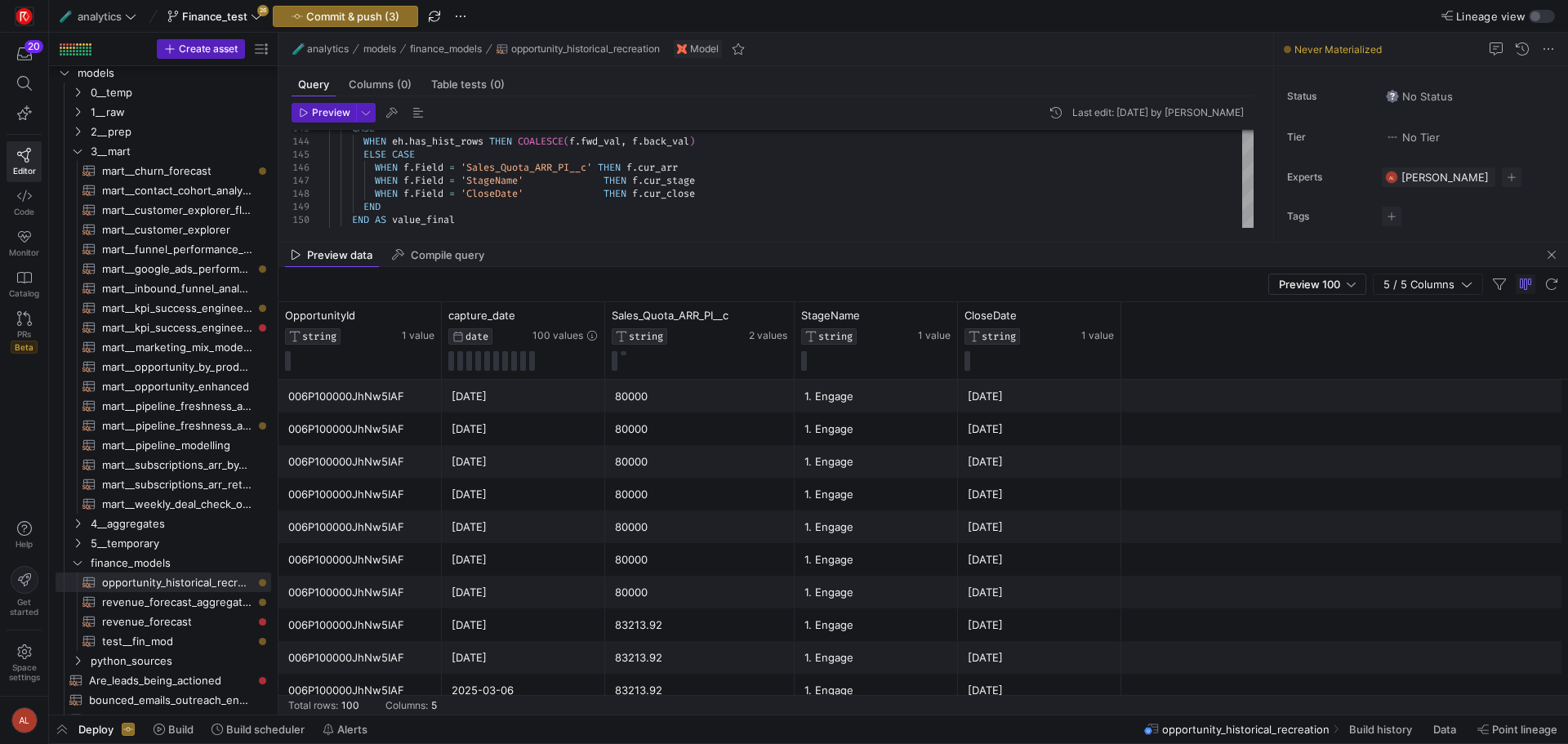
drag, startPoint x: 782, startPoint y: 441, endPoint x: 859, endPoint y: 223, distance: 231.2
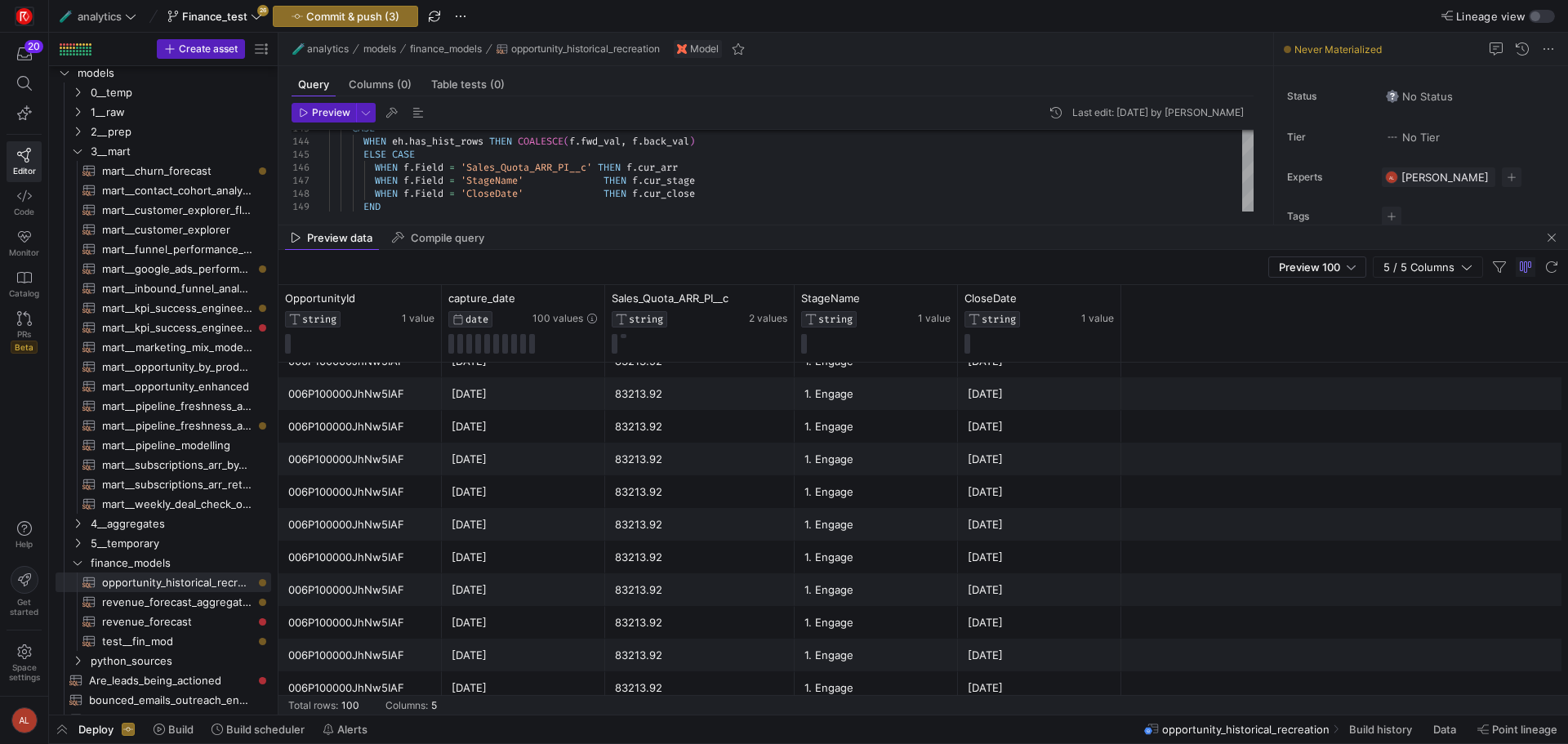
scroll to position [1505, 0]
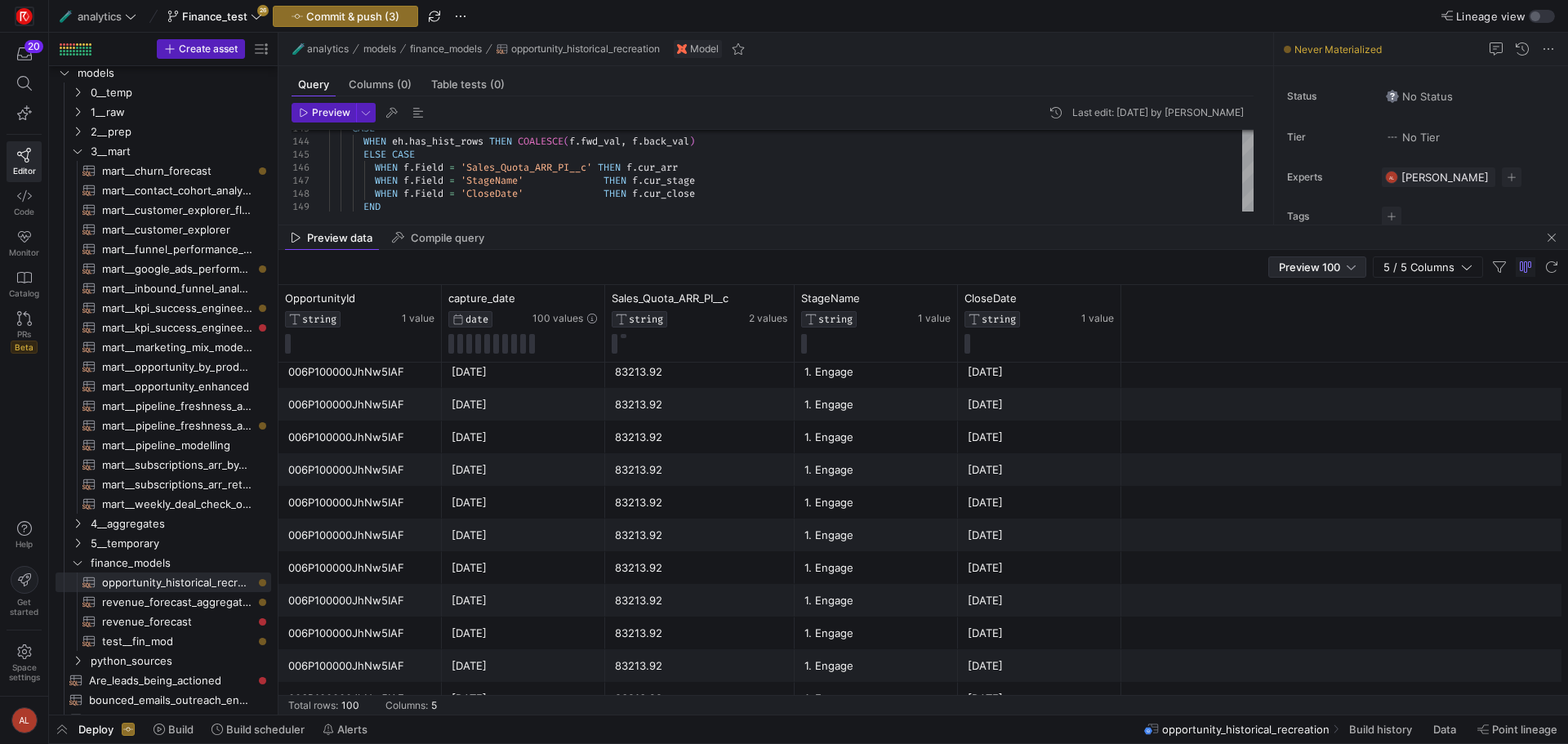
click at [1326, 267] on span "Preview 100" at bounding box center [1309, 267] width 61 height 13
click at [1294, 320] on span "Full Preview" at bounding box center [1318, 320] width 84 height 13
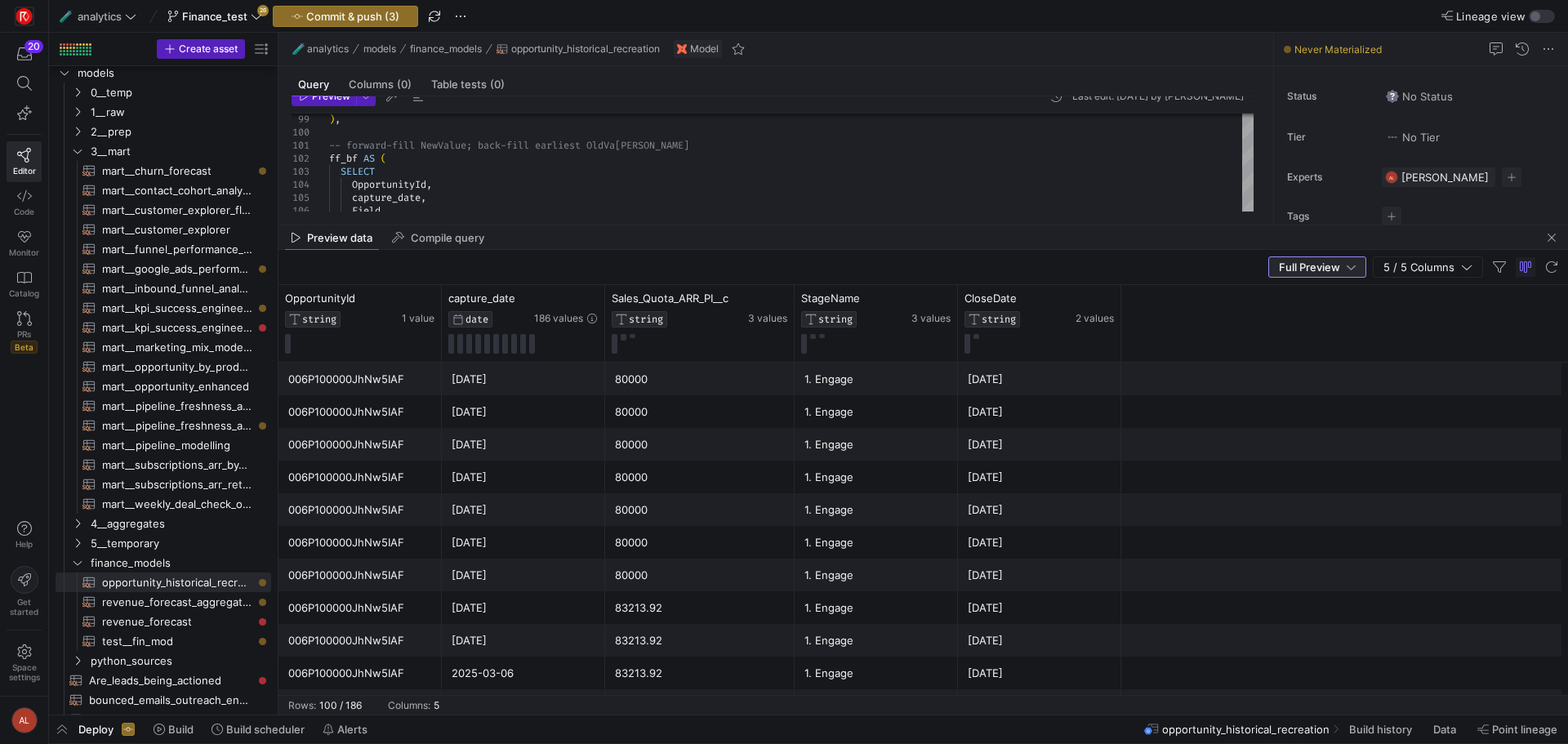
scroll to position [0, 0]
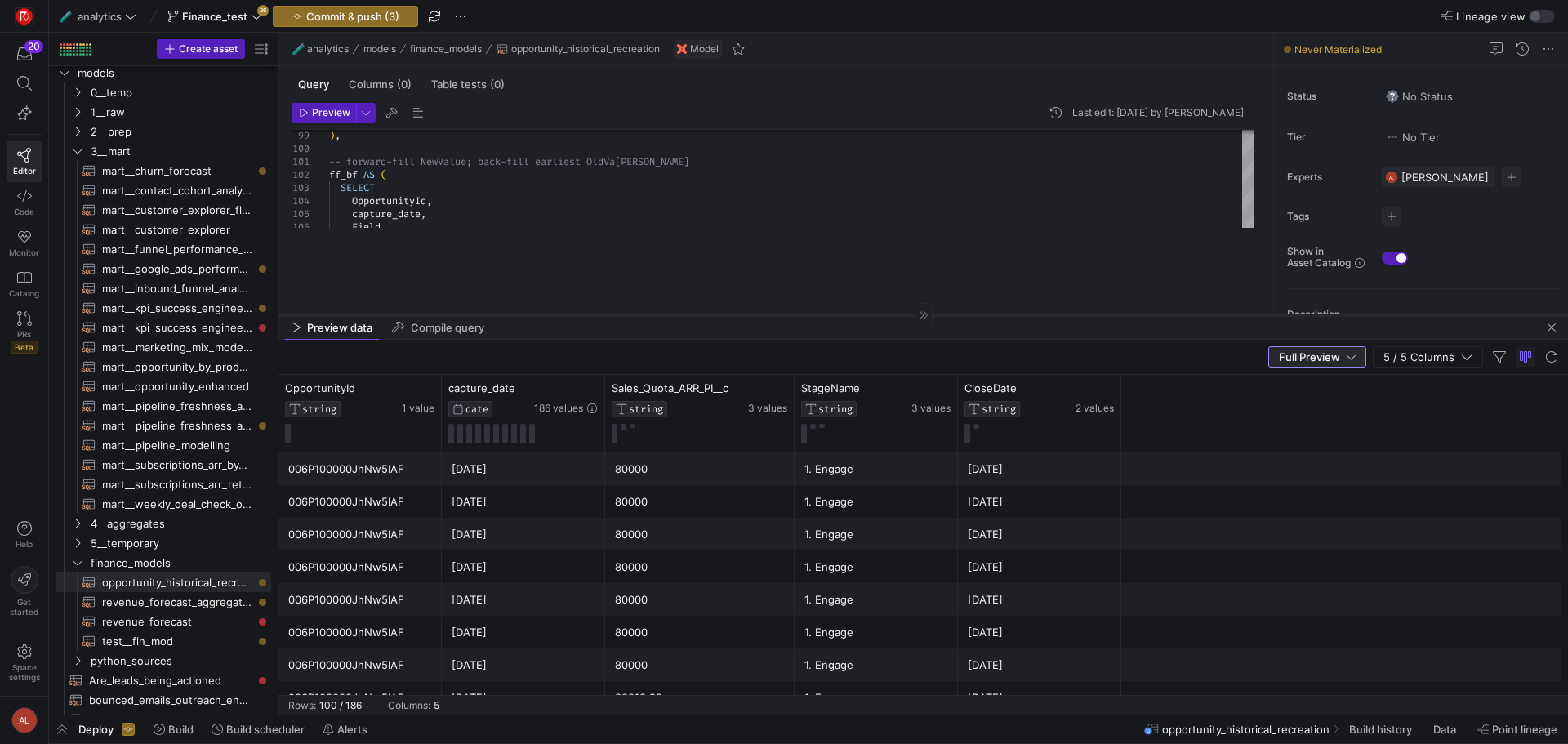
drag, startPoint x: 797, startPoint y: 223, endPoint x: 788, endPoint y: 326, distance: 103.4
click at [788, 315] on div at bounding box center [923, 315] width 1290 height 1
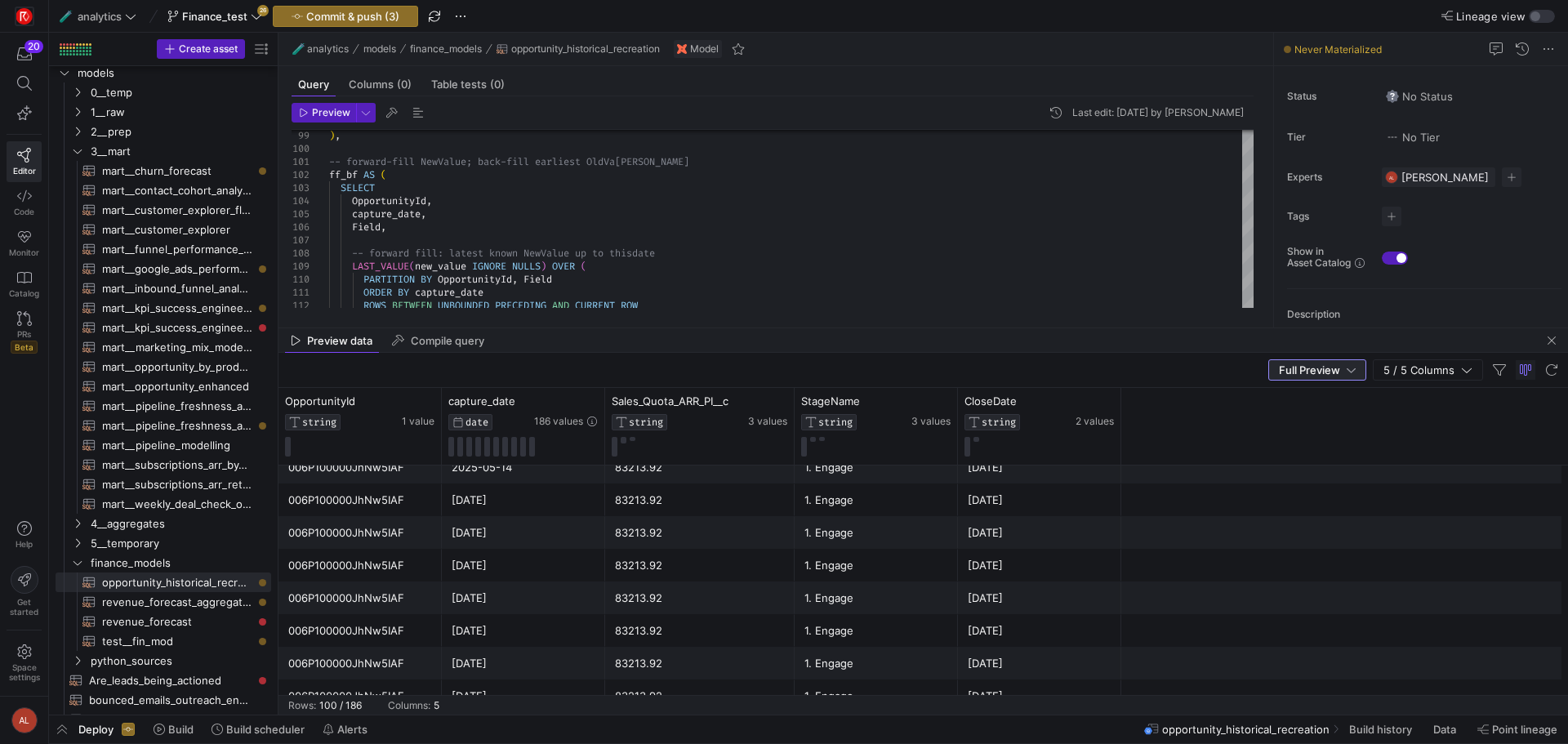
scroll to position [3071, 0]
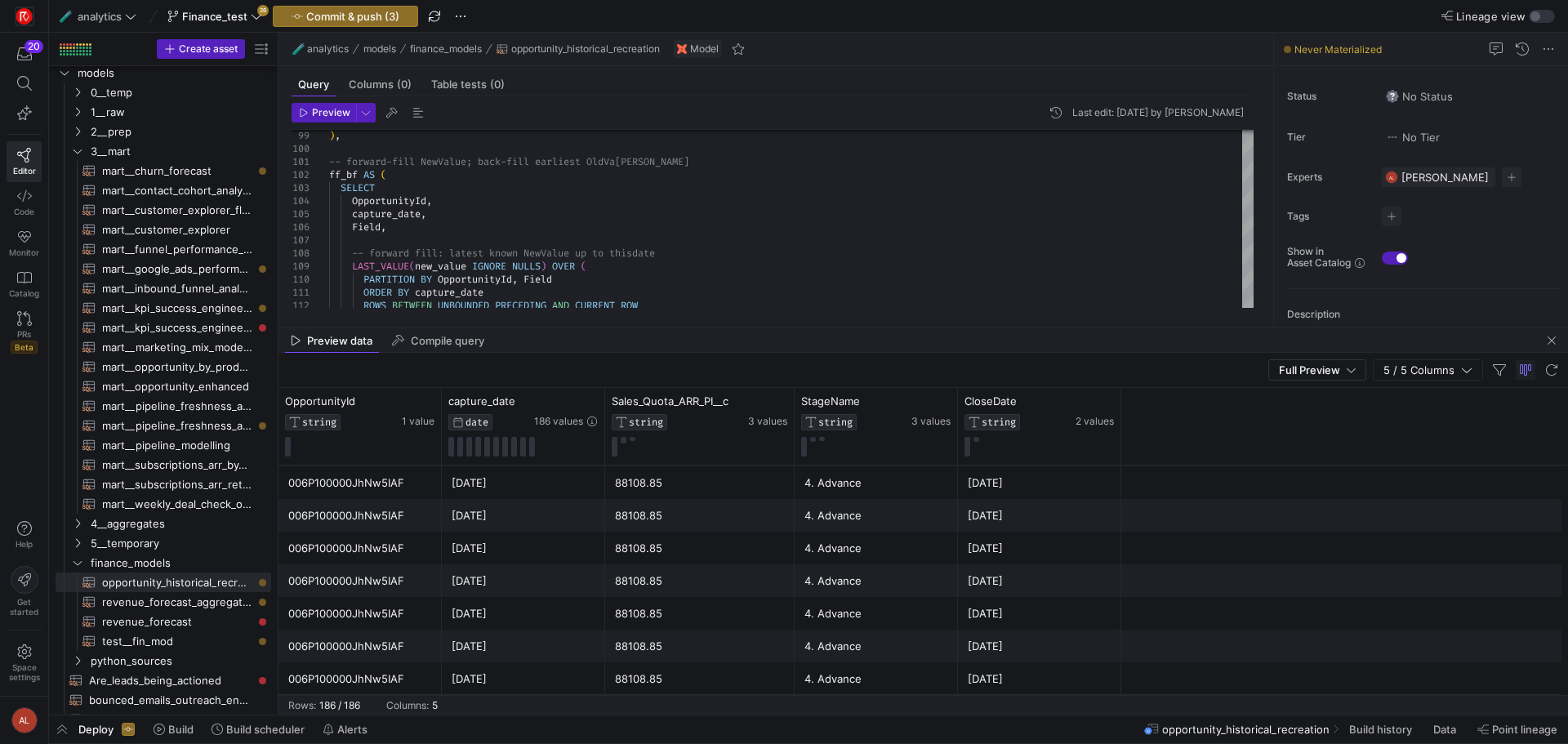
click at [803, 326] on mat-tab-group "Query Columns (0) Table tests (0) Preview Last edit: [DATE] by [PERSON_NAME] 10…" at bounding box center [773, 197] width 988 height 262
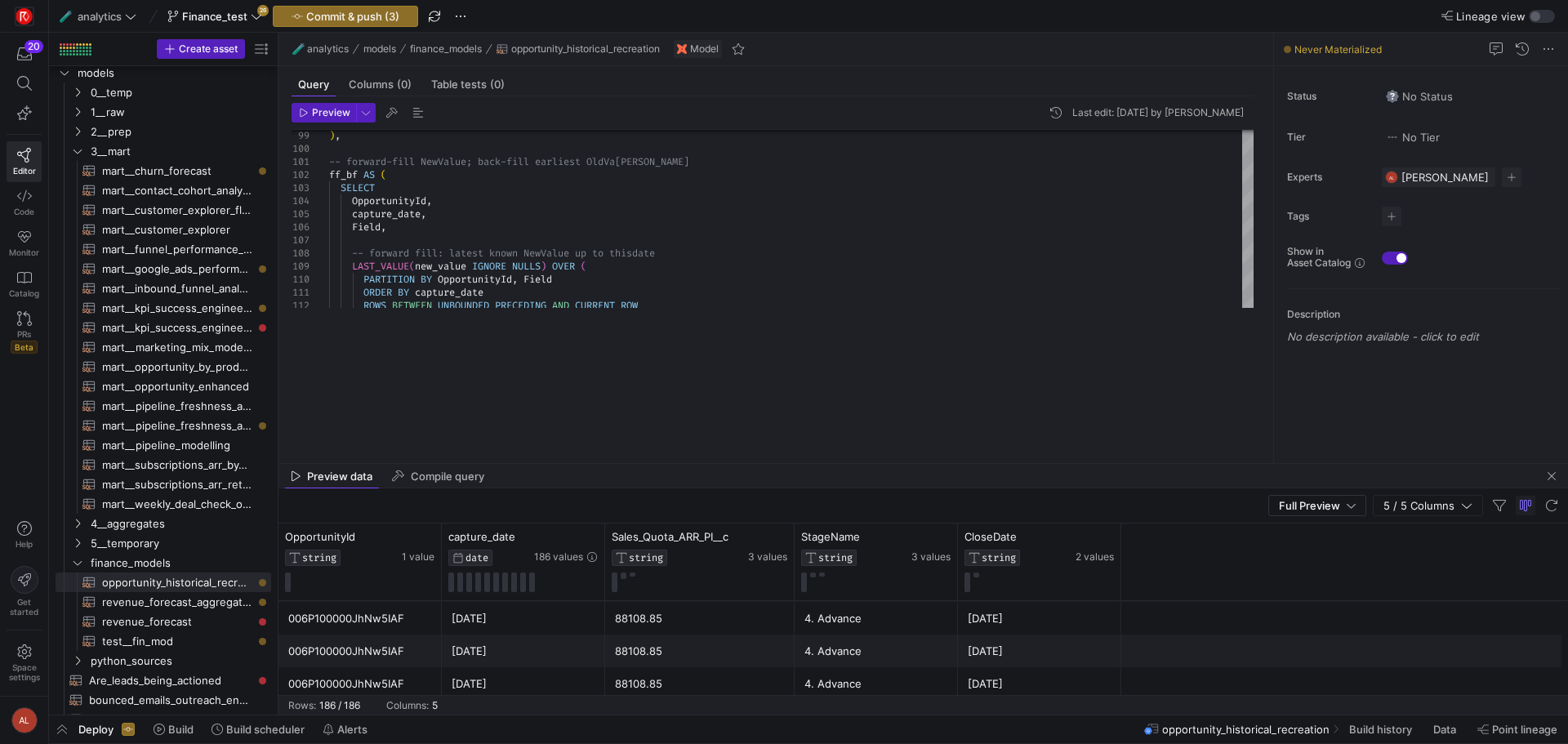
drag, startPoint x: 807, startPoint y: 329, endPoint x: 811, endPoint y: 470, distance: 141.1
click at [811, 470] on as-split "🧪 analytics models finance_models opportunity_historical_recreation Model Query…" at bounding box center [923, 374] width 1290 height 682
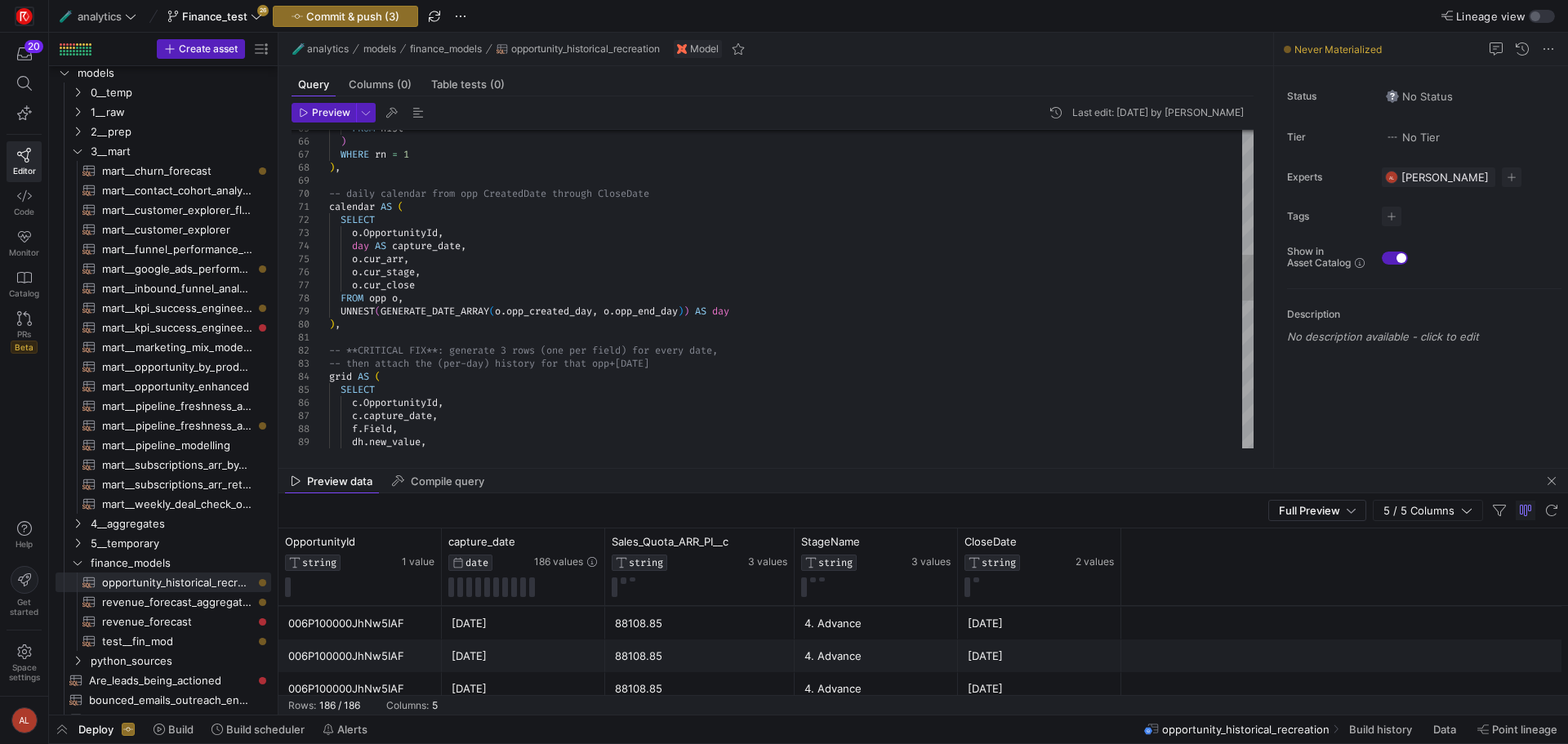
click at [449, 232] on div "FROM hist ) WHERE rn = 1 ) , -- daily calendar from opp CreatedDate through Clo…" at bounding box center [791, 370] width 924 height 2196
click at [427, 264] on div "FROM hist ) WHERE rn = 1 ) , -- daily calendar from opp CreatedDate through Clo…" at bounding box center [791, 370] width 924 height 2196
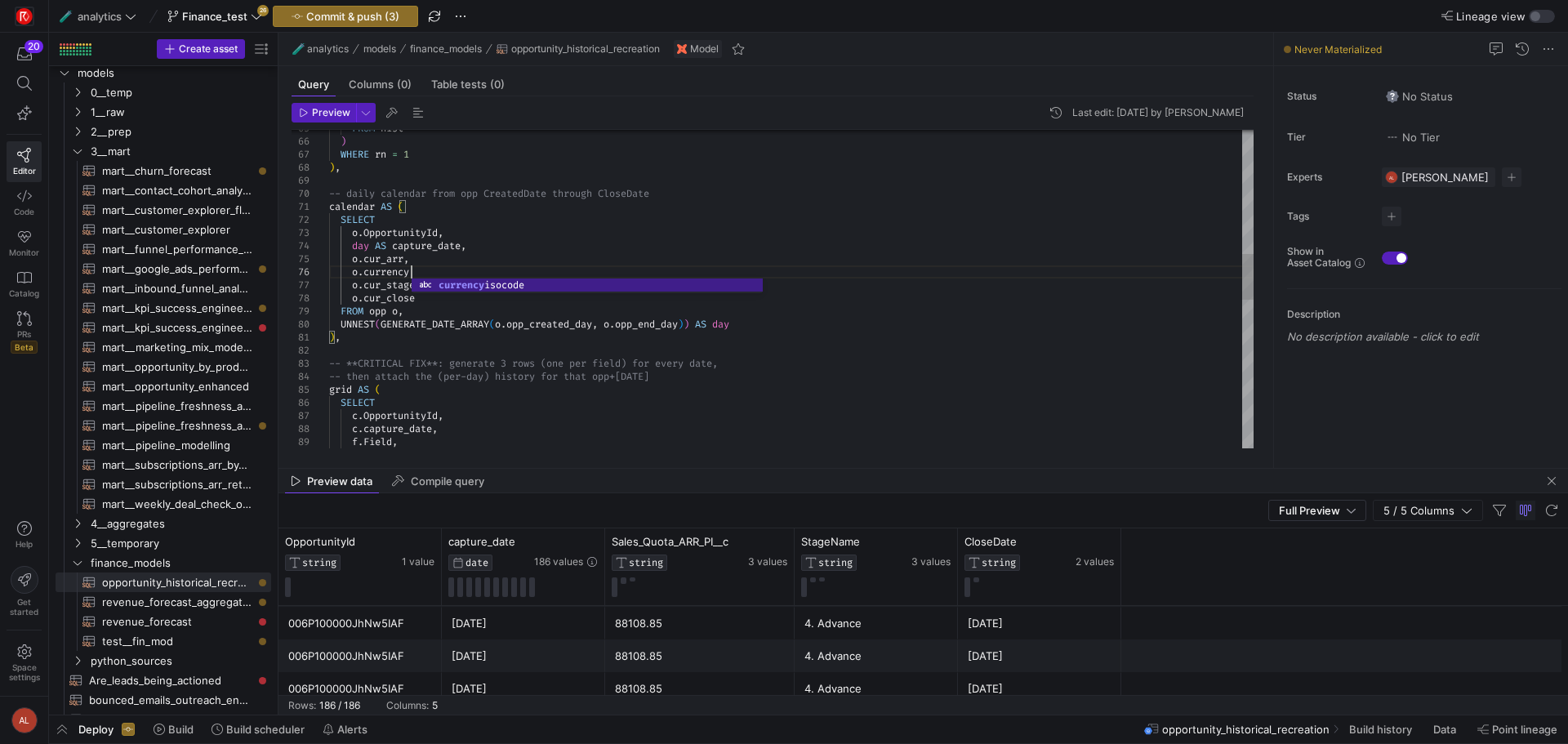
scroll to position [66, 88]
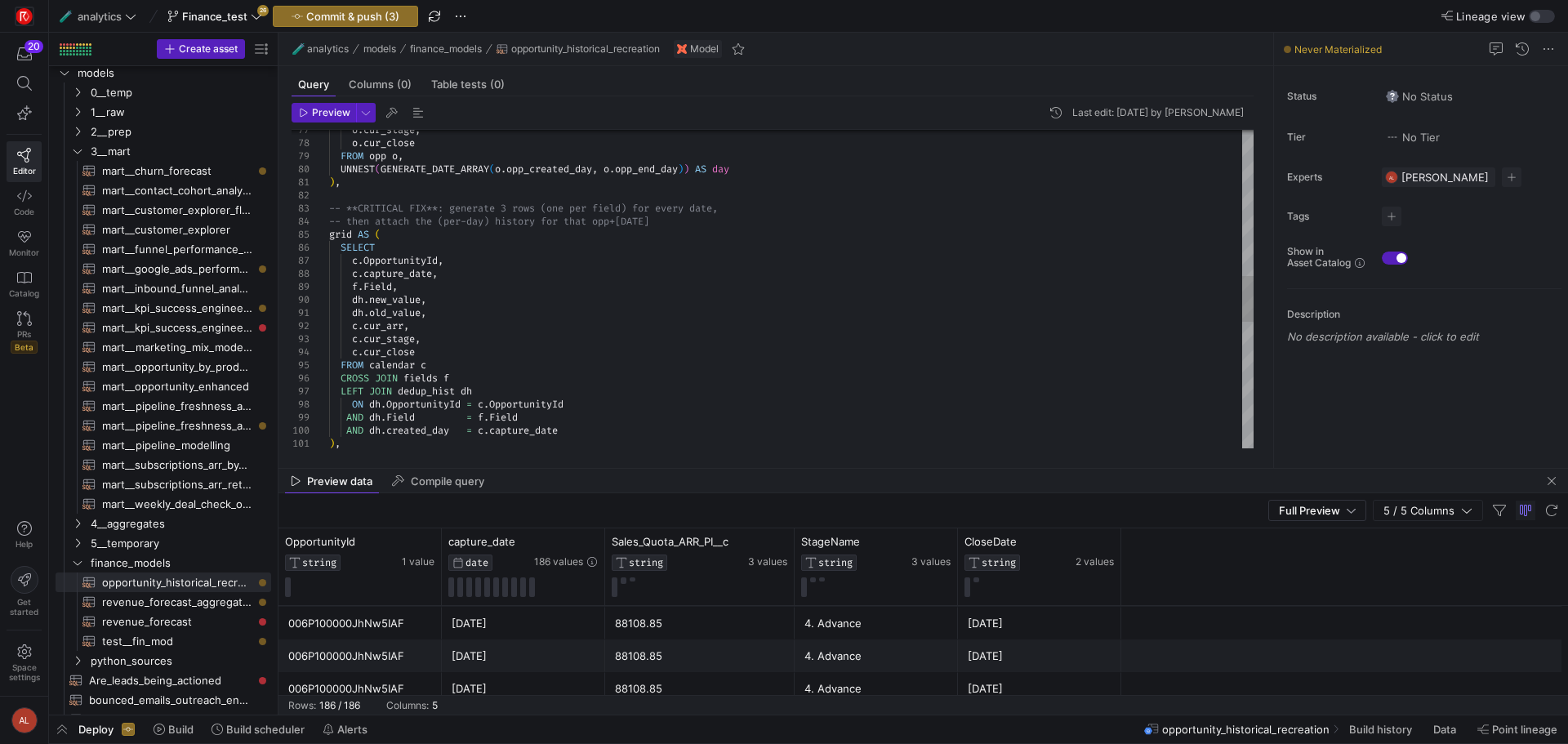
click at [441, 327] on div "o . cur_stage , o . cur_close FROM opp o , UNNEST ( GENERATE_DATE_ARRAY ( o . o…" at bounding box center [791, 221] width 924 height 2209
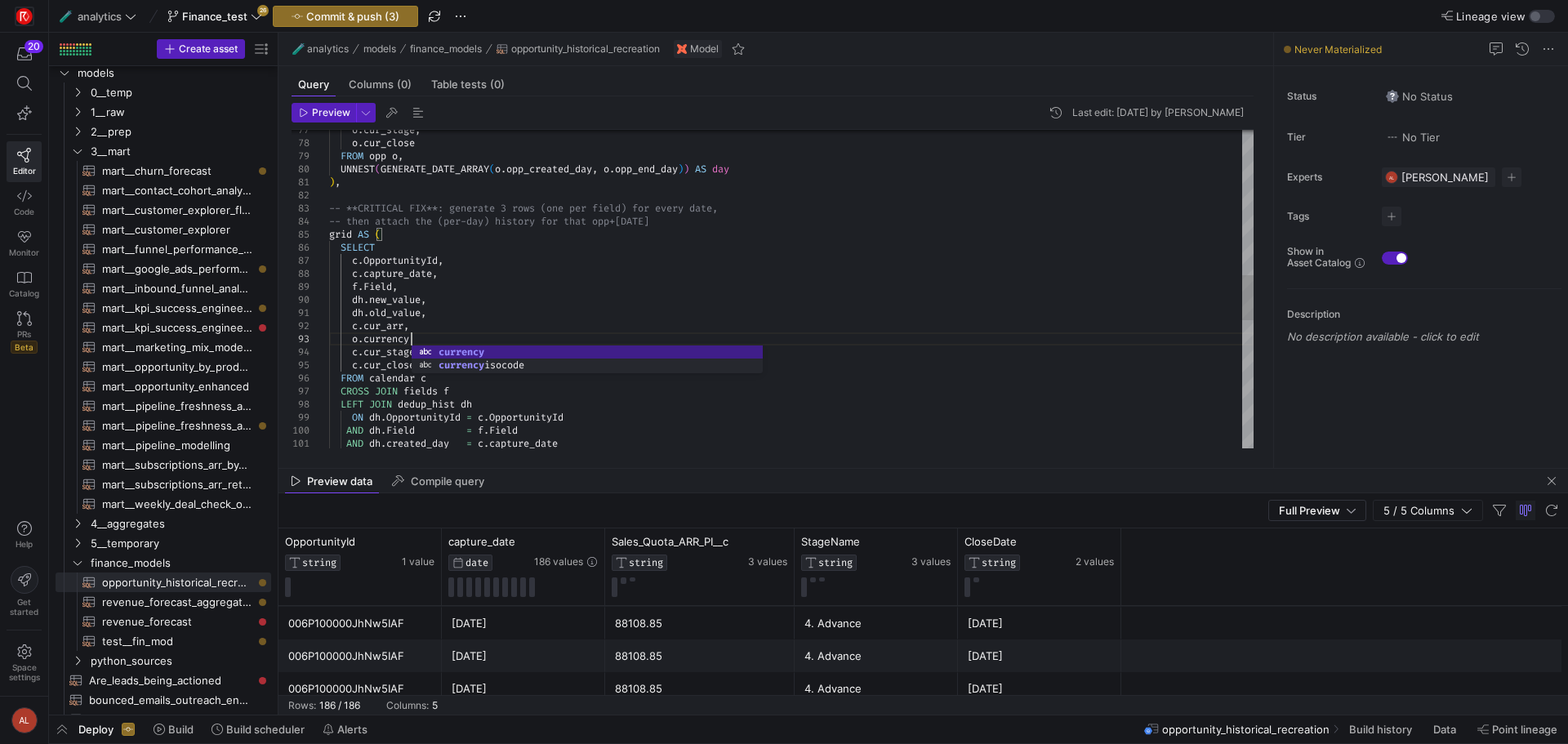
scroll to position [38, 93]
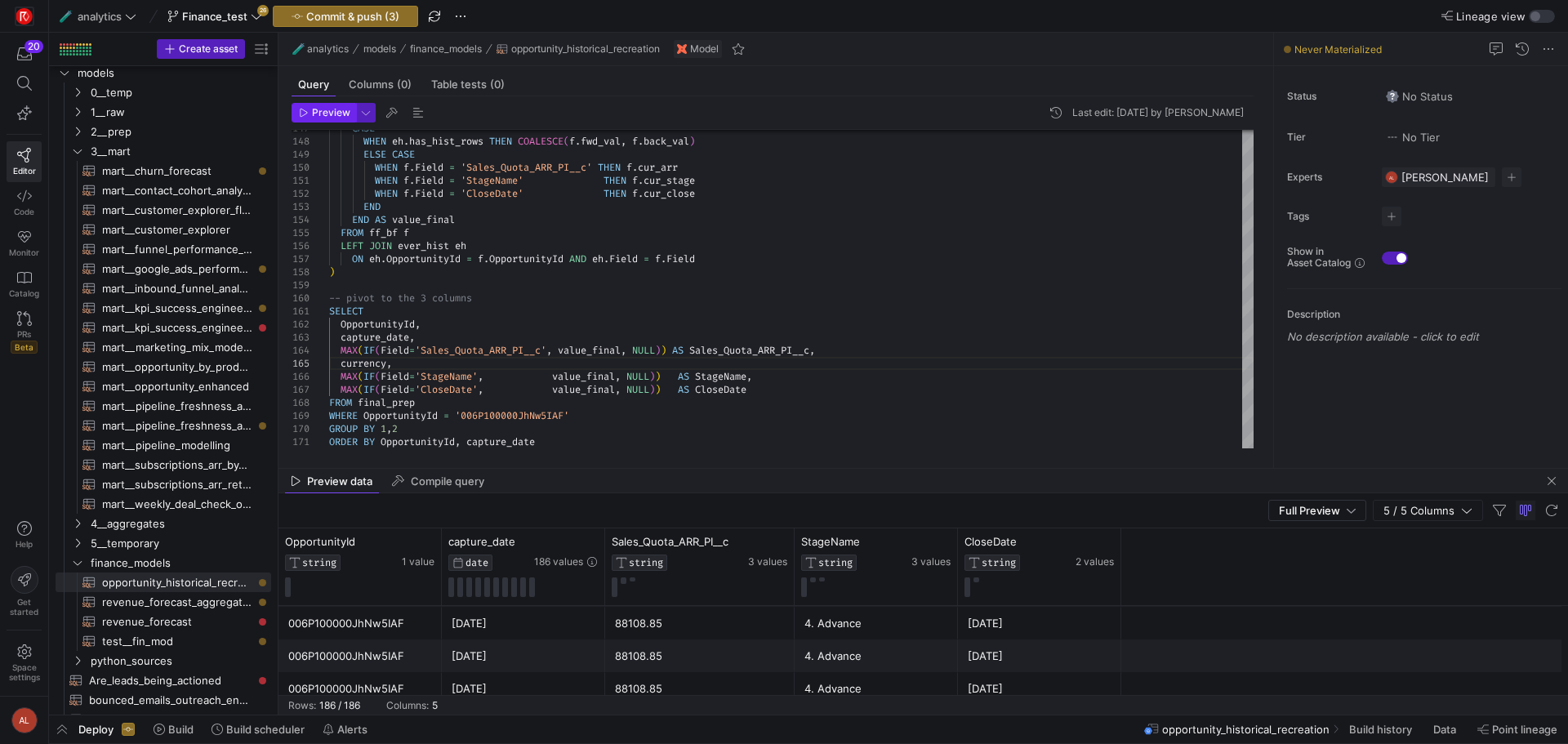
click at [315, 108] on span "Preview" at bounding box center [331, 112] width 38 height 12
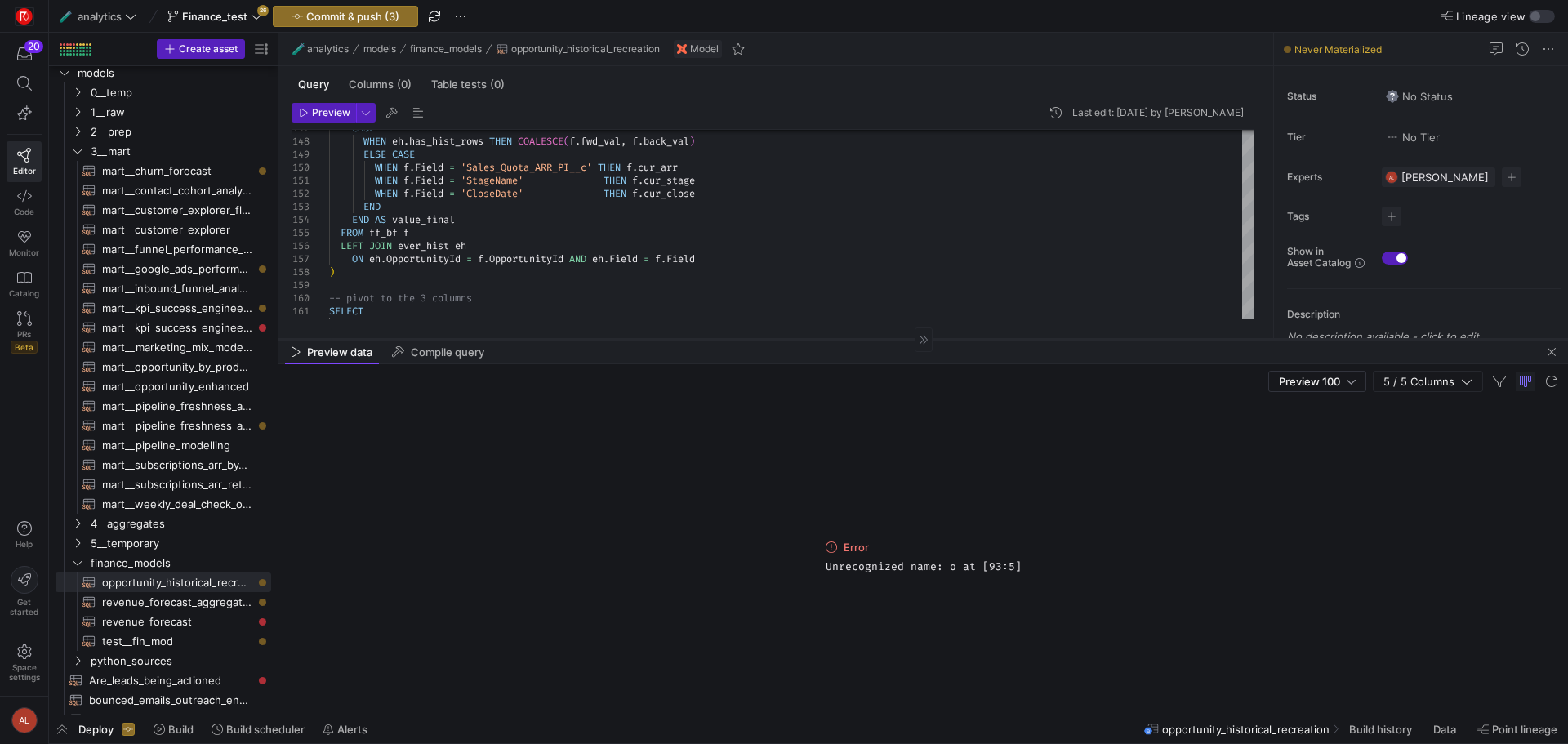
drag, startPoint x: 891, startPoint y: 468, endPoint x: 871, endPoint y: 329, distance: 140.4
click at [871, 339] on div at bounding box center [923, 339] width 1290 height 1
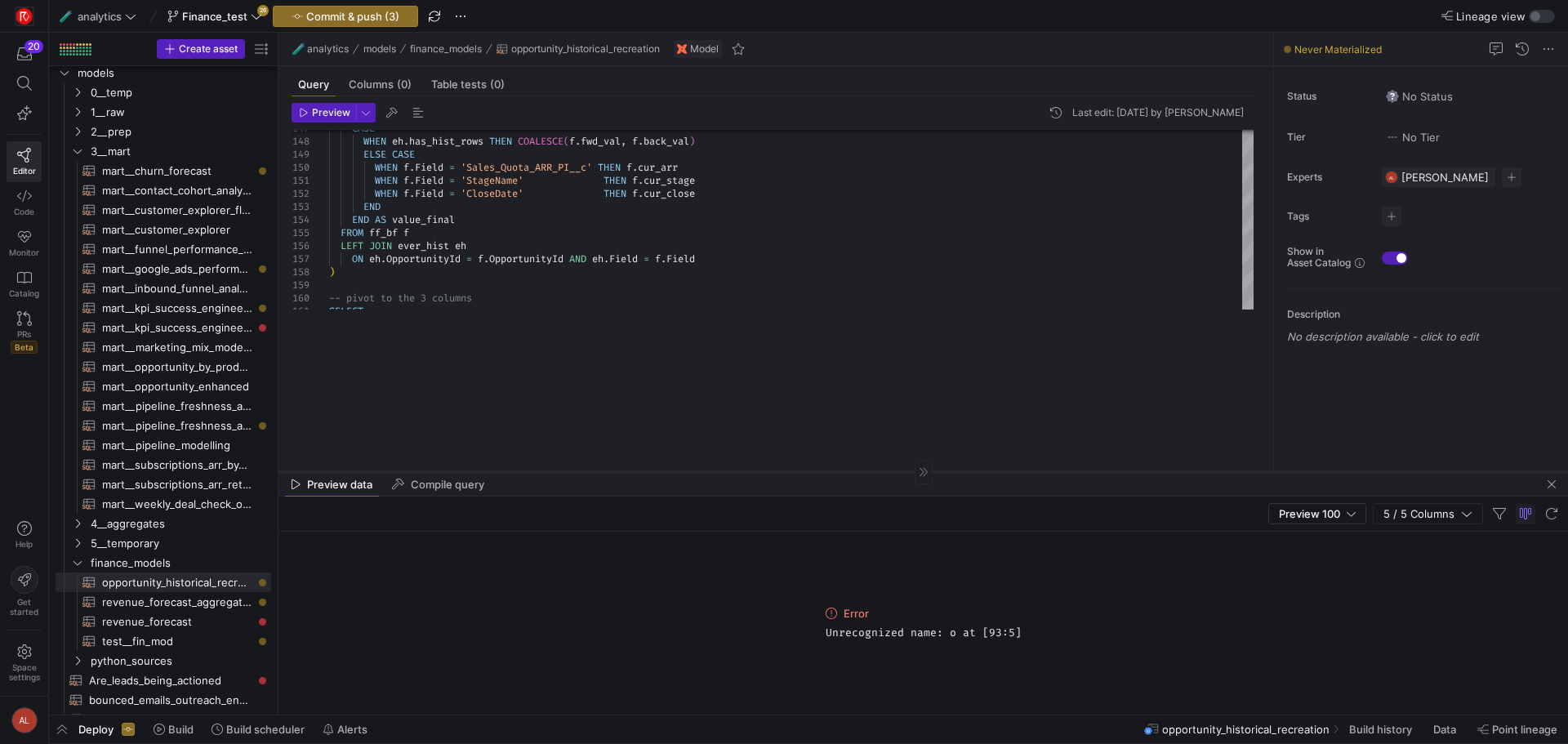
drag, startPoint x: 871, startPoint y: 329, endPoint x: 876, endPoint y: 550, distance: 221.1
click at [876, 472] on div at bounding box center [923, 471] width 1290 height 1
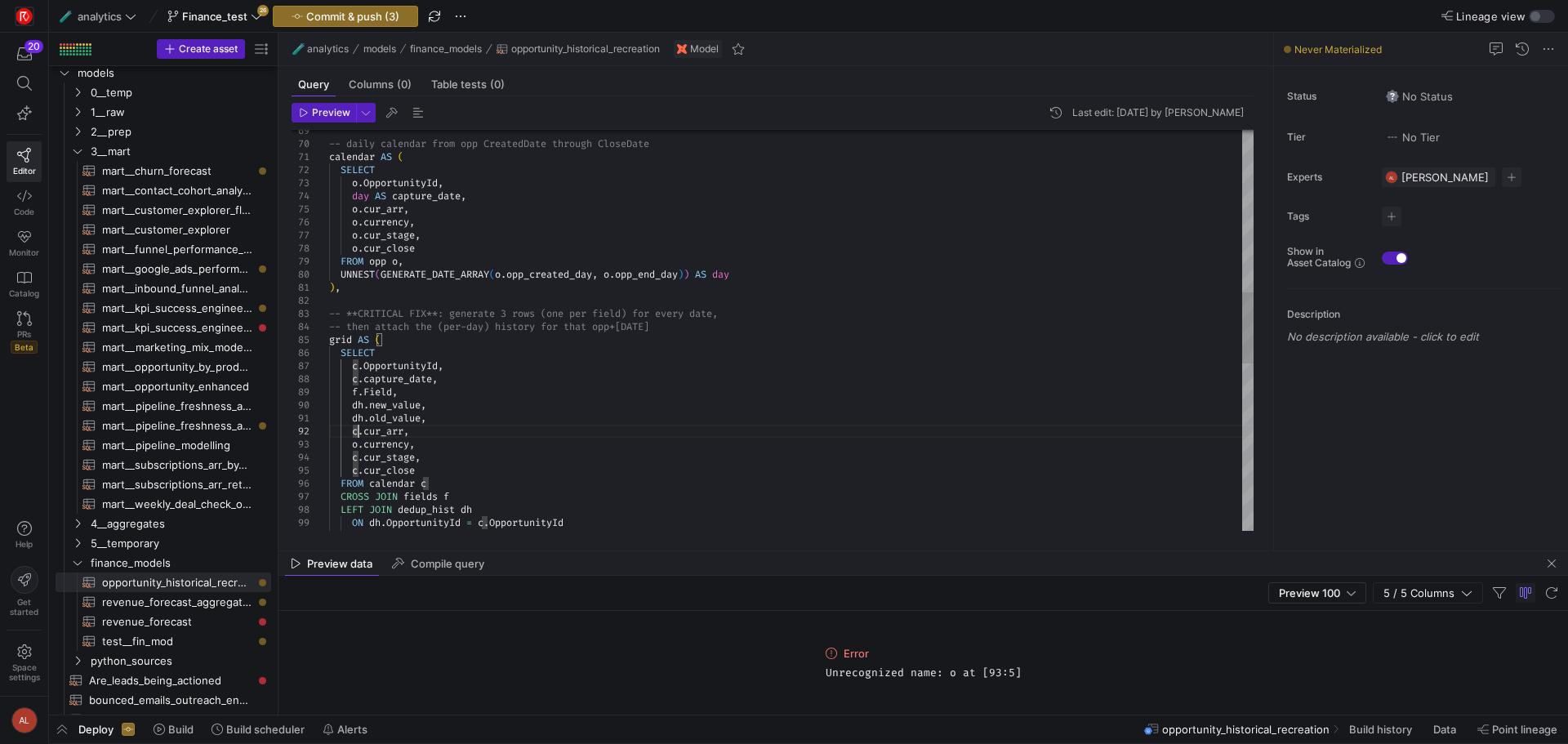
click at [358, 428] on div "AND dh . Field = f . Field CROSS JOIN fields f LEFT JOIN dedup_hist dh ON dh . …" at bounding box center [791, 346] width 924 height 2248
click at [356, 444] on div "AND dh . Field = f . Field CROSS JOIN fields f LEFT JOIN dedup_hist dh ON dh . …" at bounding box center [791, 346] width 924 height 2248
click at [355, 443] on div "AND dh . Field = f . Field CROSS JOIN fields f LEFT JOIN dedup_hist dh ON dh . …" at bounding box center [791, 346] width 924 height 2248
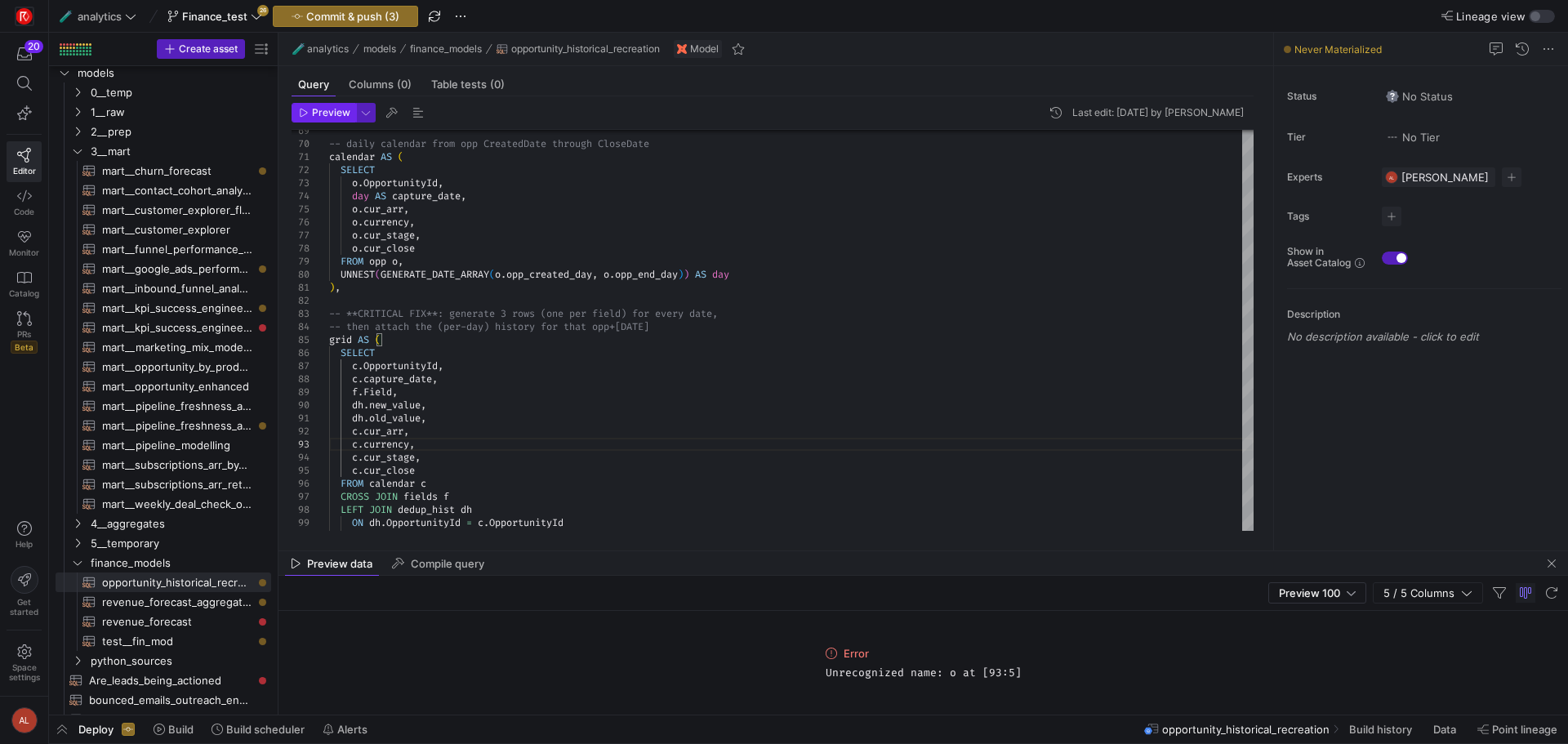
click at [309, 108] on span "Preview" at bounding box center [325, 112] width 51 height 12
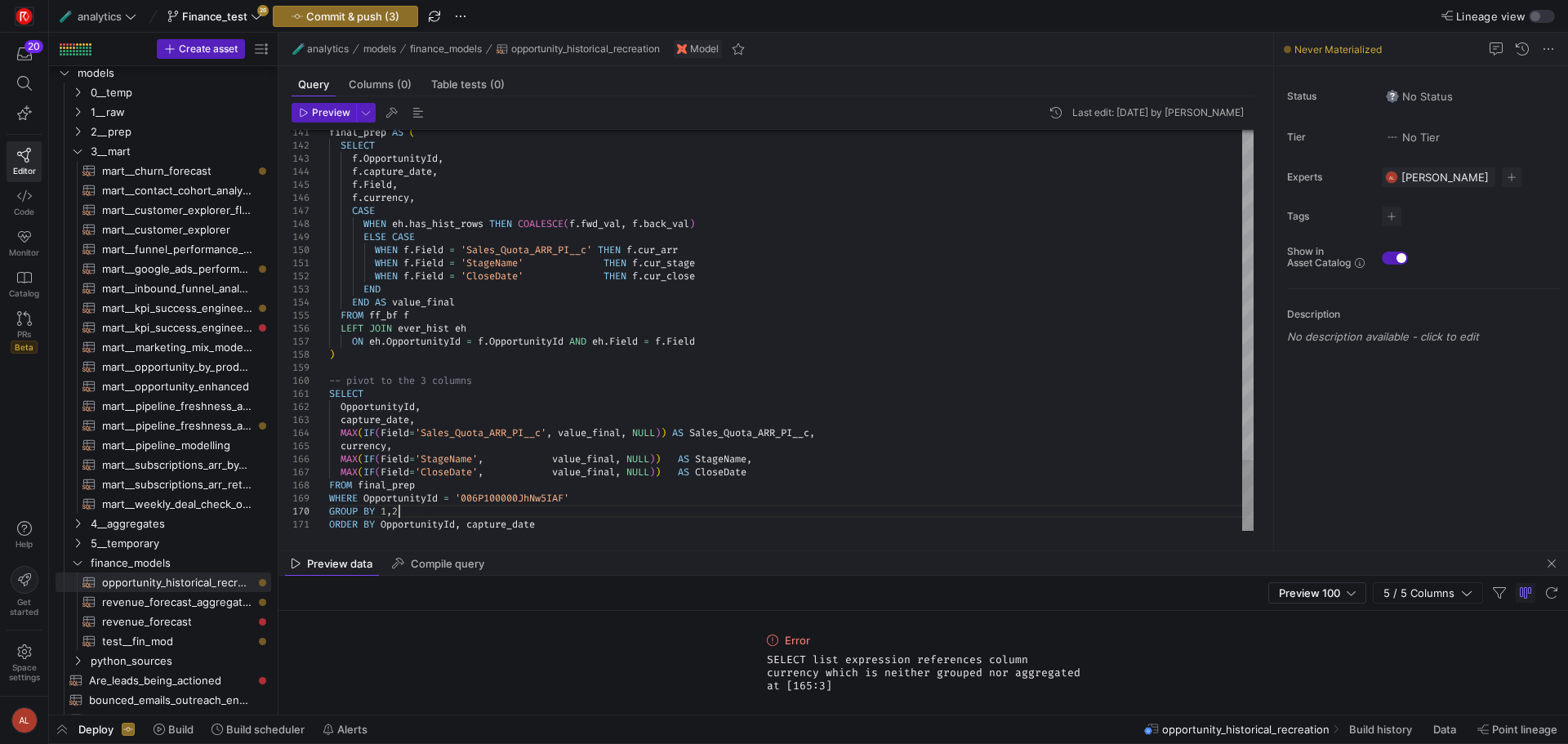
click at [329, 112] on span "Preview" at bounding box center [331, 112] width 38 height 12
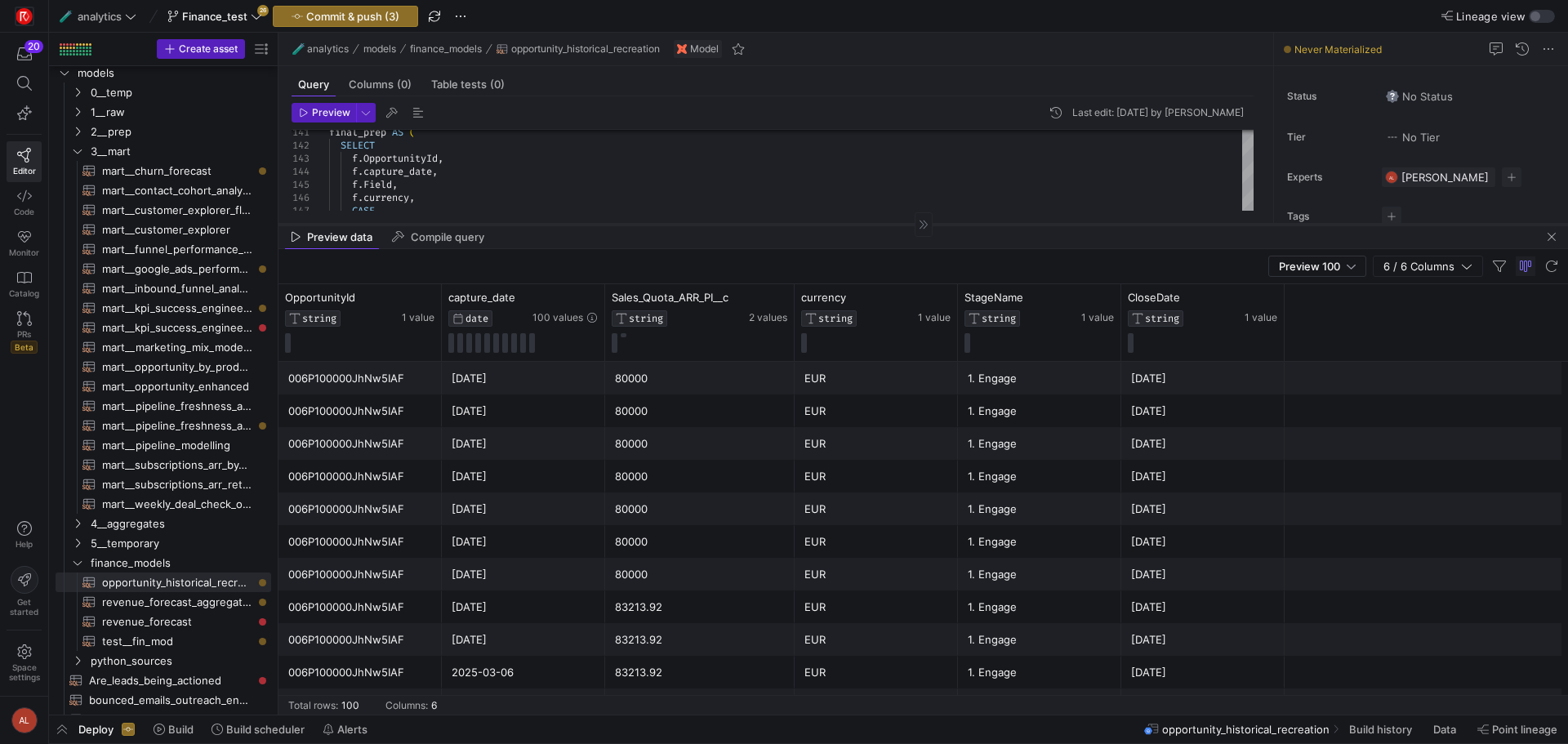
drag, startPoint x: 647, startPoint y: 551, endPoint x: 621, endPoint y: 217, distance: 335.0
click at [621, 223] on div at bounding box center [923, 223] width 1290 height 1
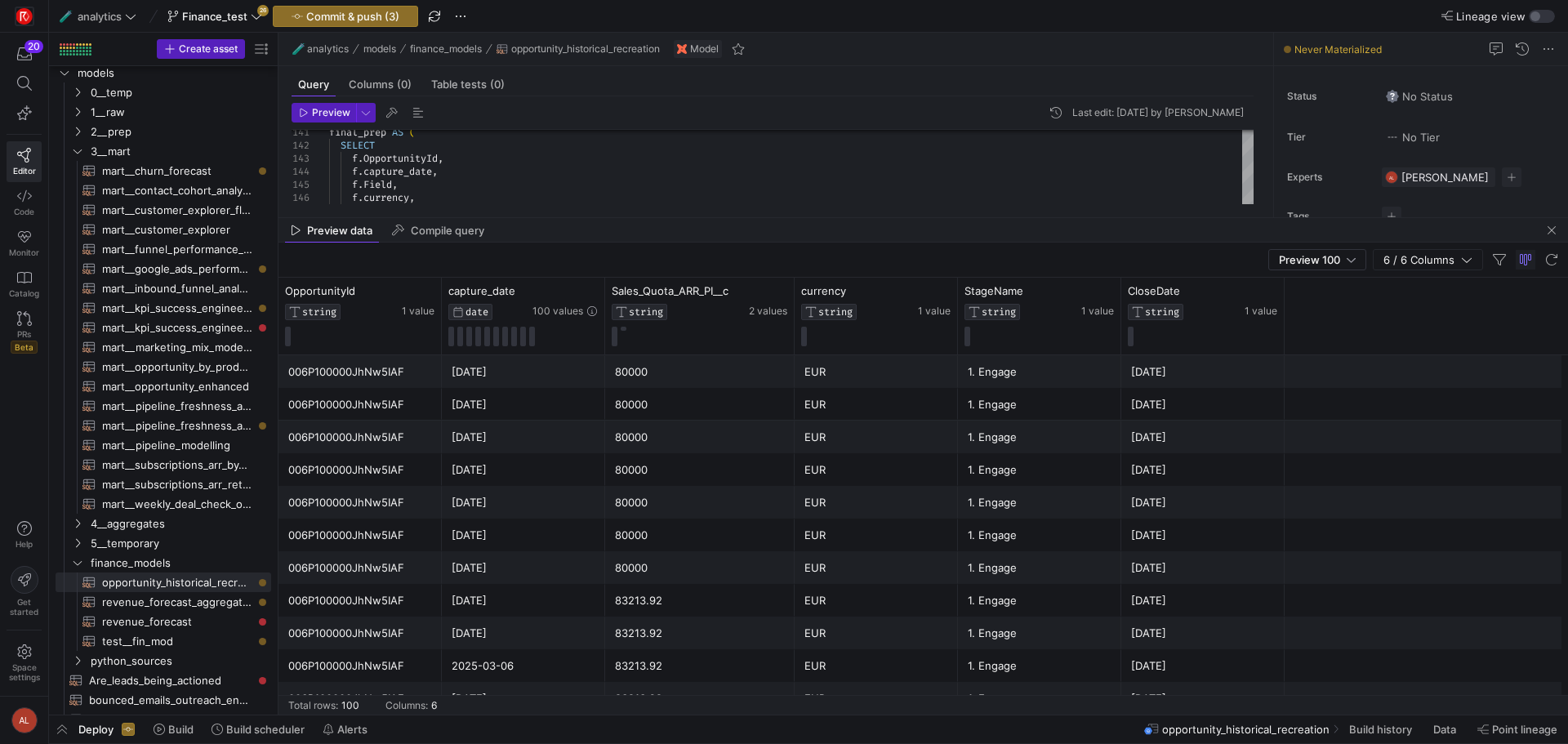
scroll to position [1053, 0]
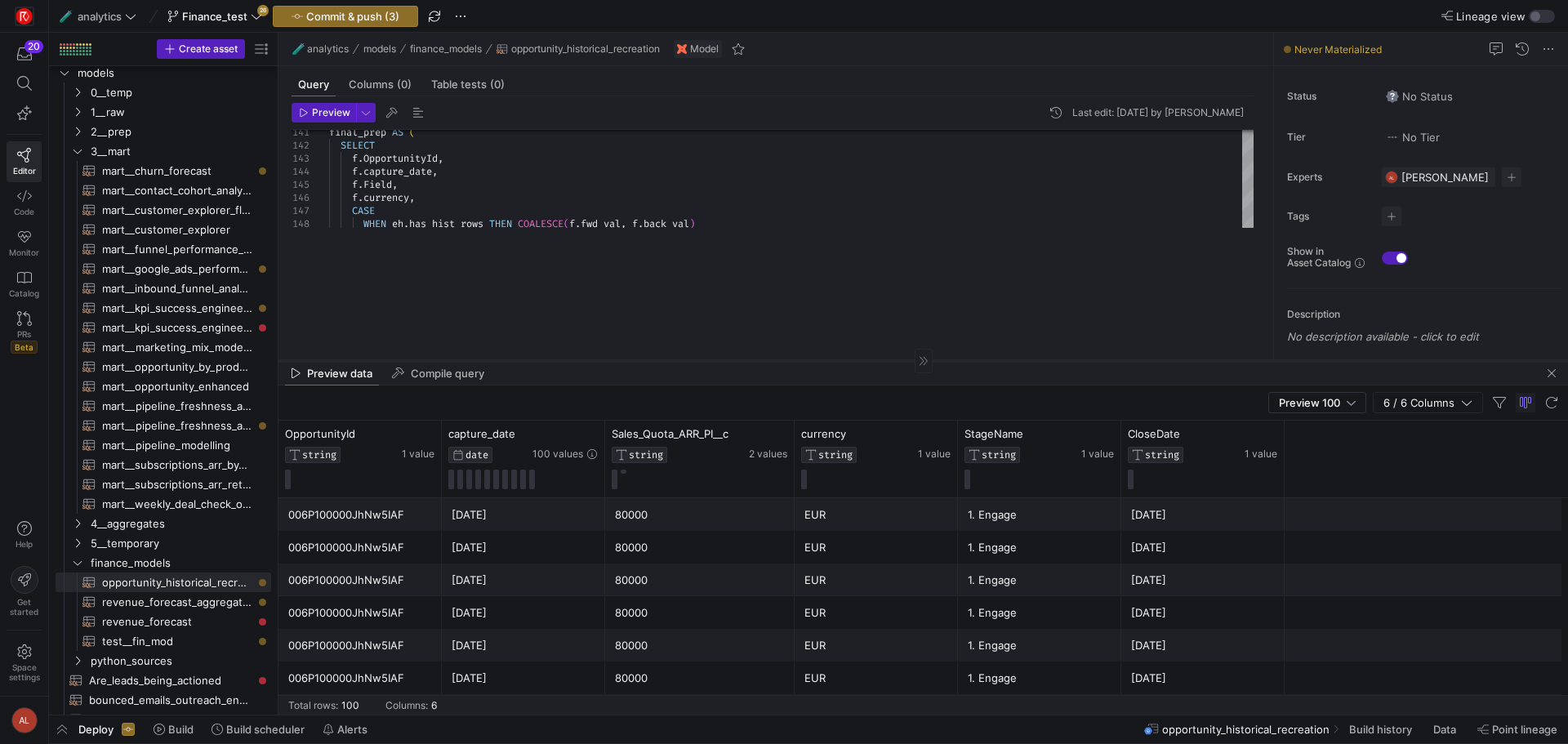
drag, startPoint x: 664, startPoint y: 217, endPoint x: 710, endPoint y: 362, distance: 152.1
click at [710, 361] on div at bounding box center [923, 360] width 1290 height 1
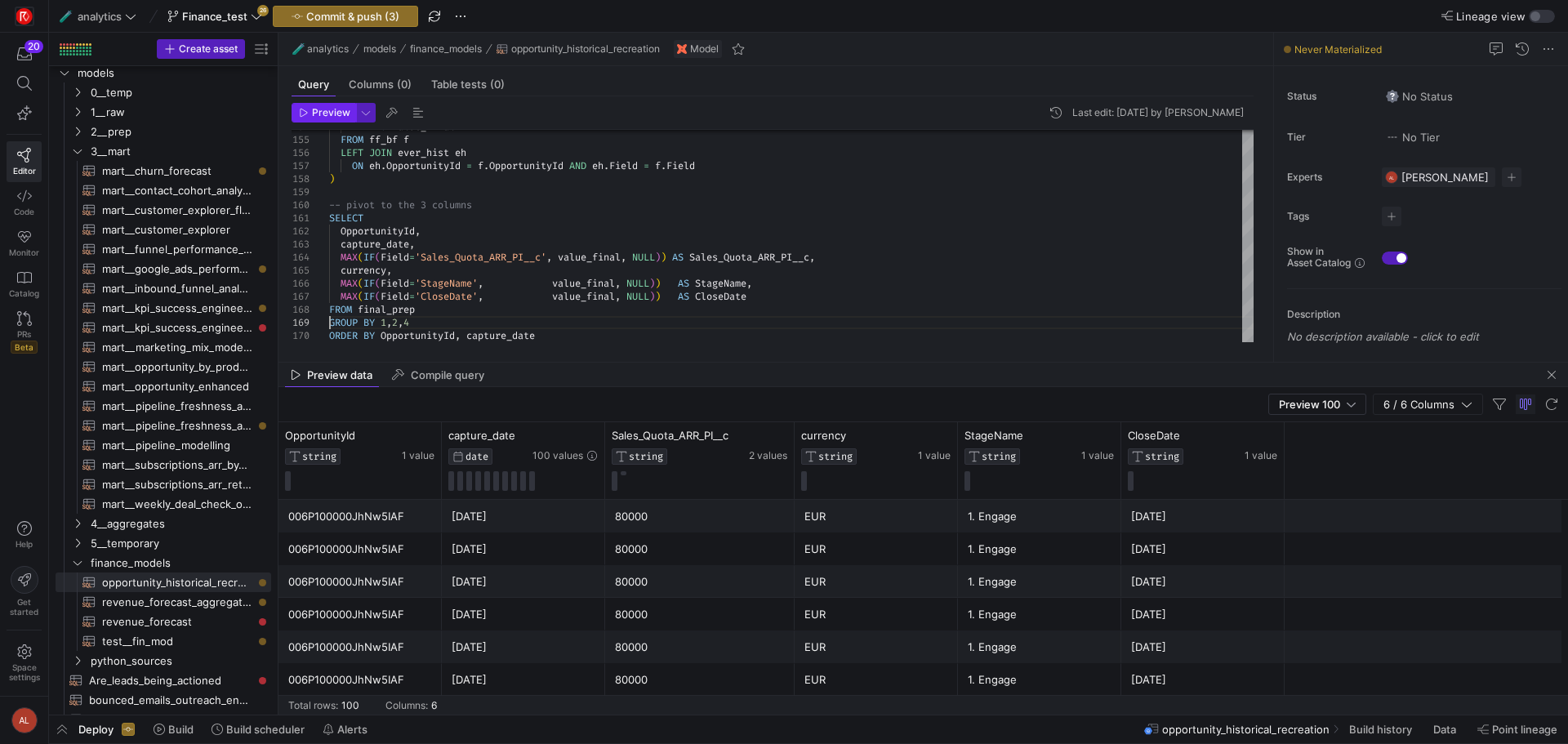
click at [304, 114] on icon "button" at bounding box center [304, 112] width 10 height 10
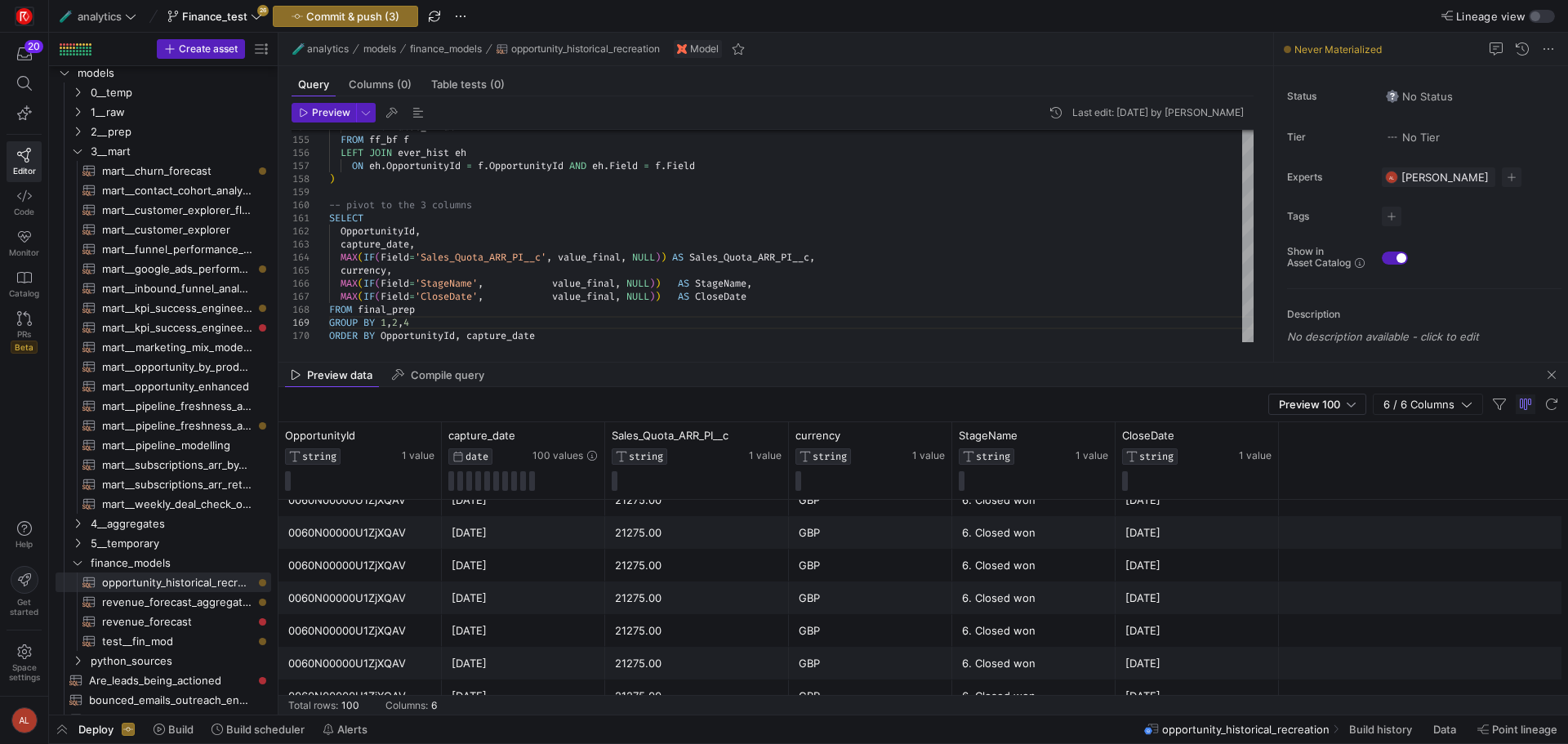
scroll to position [811, 0]
click at [350, 514] on div "0060N00000U1ZjXQAV" at bounding box center [360, 516] width 144 height 32
click at [1321, 406] on span "Preview 100" at bounding box center [1309, 404] width 61 height 13
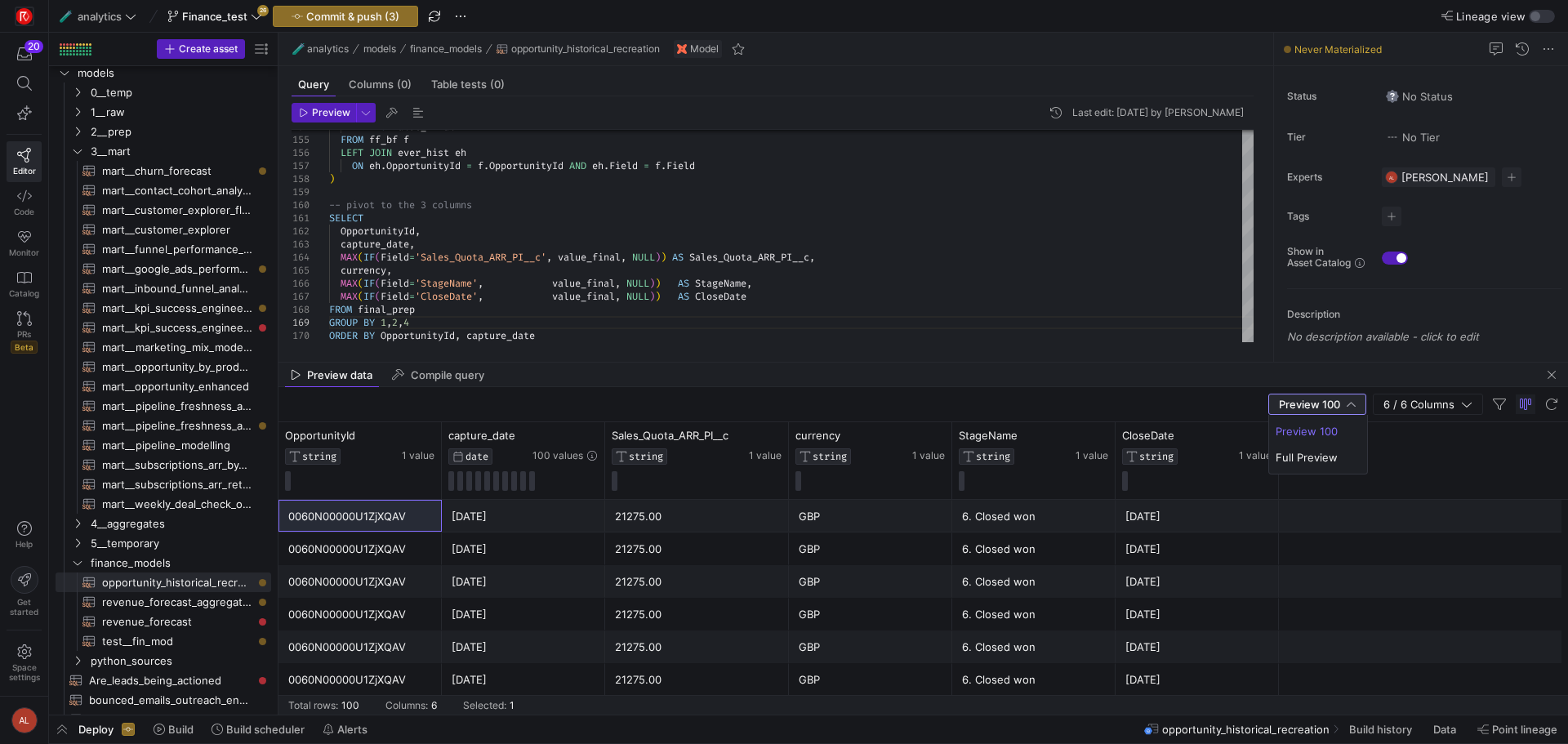
click at [1157, 398] on div at bounding box center [784, 372] width 1568 height 744
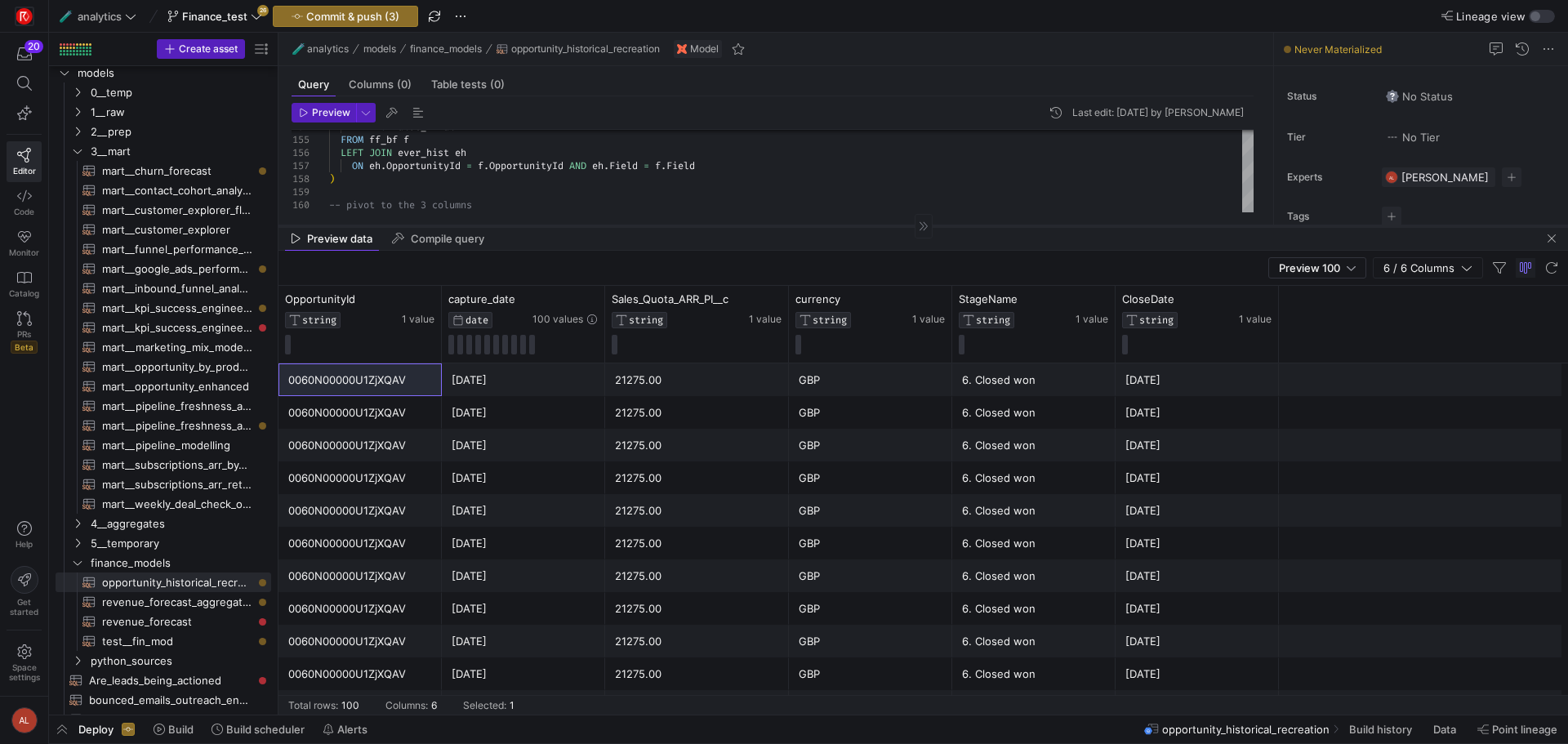
drag, startPoint x: 583, startPoint y: 362, endPoint x: 552, endPoint y: 225, distance: 140.5
click at [552, 225] on div at bounding box center [923, 225] width 1290 height 1
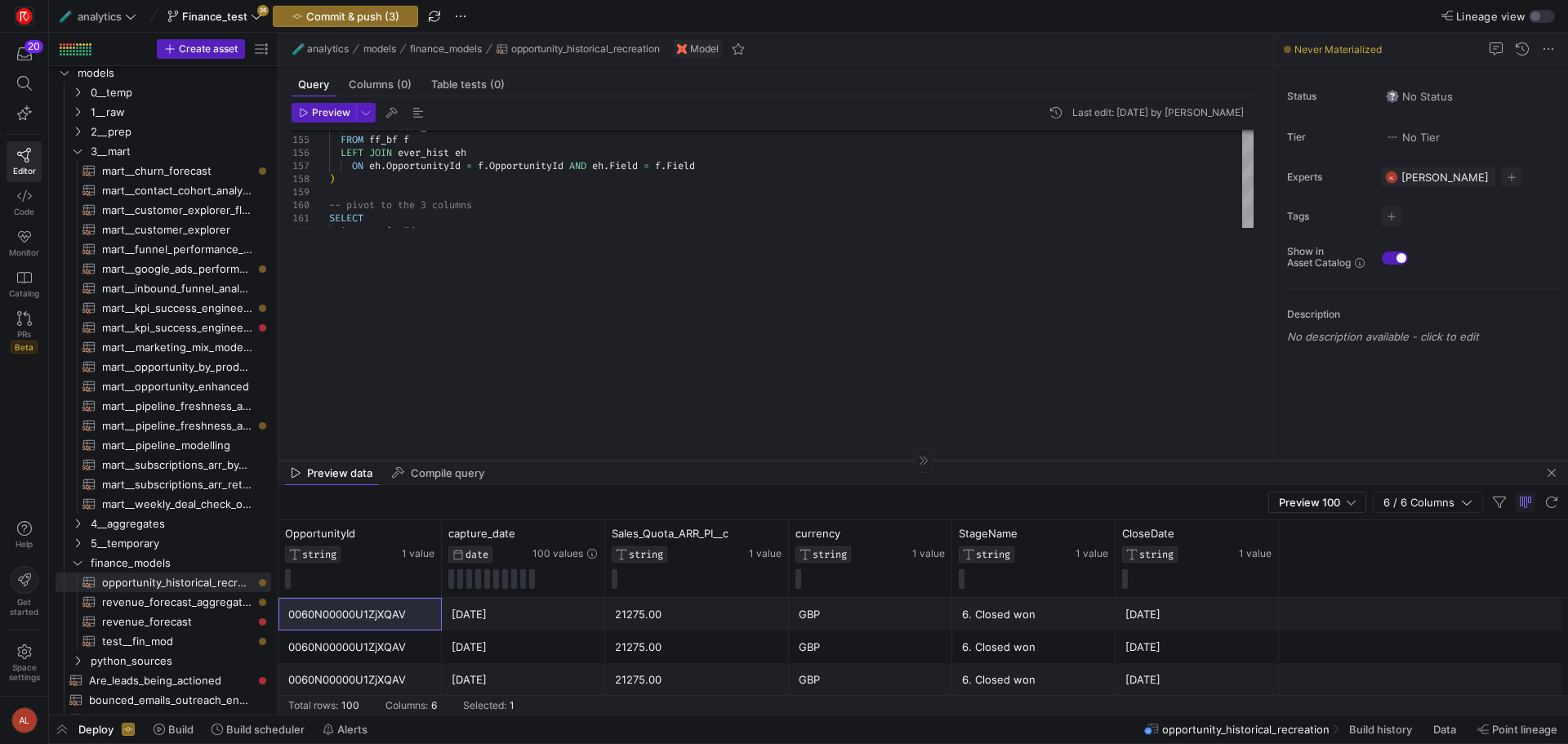
drag, startPoint x: 660, startPoint y: 225, endPoint x: 695, endPoint y: 460, distance: 237.6
click at [695, 460] on div at bounding box center [923, 460] width 1290 height 1
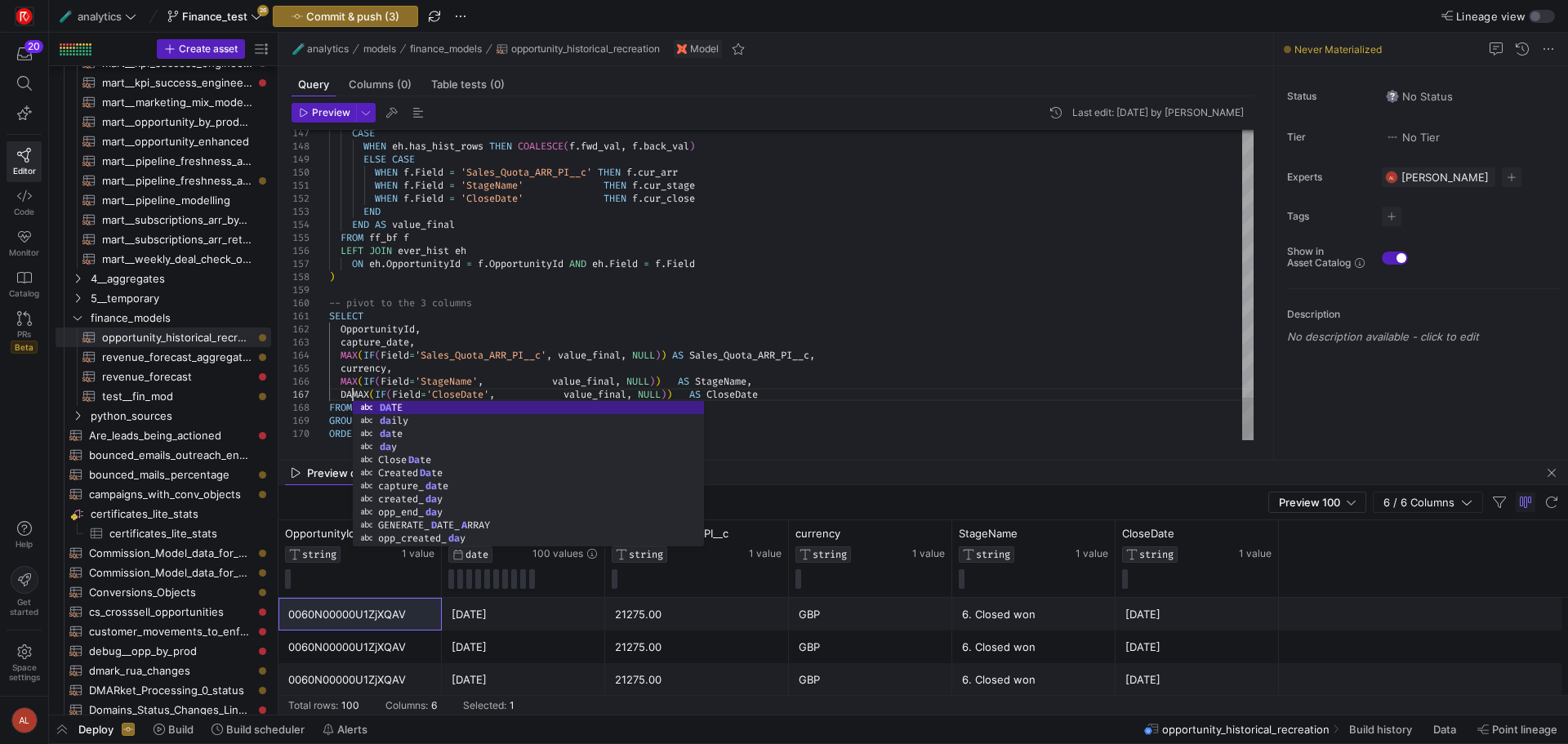
scroll to position [90, 41]
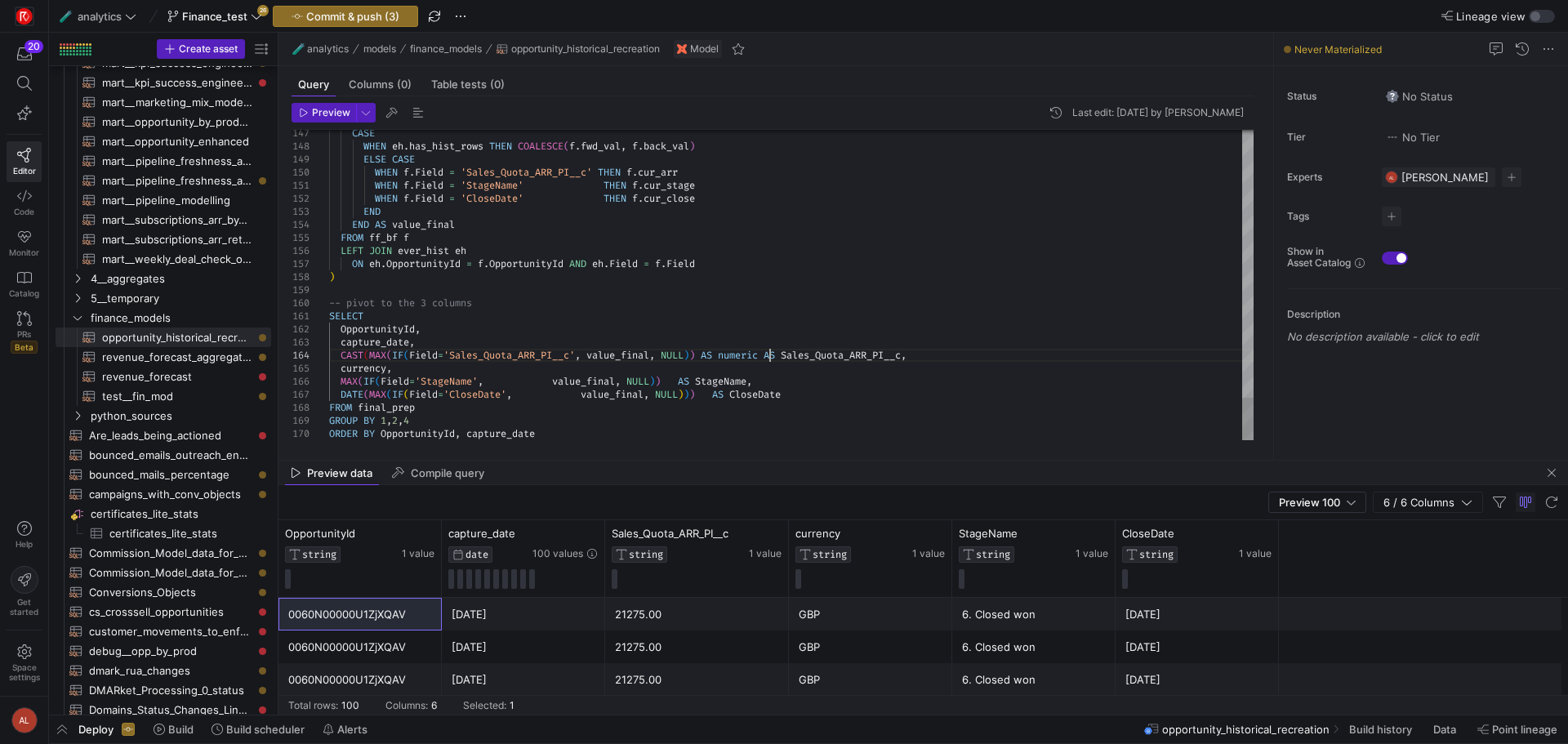
scroll to position [51, 446]
click at [331, 106] on span "button" at bounding box center [324, 113] width 63 height 18
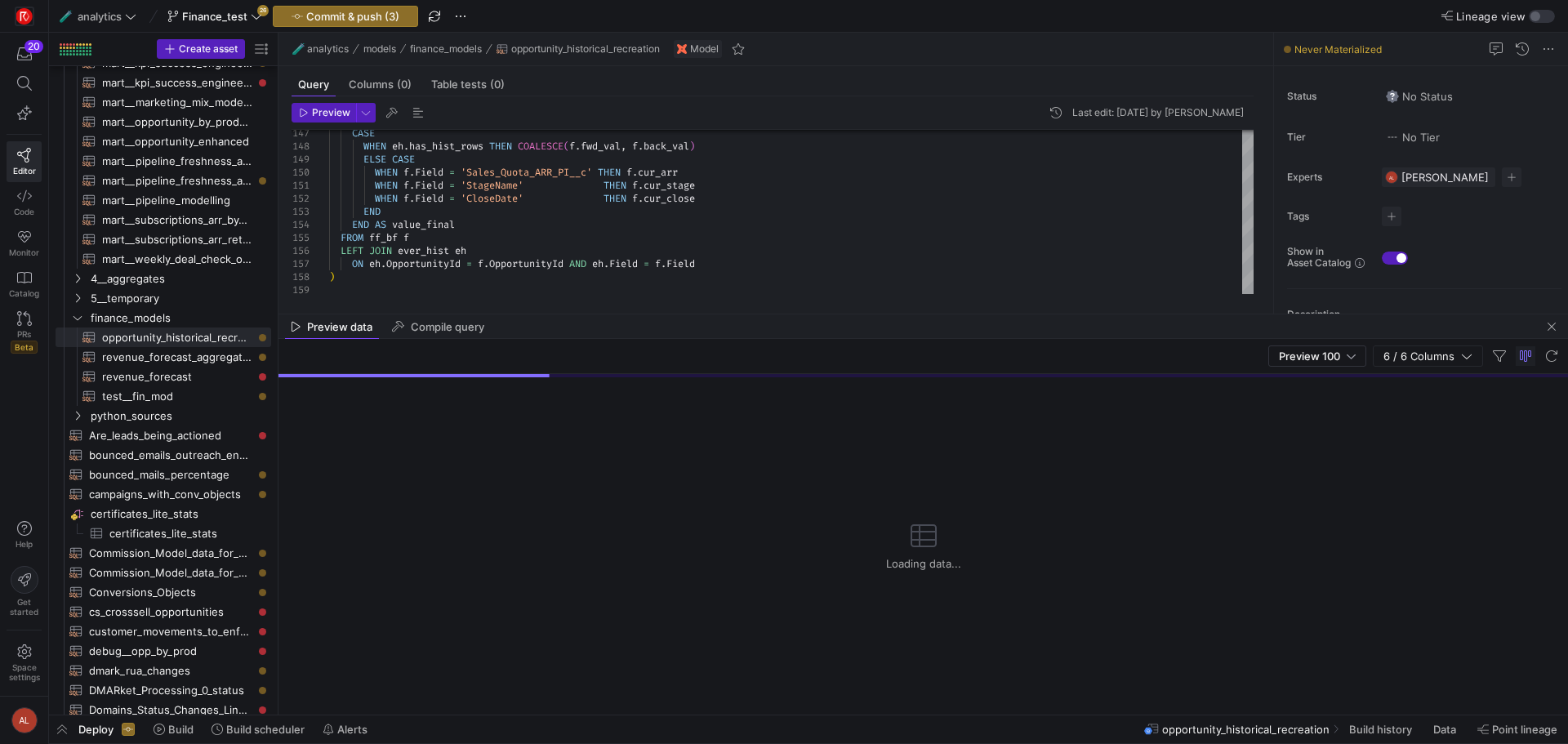
drag, startPoint x: 671, startPoint y: 460, endPoint x: 695, endPoint y: 238, distance: 223.3
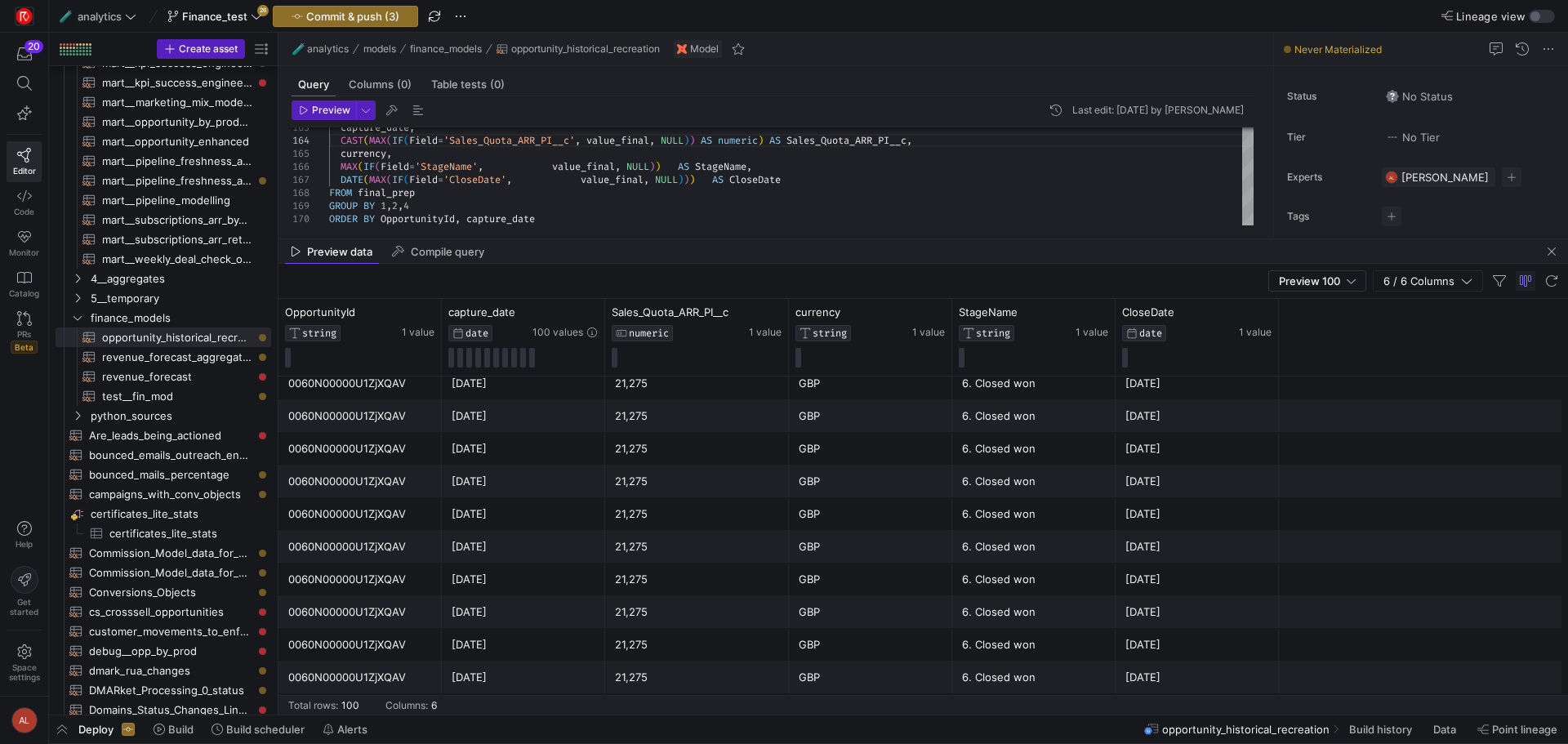
scroll to position [1532, 0]
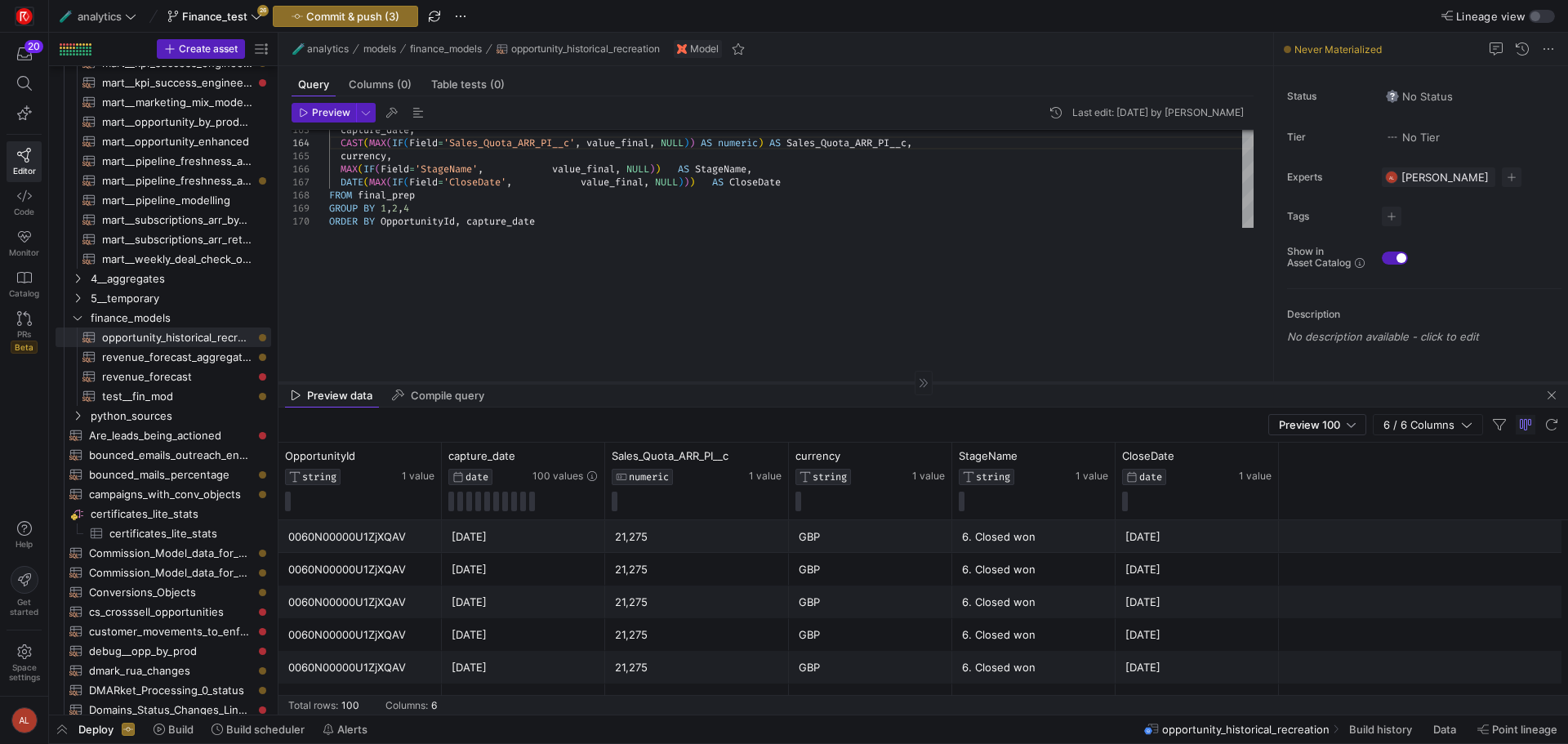
drag, startPoint x: 683, startPoint y: 239, endPoint x: 719, endPoint y: 387, distance: 152.3
click at [719, 383] on div at bounding box center [923, 382] width 1290 height 1
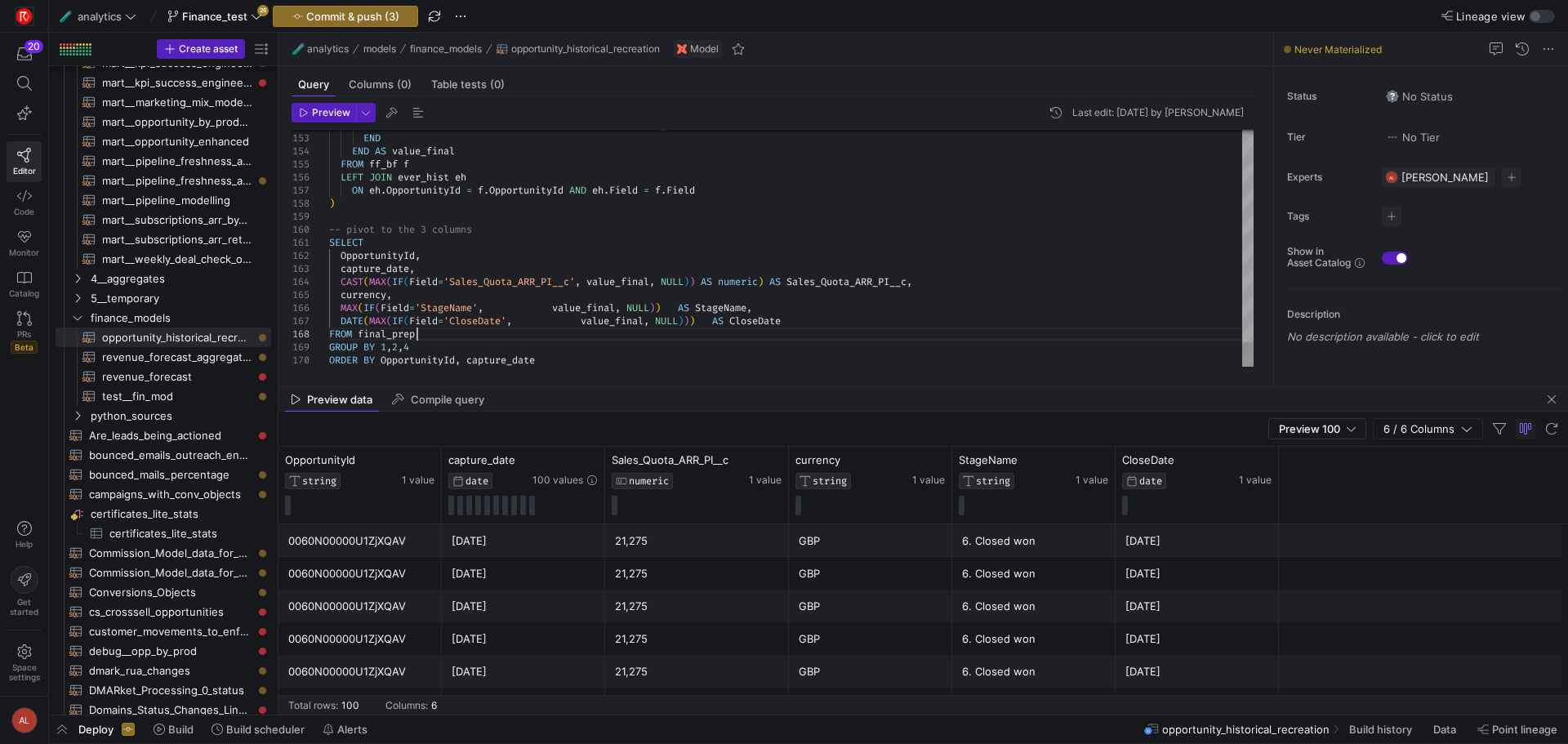
type textarea "SELECT OpportunityId, capture_date, CAST(MAX(IF(Field='Sales_Quota_ARR_PI__c', …"
click at [303, 107] on span "Preview" at bounding box center [325, 112] width 51 height 12
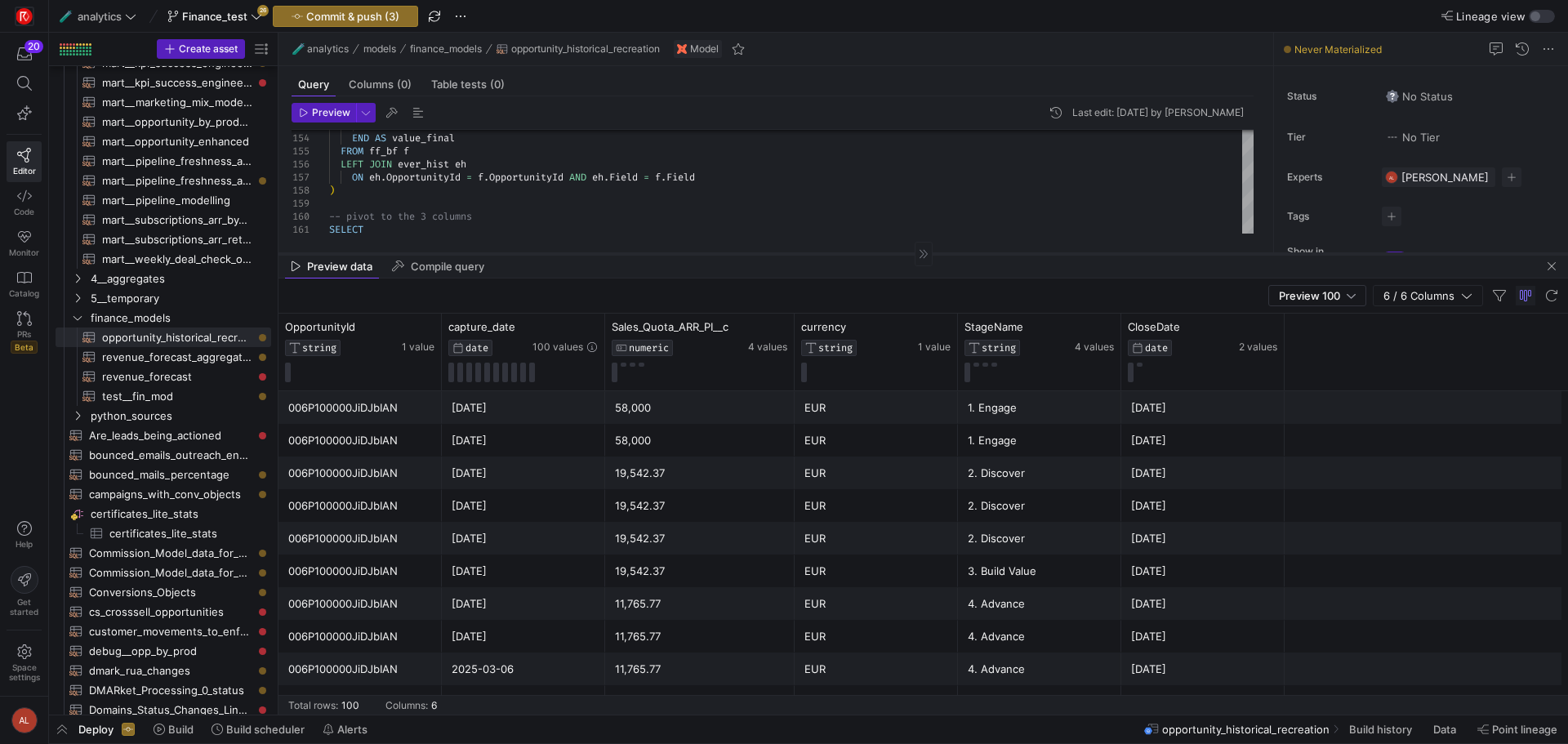
drag, startPoint x: 716, startPoint y: 387, endPoint x: 681, endPoint y: 253, distance: 138.5
click at [681, 253] on div at bounding box center [923, 253] width 1290 height 1
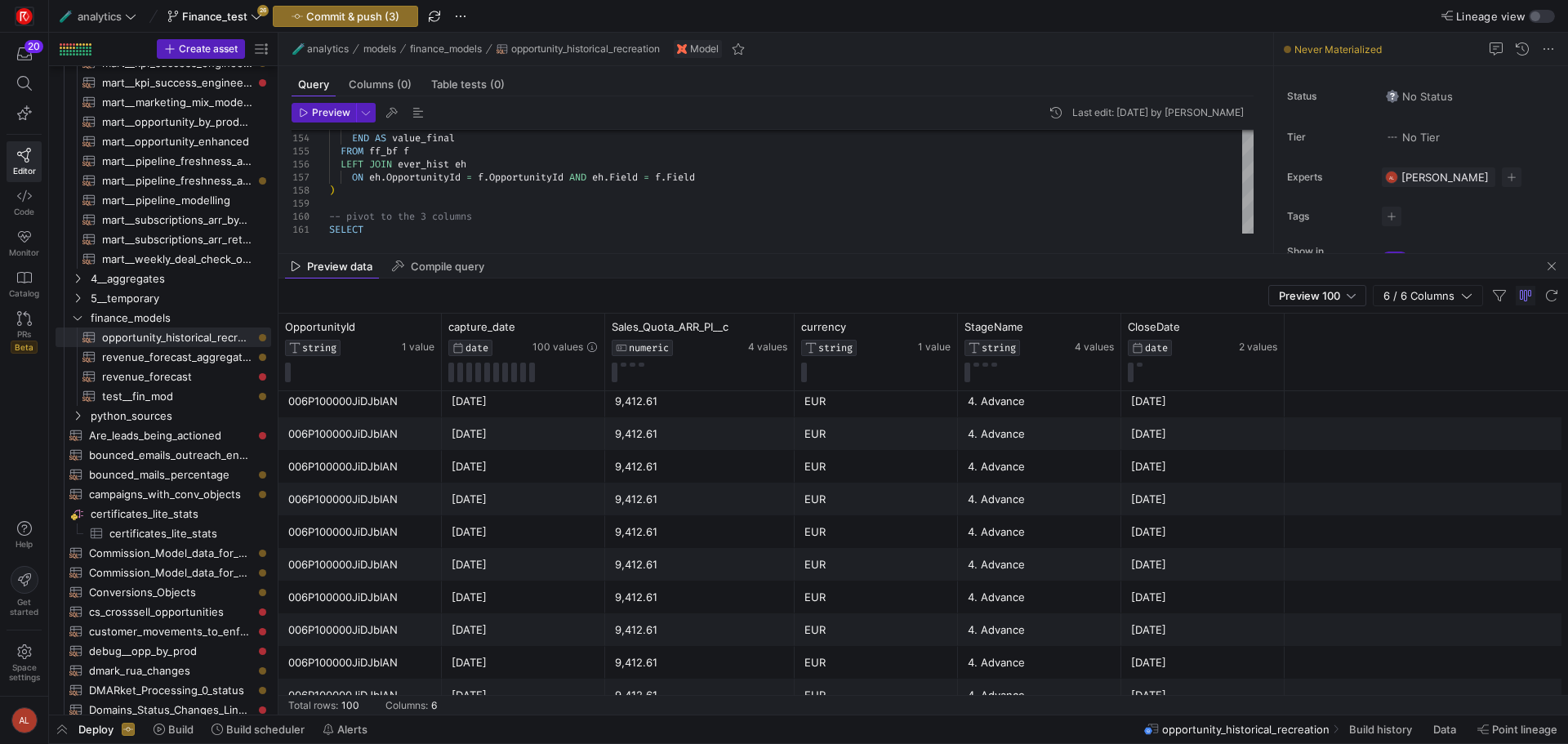
scroll to position [1151, 0]
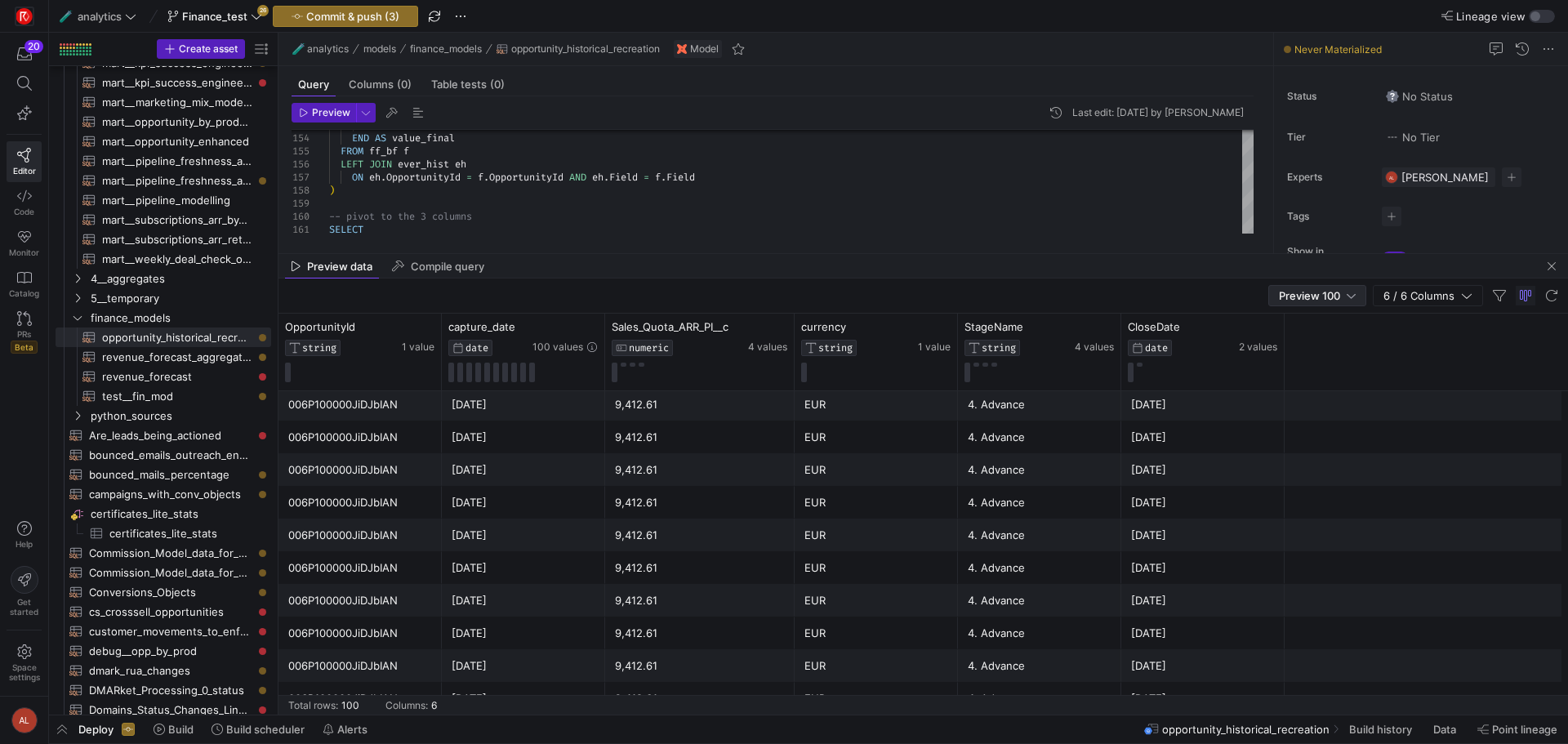
click at [1291, 300] on span "Preview 100" at bounding box center [1309, 295] width 61 height 13
click at [1300, 347] on span "Full Preview" at bounding box center [1317, 348] width 84 height 13
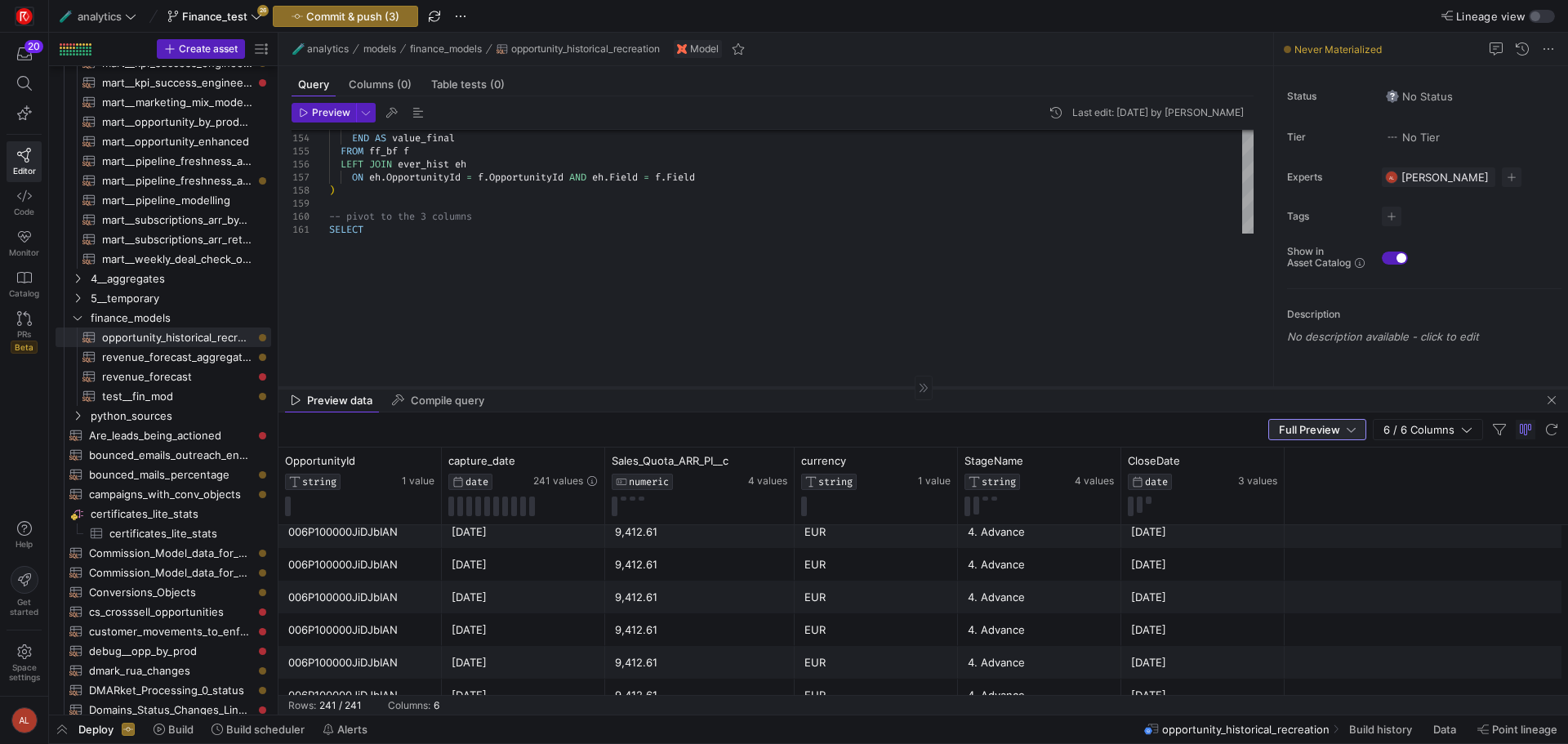
drag, startPoint x: 554, startPoint y: 253, endPoint x: 555, endPoint y: 401, distance: 148.0
click at [555, 388] on div at bounding box center [923, 388] width 1290 height 1
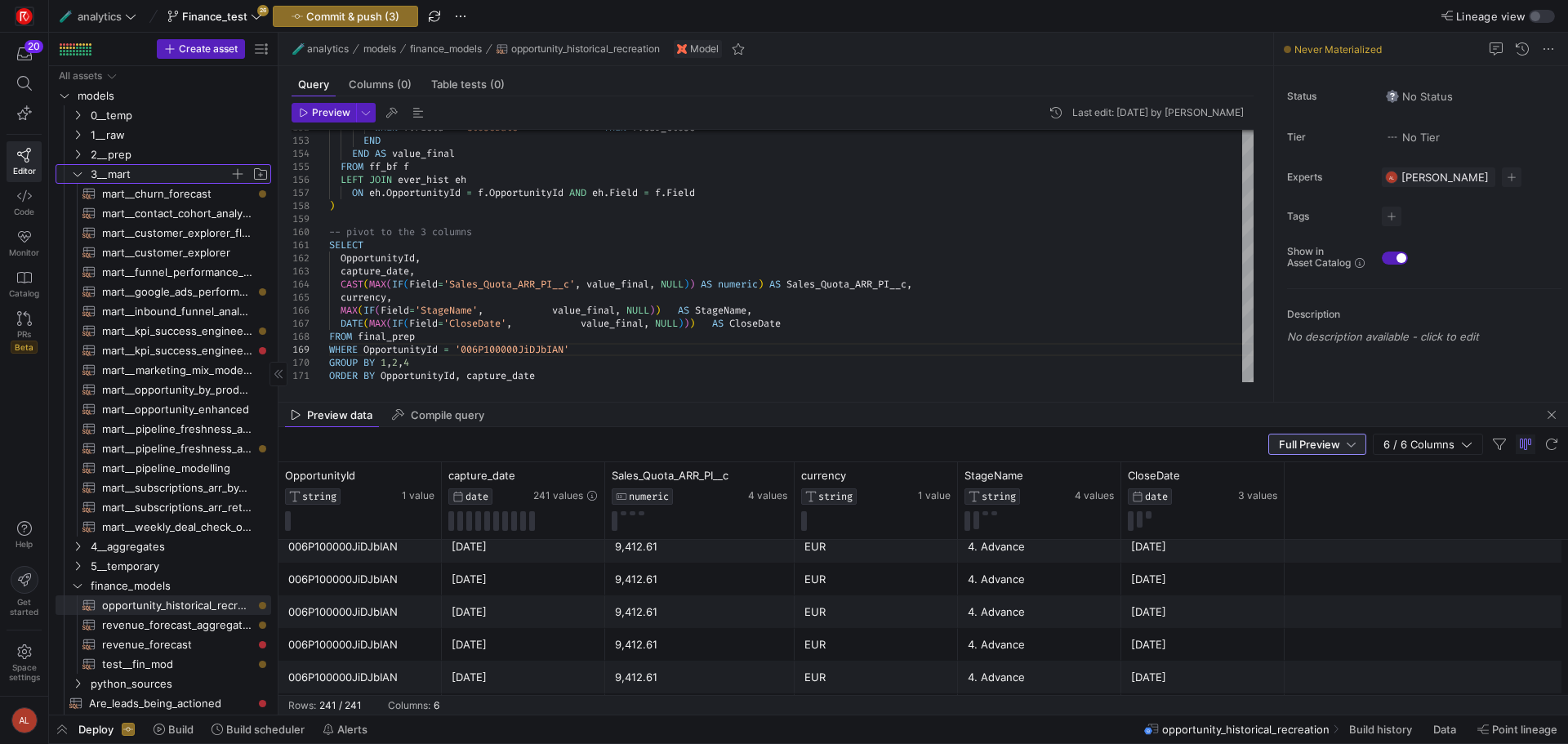
click at [76, 172] on icon "Press SPACE to select this row." at bounding box center [77, 173] width 12 height 10
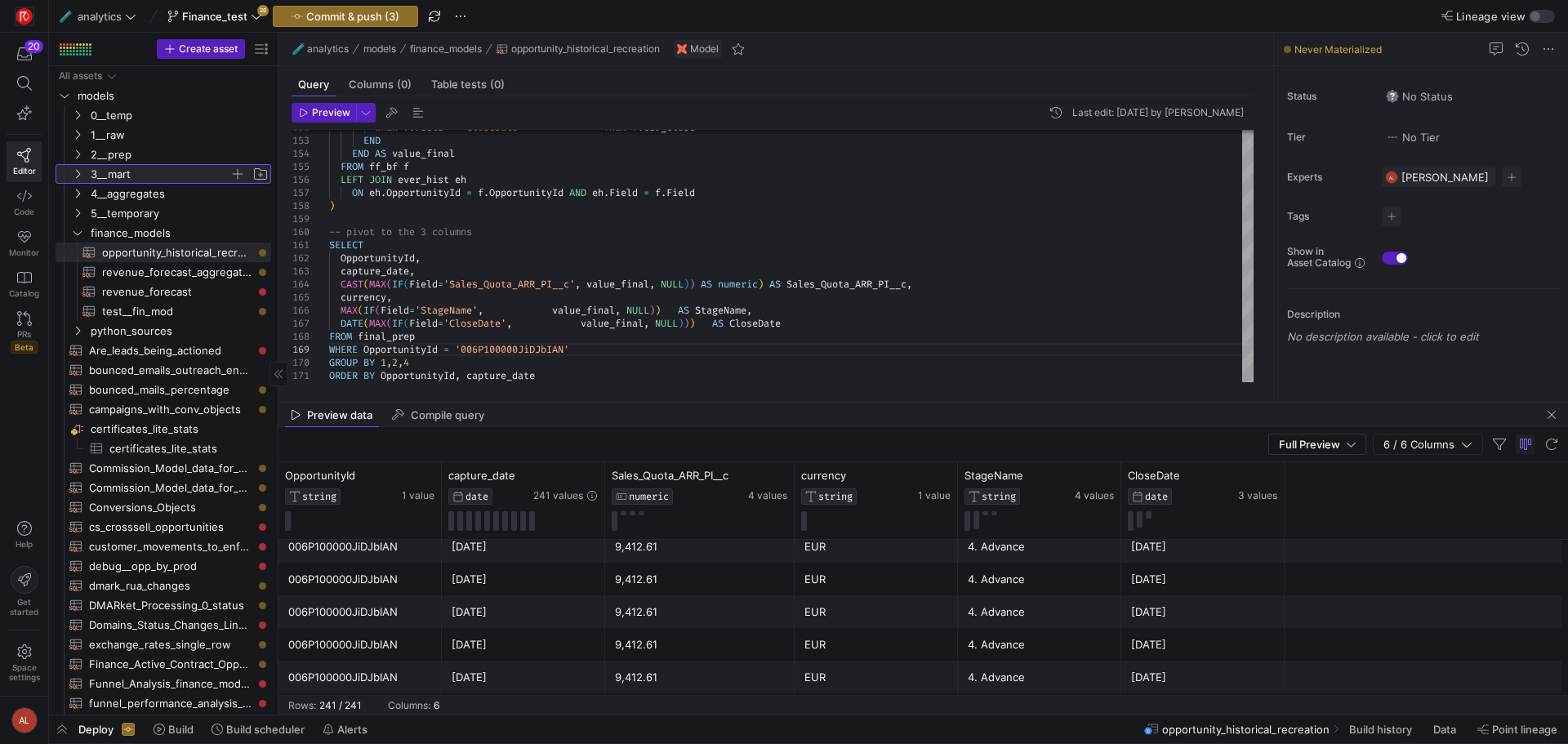
click at [75, 173] on icon at bounding box center [77, 173] width 12 height 10
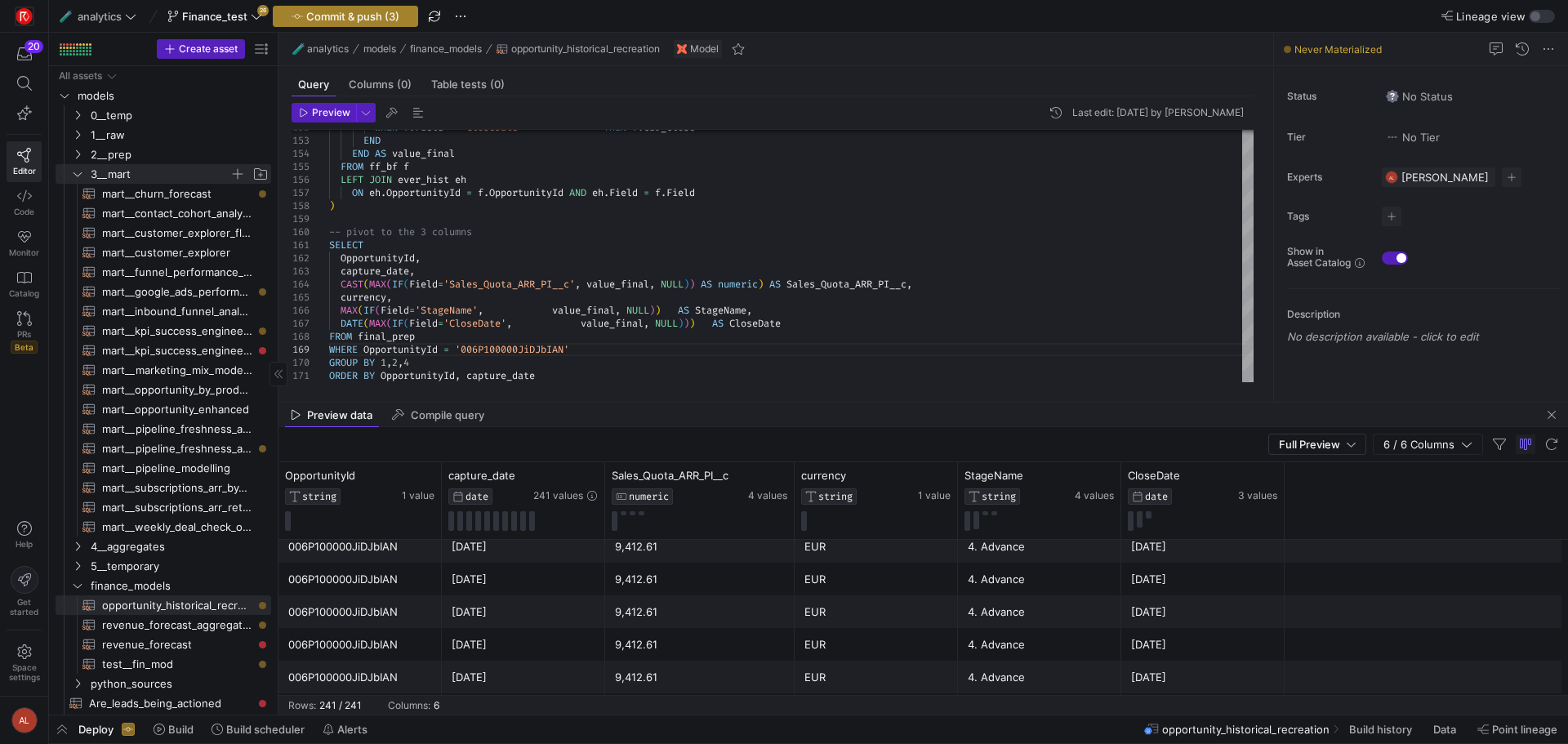
click at [344, 10] on span "Commit & push (3)" at bounding box center [353, 16] width 93 height 13
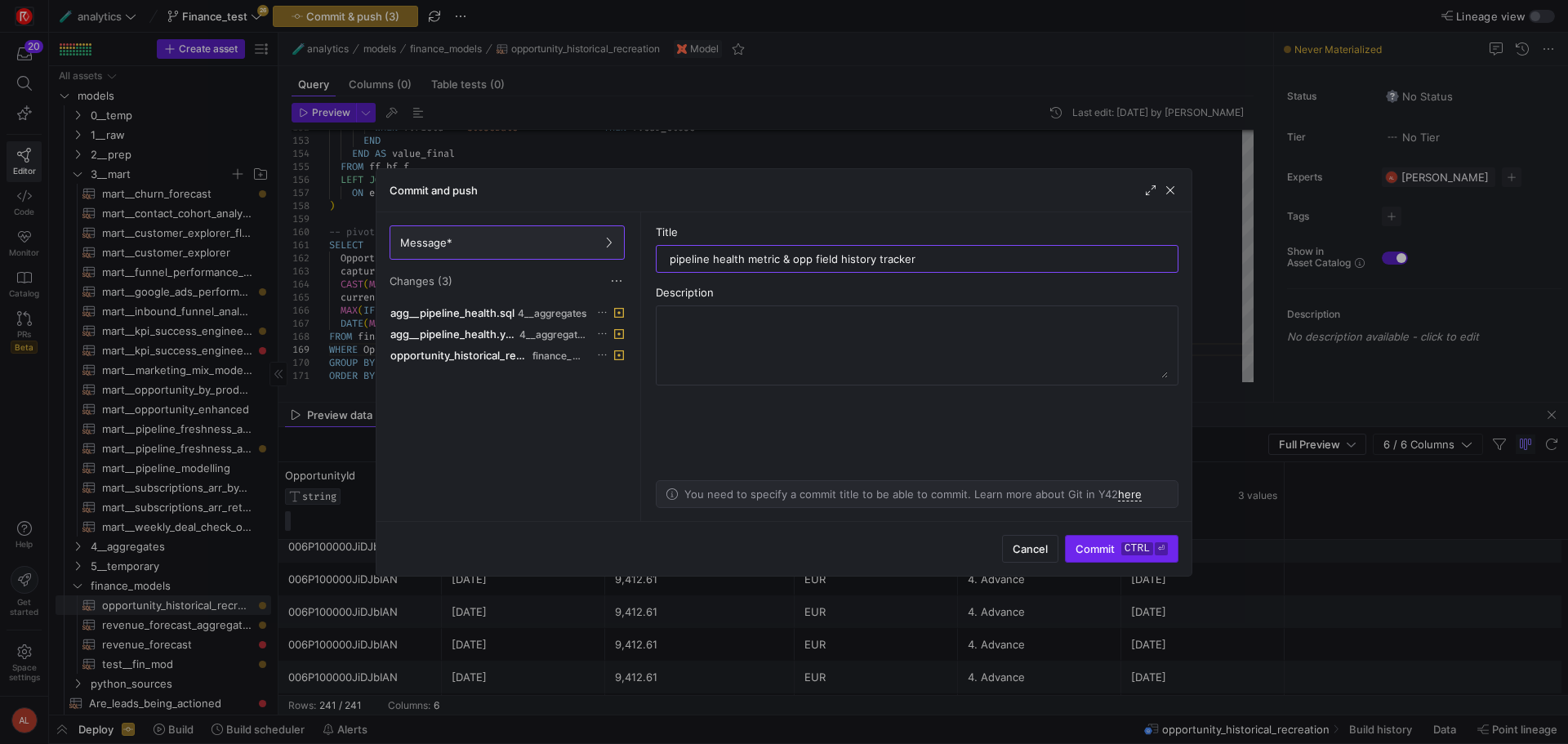
type input "pipeline health metric & opp field history tracker"
click at [1106, 547] on span "Commit ctrl ⏎" at bounding box center [1121, 549] width 92 height 13
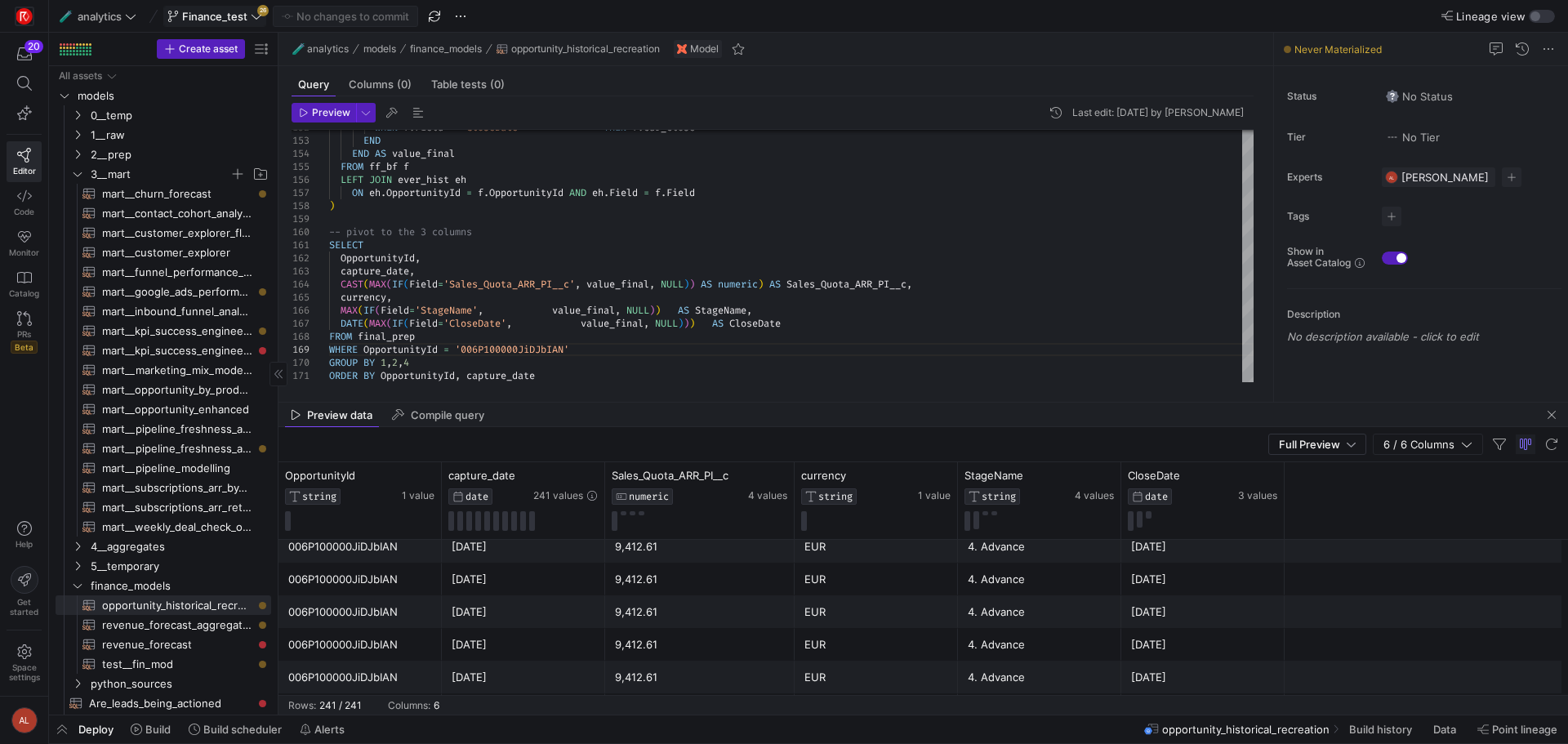
click at [253, 16] on icon at bounding box center [256, 16] width 12 height 12
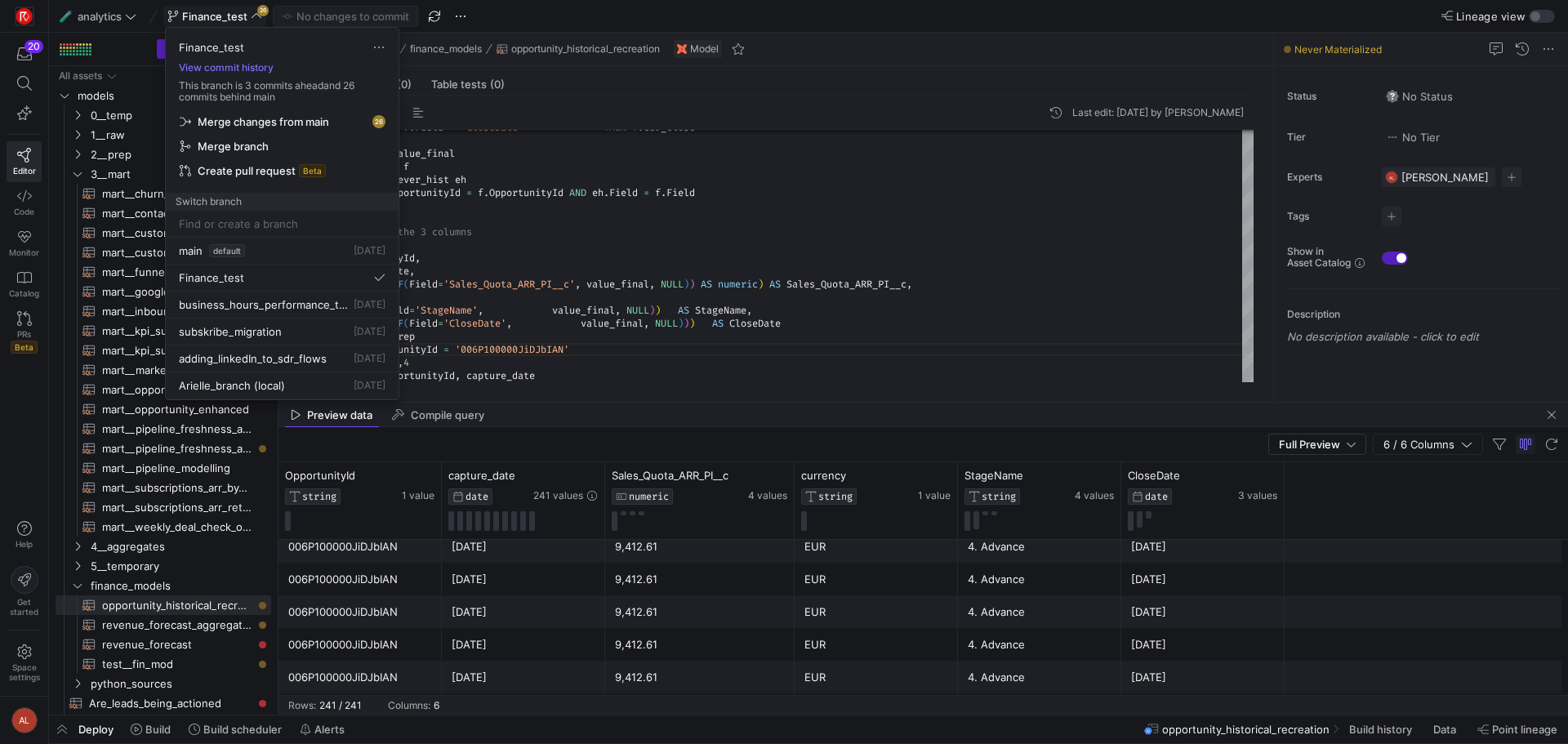
click at [294, 121] on span "Merge changes from main" at bounding box center [263, 121] width 131 height 13
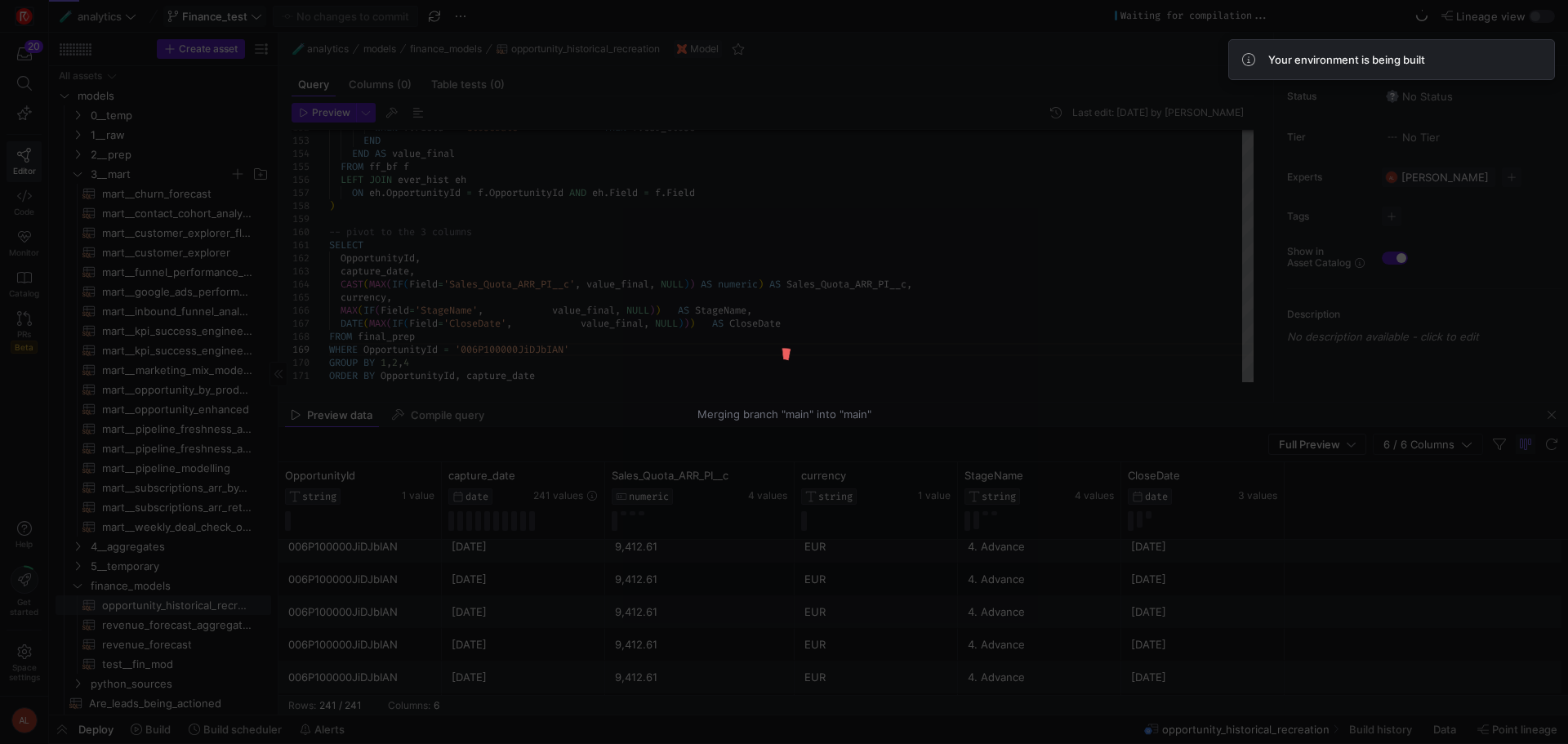
type textarea "/*WITH hist AS ( SELECT OpportunityId, CreatedDate, NewValue, Field FROM {{ ref…"
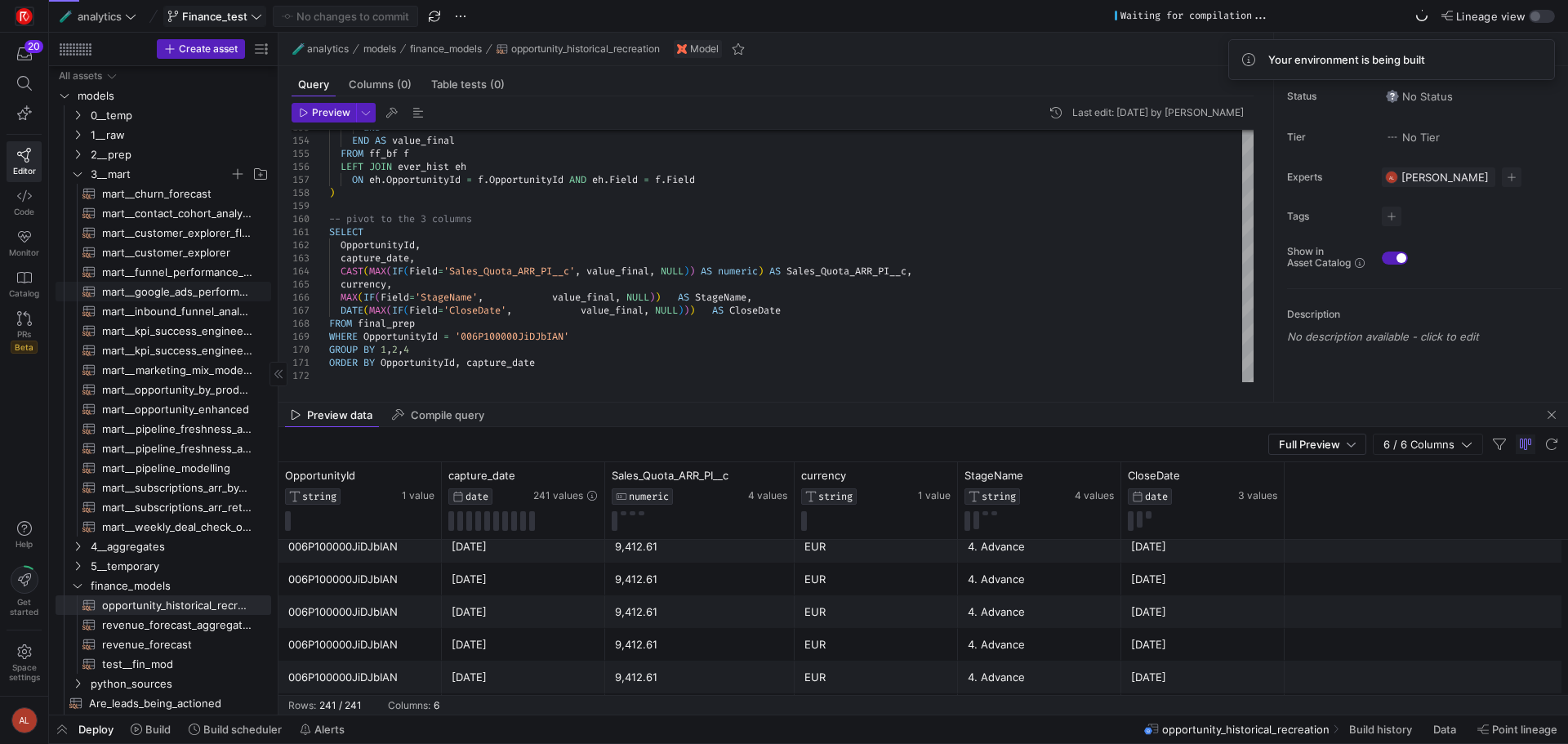
scroll to position [82, 0]
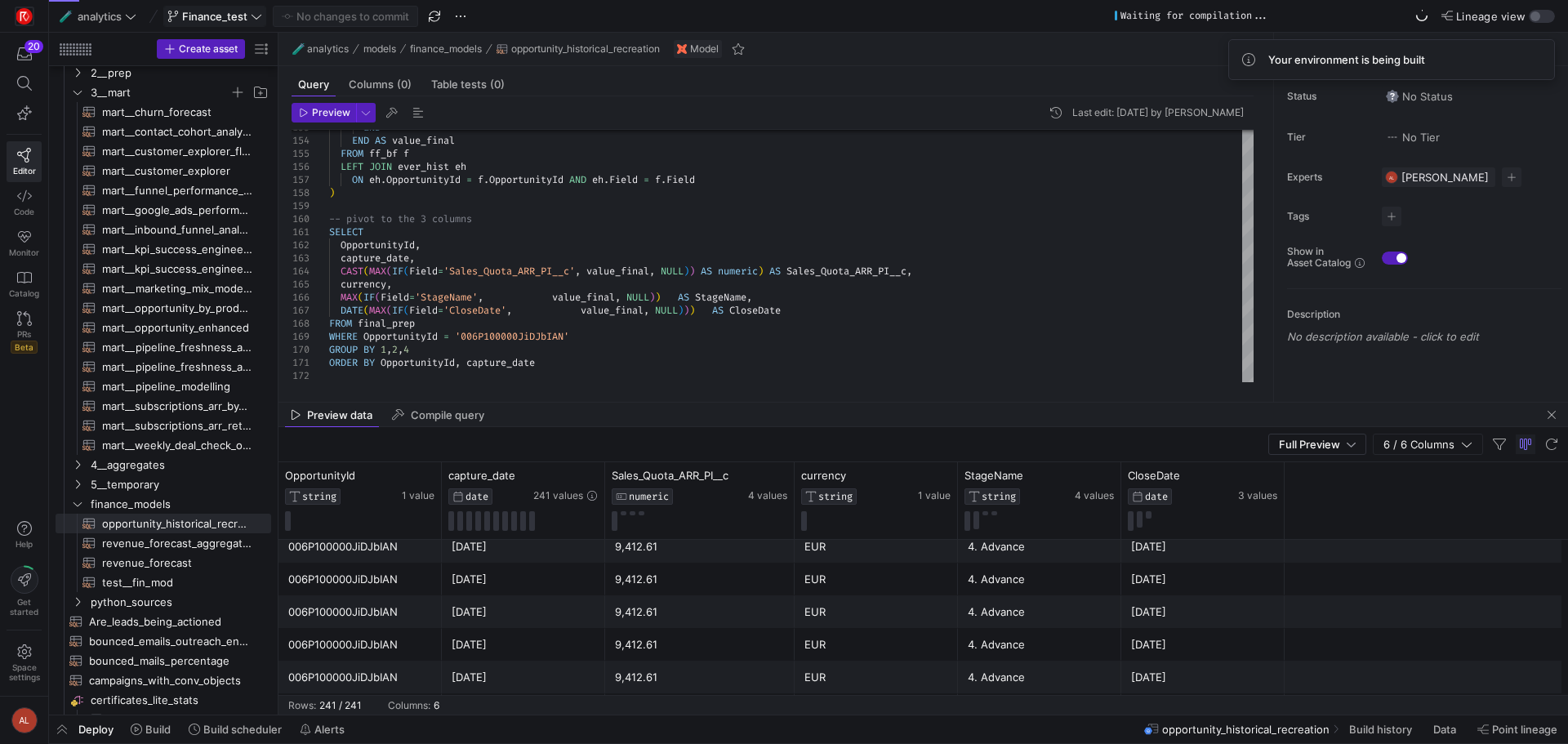
click at [257, 12] on icon at bounding box center [256, 16] width 12 height 12
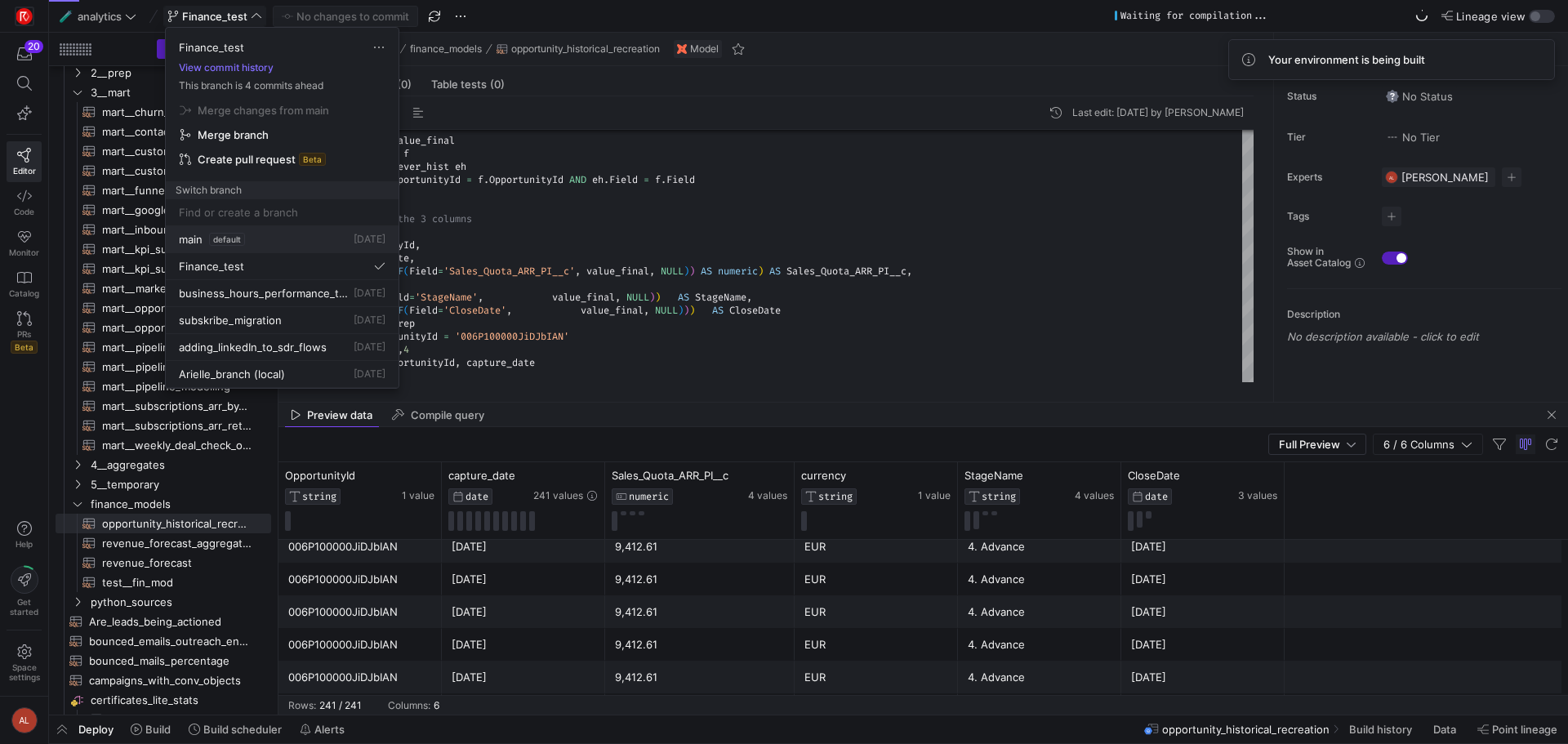
click at [260, 234] on div "main default [DATE]" at bounding box center [282, 239] width 207 height 13
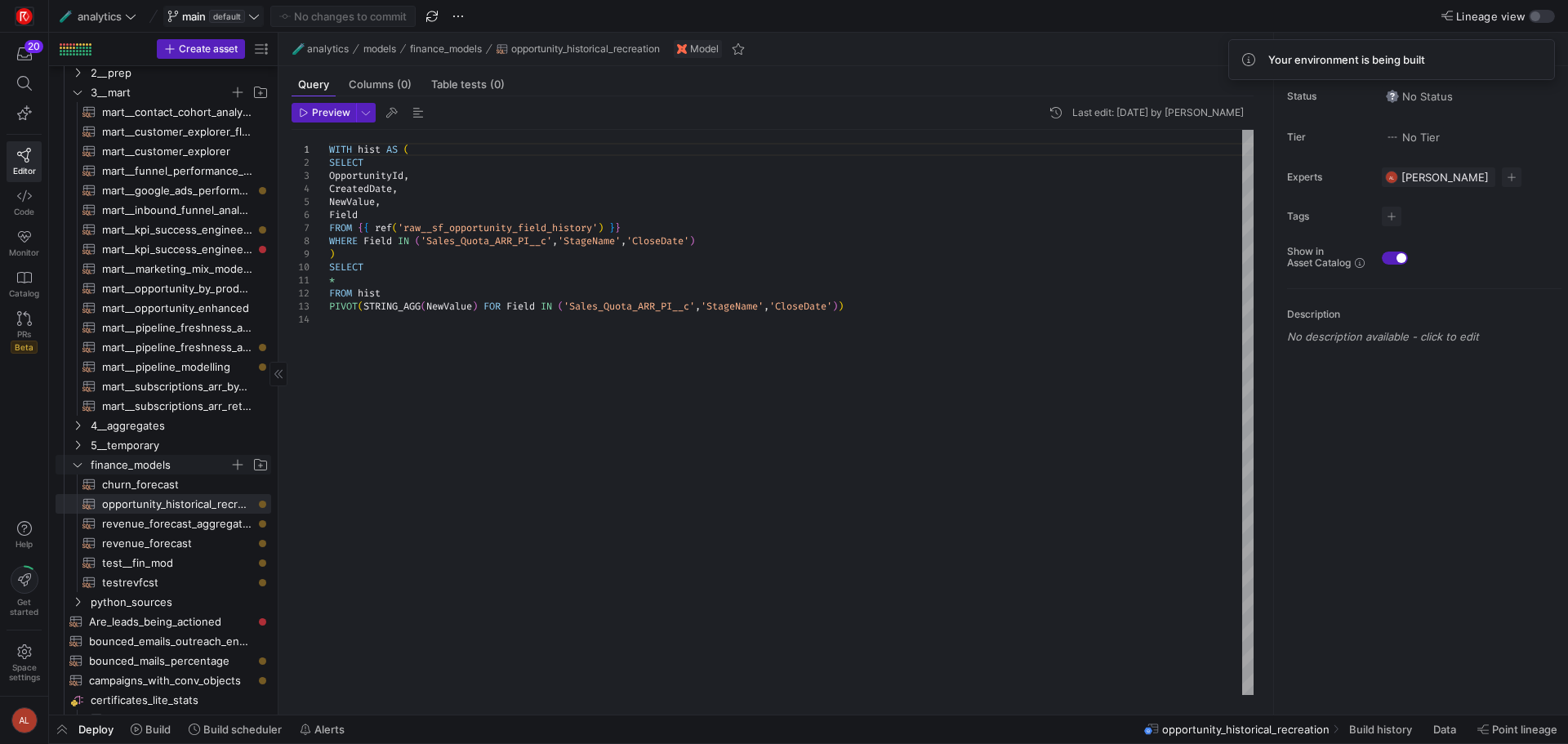
click at [77, 464] on icon "Press SPACE to select this row." at bounding box center [77, 464] width 12 height 10
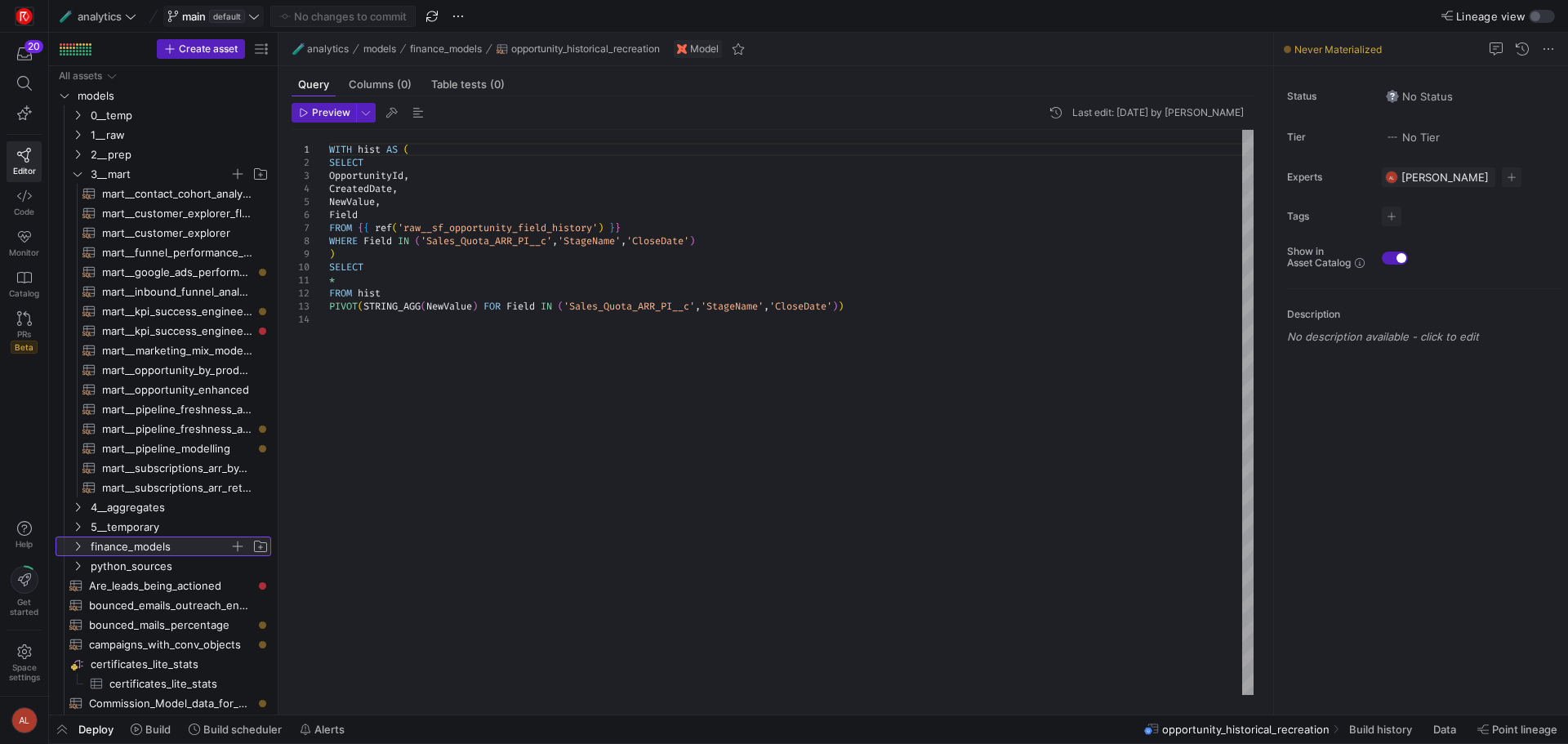
click at [75, 542] on icon at bounding box center [77, 546] width 12 height 10
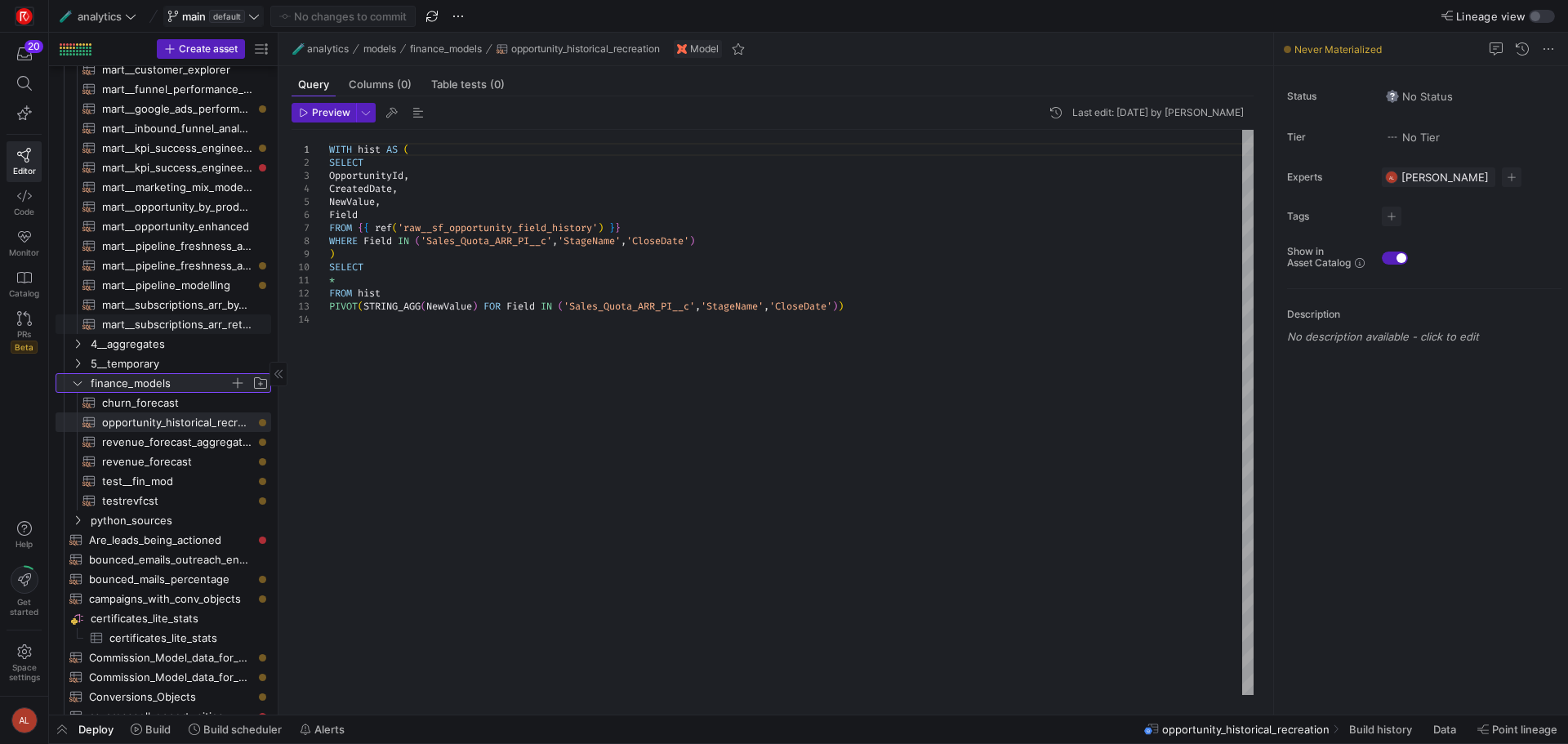
scroll to position [163, 0]
click at [157, 420] on span "opportunity_historical_recreation​​​​​​​​​​" at bounding box center [177, 422] width 150 height 19
click at [250, 15] on icon at bounding box center [253, 16] width 12 height 12
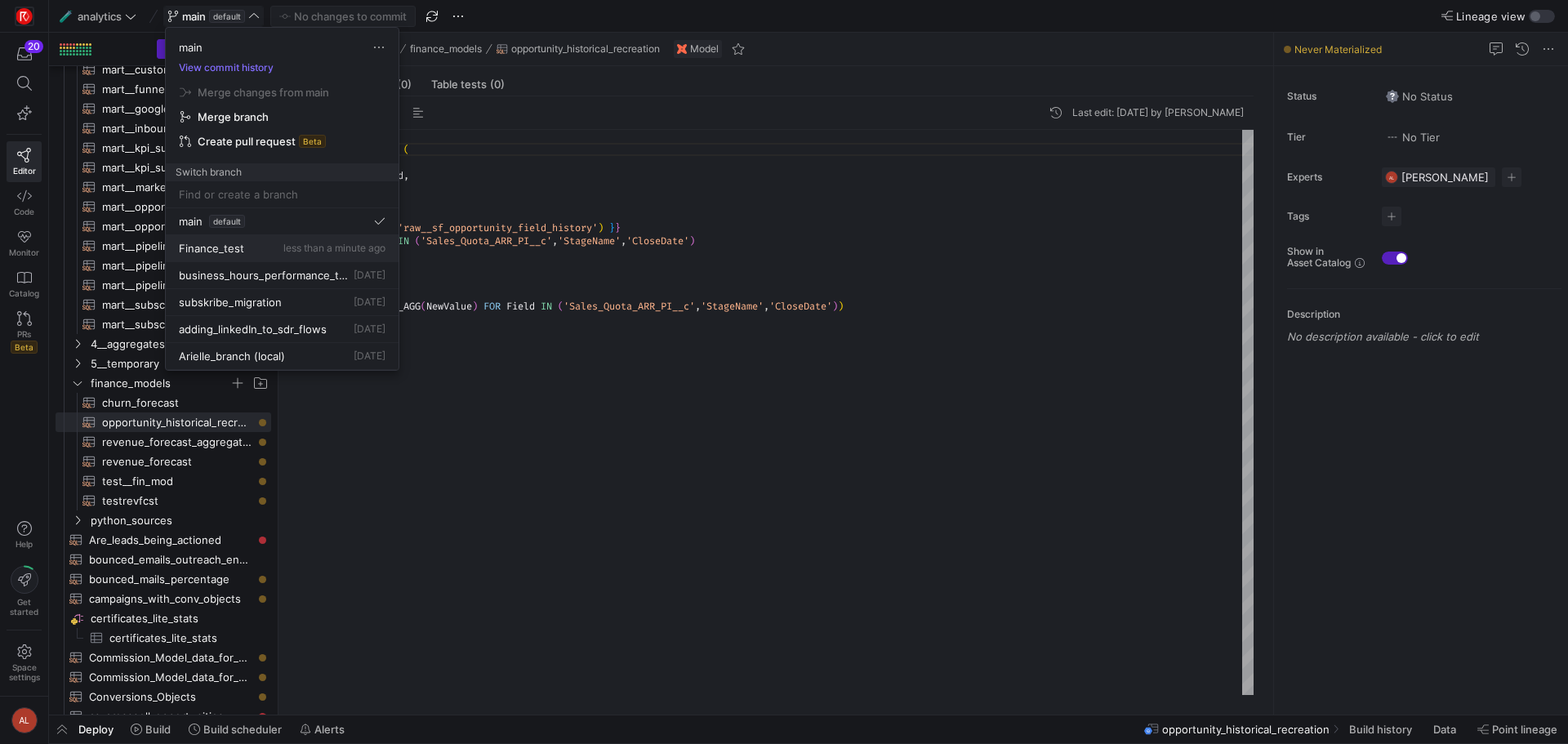
click at [226, 245] on span "Finance_test" at bounding box center [211, 248] width 66 height 13
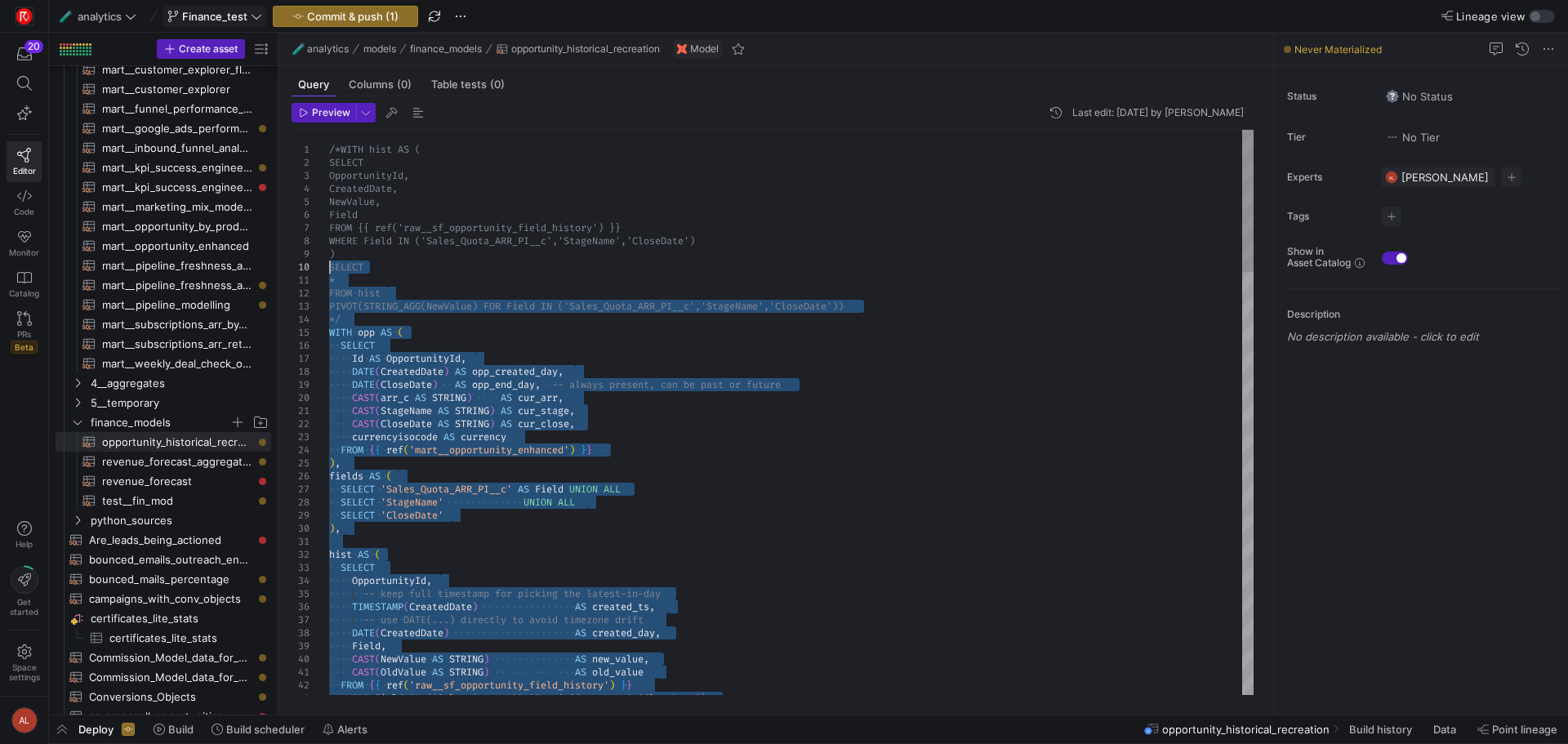
type textarea "* FROM hist PIVOT(STRING_AGG(NewValue) FOR Field IN ('Sales_Quota_ARR_PI__c','S…"
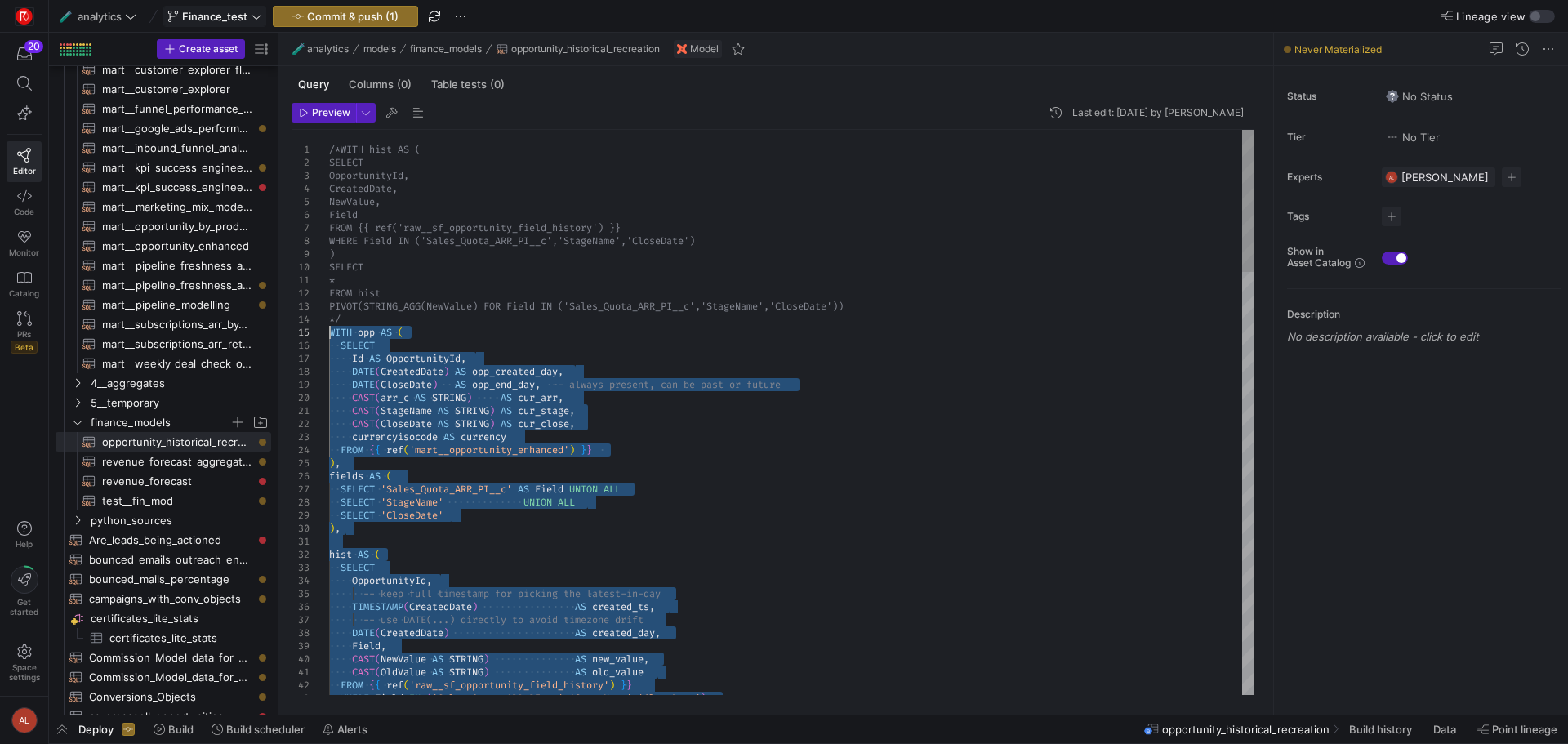
drag, startPoint x: 562, startPoint y: 678, endPoint x: 260, endPoint y: 337, distance: 455.5
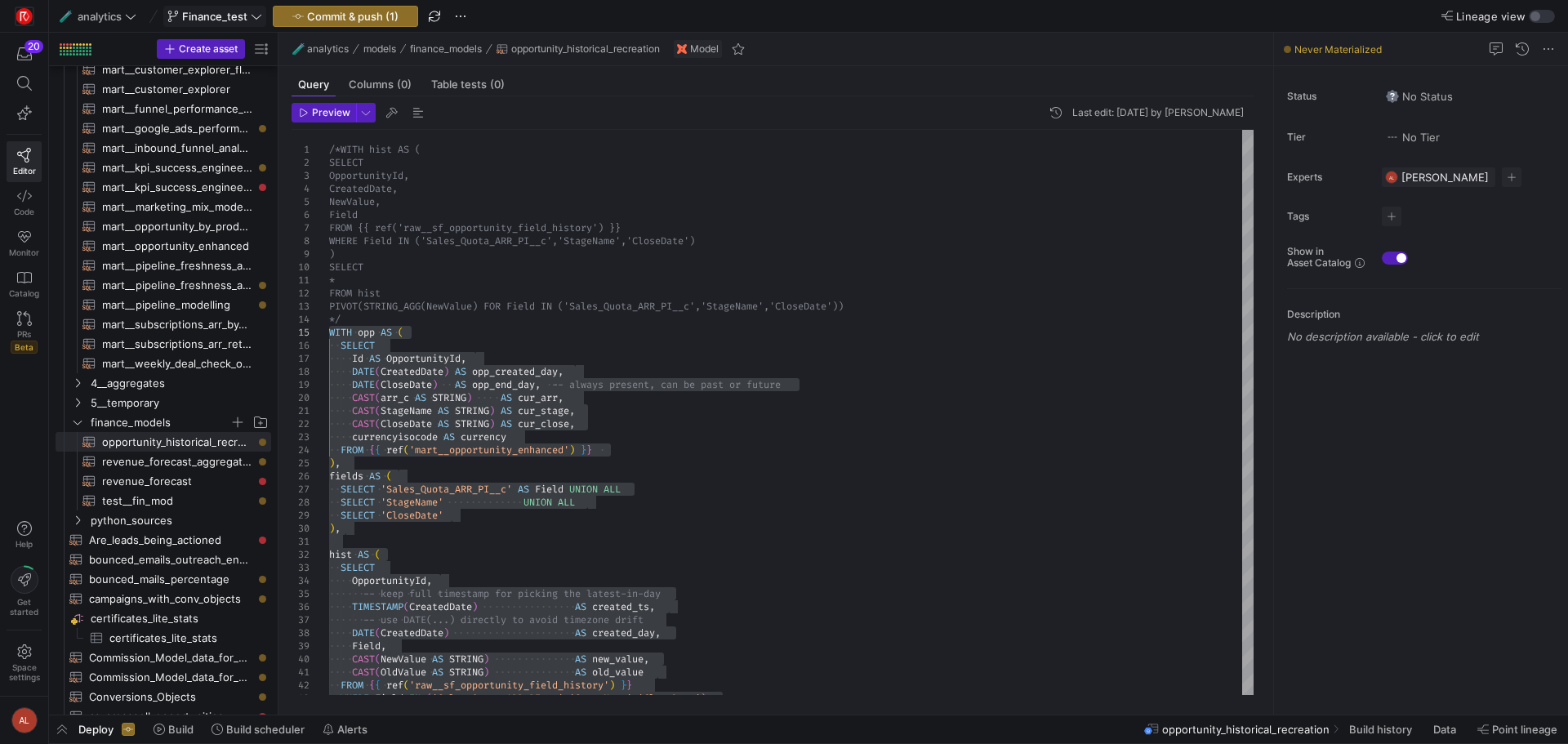
click at [224, 16] on span "Finance_test" at bounding box center [215, 16] width 66 height 13
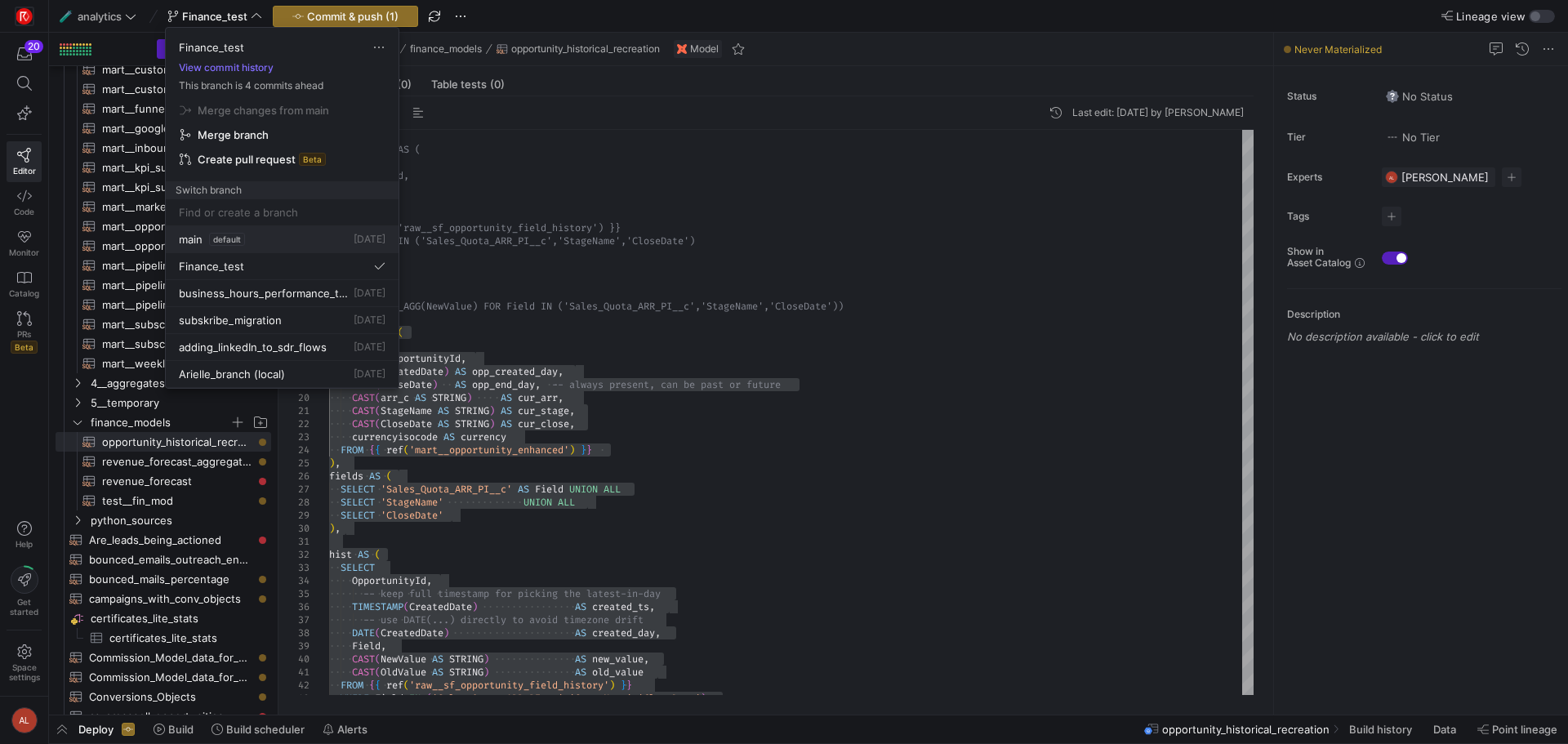
click at [231, 241] on span "default" at bounding box center [226, 239] width 36 height 13
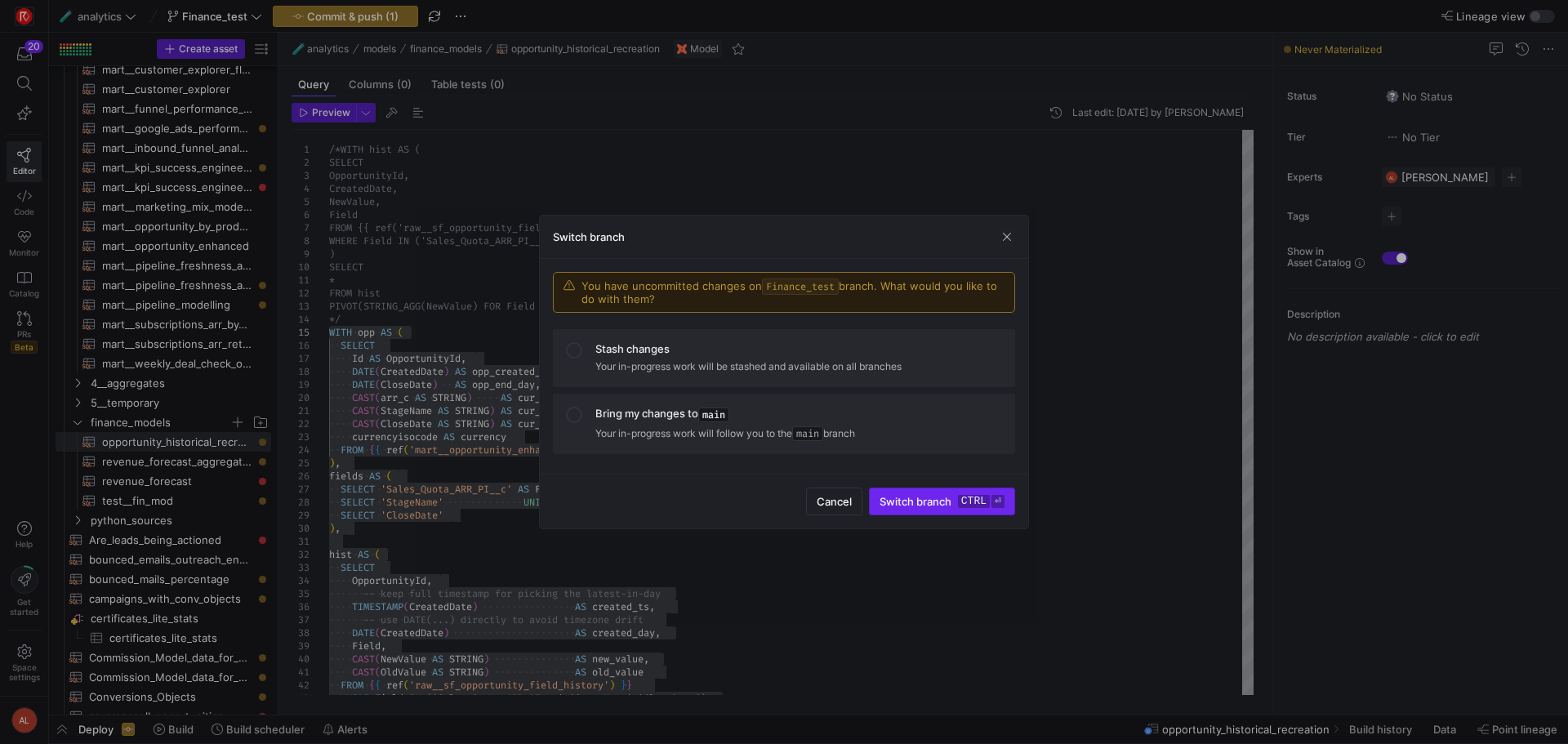
click at [894, 499] on span "Switch branch ctrl ⏎" at bounding box center [942, 501] width 125 height 13
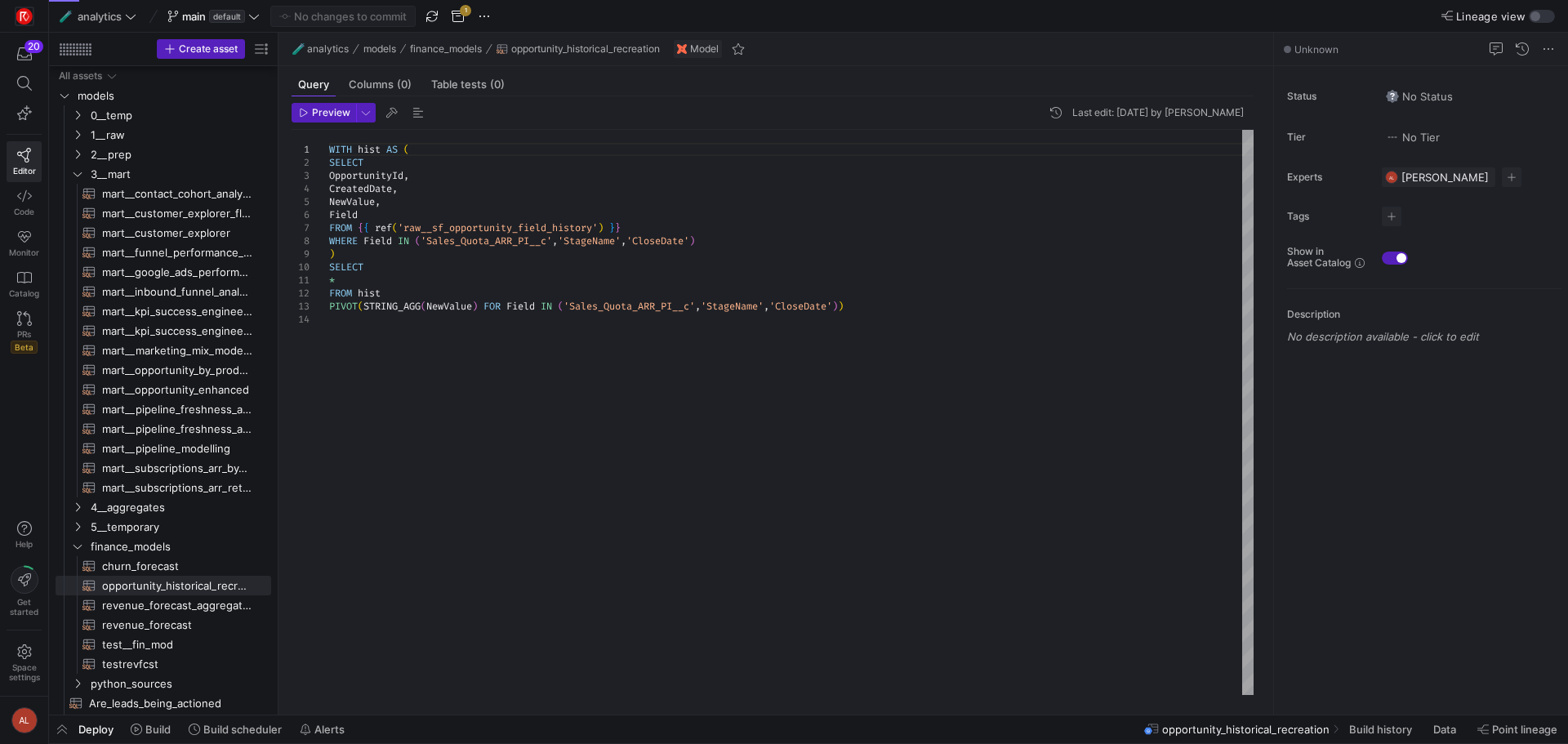
scroll to position [163, 0]
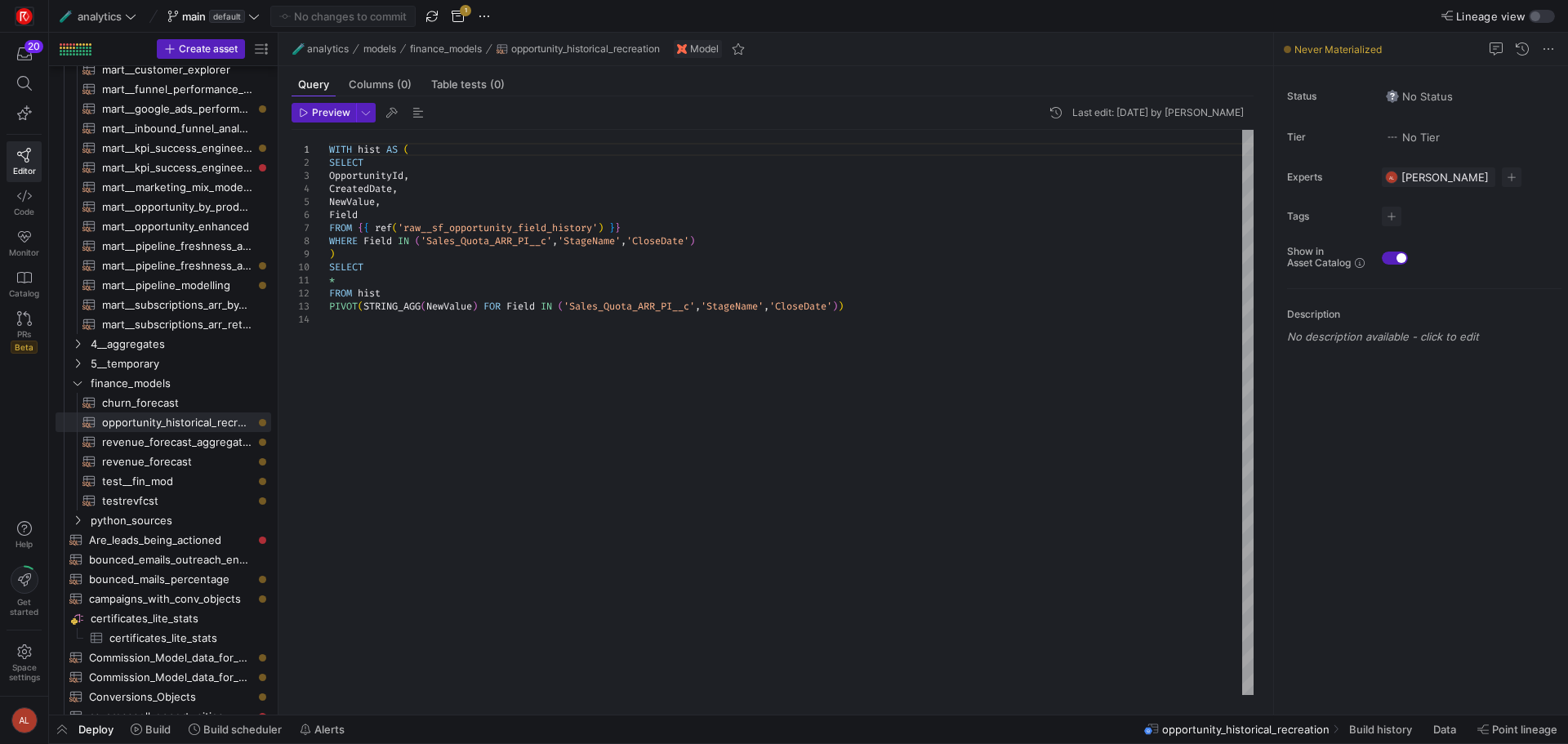
click at [883, 317] on div "WITH hist AS ( SELECT OpportunityId , CreatedDate , NewValue , Field FROM { { r…" at bounding box center [791, 412] width 924 height 565
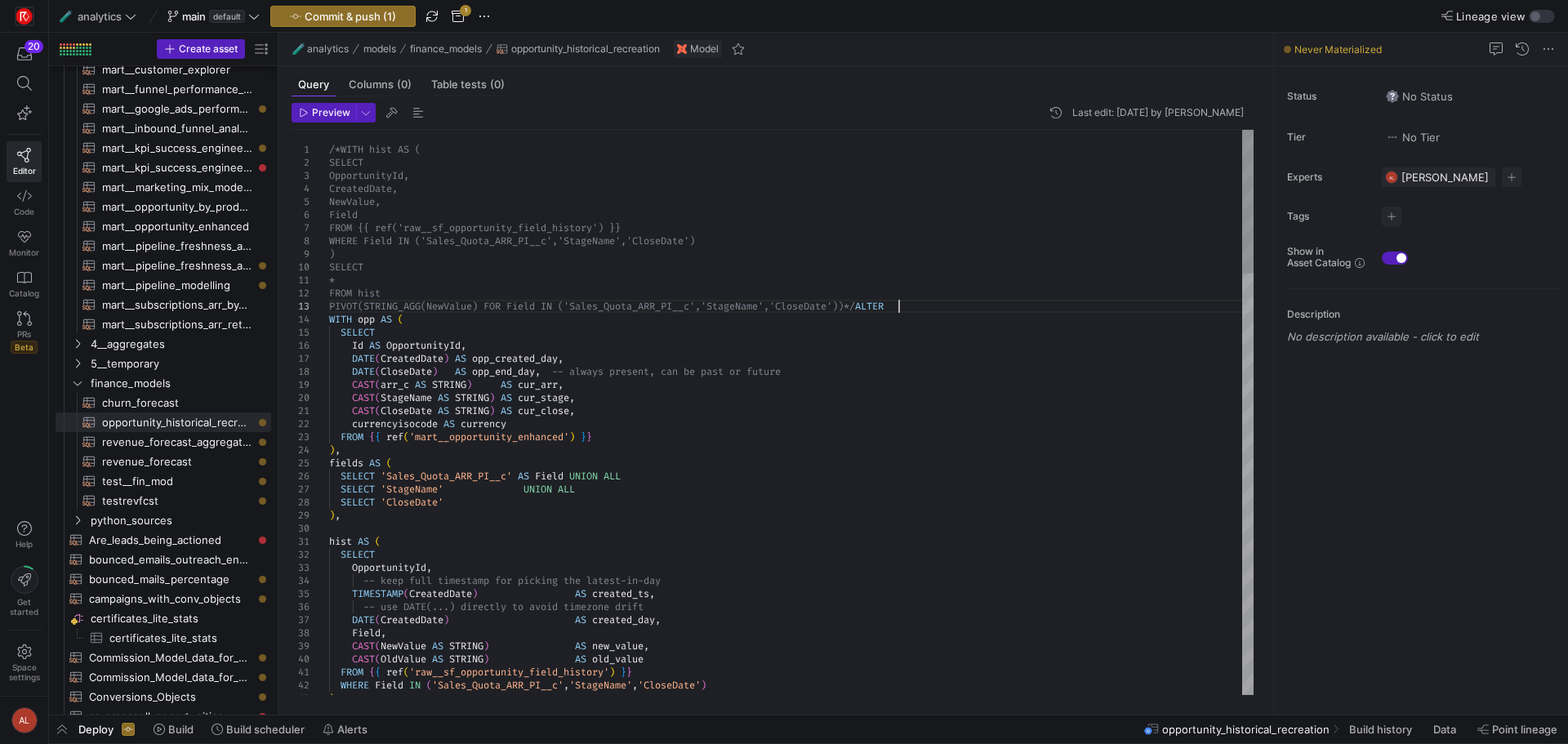
scroll to position [39, 0]
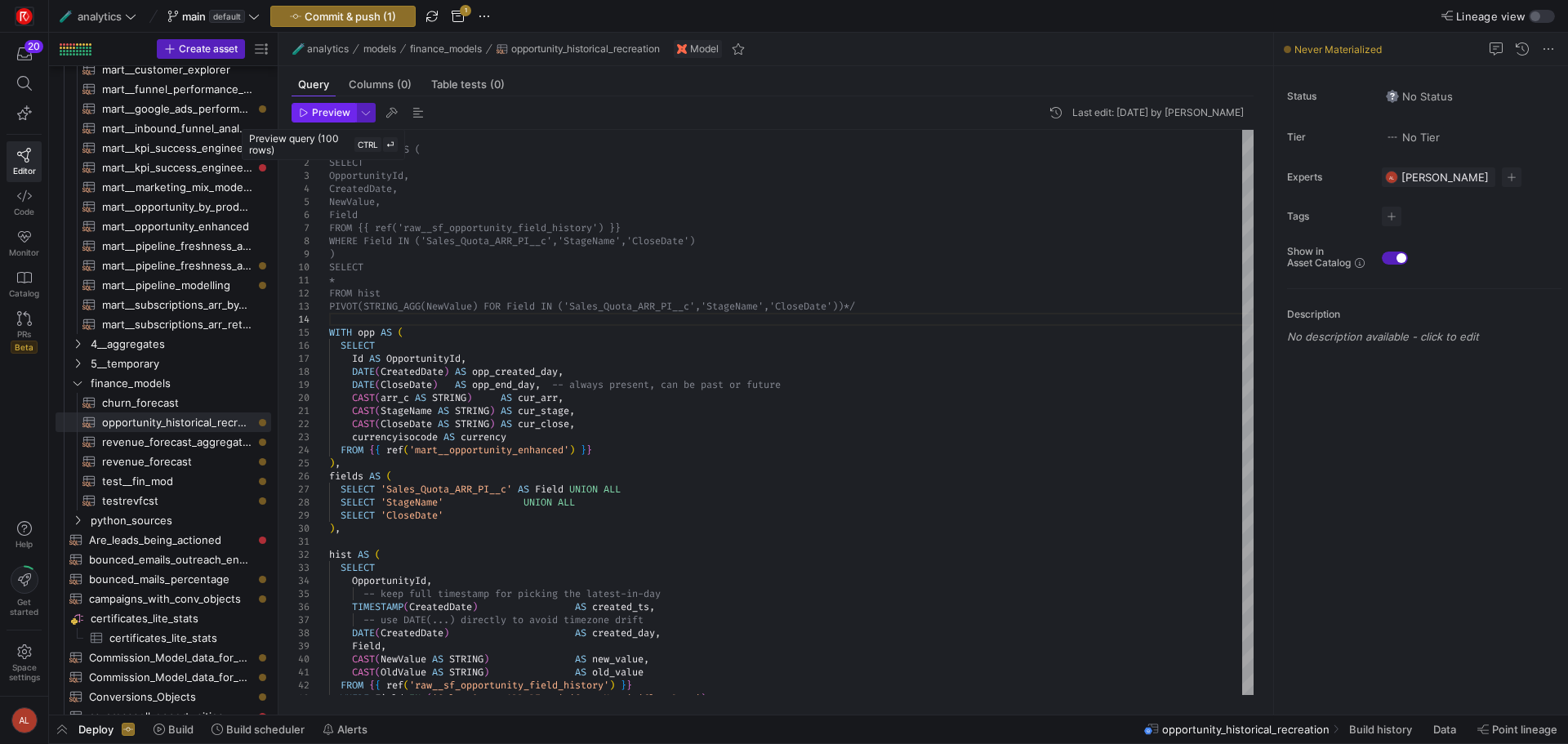
type textarea "* FROM hist PIVOT(STRING_AGG(NewValue) FOR Field IN ('Sales_Quota_ARR_PI__c','S…"
click at [329, 116] on span "Preview" at bounding box center [331, 112] width 38 height 12
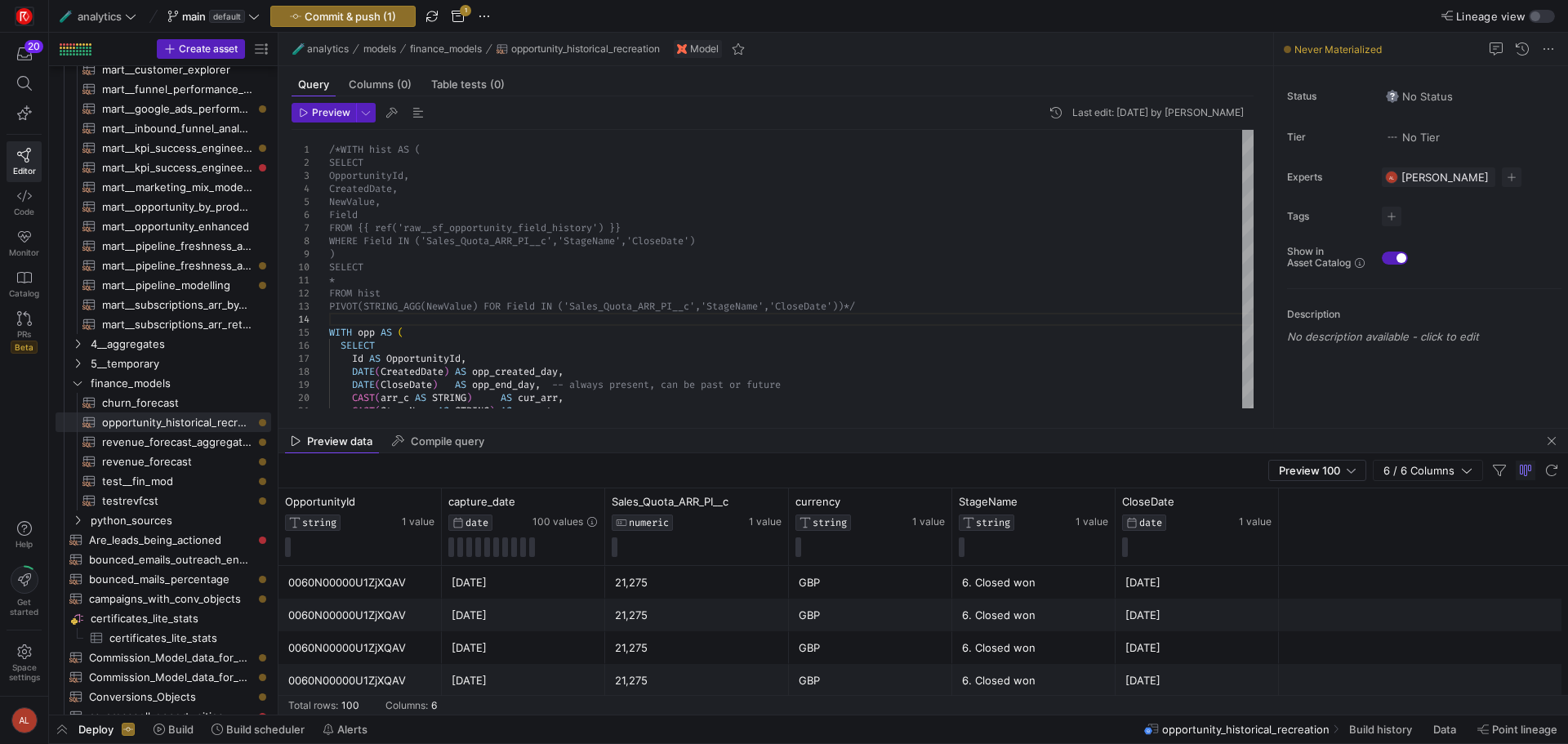
scroll to position [0, 0]
click at [361, 18] on span "Commit & push (1)" at bounding box center [350, 16] width 91 height 13
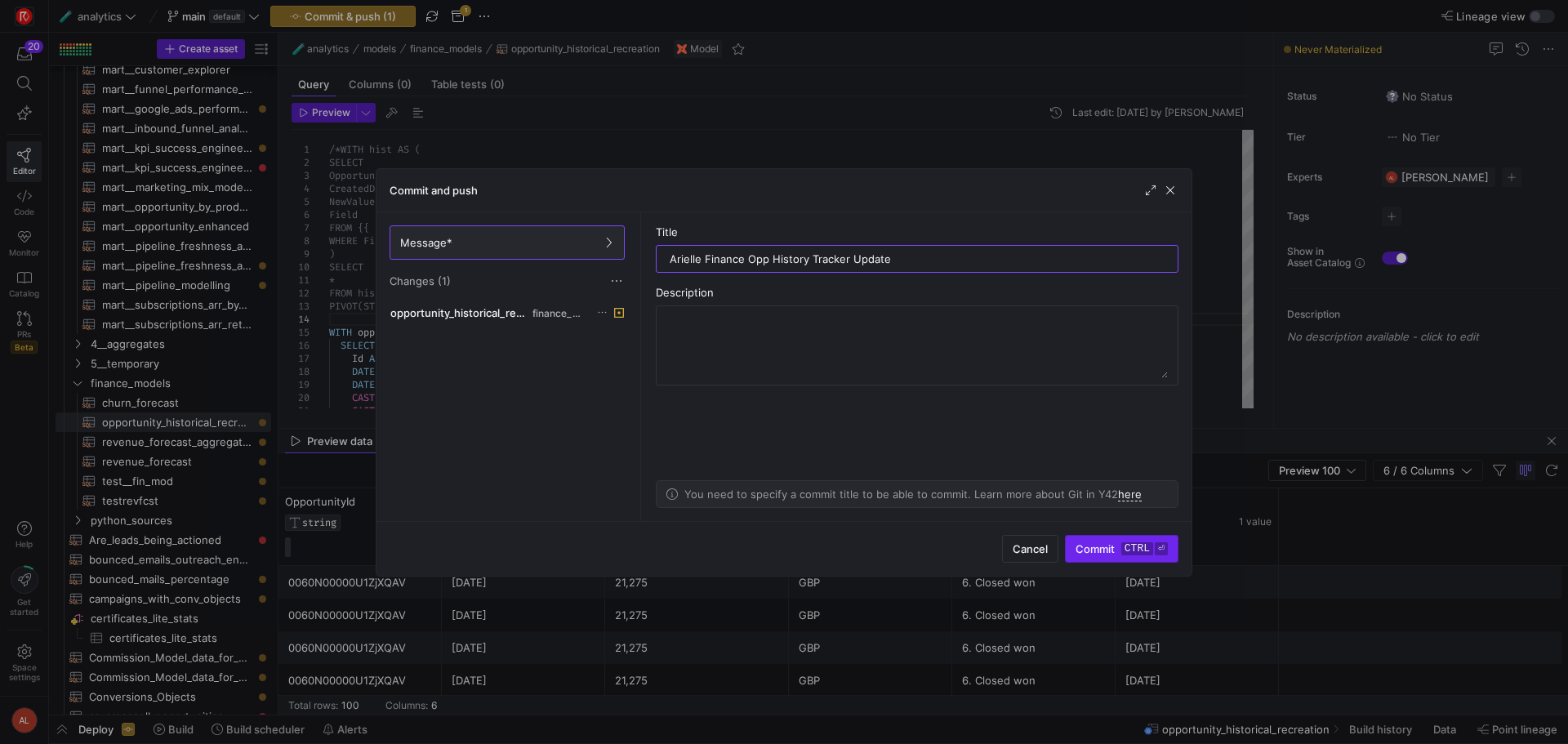
type input "Arielle Finance Opp History Tracker Update"
click at [1079, 538] on span "submit" at bounding box center [1121, 549] width 112 height 26
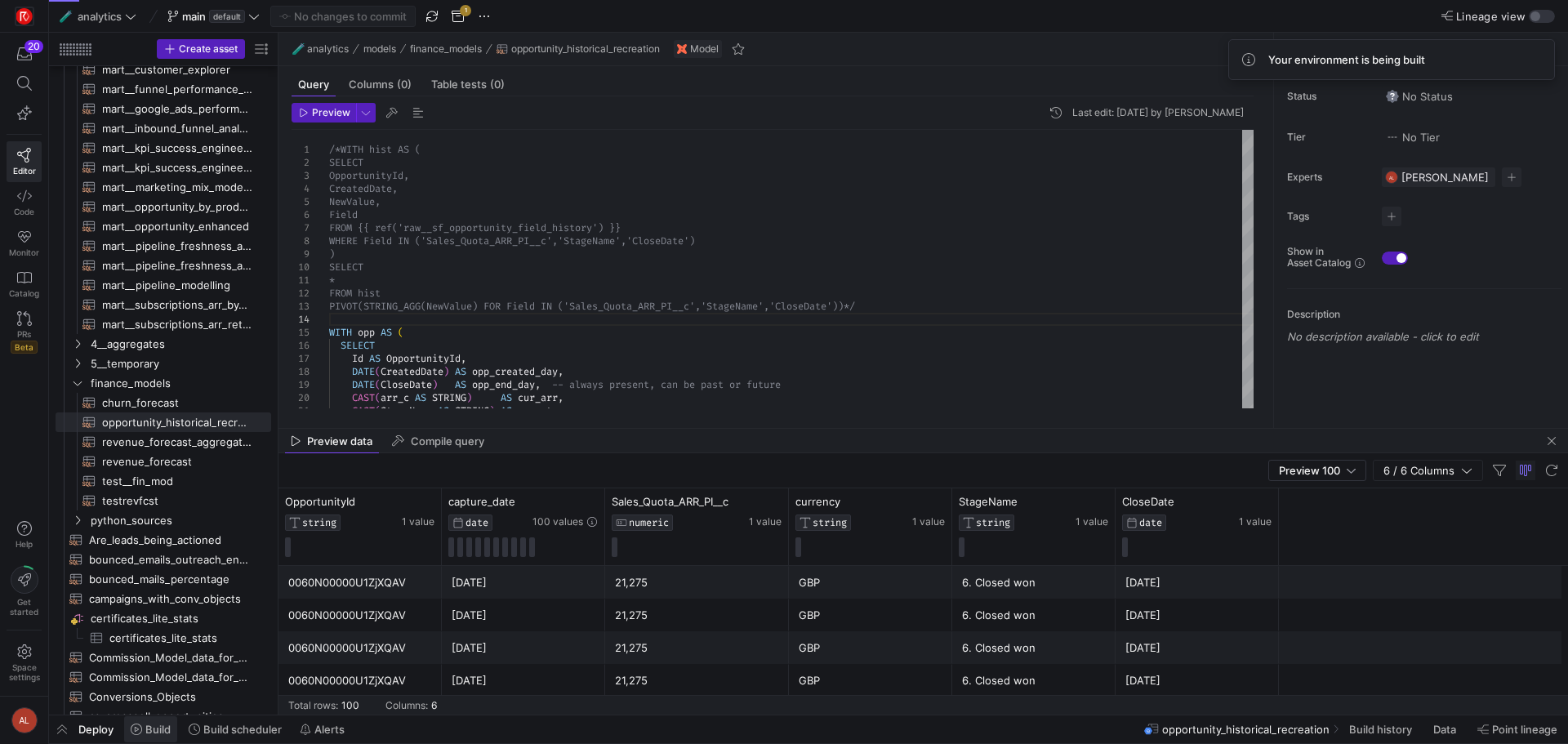
click at [142, 724] on icon at bounding box center [136, 729] width 12 height 12
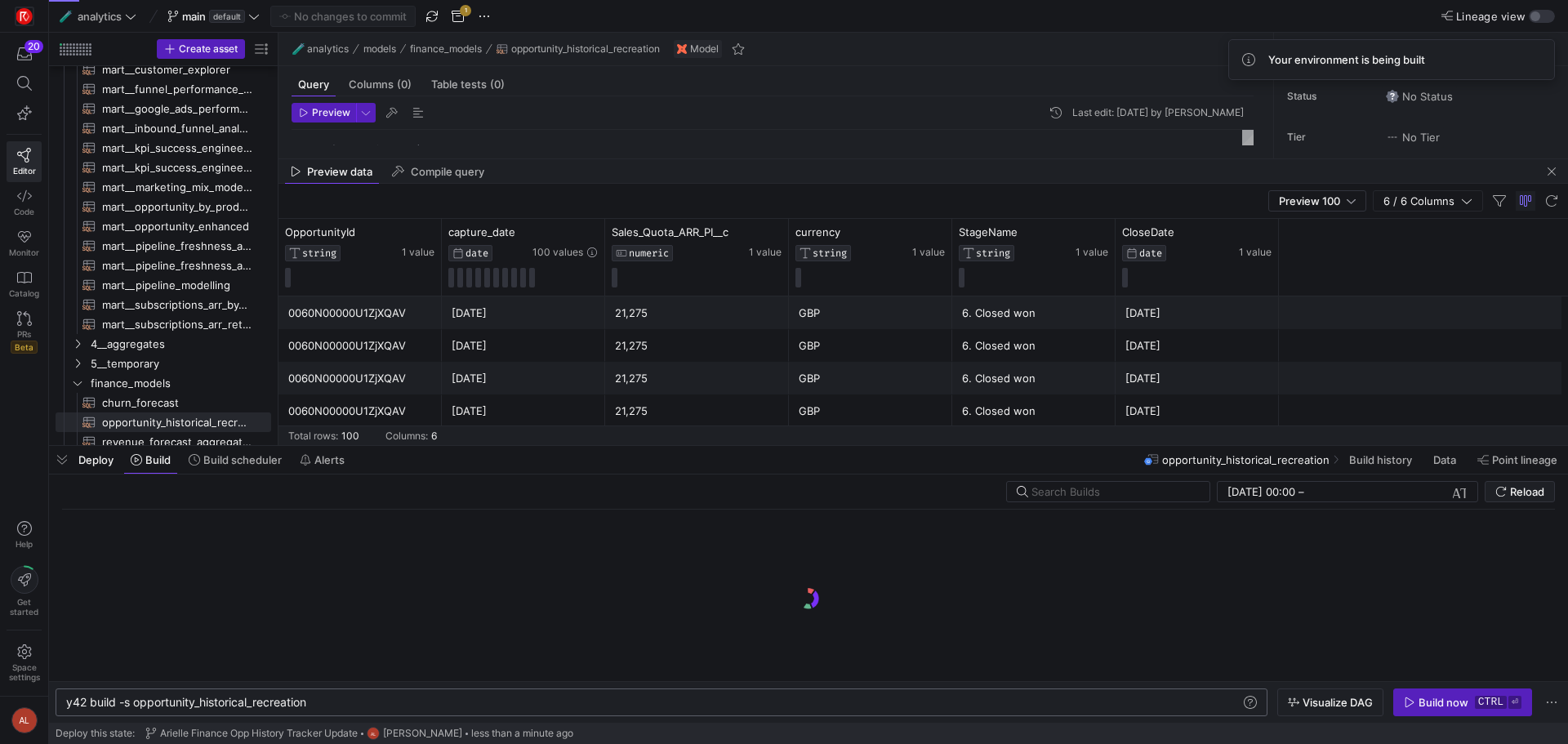
click at [129, 702] on div "y42 build -s opportunity_historical_recreation" at bounding box center [654, 702] width 1175 height 13
click at [124, 702] on div "y42 build -s opportunity_historical_recreation" at bounding box center [654, 702] width 1175 height 13
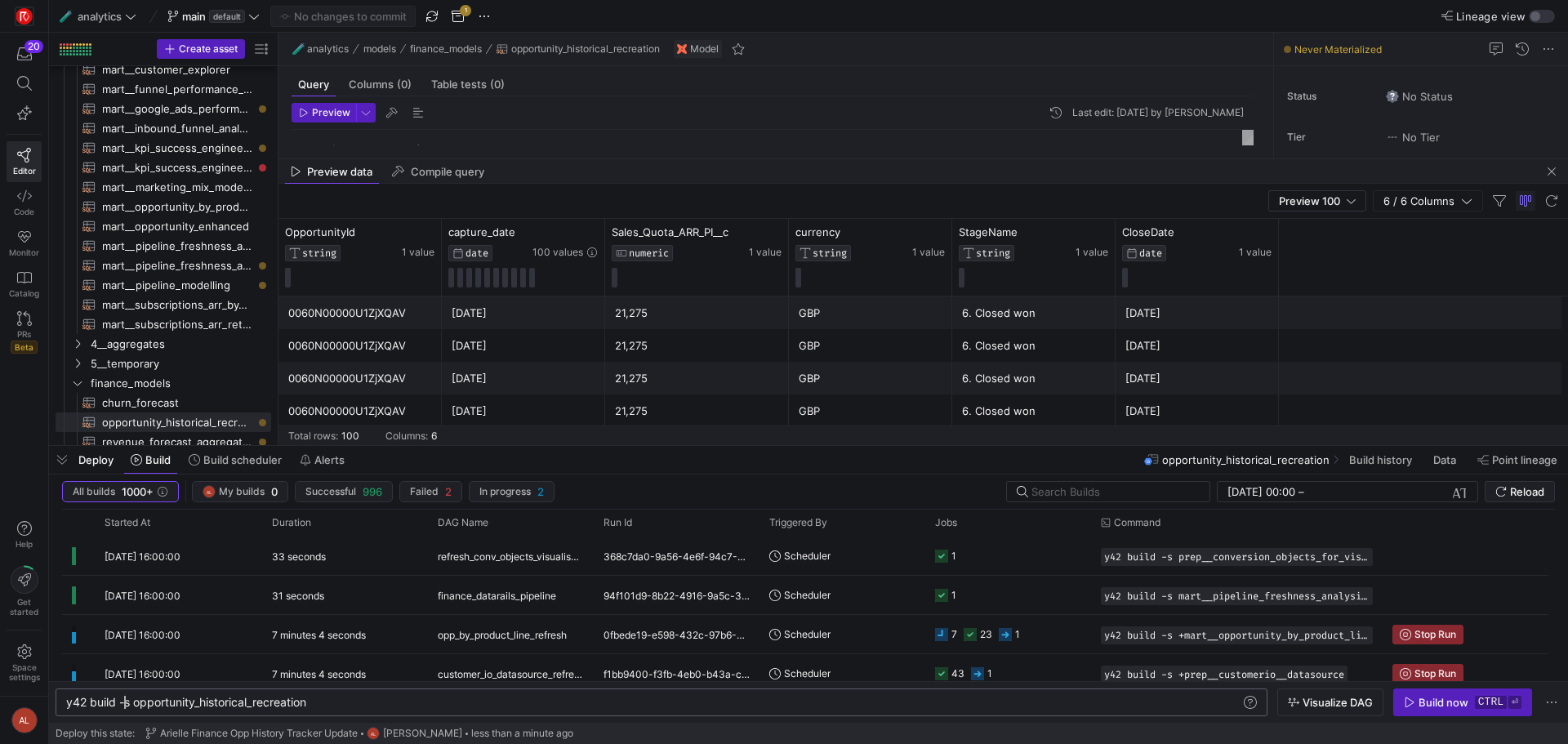
click at [132, 700] on div "y42 build -s opportunity_historical_recreation" at bounding box center [654, 702] width 1175 height 13
type textarea "y42 build -s +opportunity_historical_recreation"
click at [1418, 699] on span "Build now ctrl ⏎" at bounding box center [1462, 702] width 118 height 13
